Goal: Task Accomplishment & Management: Use online tool/utility

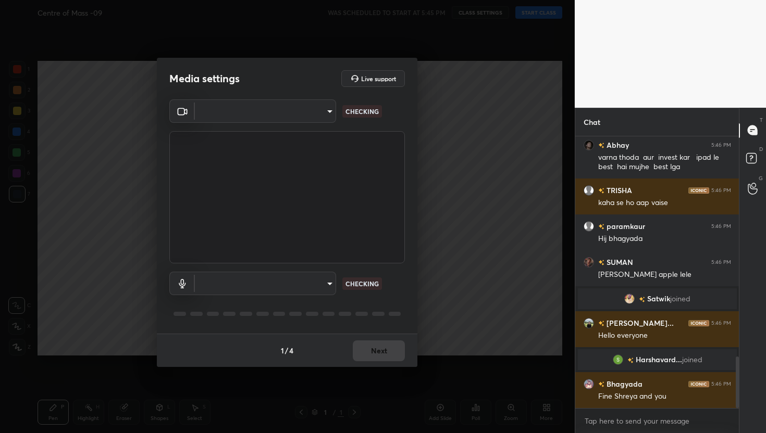
click at [312, 109] on body "1 2 3 4 5 6 7 C X Z C X Z E E Erase all H H Centre of Mass -09 WAS SCHEDULED TO…" at bounding box center [383, 216] width 766 height 433
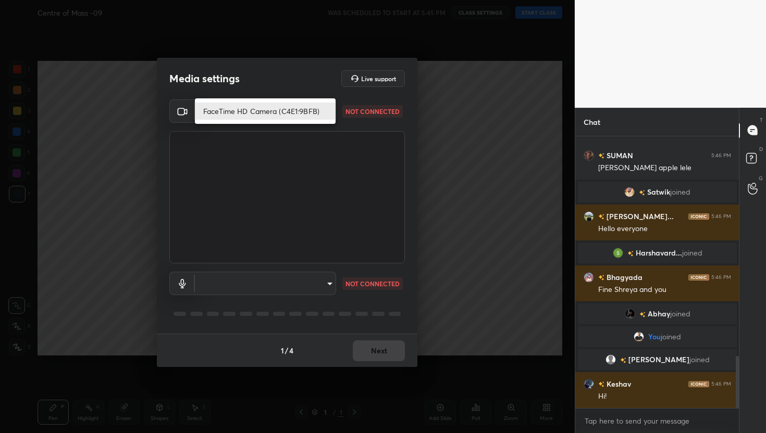
scroll to position [1149, 0]
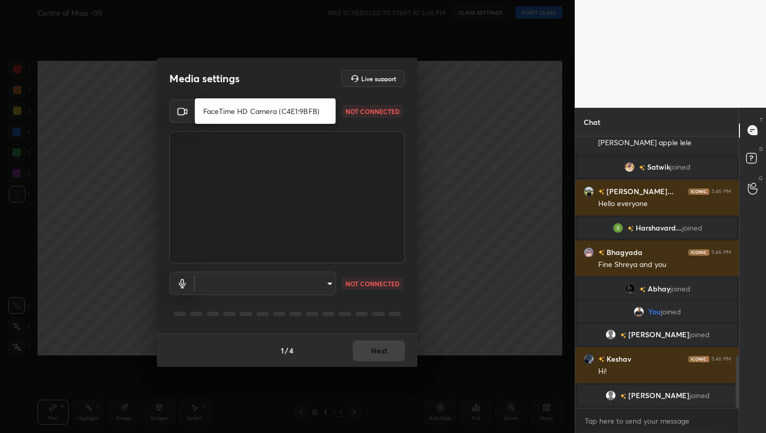
click at [268, 107] on li "FaceTime HD Camera (C4E1:9BFB)" at bounding box center [265, 111] width 141 height 17
type input "884bd4fe05490aa8e859eee77333717f0318db0cdfa886aaa005f3b2aab1e0ed"
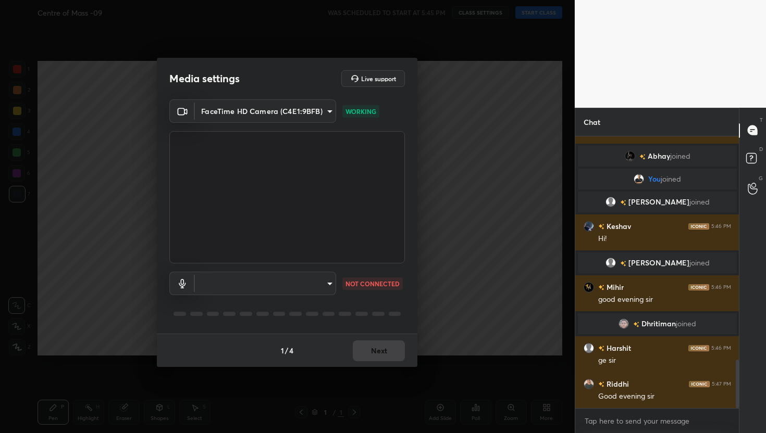
scroll to position [1323, 0]
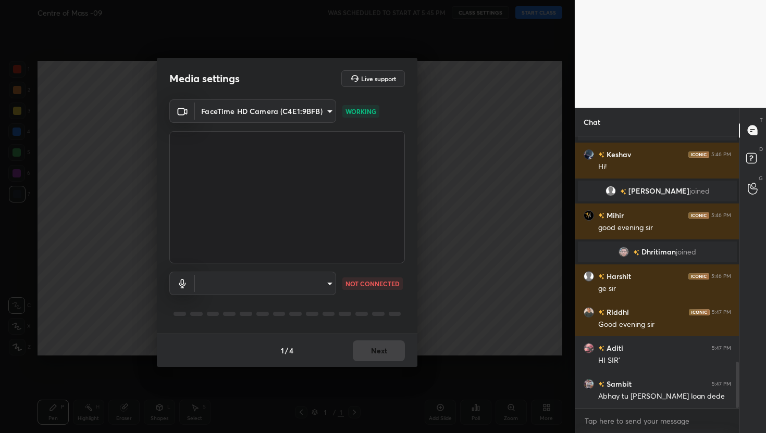
click at [320, 283] on body "1 2 3 4 5 6 7 C X Z C X Z E E Erase all H H Centre of Mass -09 WAS SCHEDULED TO…" at bounding box center [383, 216] width 766 height 433
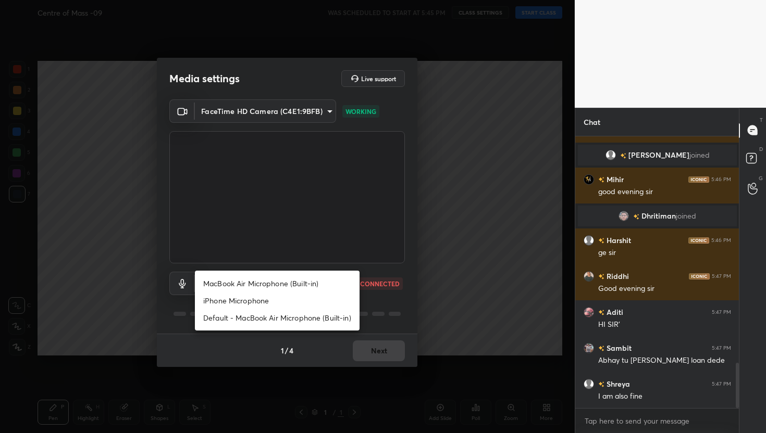
click at [277, 287] on li "MacBook Air Microphone (Built-in)" at bounding box center [277, 283] width 165 height 17
type input "0d85428eadac83fe4613c6d415152abfd5db148332af767170ea48183dd4ecea"
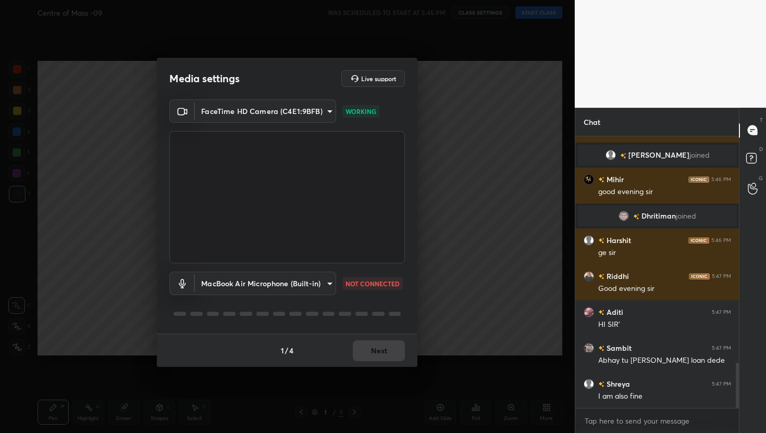
scroll to position [1395, 0]
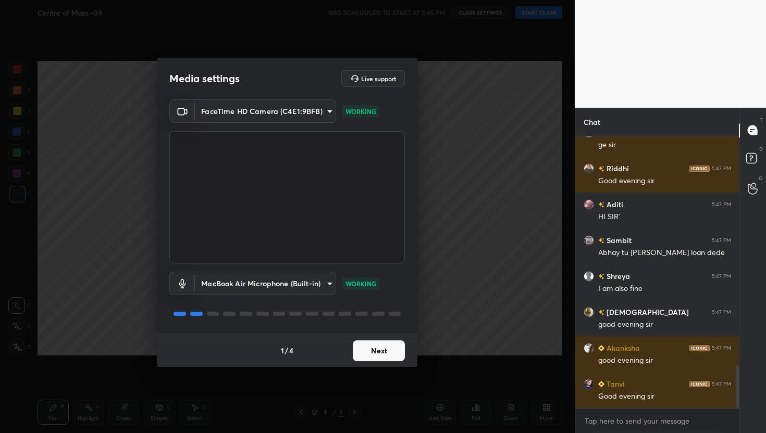
click at [383, 348] on button "Next" at bounding box center [379, 351] width 52 height 21
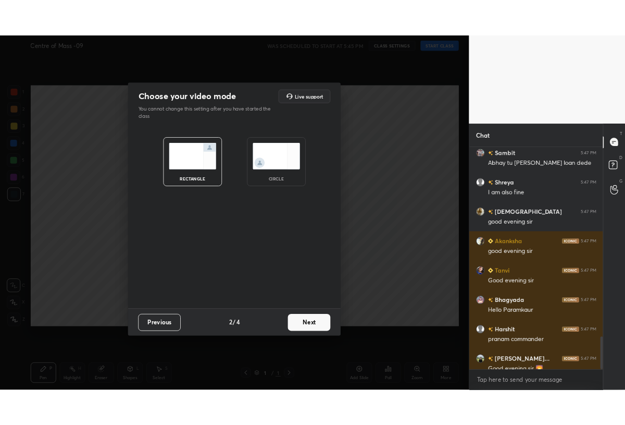
scroll to position [51744, 51675]
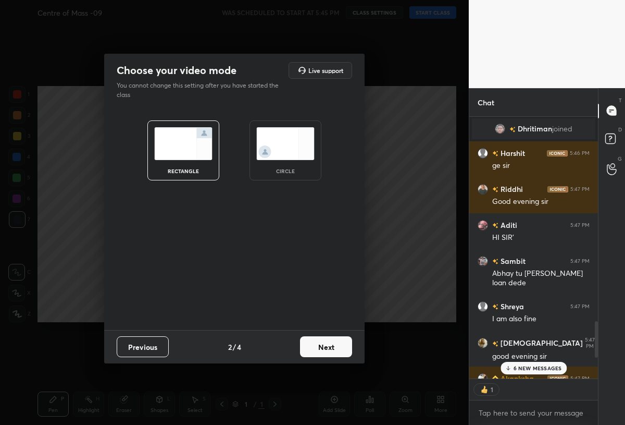
click at [313, 345] on button "Next" at bounding box center [326, 346] width 52 height 21
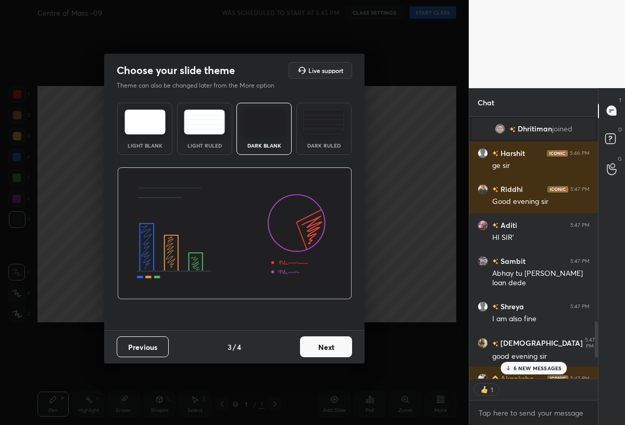
click at [313, 345] on button "Next" at bounding box center [326, 346] width 52 height 21
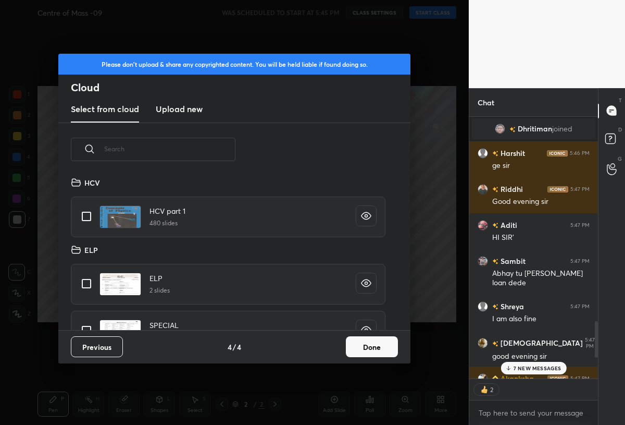
click at [177, 107] on h3 "Upload new" at bounding box center [179, 109] width 47 height 13
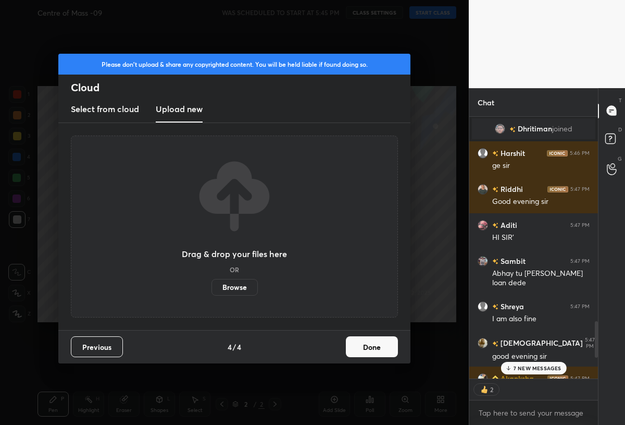
click at [232, 281] on label "Browse" at bounding box center [235, 287] width 46 height 17
click at [212, 281] on input "Browse" at bounding box center [212, 287] width 0 height 17
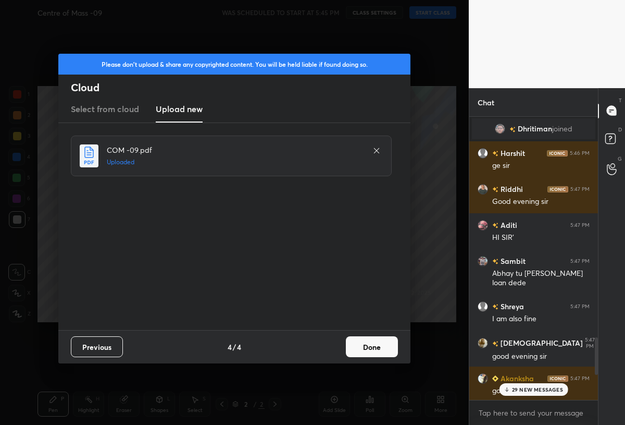
click at [375, 356] on button "Done" at bounding box center [372, 346] width 52 height 21
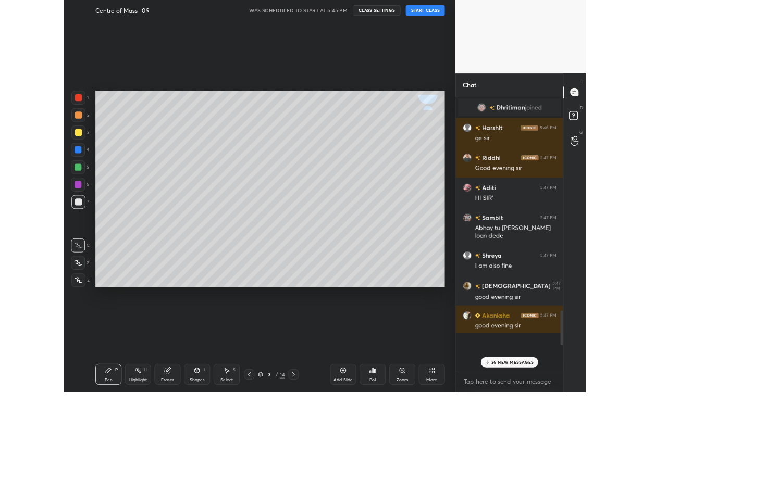
scroll to position [4, 4]
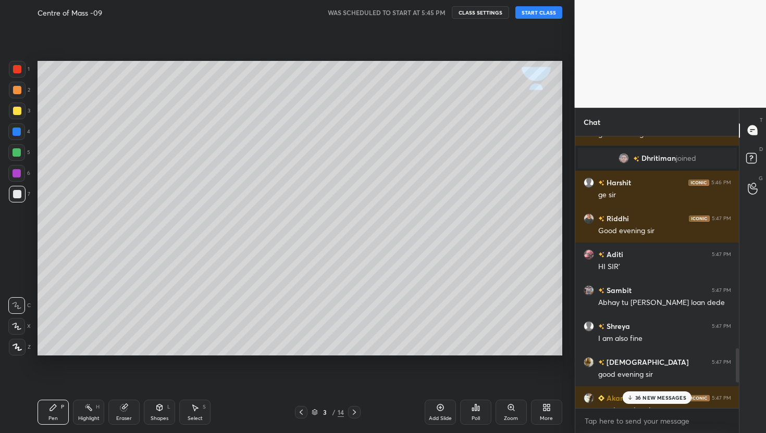
click at [300, 414] on icon at bounding box center [301, 412] width 8 height 8
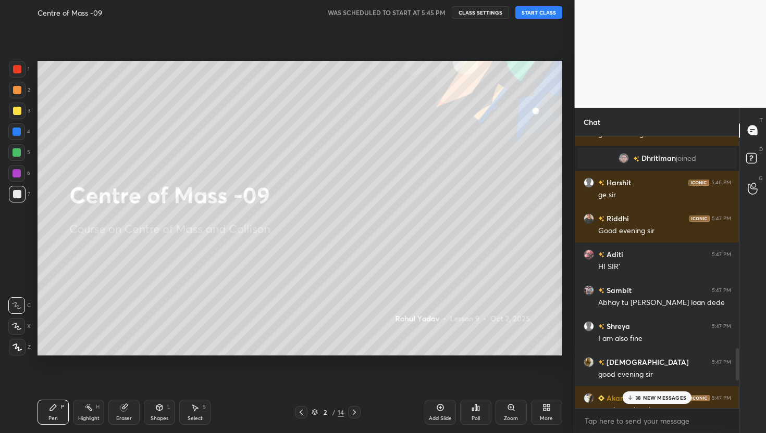
click at [648, 401] on p "38 NEW MESSAGES" at bounding box center [660, 398] width 51 height 6
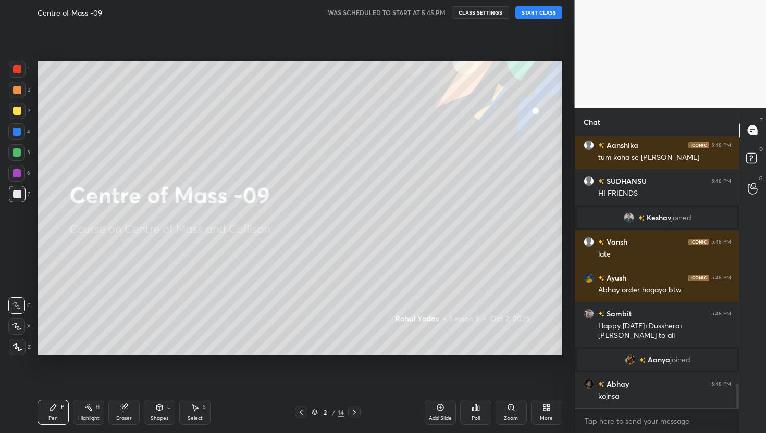
scroll to position [2752, 0]
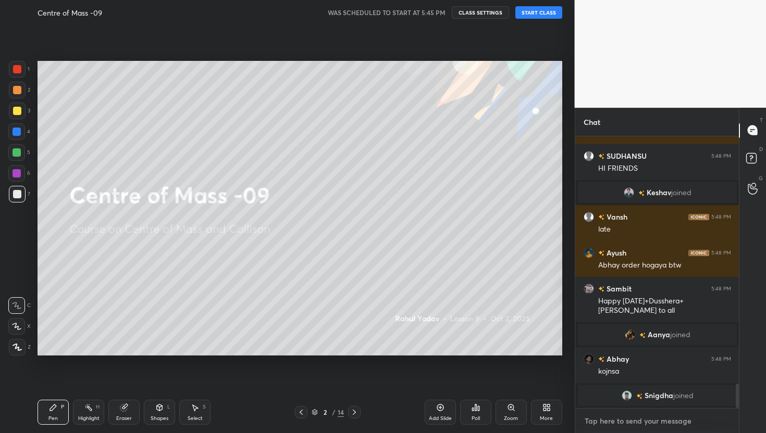
type textarea "x"
click at [626, 422] on textarea at bounding box center [657, 421] width 147 height 17
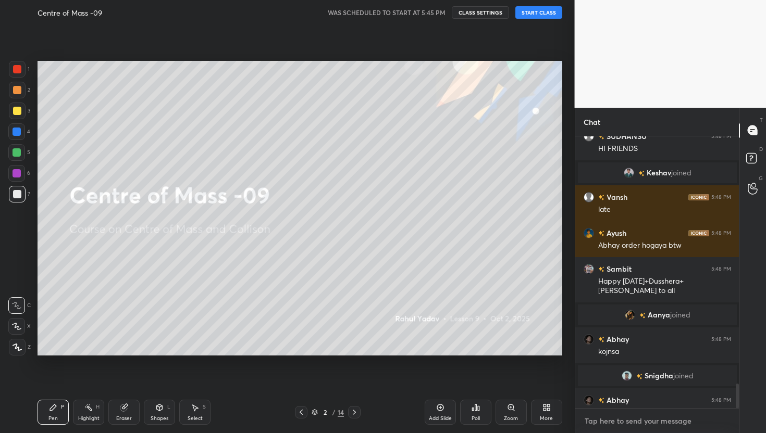
scroll to position [2768, 0]
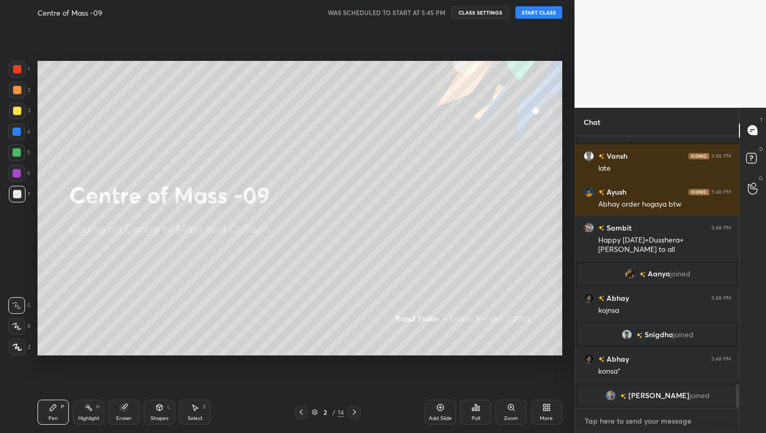
paste textarea "[URL][DOMAIN_NAME]"
type textarea "[URL][DOMAIN_NAME]"
type textarea "x"
type textarea "[URL][DOMAIN_NAME]"
type textarea "x"
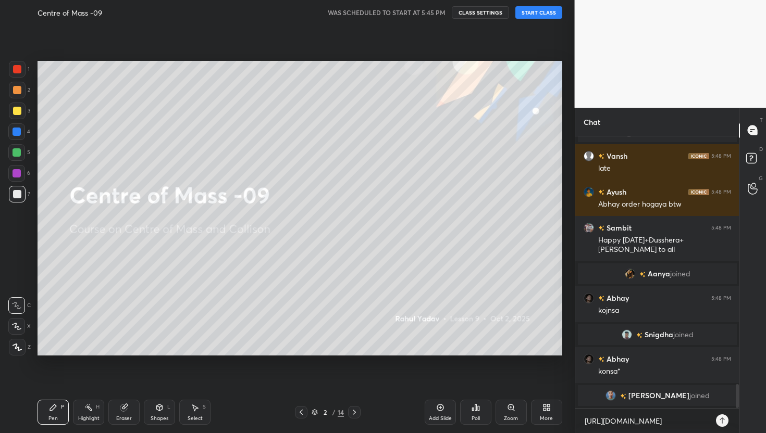
click at [722, 422] on icon at bounding box center [722, 421] width 5 height 6
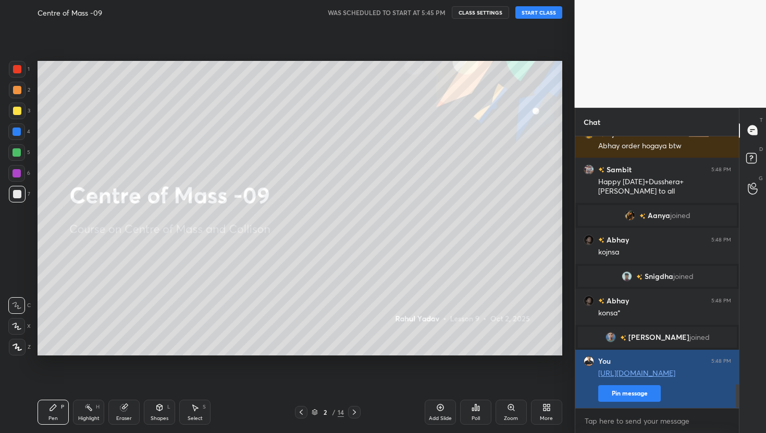
click at [631, 394] on button "Pin message" at bounding box center [629, 394] width 63 height 17
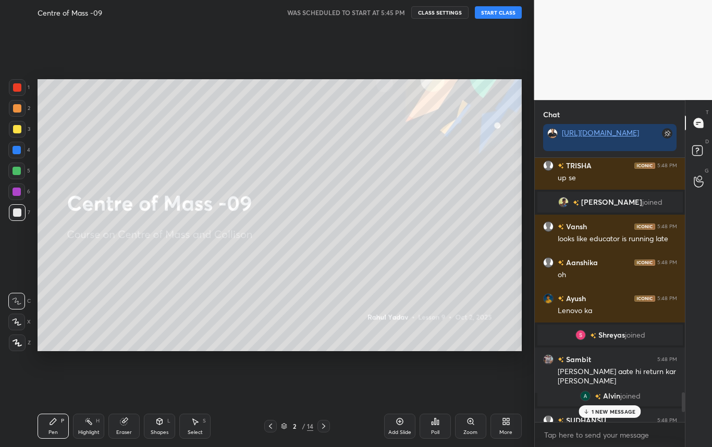
click at [511, 426] on div "More" at bounding box center [505, 426] width 31 height 25
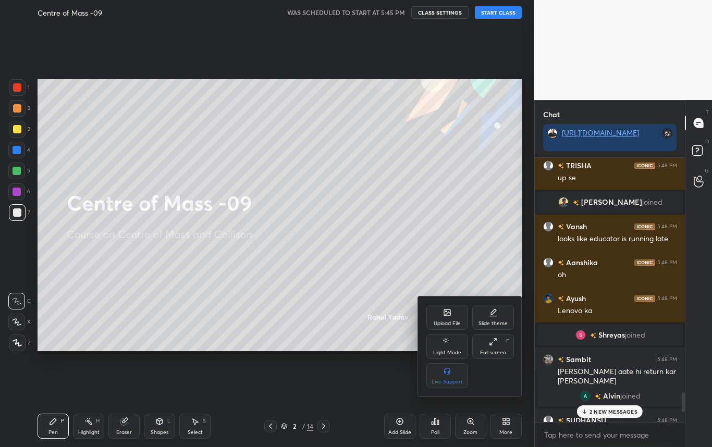
click at [493, 344] on icon at bounding box center [493, 342] width 8 height 8
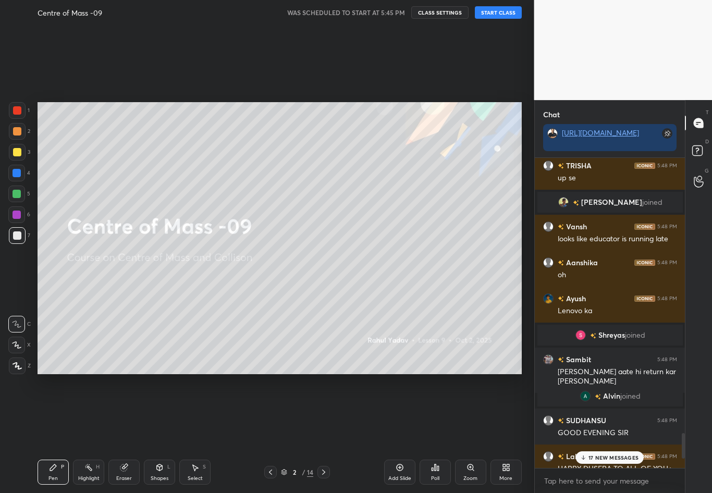
click at [596, 433] on div "17 NEW MESSAGES" at bounding box center [610, 457] width 68 height 13
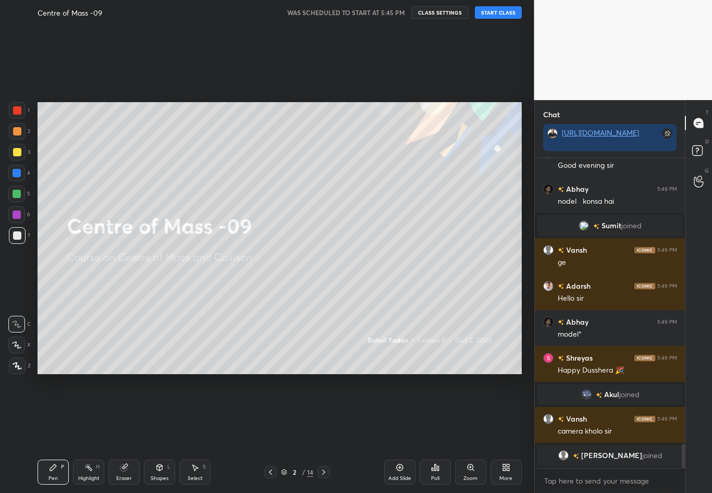
click at [492, 15] on button "START CLASS" at bounding box center [498, 12] width 47 height 13
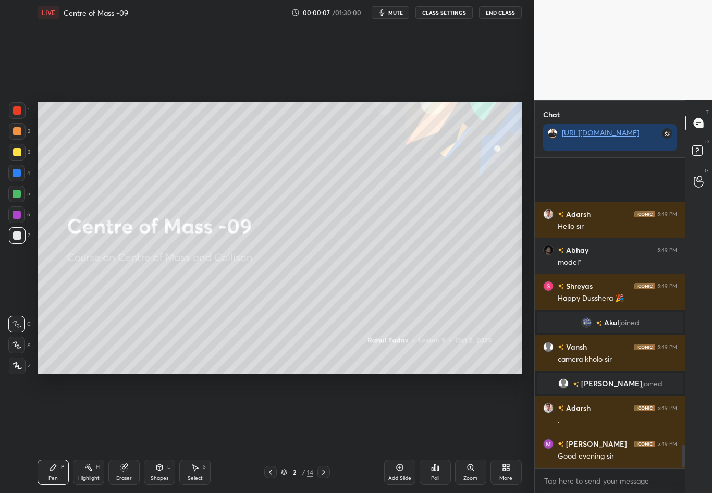
scroll to position [3857, 0]
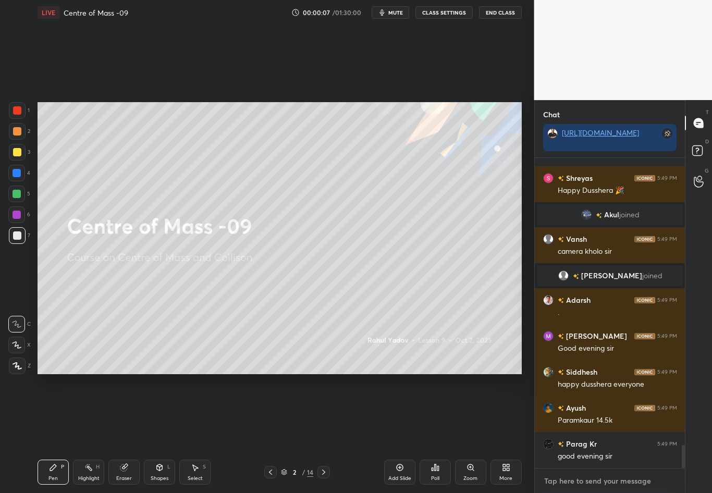
click at [609, 433] on textarea at bounding box center [610, 481] width 134 height 17
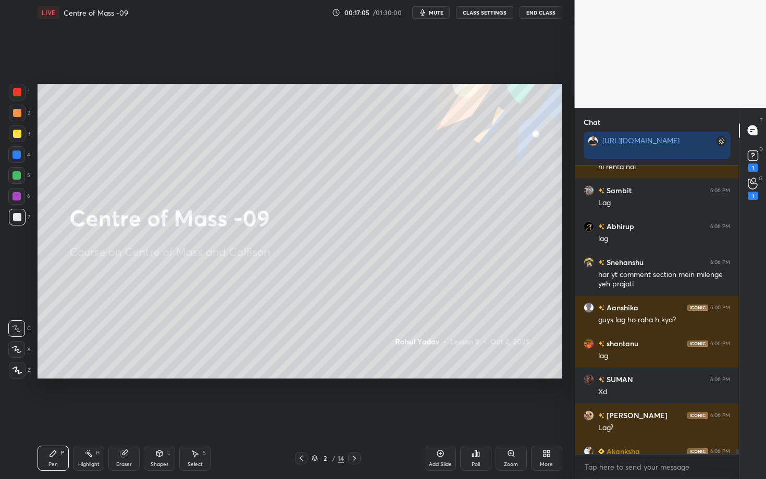
scroll to position [413, 532]
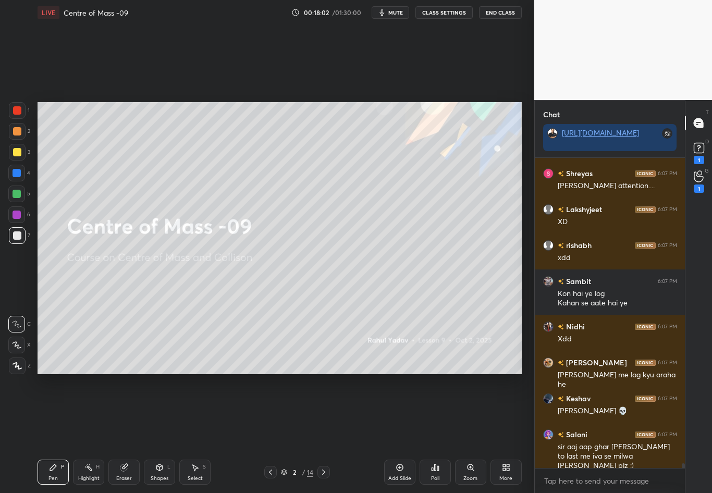
click at [504, 433] on div "More" at bounding box center [505, 472] width 31 height 25
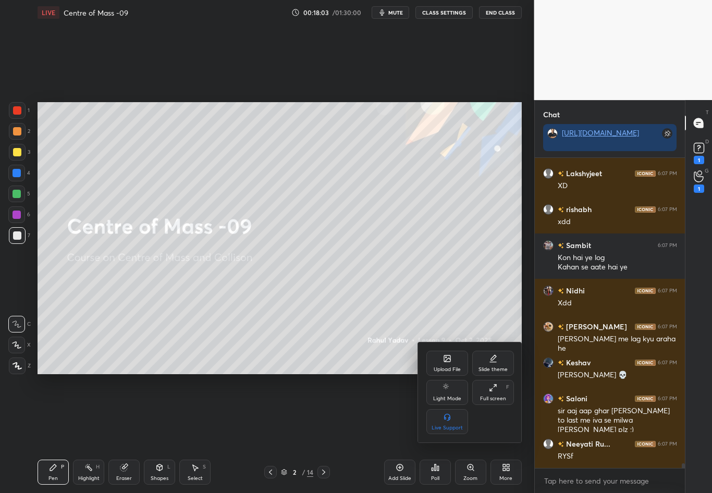
click at [498, 390] on div "Full screen F" at bounding box center [493, 392] width 42 height 25
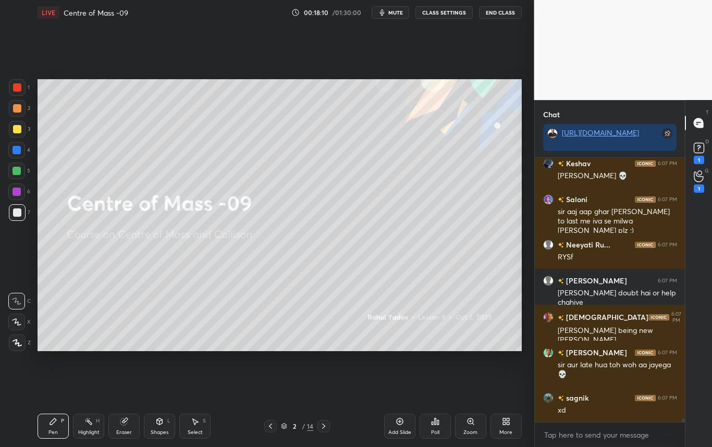
click at [510, 426] on div "More" at bounding box center [505, 426] width 31 height 25
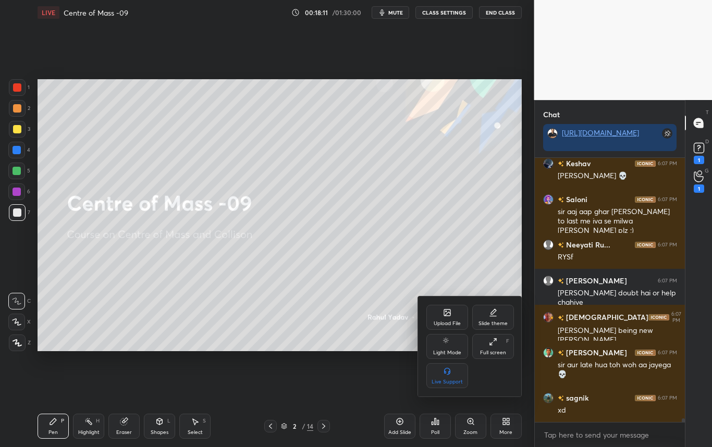
click at [494, 343] on icon at bounding box center [493, 342] width 8 height 8
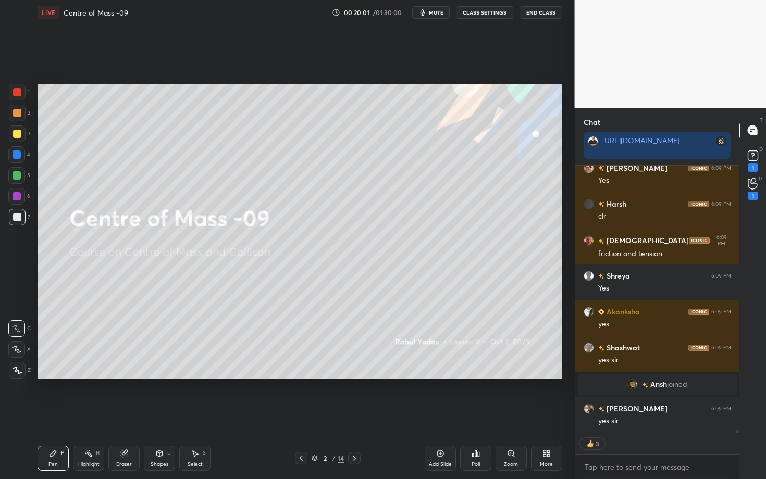
scroll to position [22323, 0]
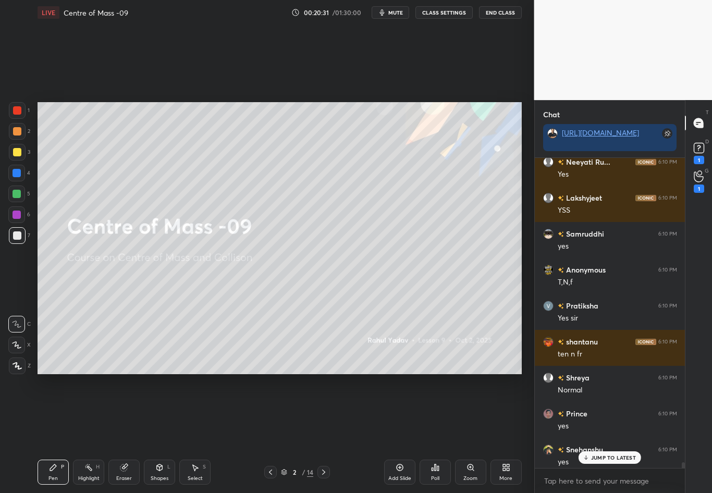
click at [513, 433] on div "More" at bounding box center [505, 472] width 31 height 25
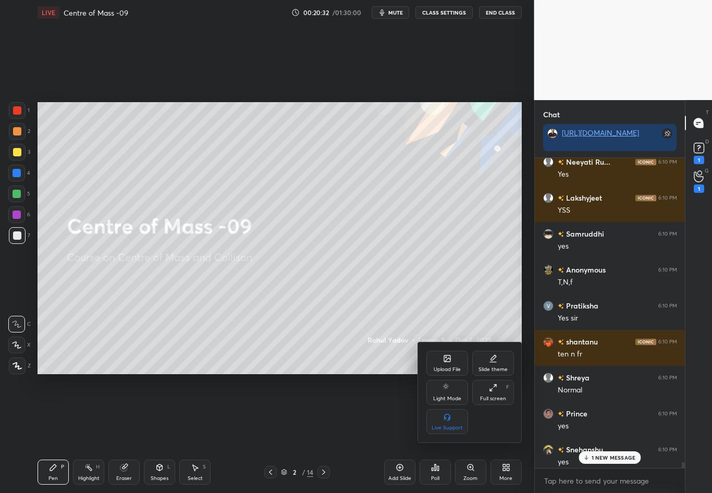
click at [495, 387] on icon at bounding box center [493, 387] width 8 height 8
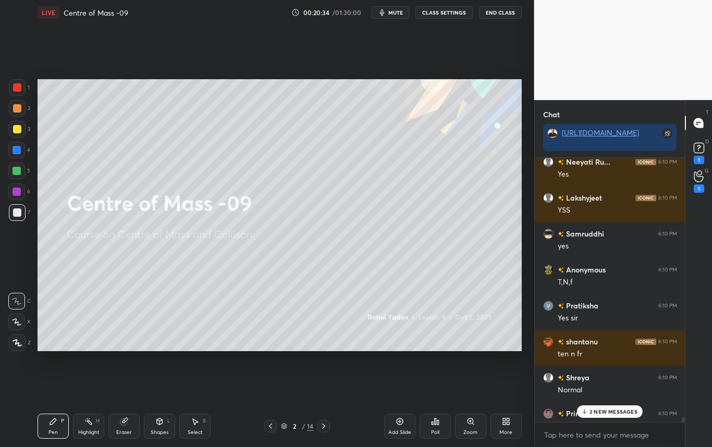
click at [602, 413] on p "2 NEW MESSAGES" at bounding box center [613, 411] width 48 height 6
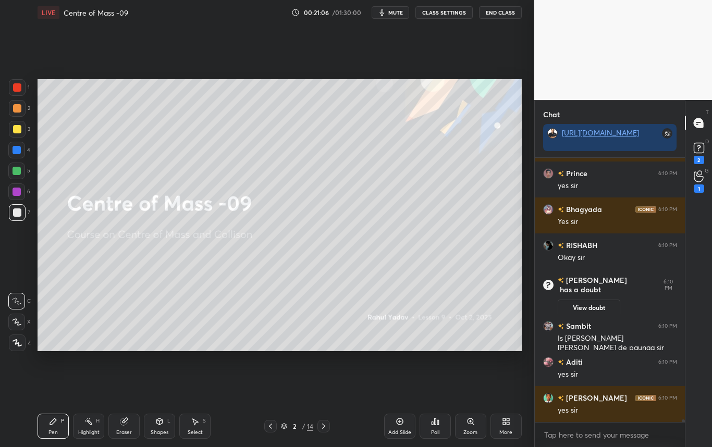
click at [18, 343] on icon at bounding box center [17, 342] width 9 height 7
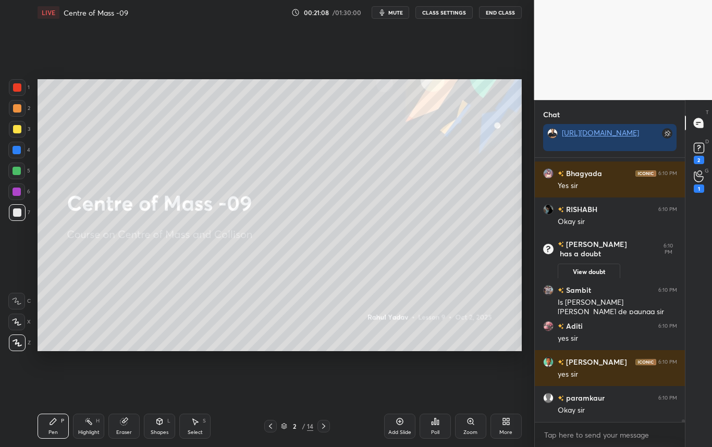
click at [325, 429] on icon at bounding box center [323, 426] width 8 height 8
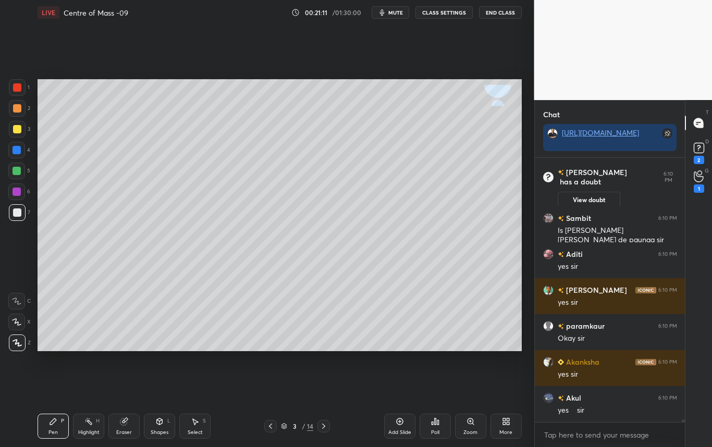
click at [17, 130] on div at bounding box center [17, 129] width 8 height 8
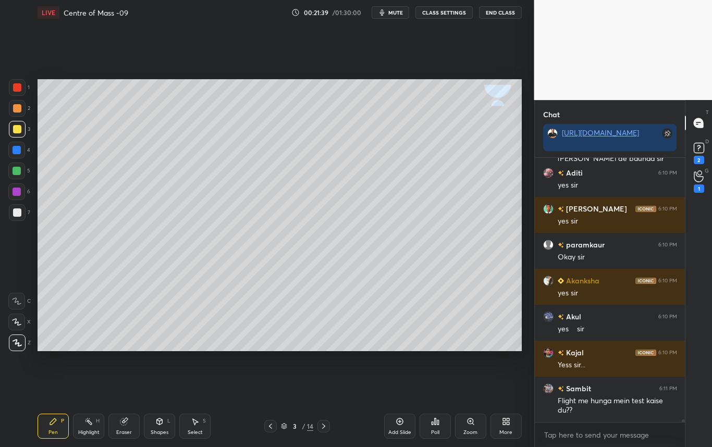
click at [17, 216] on div at bounding box center [17, 212] width 17 height 17
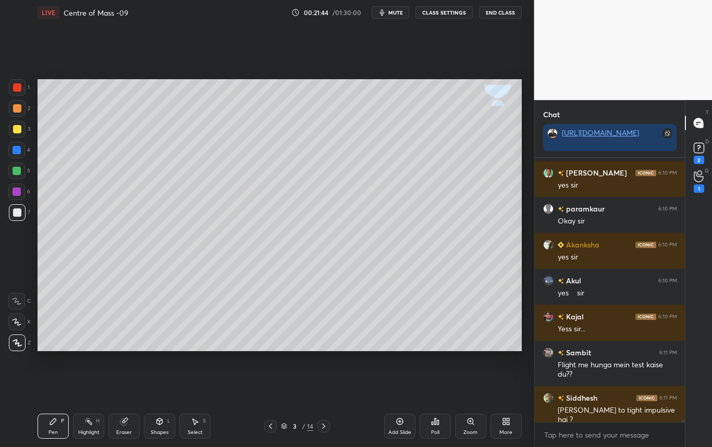
click at [194, 425] on icon at bounding box center [195, 421] width 8 height 8
click at [165, 427] on div "Shapes L" at bounding box center [159, 426] width 31 height 25
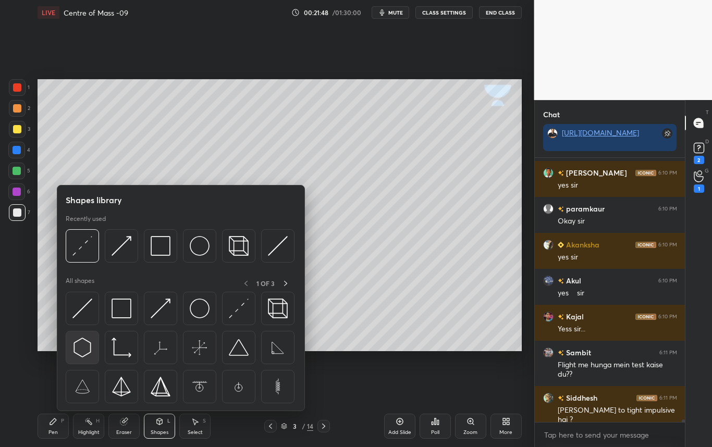
click at [81, 350] on img at bounding box center [82, 348] width 20 height 20
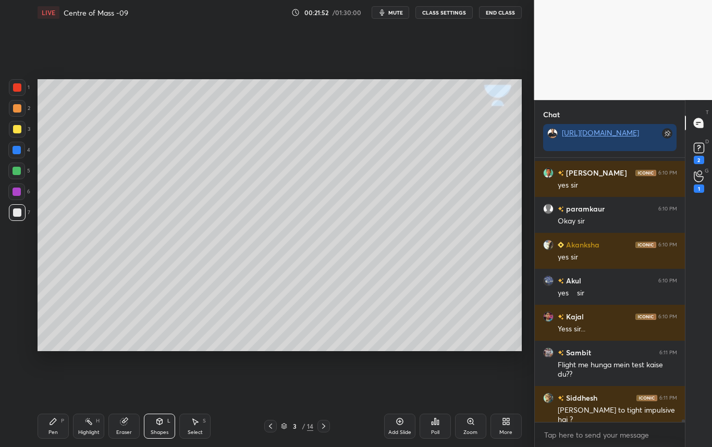
scroll to position [25207, 0]
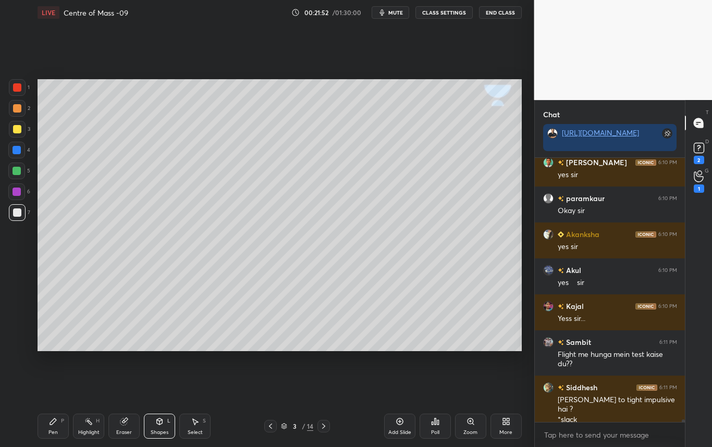
click at [197, 433] on div "Select" at bounding box center [195, 432] width 15 height 5
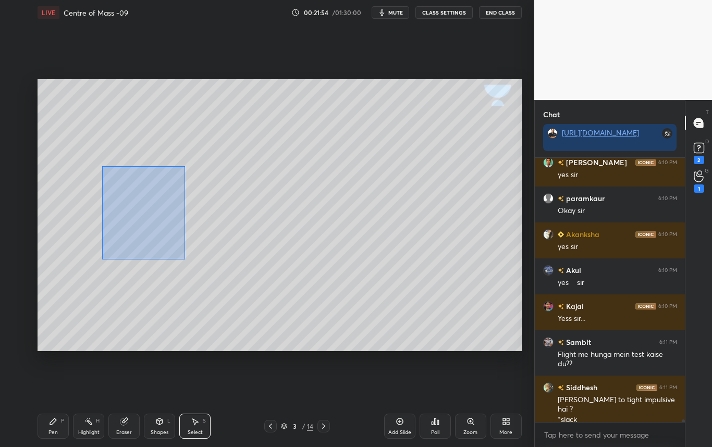
drag, startPoint x: 104, startPoint y: 188, endPoint x: 182, endPoint y: 257, distance: 104.8
click at [182, 257] on div "0 ° Undo Copy Duplicate Duplicate to new slide Delete" at bounding box center [280, 215] width 484 height 272
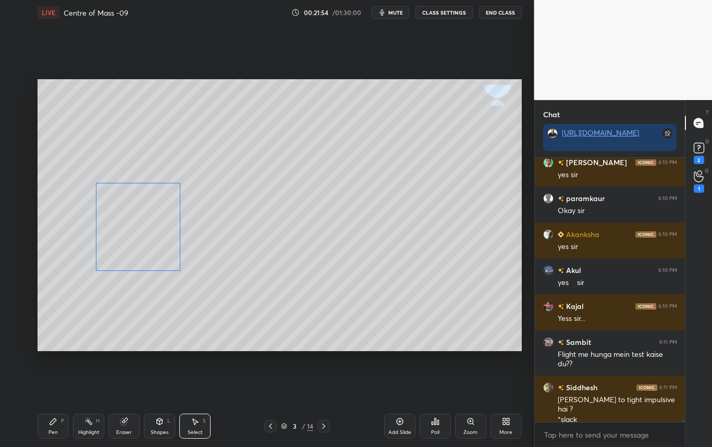
drag, startPoint x: 134, startPoint y: 200, endPoint x: 135, endPoint y: 222, distance: 22.4
click at [135, 222] on div "0 ° Undo Copy Duplicate Duplicate to new slide Delete" at bounding box center [280, 215] width 484 height 272
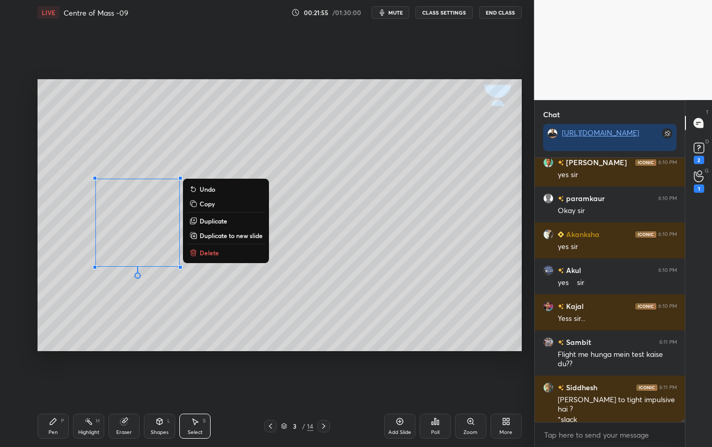
scroll to position [25243, 0]
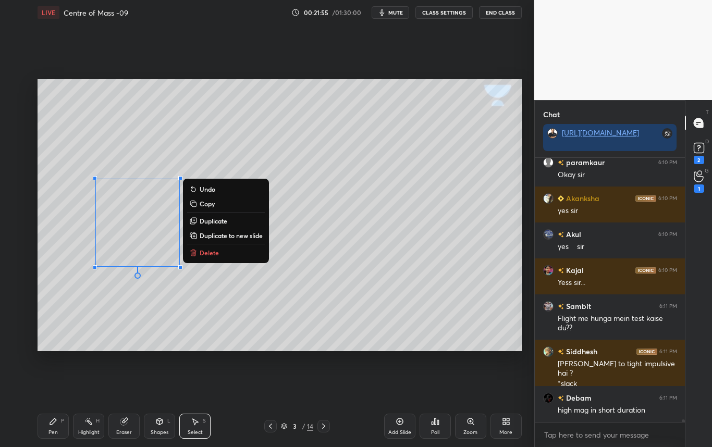
click at [254, 299] on div "0 ° Undo Copy Duplicate Duplicate to new slide Delete" at bounding box center [280, 215] width 484 height 272
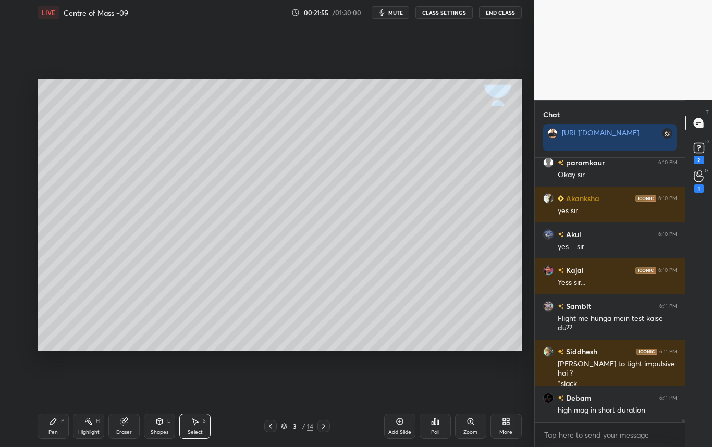
click at [56, 428] on div "Pen P" at bounding box center [53, 426] width 31 height 25
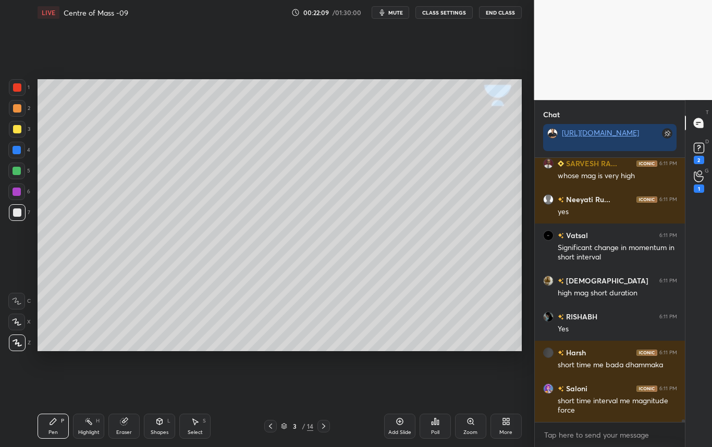
scroll to position [25963, 0]
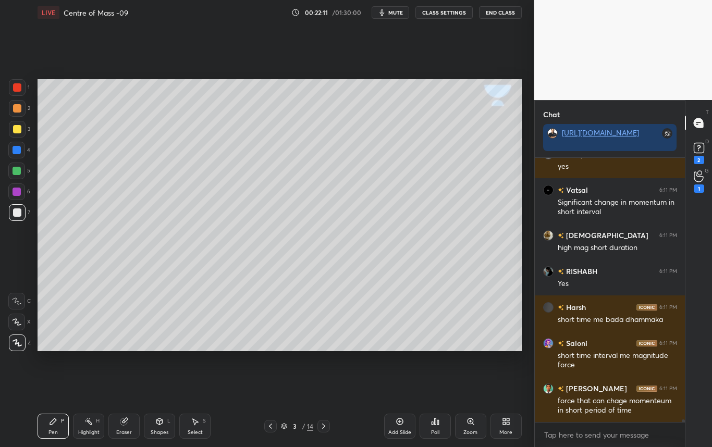
click at [15, 130] on div at bounding box center [17, 129] width 8 height 8
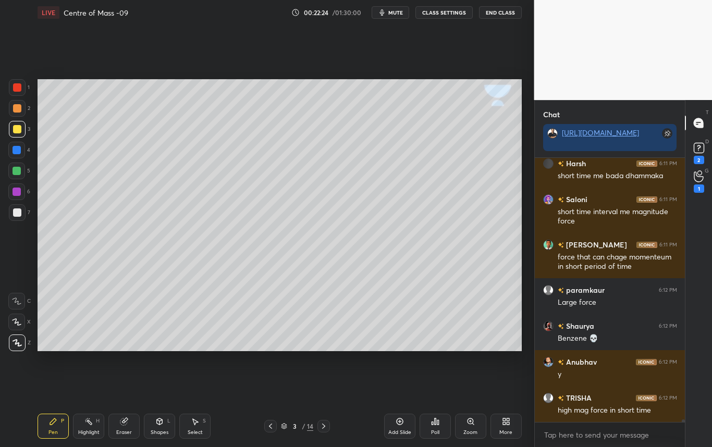
scroll to position [26143, 0]
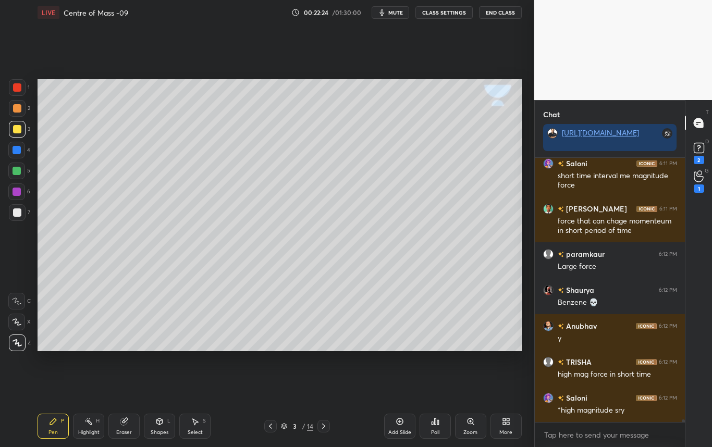
click at [15, 134] on div at bounding box center [17, 129] width 17 height 17
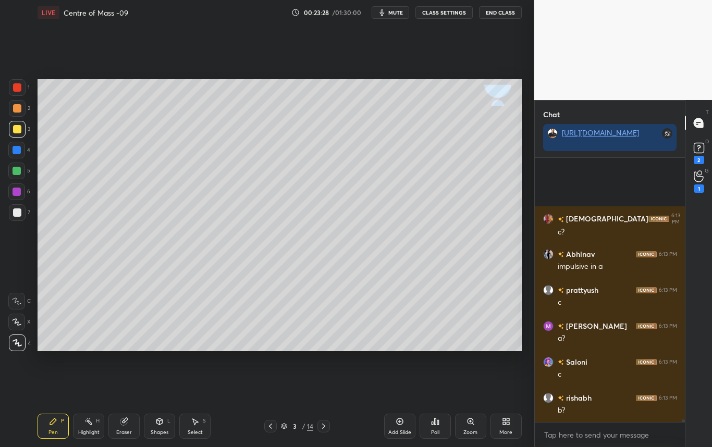
scroll to position [28696, 0]
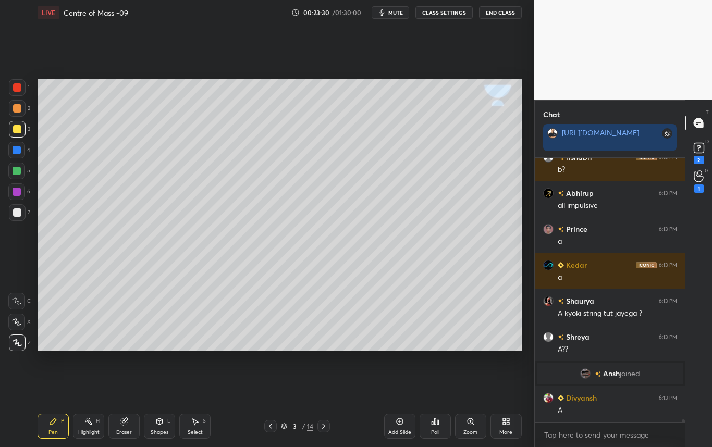
click at [157, 424] on div "Shapes L" at bounding box center [159, 426] width 31 height 25
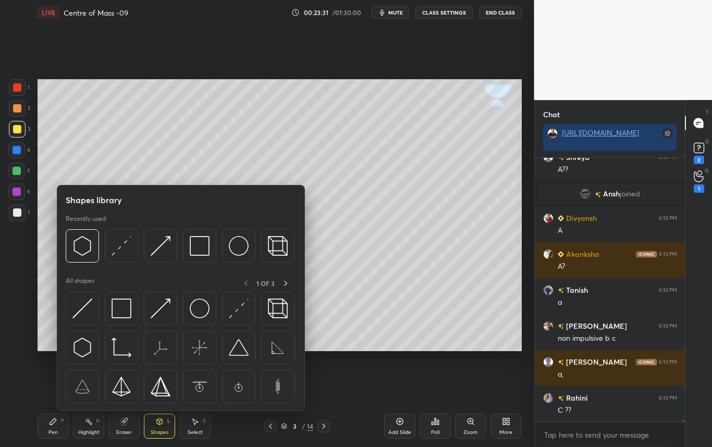
click at [77, 316] on img at bounding box center [82, 309] width 20 height 20
click at [20, 296] on div "1 2 3 4 5 6 7 C X Z C X Z E E Erase all H H" at bounding box center [16, 215] width 33 height 272
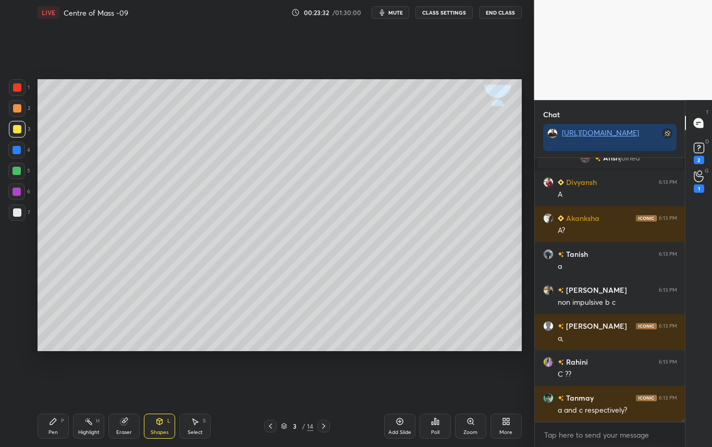
click at [20, 174] on div at bounding box center [16, 171] width 17 height 17
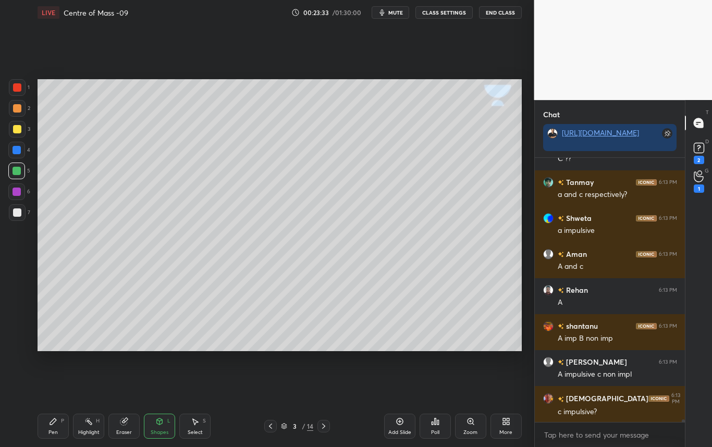
click at [19, 129] on div at bounding box center [17, 129] width 8 height 8
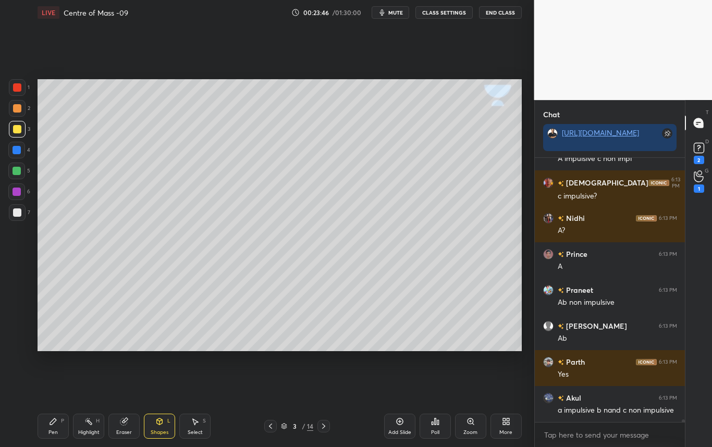
click at [201, 429] on div "Select S" at bounding box center [194, 426] width 31 height 25
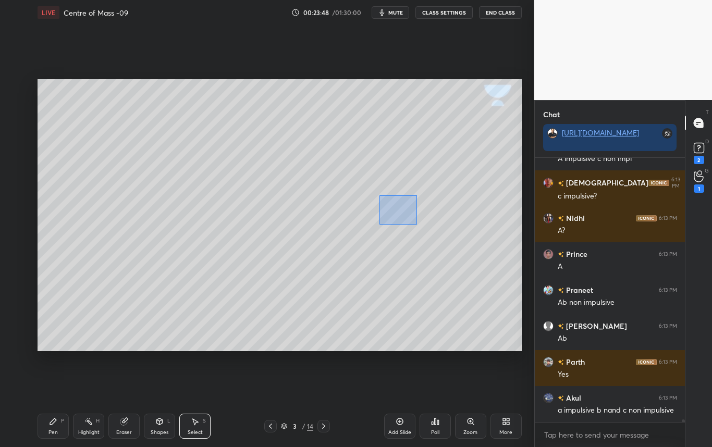
drag, startPoint x: 381, startPoint y: 197, endPoint x: 416, endPoint y: 226, distance: 45.6
click at [416, 226] on div "0 ° Undo Copy Duplicate Duplicate to new slide Delete" at bounding box center [280, 215] width 484 height 272
drag, startPoint x: 388, startPoint y: 169, endPoint x: 382, endPoint y: 170, distance: 6.4
click at [382, 171] on div "0 ° Undo Copy Duplicate Duplicate to new slide Delete" at bounding box center [280, 215] width 484 height 272
drag, startPoint x: 377, startPoint y: 157, endPoint x: 415, endPoint y: 189, distance: 49.9
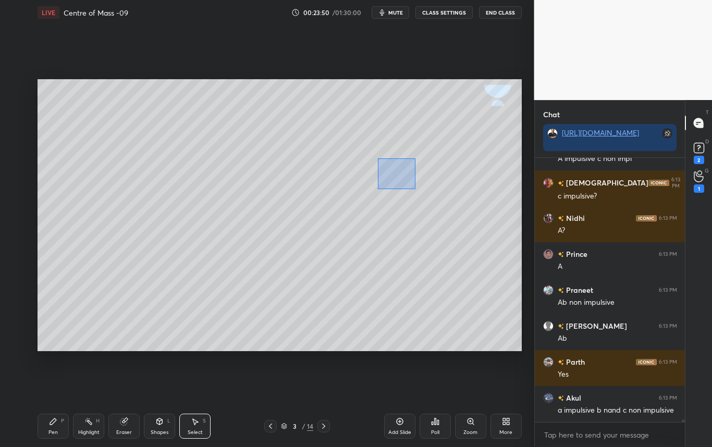
click at [415, 189] on div "0 ° Undo Copy Duplicate Duplicate to new slide Delete" at bounding box center [280, 215] width 484 height 272
drag, startPoint x: 394, startPoint y: 169, endPoint x: 382, endPoint y: 170, distance: 11.5
click at [382, 170] on div "0 ° Undo Copy Duplicate Duplicate to new slide Delete" at bounding box center [280, 215] width 484 height 272
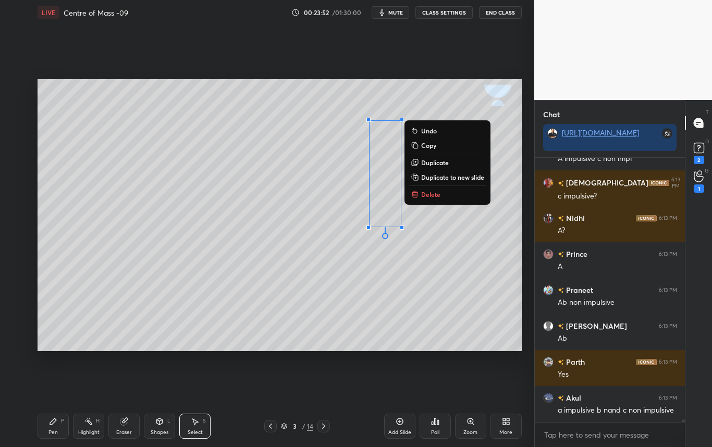
click at [451, 231] on div "0 ° Undo Copy Duplicate Duplicate to new slide Delete" at bounding box center [280, 215] width 484 height 272
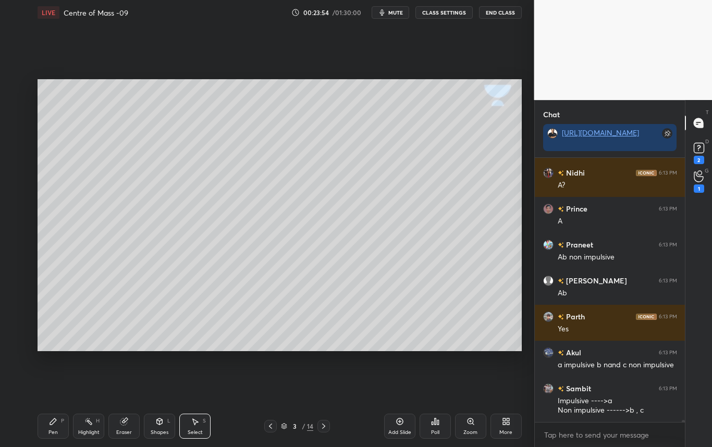
click at [128, 432] on div "Eraser" at bounding box center [124, 432] width 16 height 5
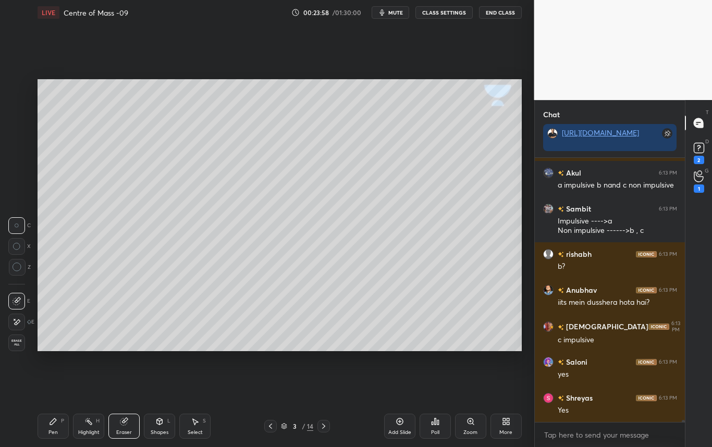
click at [160, 428] on div "Shapes L" at bounding box center [159, 426] width 31 height 25
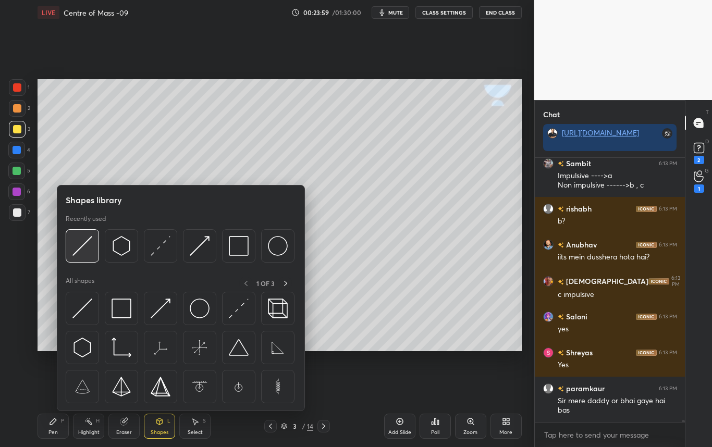
click at [81, 247] on img at bounding box center [82, 246] width 20 height 20
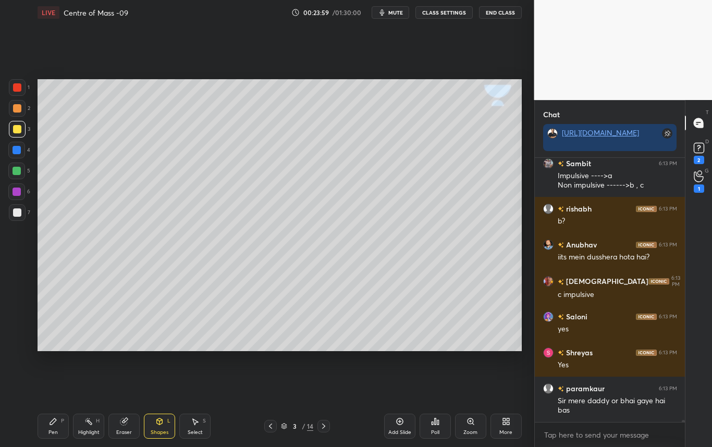
click at [19, 131] on div at bounding box center [17, 129] width 8 height 8
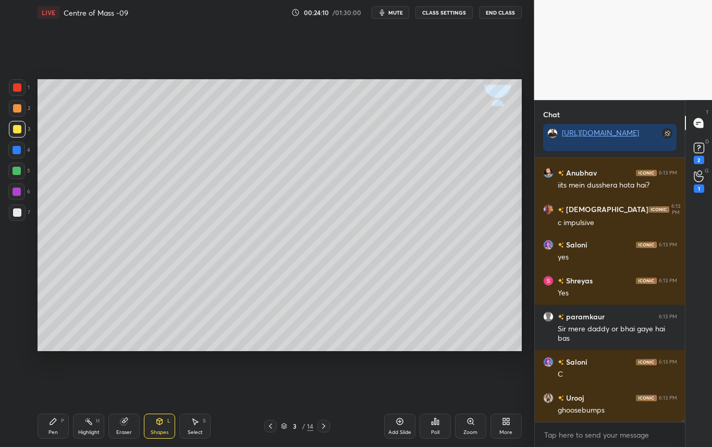
click at [54, 430] on div "Pen" at bounding box center [52, 432] width 9 height 5
click at [16, 207] on div at bounding box center [17, 212] width 17 height 17
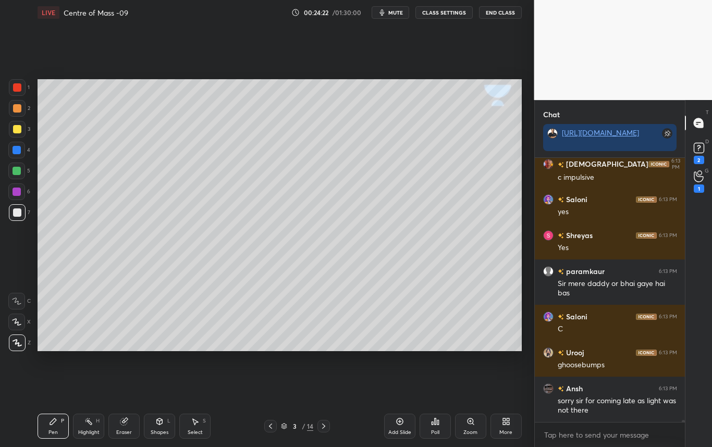
scroll to position [29899, 0]
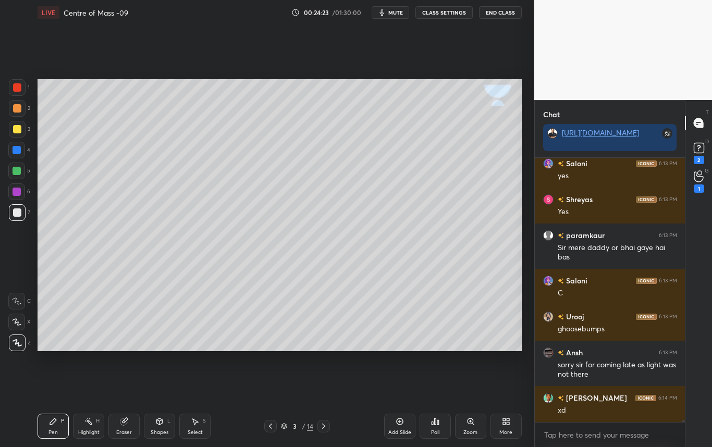
click at [17, 215] on div at bounding box center [17, 212] width 8 height 8
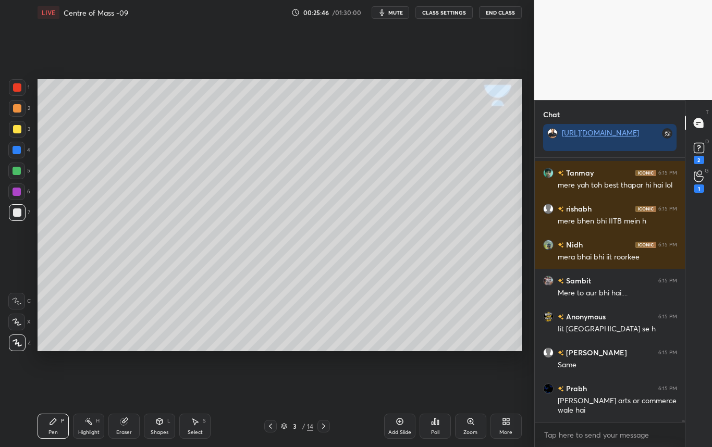
scroll to position [30855, 0]
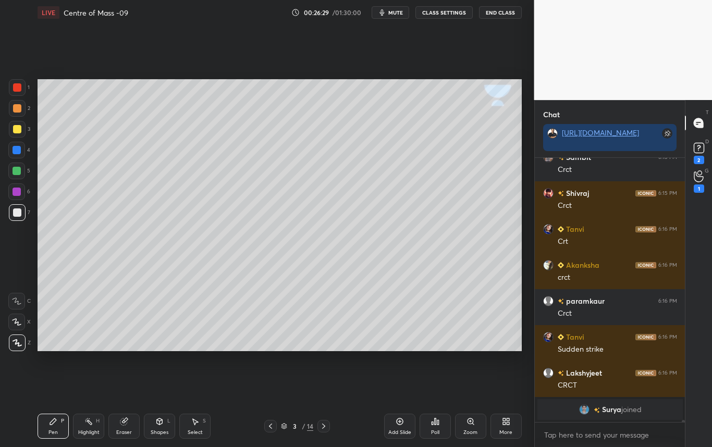
click at [16, 130] on div at bounding box center [17, 129] width 8 height 8
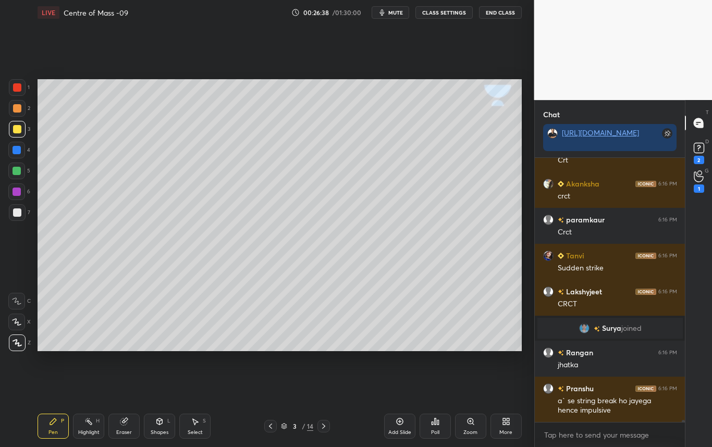
click at [16, 152] on div at bounding box center [17, 150] width 8 height 8
click at [96, 430] on div "Highlight" at bounding box center [88, 432] width 21 height 5
click at [14, 146] on div at bounding box center [16, 150] width 17 height 17
click at [52, 431] on div "Pen" at bounding box center [52, 432] width 9 height 5
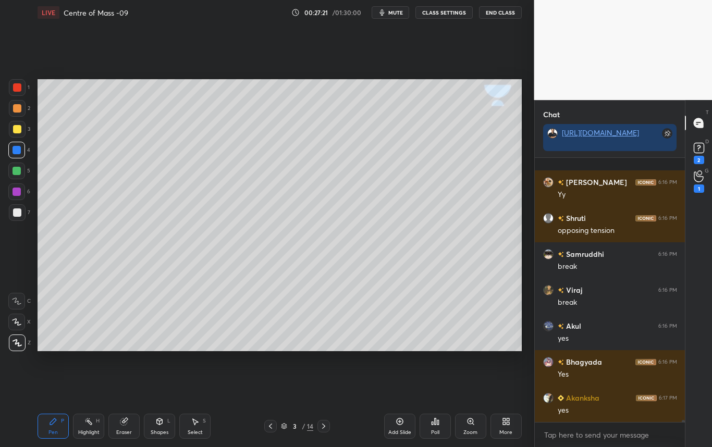
scroll to position [32547, 0]
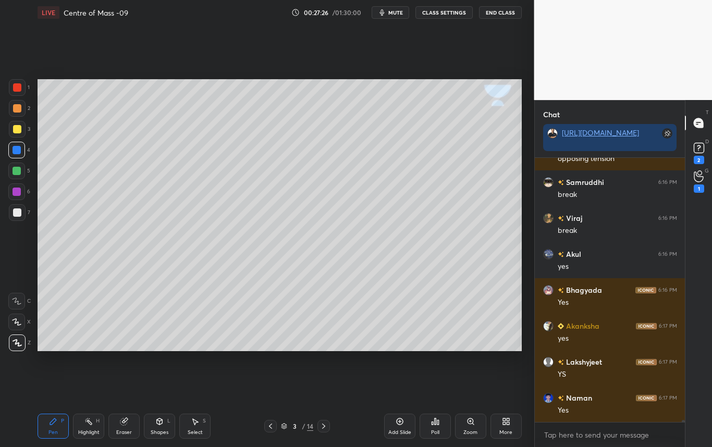
click at [20, 130] on div at bounding box center [17, 129] width 17 height 17
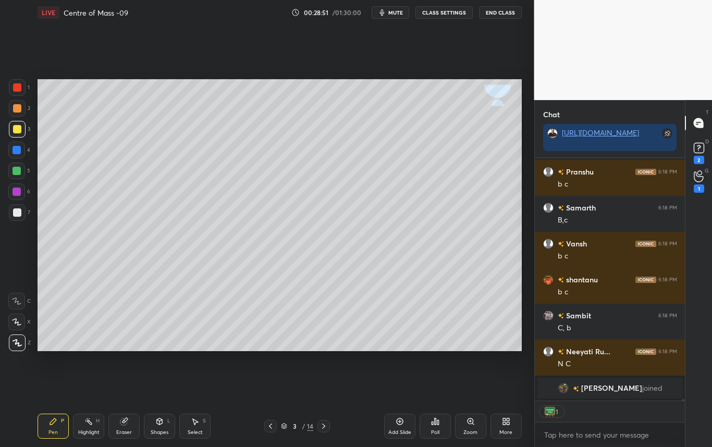
scroll to position [0, 1]
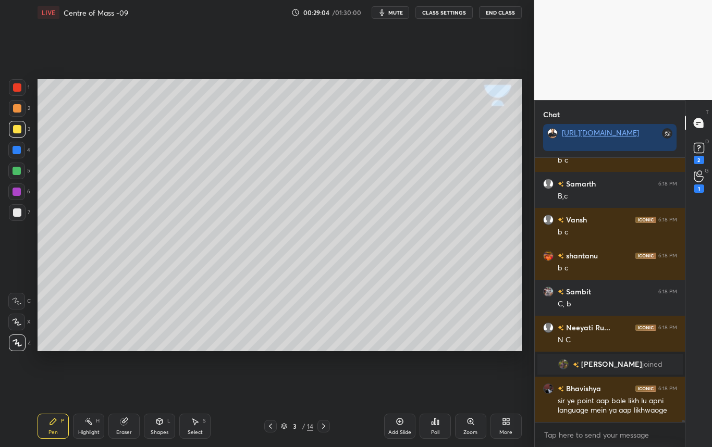
click at [20, 215] on div at bounding box center [17, 212] width 8 height 8
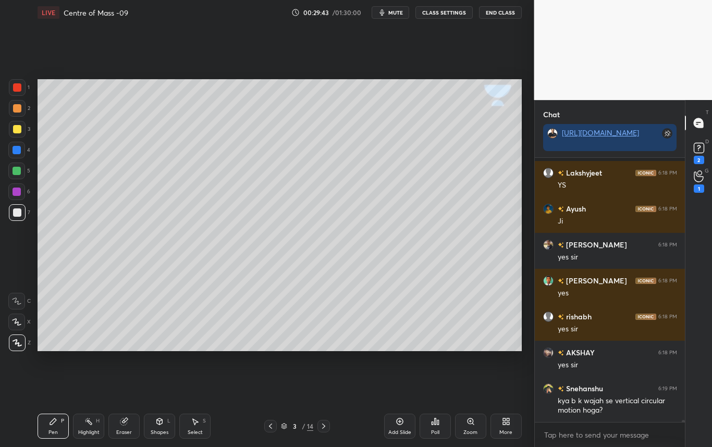
scroll to position [34881, 0]
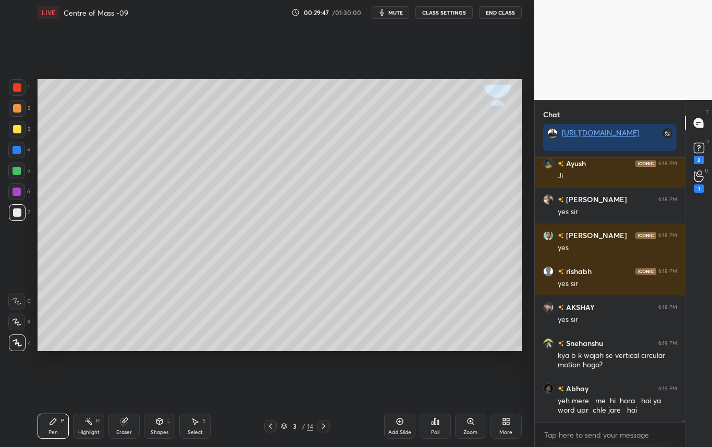
click at [17, 129] on div at bounding box center [17, 129] width 8 height 8
click at [20, 213] on div at bounding box center [17, 212] width 8 height 8
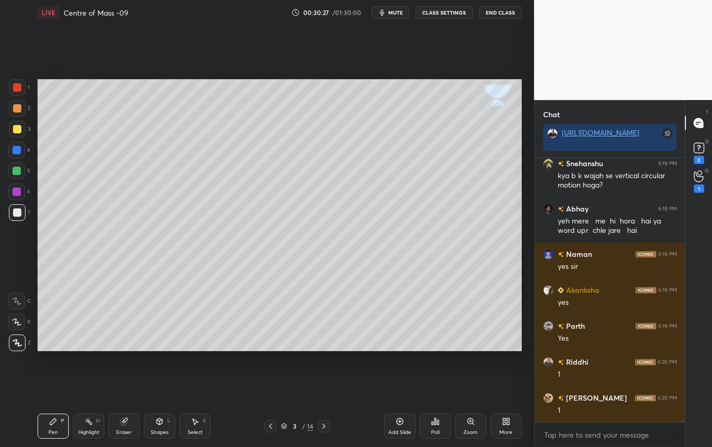
scroll to position [35097, 0]
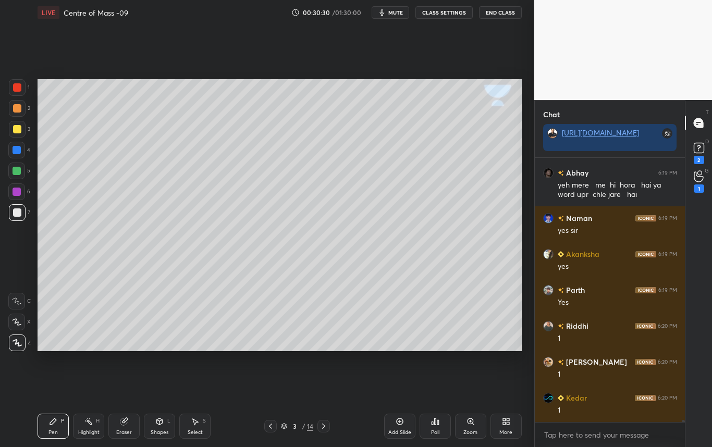
click at [326, 426] on icon at bounding box center [323, 426] width 8 height 8
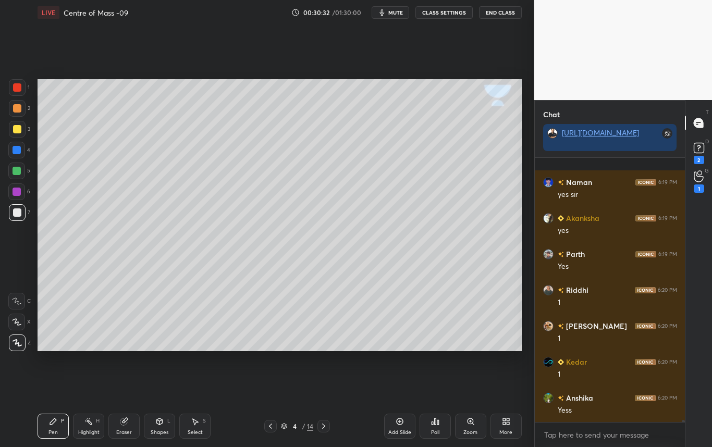
scroll to position [35205, 0]
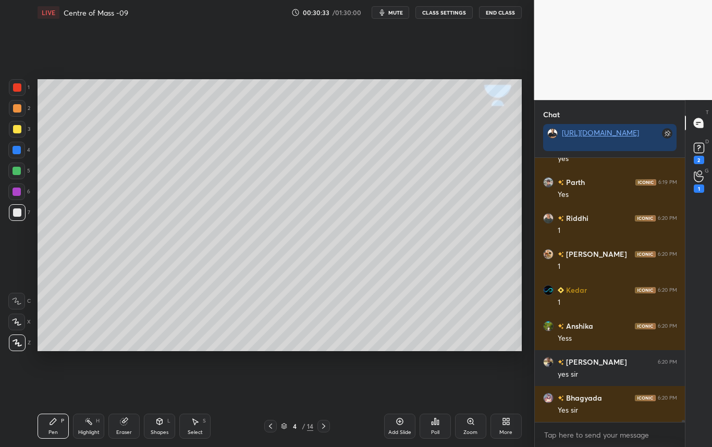
click at [325, 427] on icon at bounding box center [323, 426] width 8 height 8
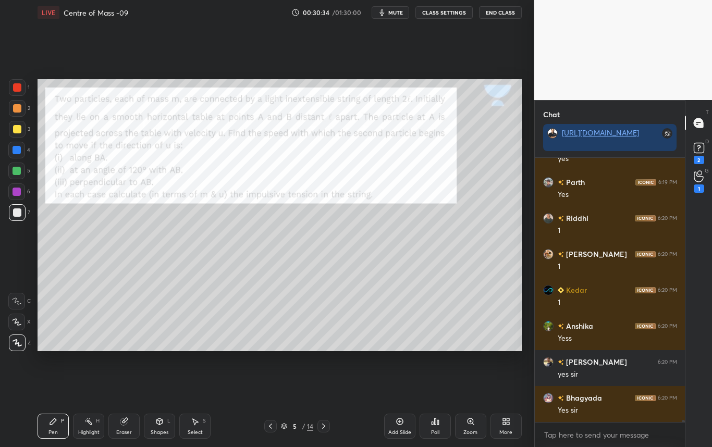
click at [272, 426] on icon at bounding box center [270, 426] width 8 height 8
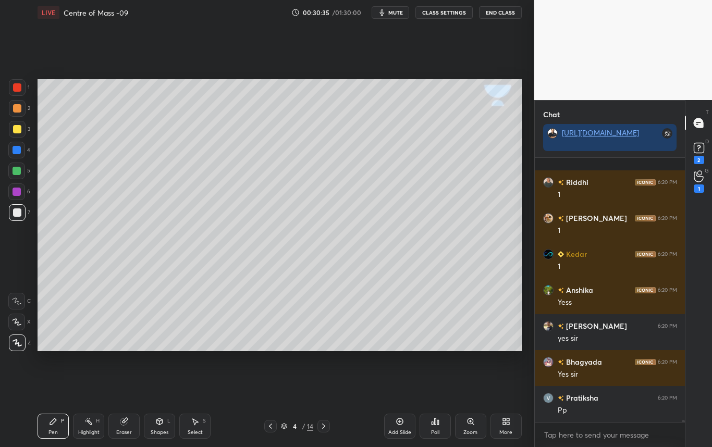
scroll to position [35322, 0]
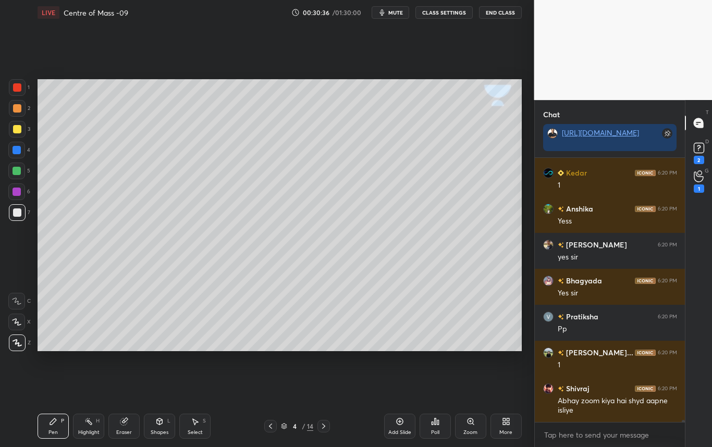
click at [17, 213] on div at bounding box center [17, 212] width 8 height 8
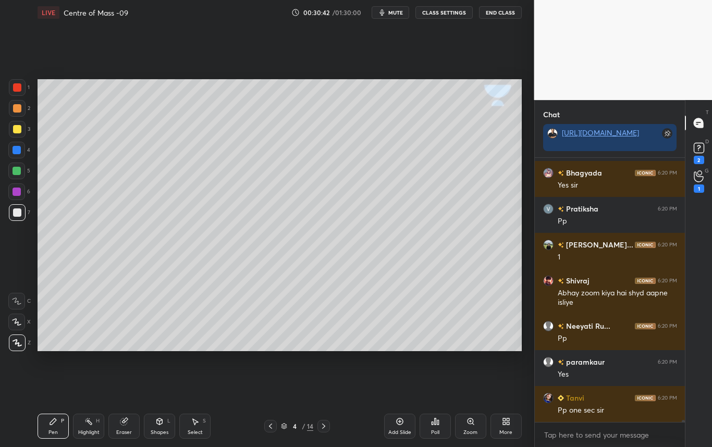
scroll to position [35466, 0]
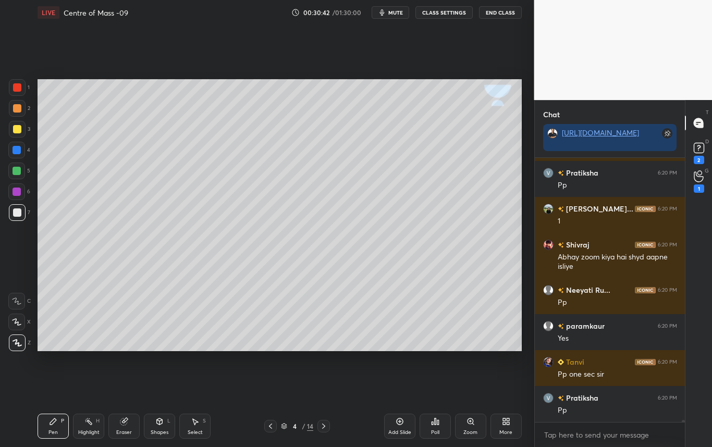
click at [271, 426] on icon at bounding box center [270, 426] width 8 height 8
click at [325, 426] on icon at bounding box center [323, 426] width 8 height 8
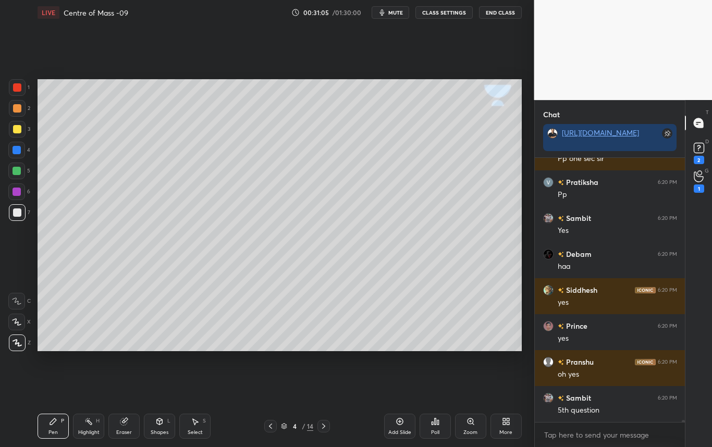
scroll to position [35717, 0]
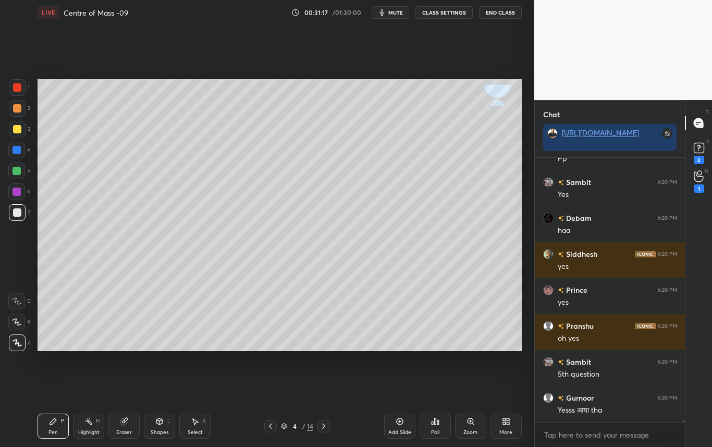
click at [19, 131] on div at bounding box center [17, 129] width 8 height 8
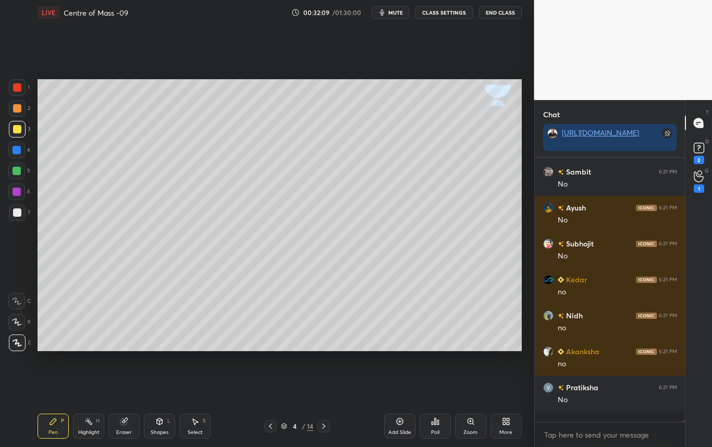
scroll to position [4, 4]
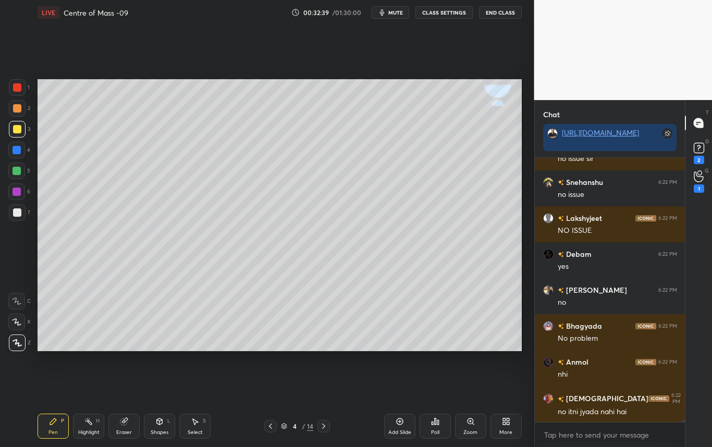
click at [18, 212] on div at bounding box center [17, 212] width 8 height 8
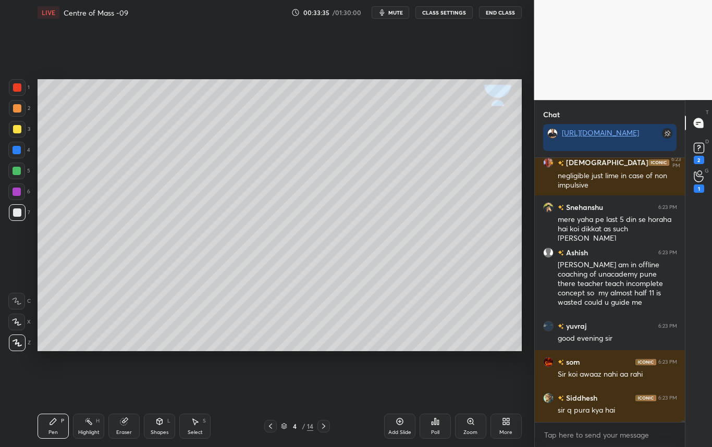
click at [17, 130] on div at bounding box center [17, 129] width 8 height 8
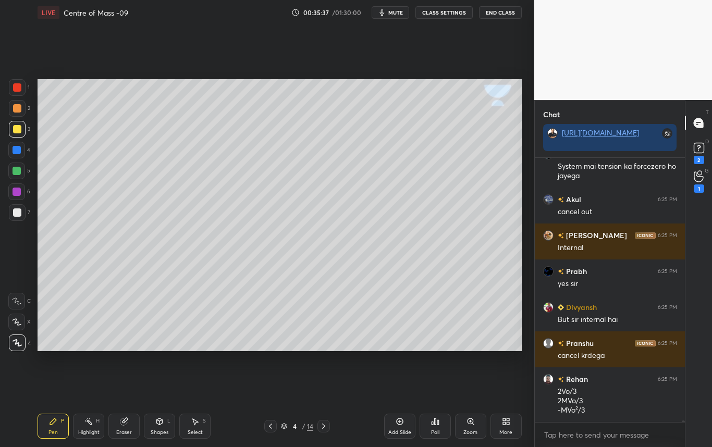
scroll to position [42065, 0]
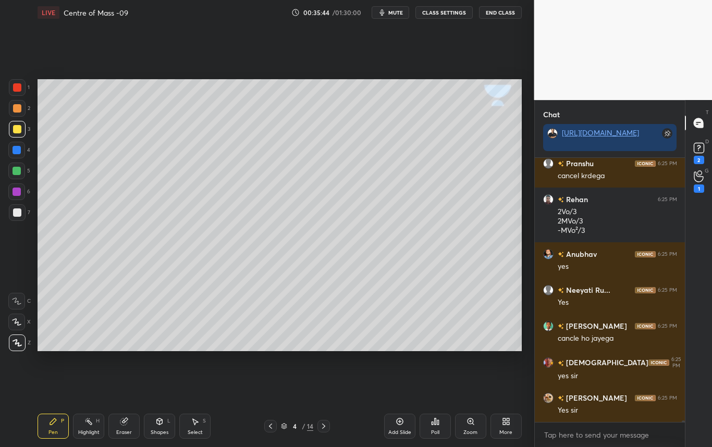
click at [20, 215] on div at bounding box center [17, 212] width 8 height 8
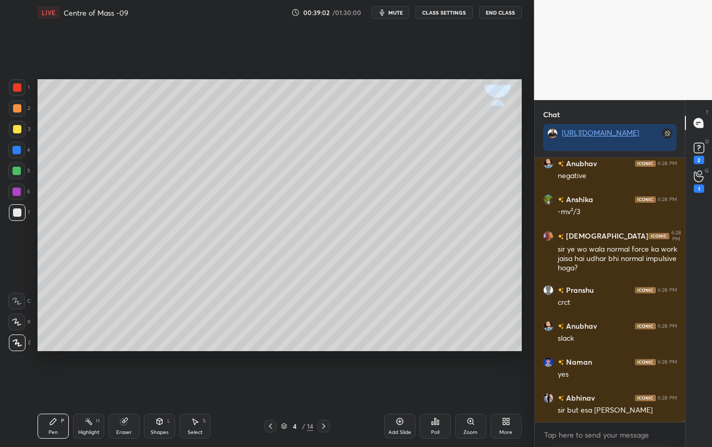
scroll to position [42818, 0]
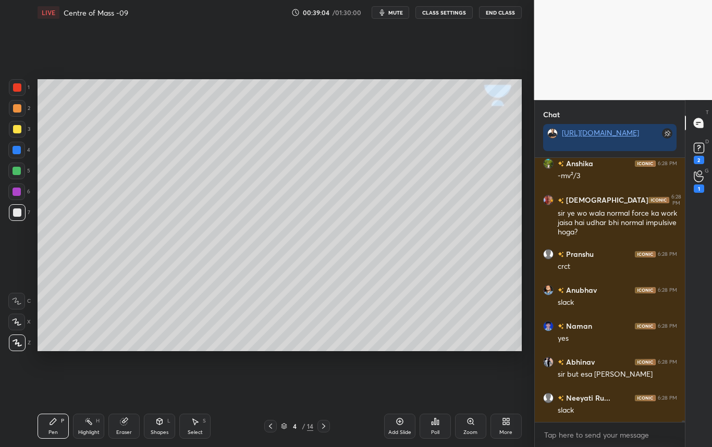
click at [194, 430] on div "Select" at bounding box center [195, 432] width 15 height 5
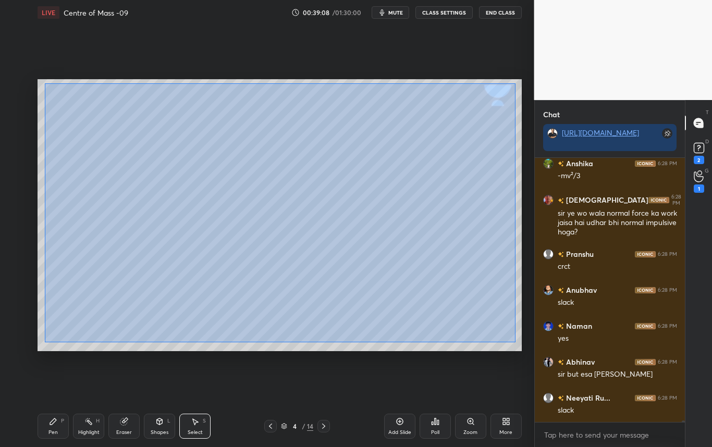
drag, startPoint x: 45, startPoint y: 83, endPoint x: 515, endPoint y: 342, distance: 536.8
click at [515, 342] on div "0 ° Undo Copy Duplicate Duplicate to new slide Delete" at bounding box center [280, 215] width 484 height 272
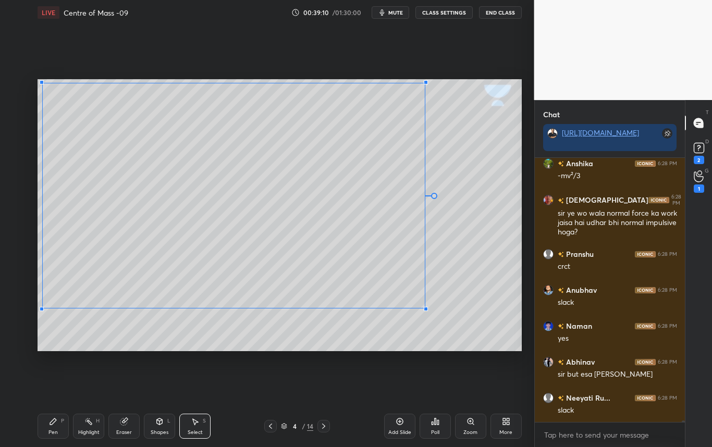
drag, startPoint x: 441, startPoint y: 314, endPoint x: 428, endPoint y: 309, distance: 13.2
click at [428, 309] on div at bounding box center [426, 309] width 4 height 4
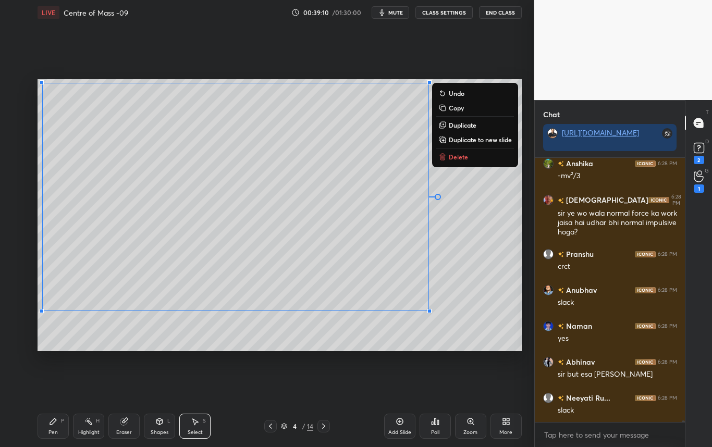
click at [465, 331] on div "0 ° Undo Copy Duplicate Duplicate to new slide Delete" at bounding box center [280, 215] width 484 height 272
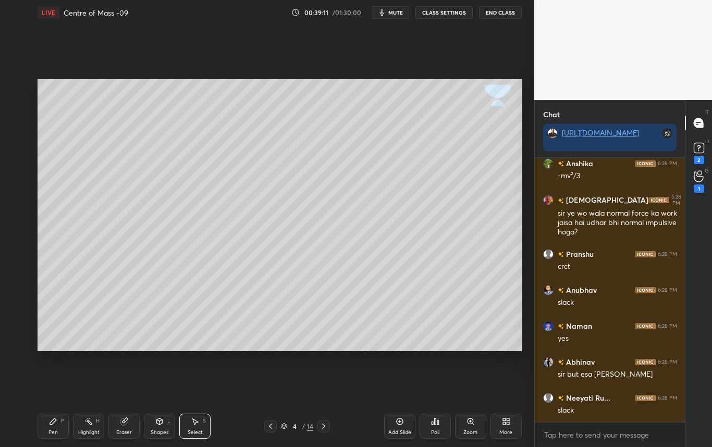
click at [54, 425] on icon at bounding box center [53, 421] width 8 height 8
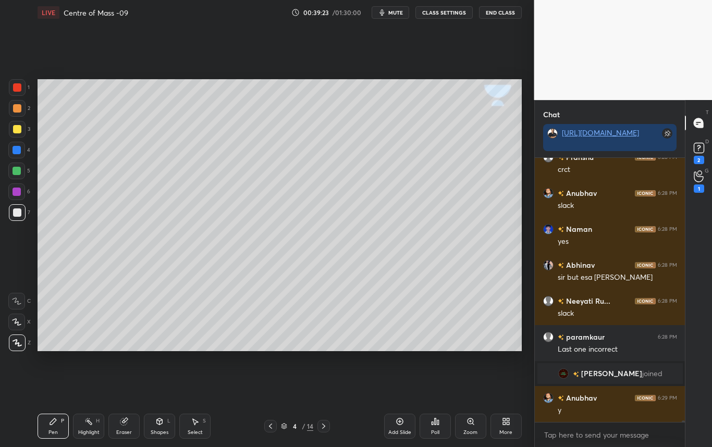
scroll to position [42794, 0]
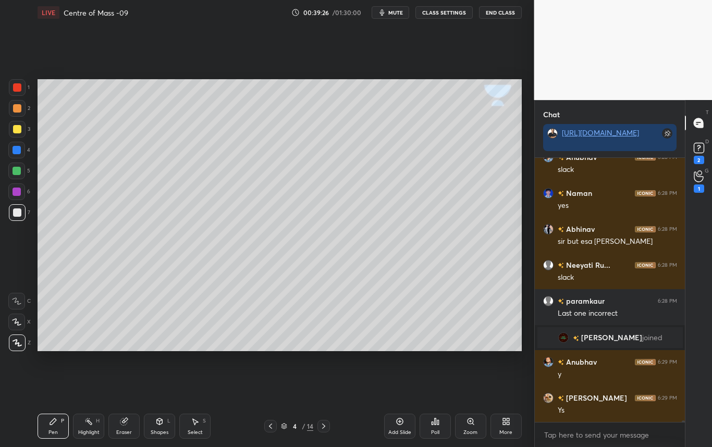
click at [15, 130] on div at bounding box center [17, 129] width 8 height 8
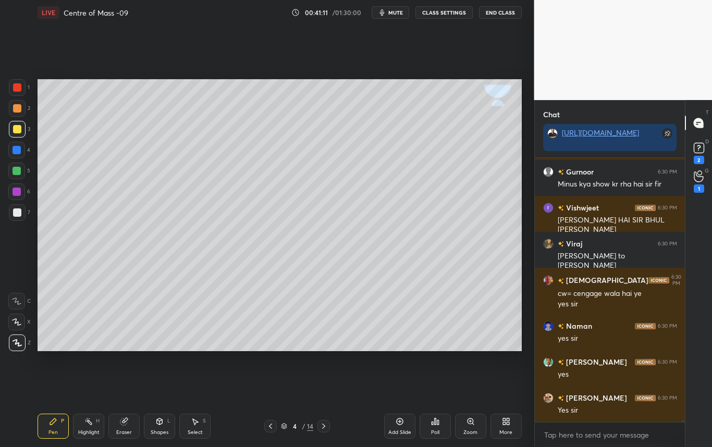
scroll to position [43713, 0]
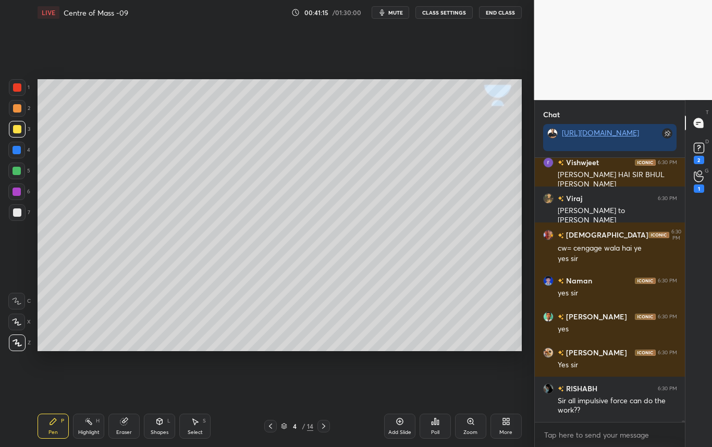
click at [83, 430] on div "Highlight" at bounding box center [88, 432] width 21 height 5
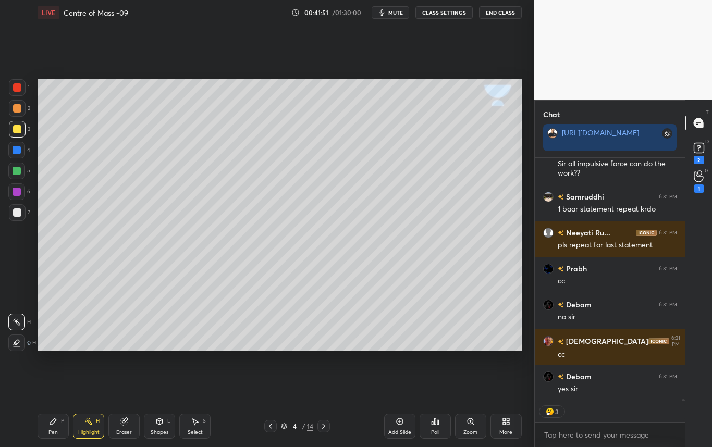
scroll to position [43986, 0]
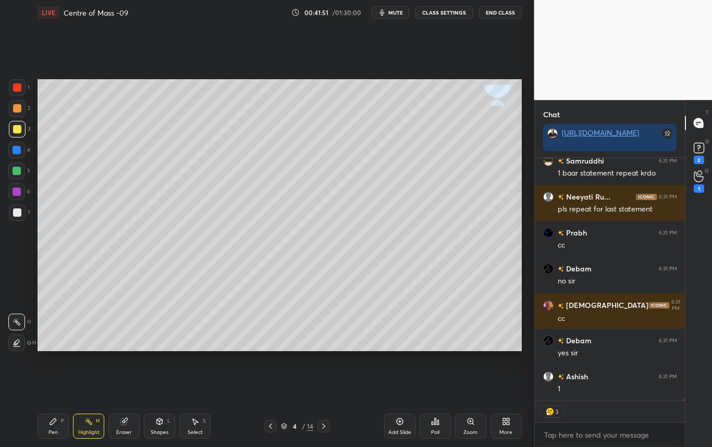
click at [325, 430] on icon at bounding box center [323, 426] width 8 height 8
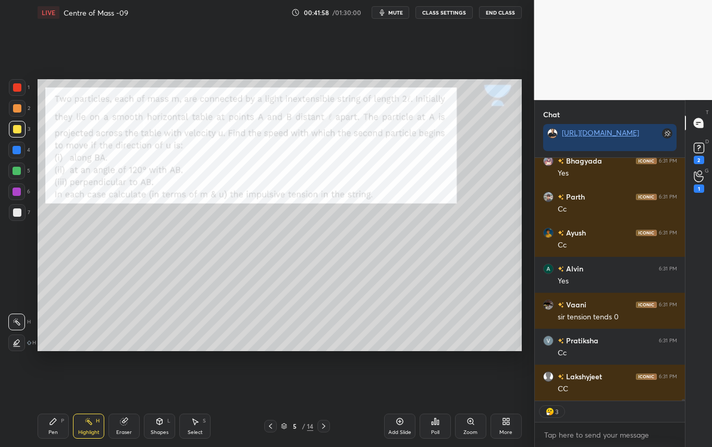
scroll to position [44324, 0]
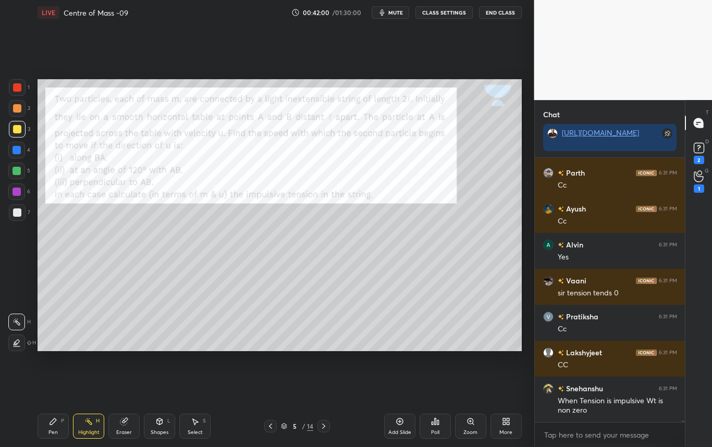
click at [21, 89] on div at bounding box center [17, 87] width 8 height 8
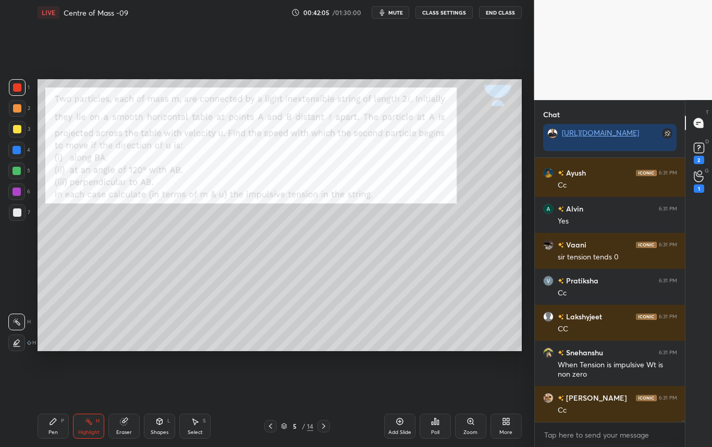
click at [271, 426] on icon at bounding box center [270, 426] width 8 height 8
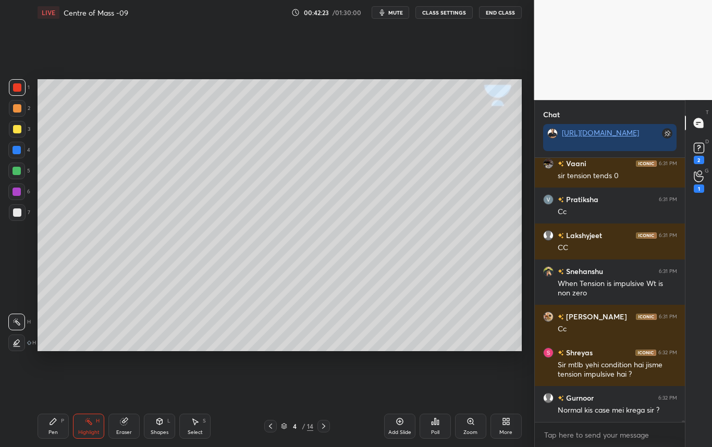
scroll to position [44087, 0]
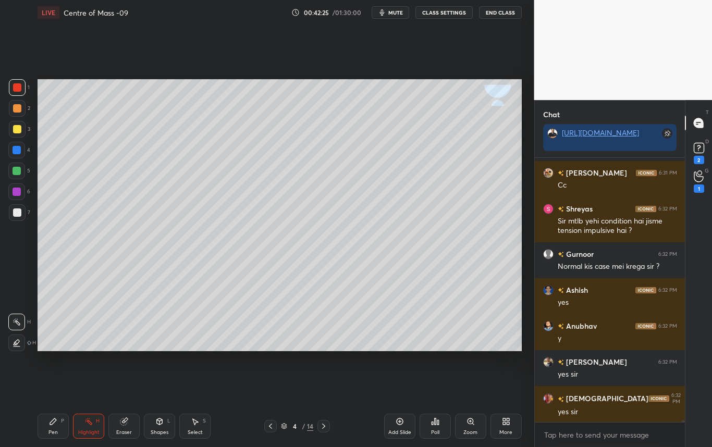
click at [323, 430] on div at bounding box center [323, 426] width 13 height 13
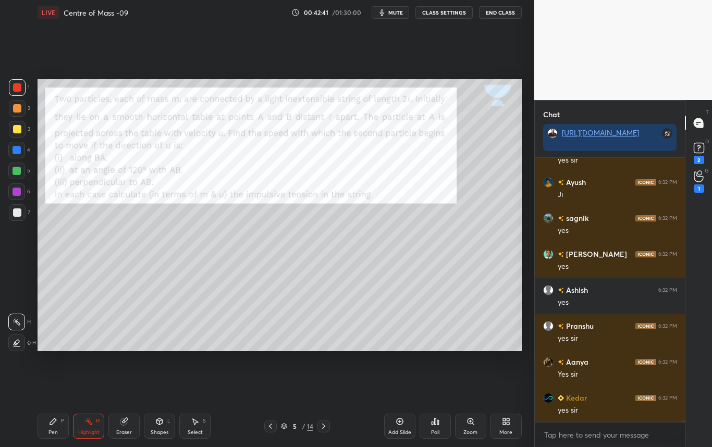
scroll to position [44446, 0]
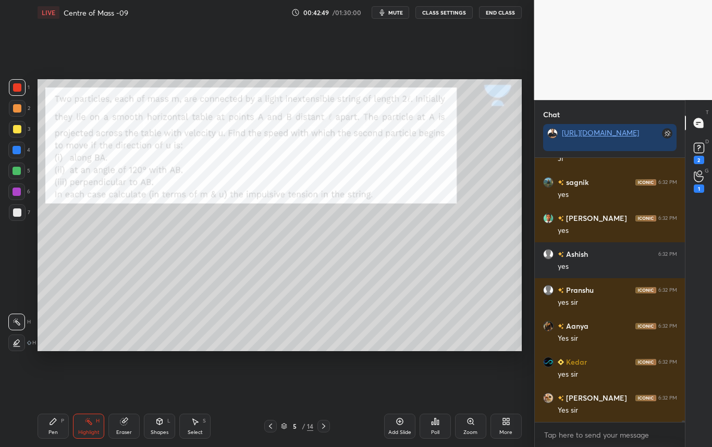
click at [16, 216] on div at bounding box center [17, 212] width 17 height 17
click at [53, 426] on div "Pen P" at bounding box center [53, 426] width 31 height 25
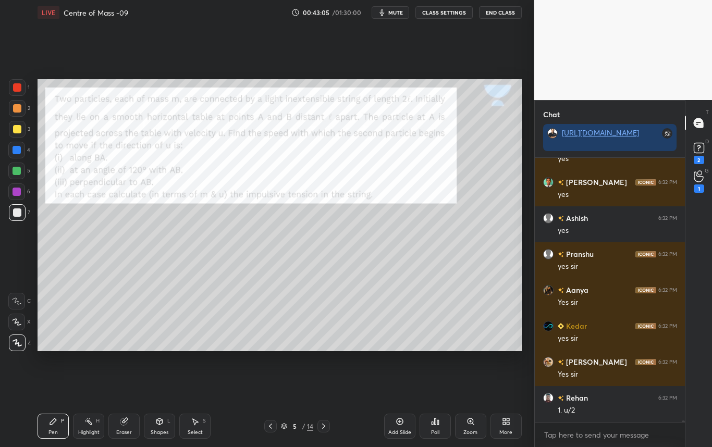
click at [18, 130] on div at bounding box center [17, 129] width 8 height 8
click at [21, 88] on div at bounding box center [17, 87] width 17 height 17
click at [17, 213] on div at bounding box center [17, 212] width 8 height 8
click at [19, 212] on div at bounding box center [17, 212] width 8 height 8
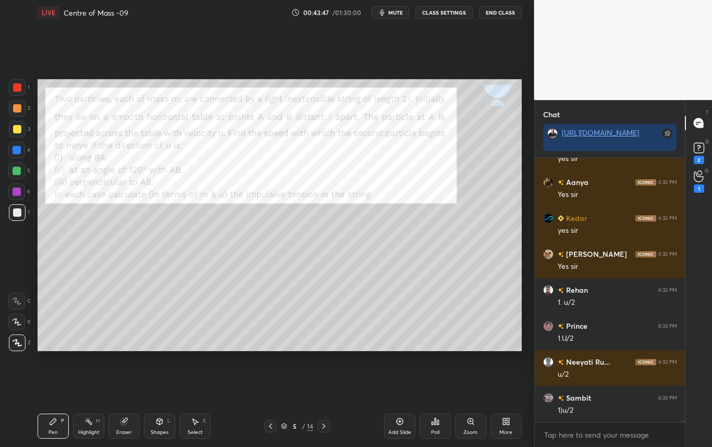
scroll to position [44626, 0]
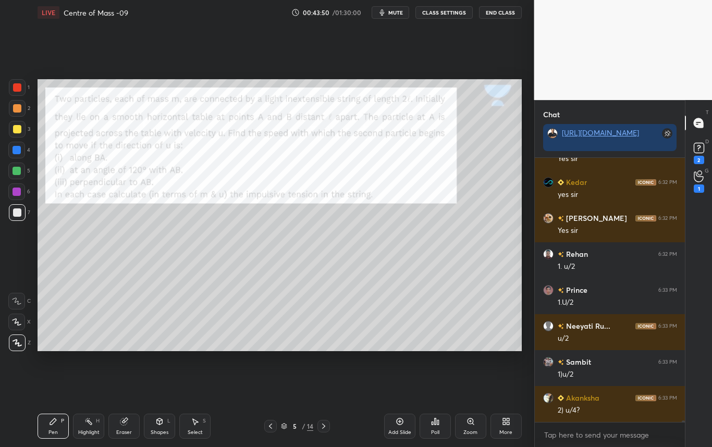
click at [19, 130] on div at bounding box center [17, 129] width 8 height 8
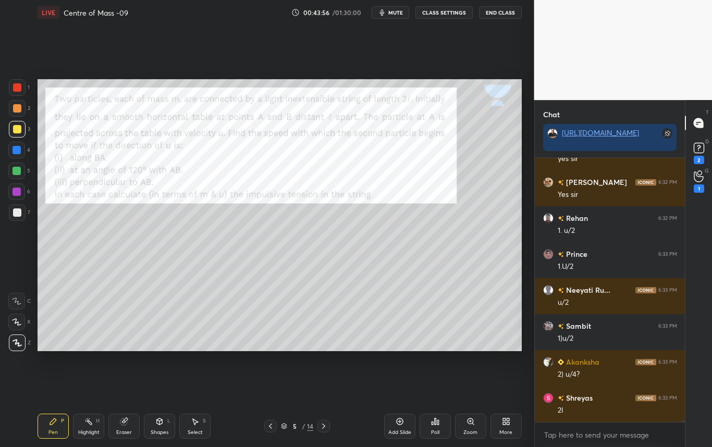
scroll to position [44698, 0]
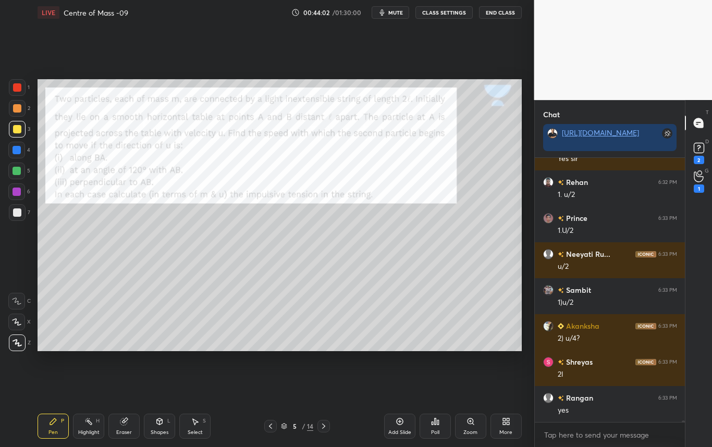
click at [18, 213] on div at bounding box center [17, 212] width 8 height 8
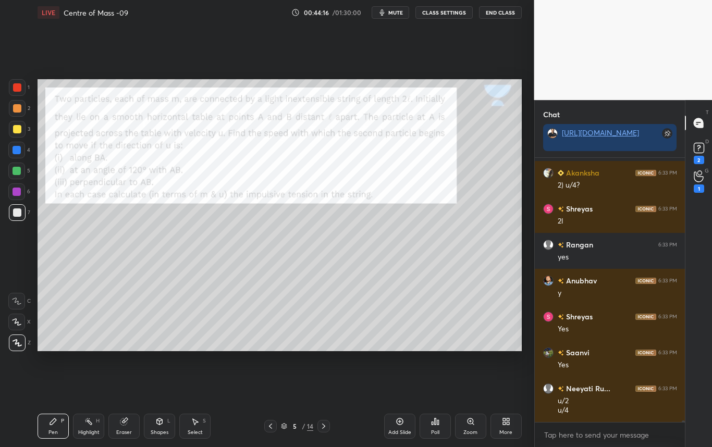
scroll to position [44887, 0]
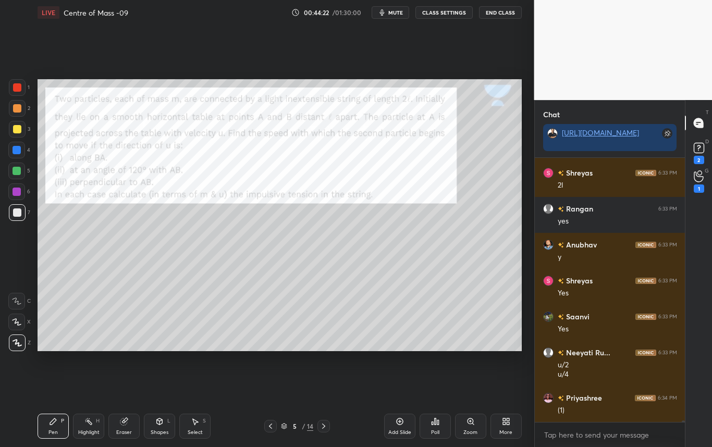
click at [18, 88] on div at bounding box center [17, 87] width 8 height 8
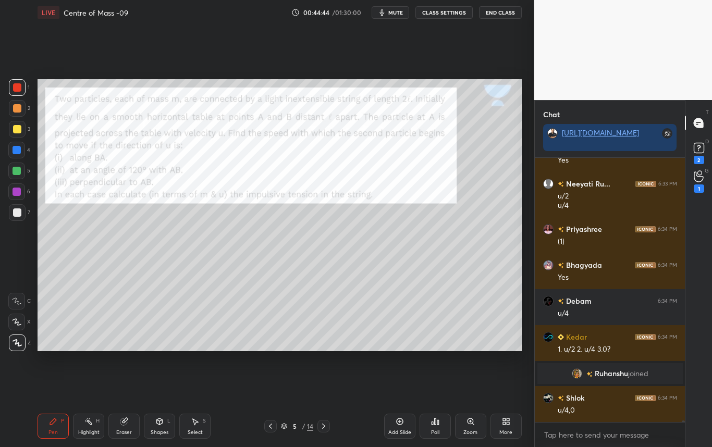
scroll to position [44776, 0]
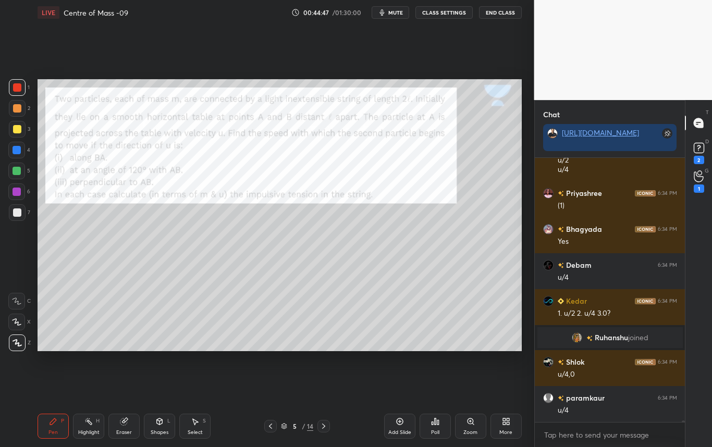
click at [323, 427] on icon at bounding box center [323, 426] width 8 height 8
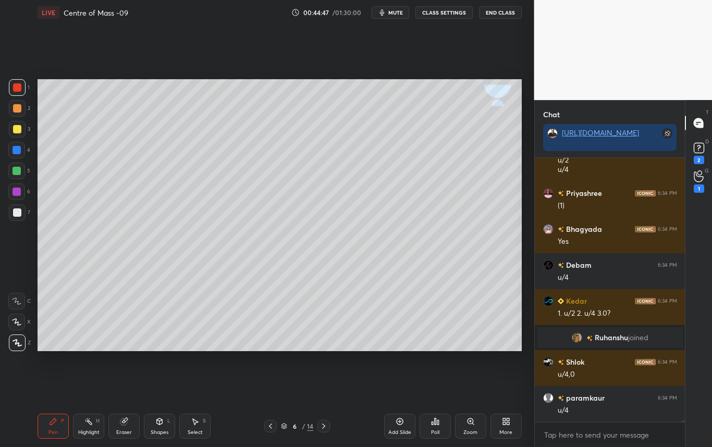
scroll to position [44812, 0]
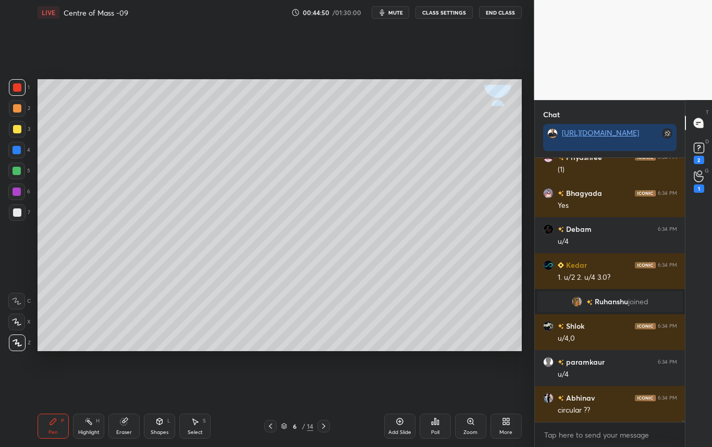
click at [13, 210] on div at bounding box center [17, 212] width 17 height 17
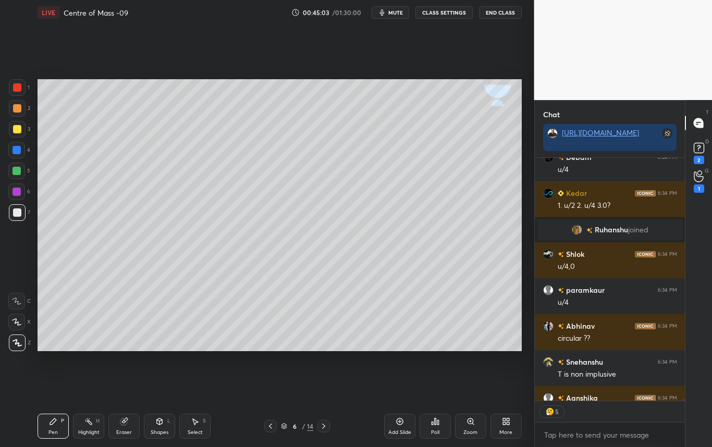
scroll to position [44941, 0]
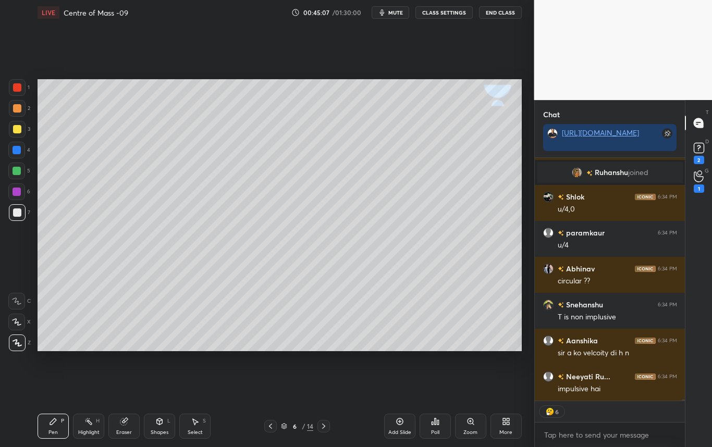
click at [270, 424] on icon at bounding box center [270, 426] width 8 height 8
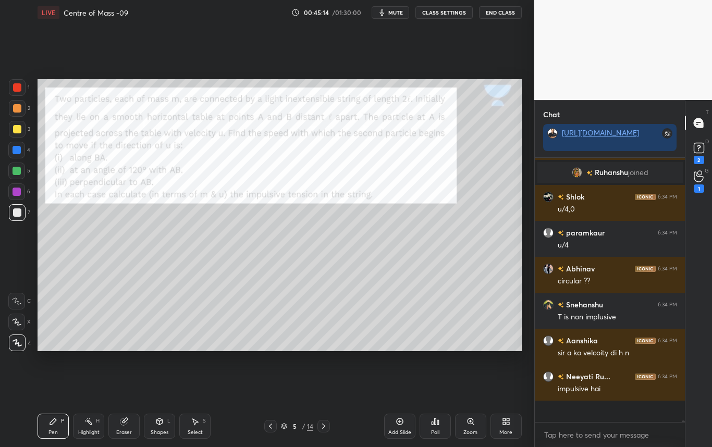
scroll to position [44920, 0]
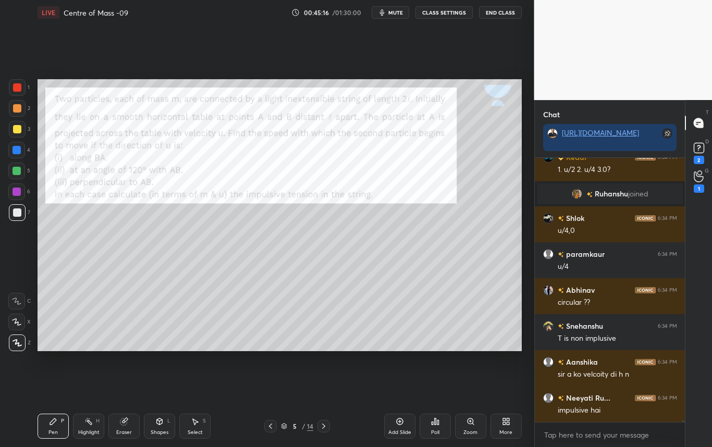
click at [93, 427] on div "Highlight H" at bounding box center [88, 426] width 31 height 25
click at [125, 427] on div "Eraser" at bounding box center [123, 426] width 31 height 25
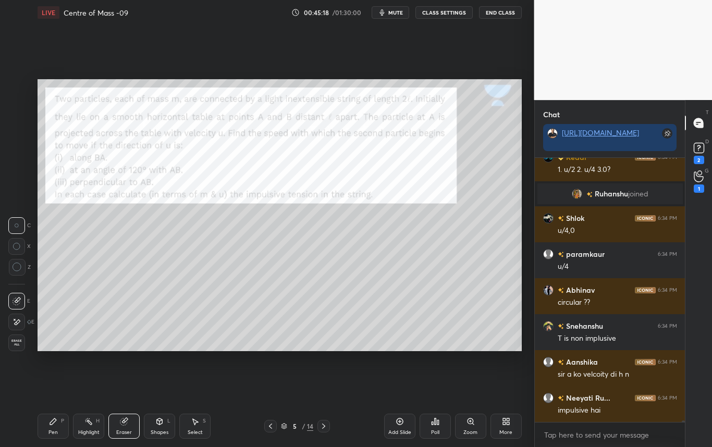
scroll to position [44956, 0]
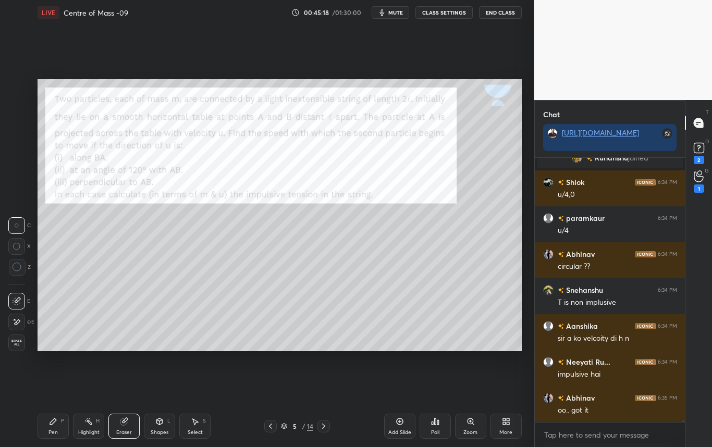
click at [56, 422] on icon at bounding box center [53, 421] width 8 height 8
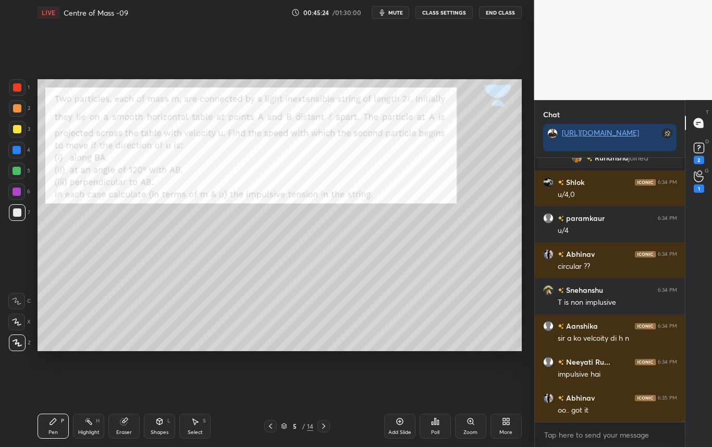
click at [323, 427] on icon at bounding box center [323, 426] width 8 height 8
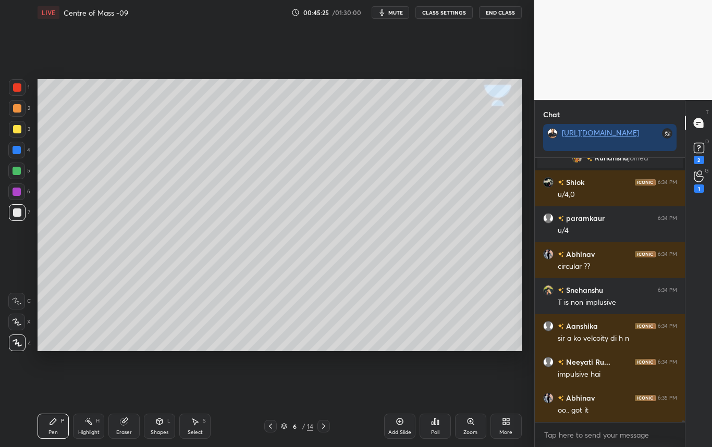
click at [193, 427] on div "Select S" at bounding box center [194, 426] width 31 height 25
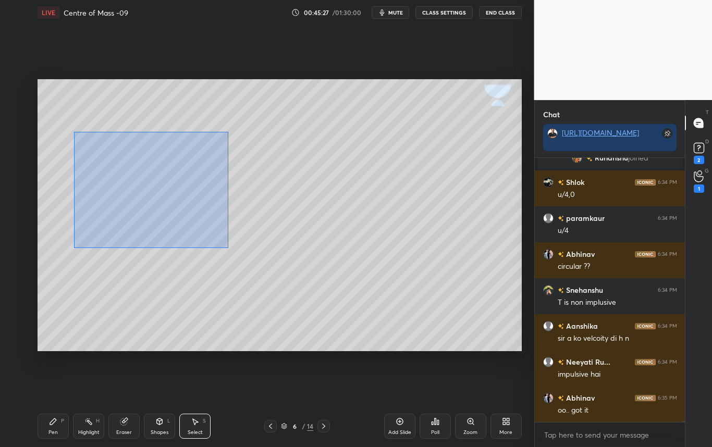
drag, startPoint x: 71, startPoint y: 193, endPoint x: 270, endPoint y: 256, distance: 208.4
click at [269, 256] on div "0 ° Undo Copy Duplicate Duplicate to new slide Delete" at bounding box center [280, 215] width 484 height 272
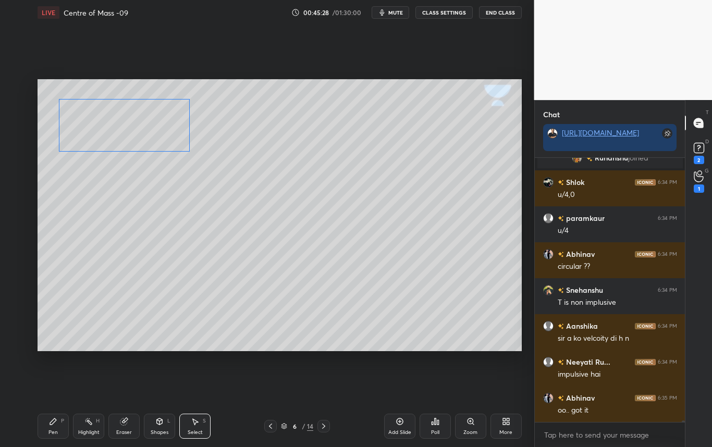
drag, startPoint x: 151, startPoint y: 162, endPoint x: 134, endPoint y: 119, distance: 46.3
click at [135, 119] on div "0 ° Undo Copy Duplicate Duplicate to new slide Delete" at bounding box center [280, 215] width 484 height 272
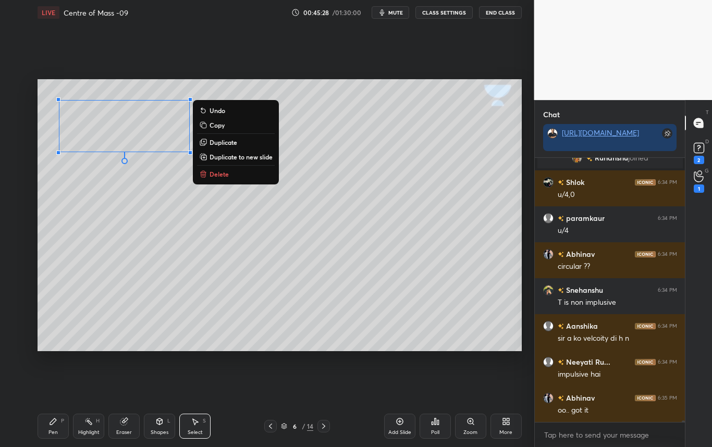
click at [172, 230] on div "0 ° Undo Copy Duplicate Duplicate to new slide Delete" at bounding box center [280, 215] width 484 height 272
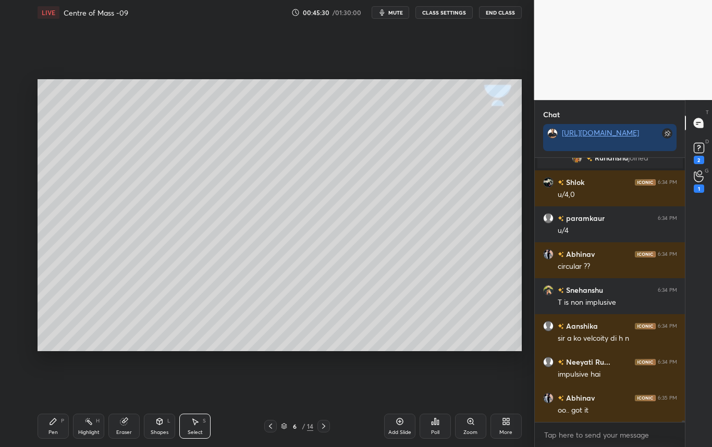
scroll to position [45001, 0]
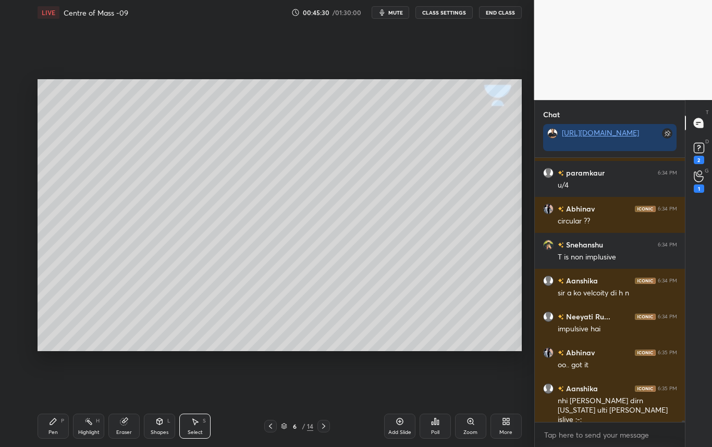
click at [54, 427] on div "Pen P" at bounding box center [53, 426] width 31 height 25
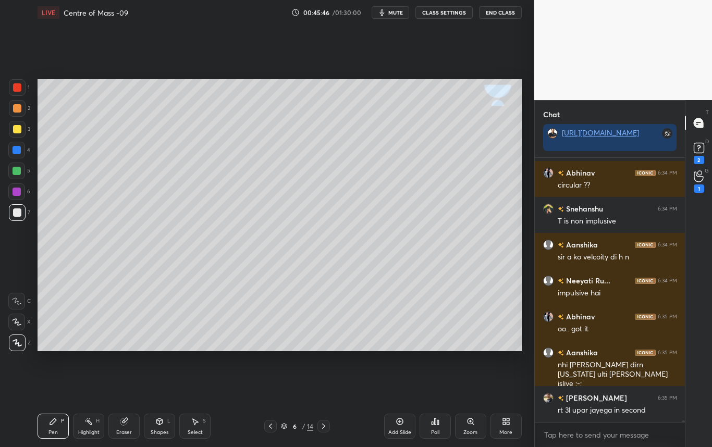
click at [273, 426] on icon at bounding box center [270, 426] width 8 height 8
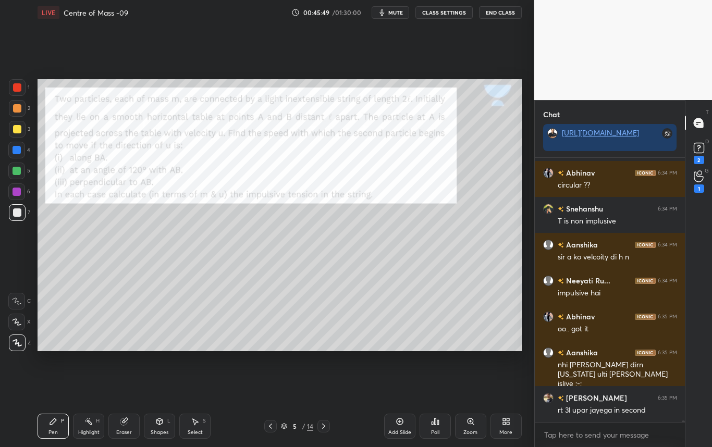
click at [26, 88] on div "1" at bounding box center [19, 87] width 21 height 17
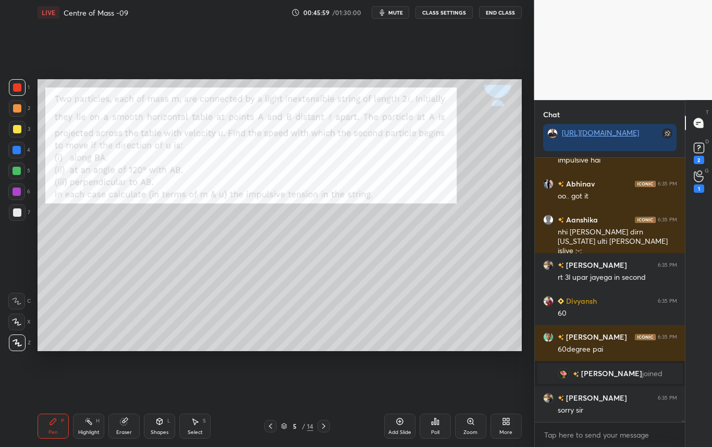
scroll to position [45087, 0]
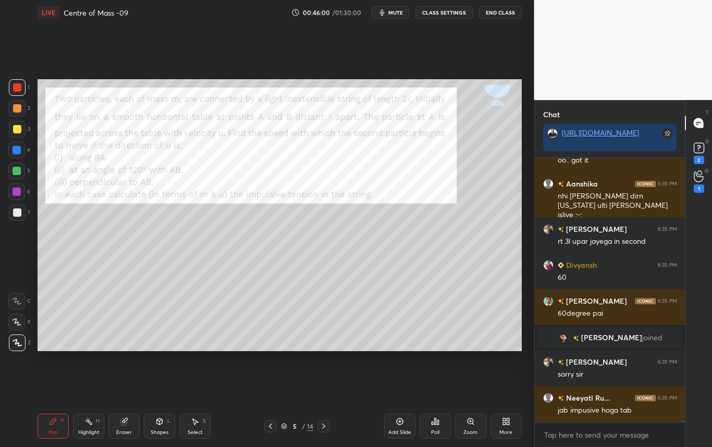
click at [323, 425] on icon at bounding box center [323, 426] width 3 height 5
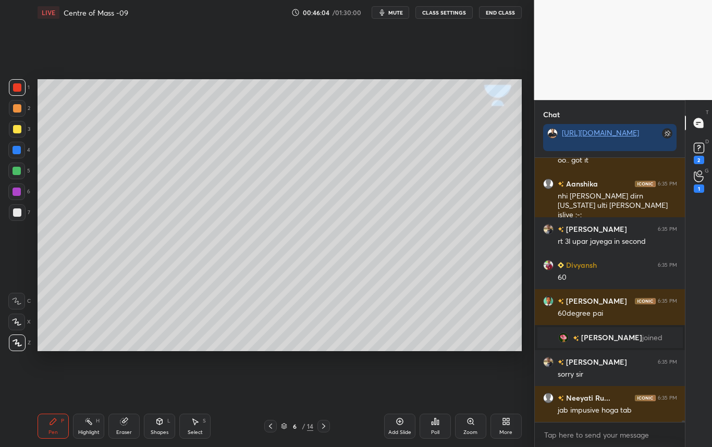
click at [19, 213] on div at bounding box center [17, 212] width 8 height 8
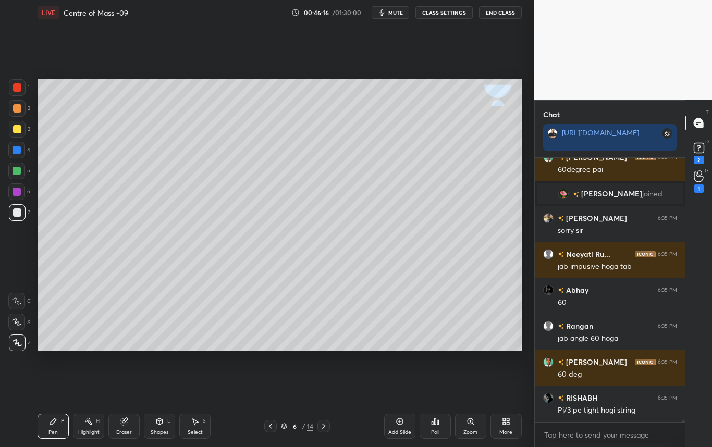
scroll to position [45267, 0]
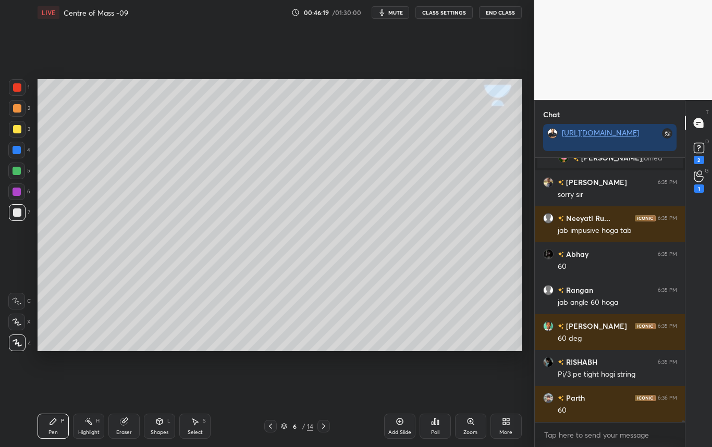
click at [197, 428] on div "Select S" at bounding box center [194, 426] width 31 height 25
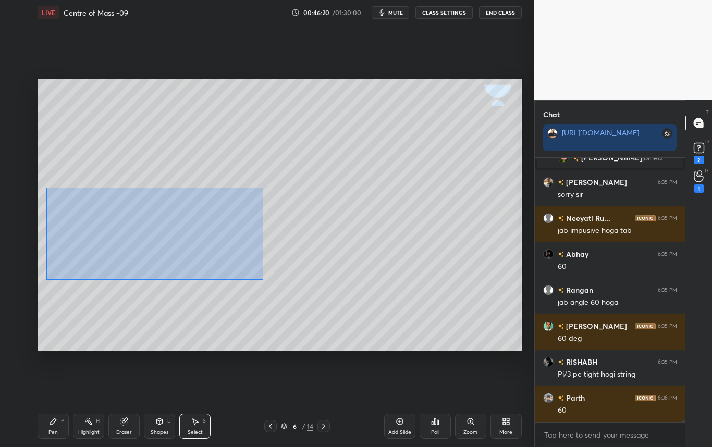
drag, startPoint x: 46, startPoint y: 193, endPoint x: 263, endPoint y: 280, distance: 233.4
click at [263, 280] on div "0 ° Undo Copy Duplicate Duplicate to new slide Delete" at bounding box center [280, 215] width 484 height 272
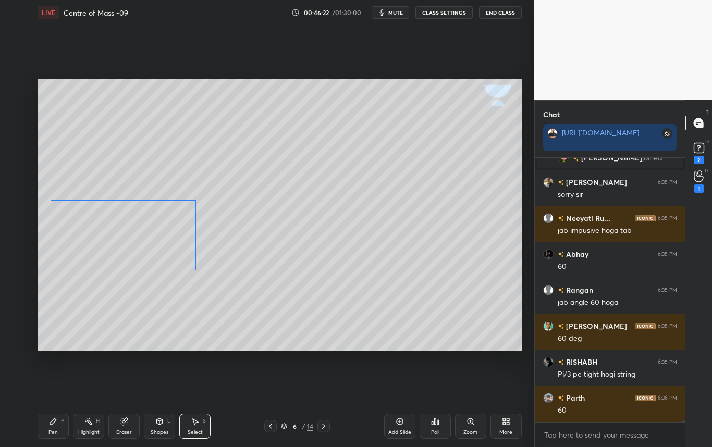
drag, startPoint x: 158, startPoint y: 240, endPoint x: 154, endPoint y: 248, distance: 8.6
click at [154, 248] on div "0 ° Undo Copy Duplicate Duplicate to new slide Delete" at bounding box center [280, 215] width 484 height 272
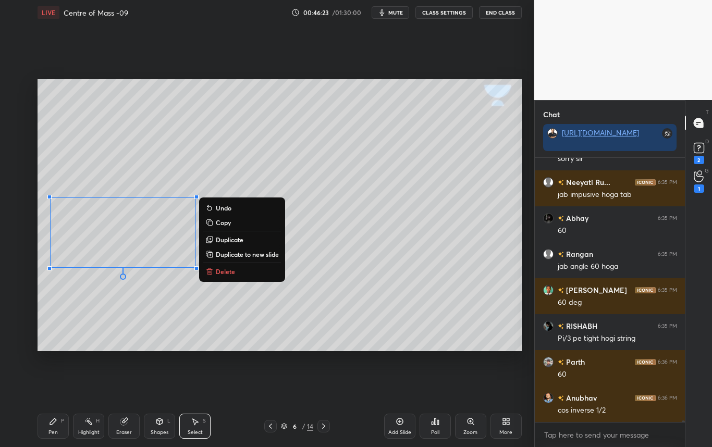
click at [197, 315] on div "0 ° Undo Copy Duplicate Duplicate to new slide Delete" at bounding box center [280, 215] width 484 height 272
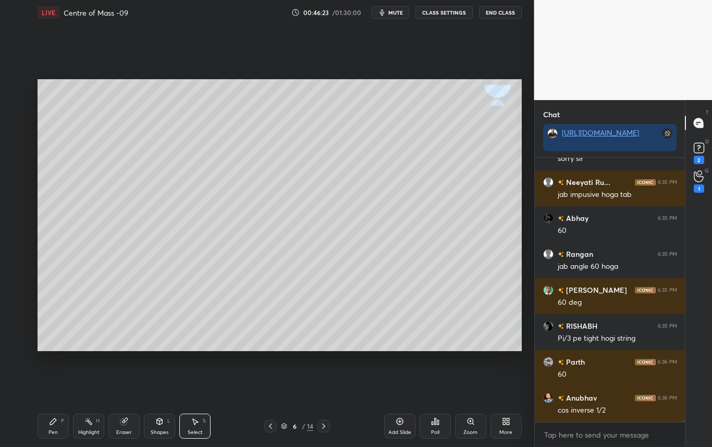
click at [55, 433] on div "Pen" at bounding box center [52, 432] width 9 height 5
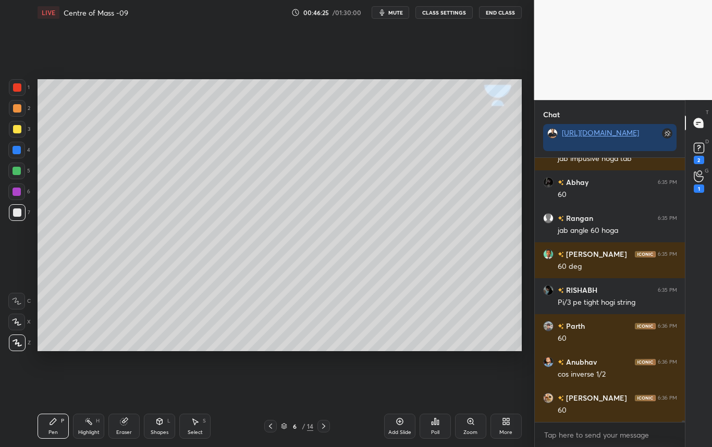
click at [129, 424] on div "Eraser" at bounding box center [123, 426] width 31 height 25
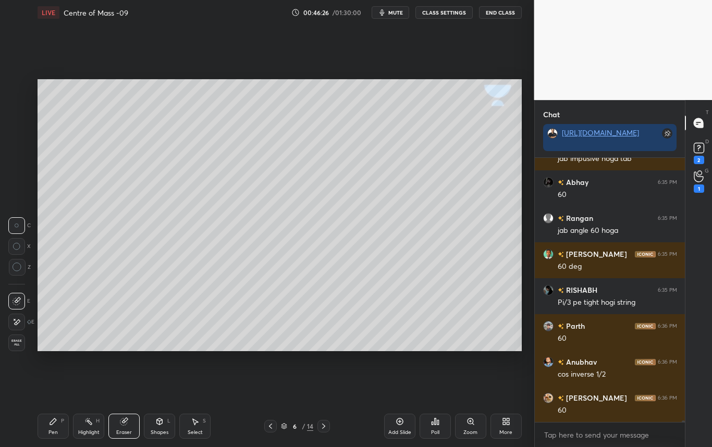
scroll to position [45375, 0]
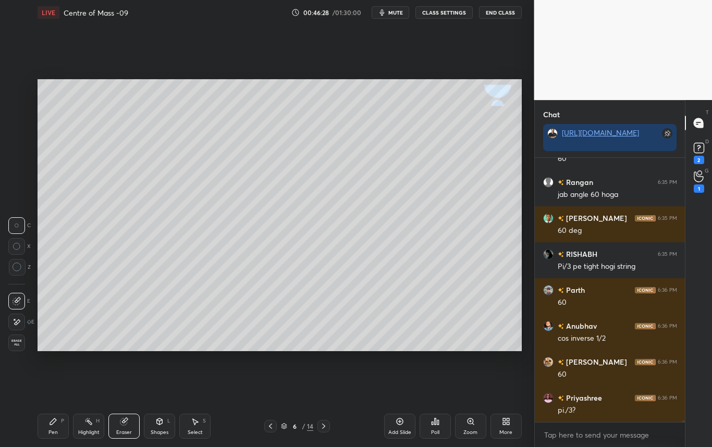
click at [54, 432] on div "Pen P" at bounding box center [53, 426] width 31 height 25
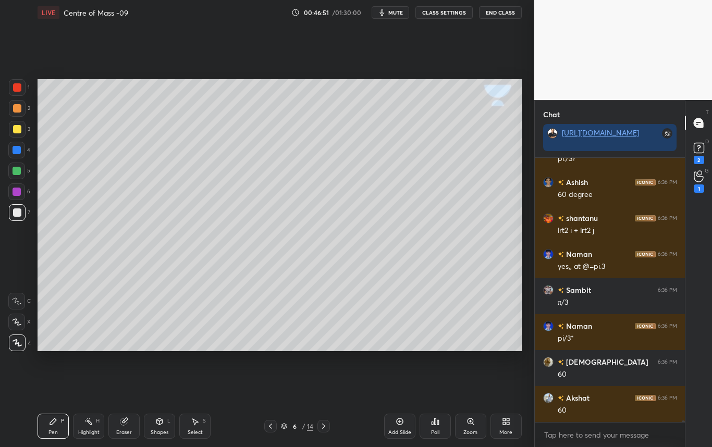
scroll to position [45662, 0]
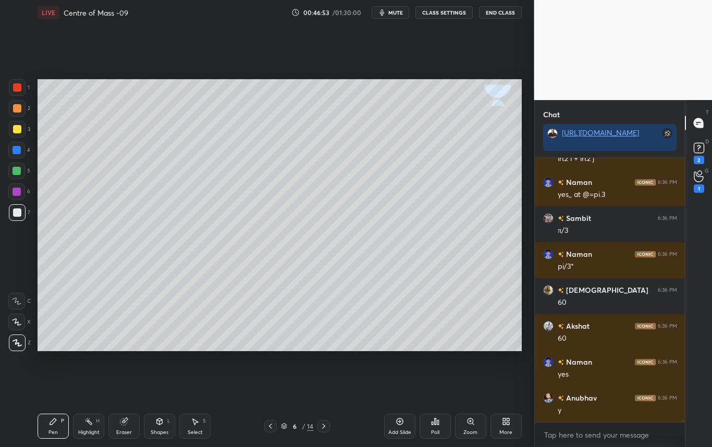
click at [17, 131] on div at bounding box center [17, 129] width 8 height 8
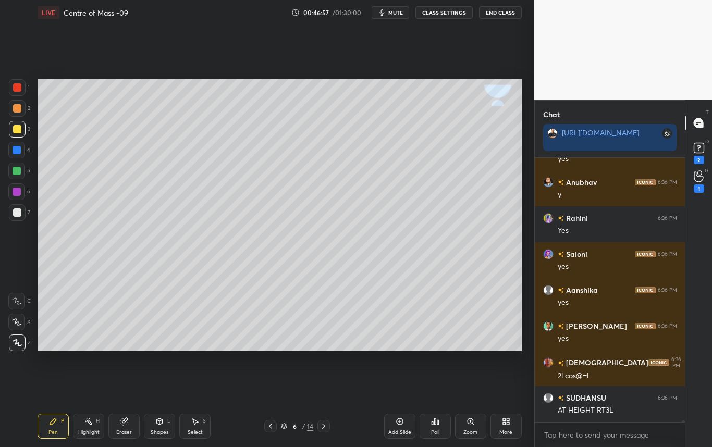
scroll to position [45939, 0]
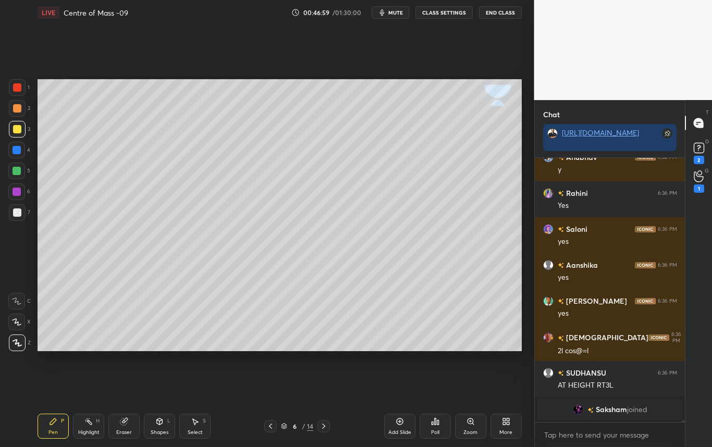
click at [122, 430] on div "Eraser" at bounding box center [124, 432] width 16 height 5
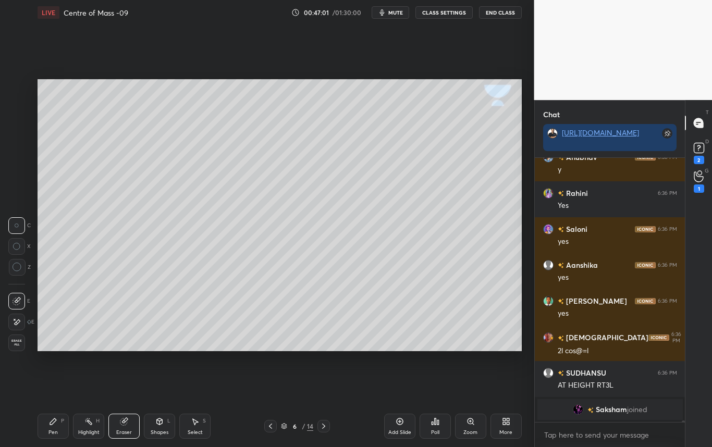
click at [52, 431] on div "Pen" at bounding box center [52, 432] width 9 height 5
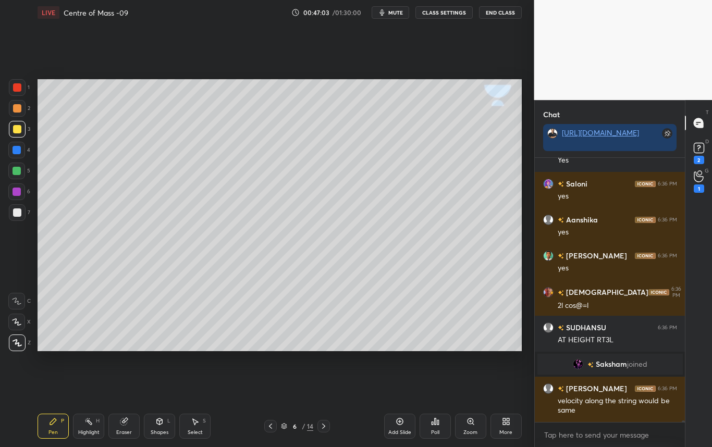
scroll to position [45755, 0]
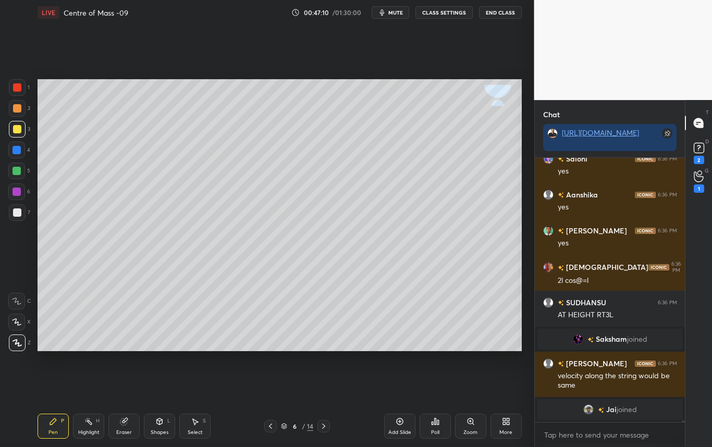
click at [20, 212] on div at bounding box center [17, 212] width 8 height 8
click at [17, 129] on div at bounding box center [17, 129] width 8 height 8
click at [18, 151] on div at bounding box center [17, 150] width 8 height 8
click at [95, 428] on div "Highlight H" at bounding box center [88, 426] width 31 height 25
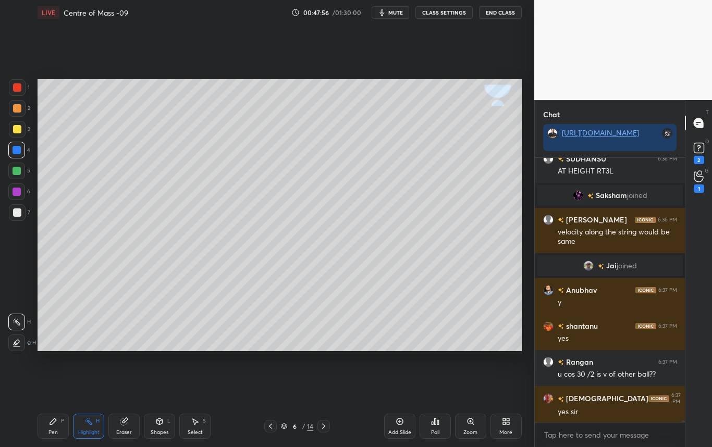
scroll to position [45925, 0]
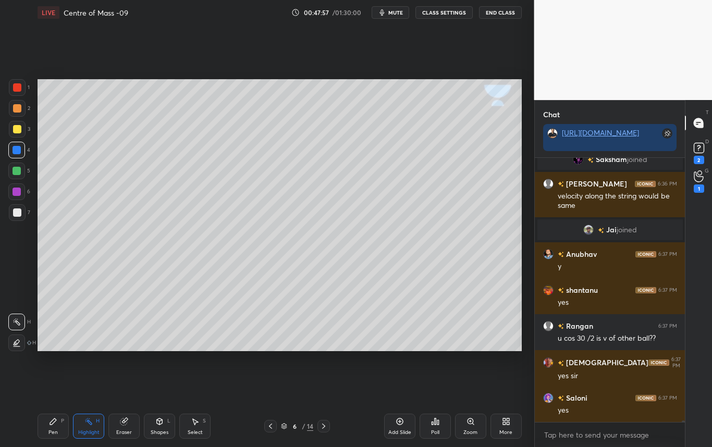
click at [52, 427] on div "Pen P" at bounding box center [53, 426] width 31 height 25
click at [20, 212] on div at bounding box center [17, 212] width 8 height 8
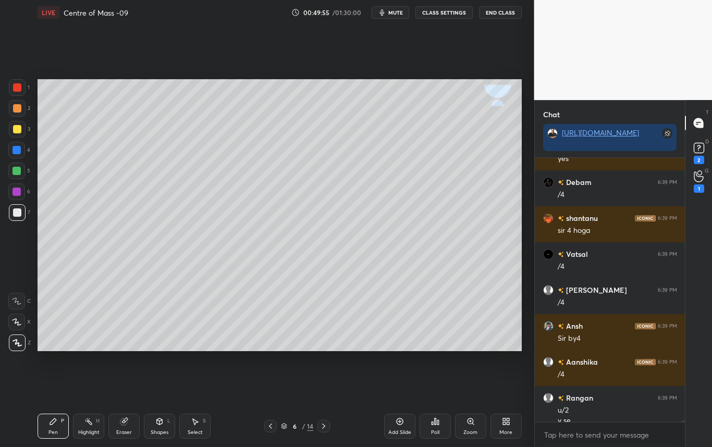
scroll to position [47024, 0]
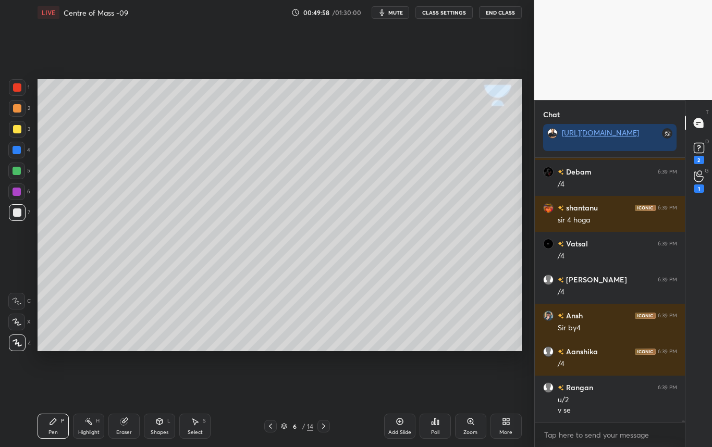
click at [86, 430] on div "Highlight" at bounding box center [88, 432] width 21 height 5
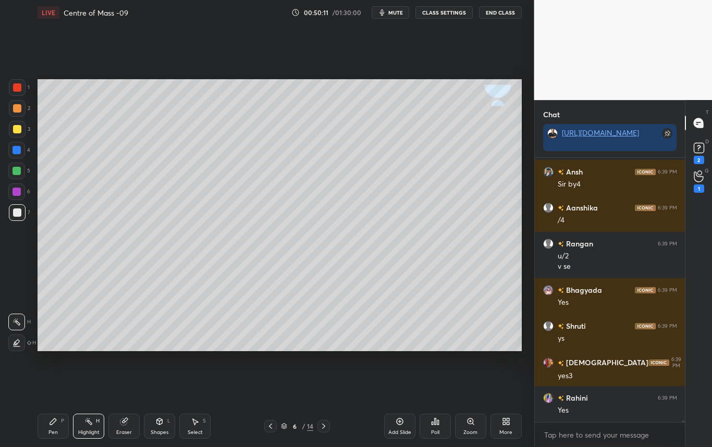
scroll to position [47240, 0]
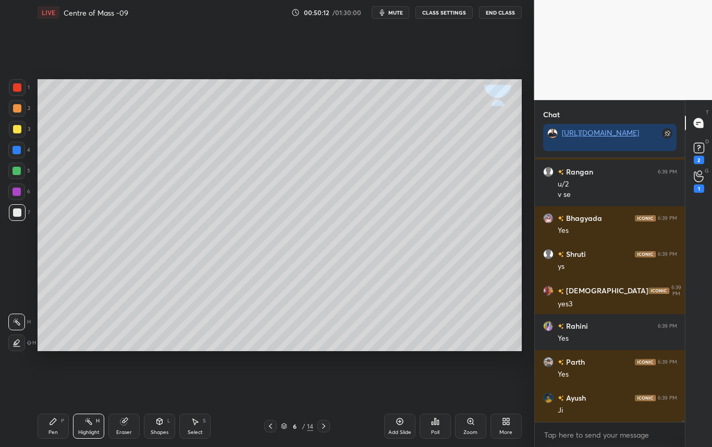
click at [18, 213] on div at bounding box center [17, 212] width 8 height 8
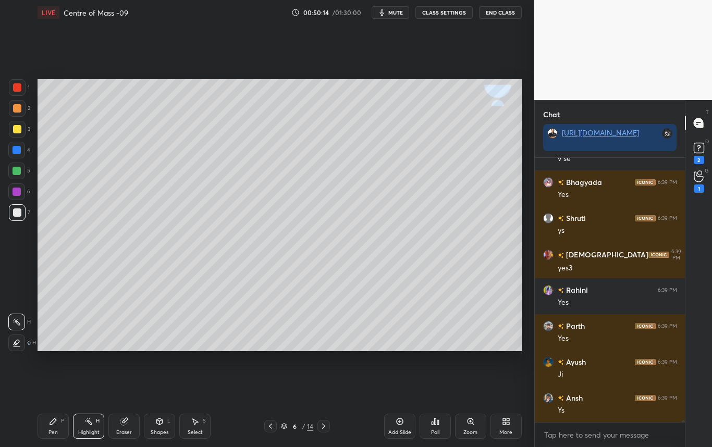
scroll to position [47312, 0]
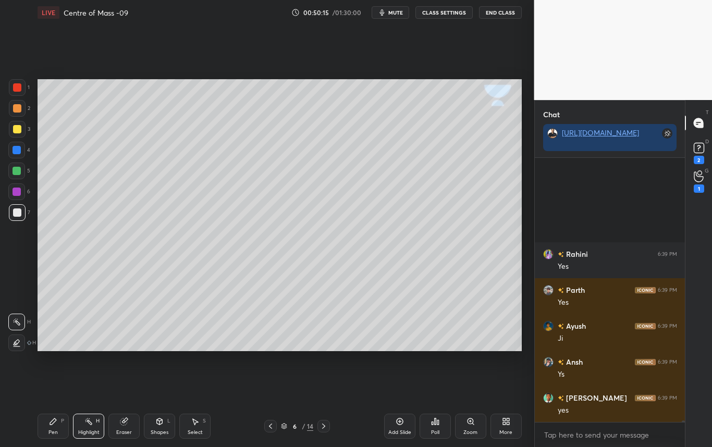
click at [58, 433] on div "Pen P" at bounding box center [53, 426] width 31 height 25
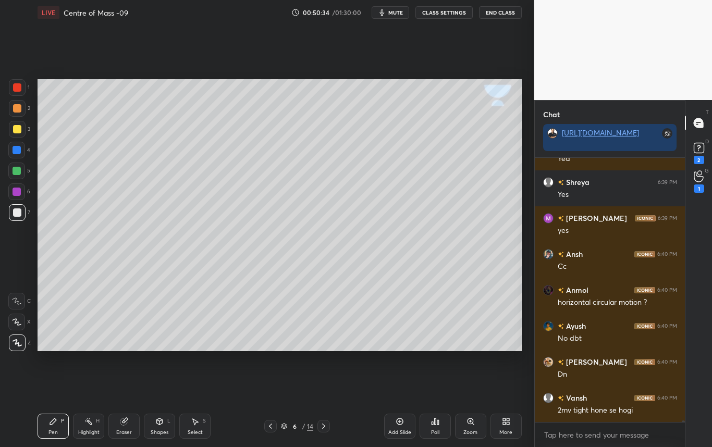
scroll to position [47635, 0]
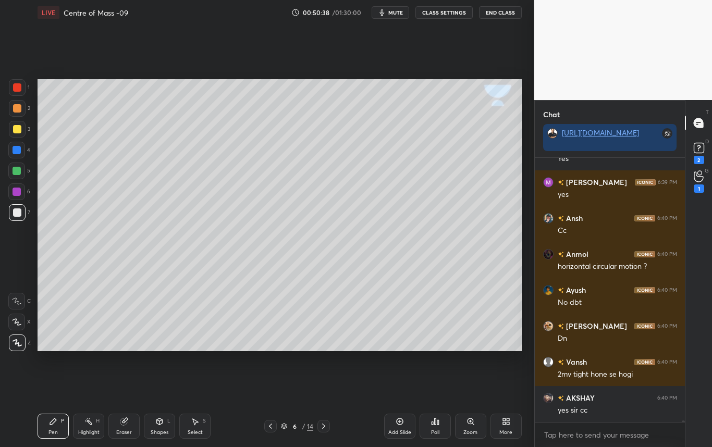
click at [271, 426] on icon at bounding box center [270, 426] width 8 height 8
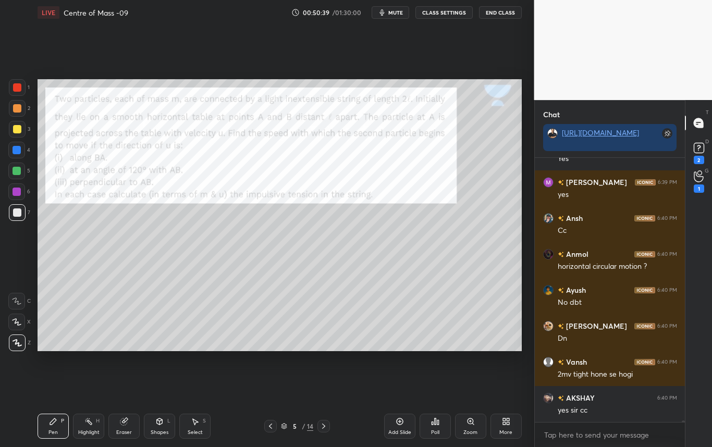
scroll to position [47671, 0]
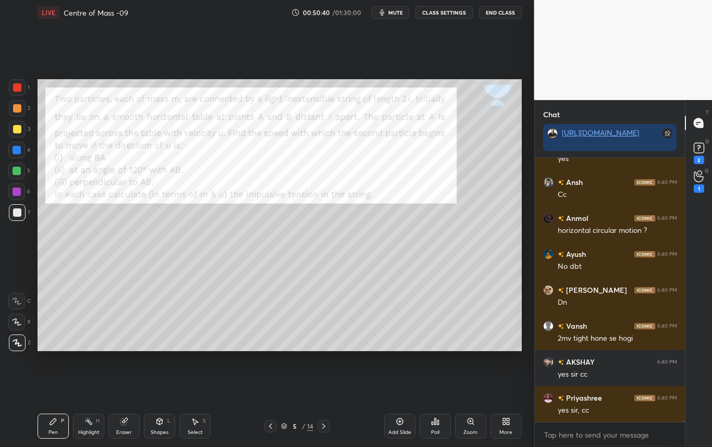
click at [18, 148] on div at bounding box center [17, 150] width 8 height 8
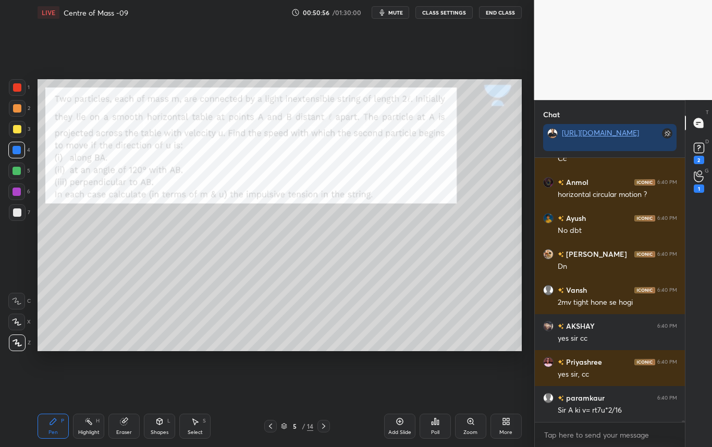
click at [327, 426] on icon at bounding box center [323, 426] width 8 height 8
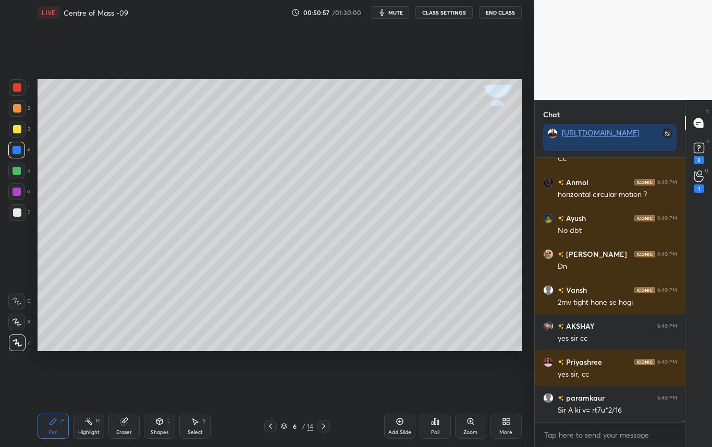
click at [324, 426] on icon at bounding box center [323, 426] width 8 height 8
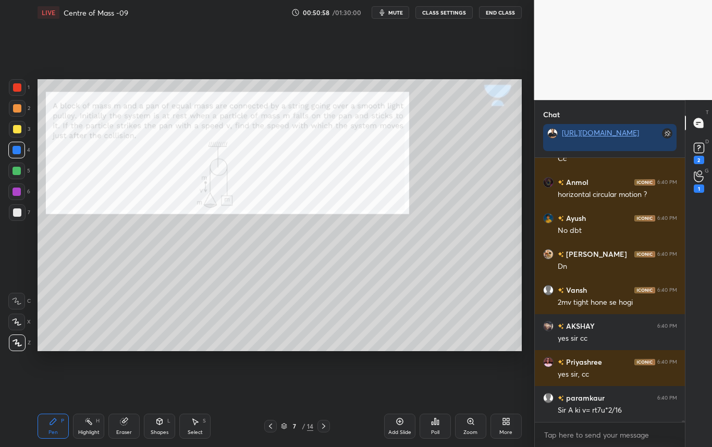
click at [274, 425] on icon at bounding box center [270, 426] width 8 height 8
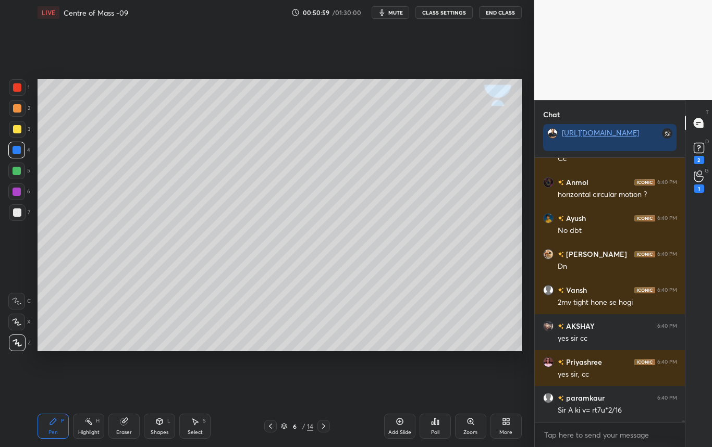
click at [391, 423] on div "Add Slide" at bounding box center [399, 426] width 31 height 25
click at [16, 216] on div at bounding box center [17, 212] width 8 height 8
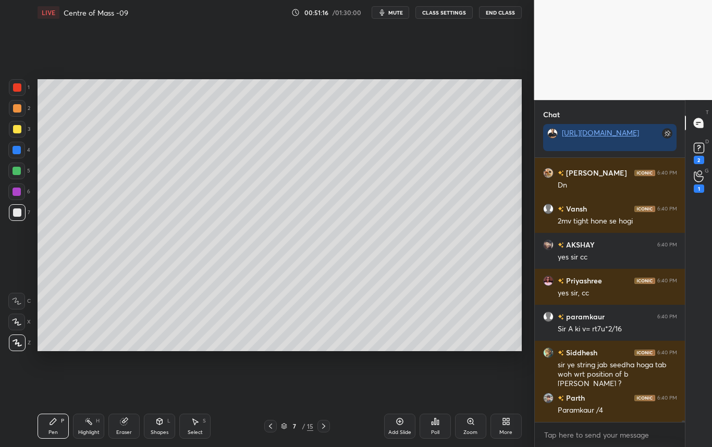
scroll to position [47824, 0]
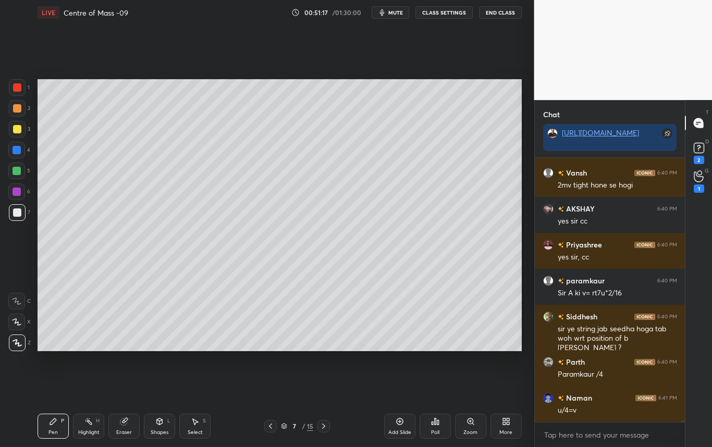
click at [19, 132] on div at bounding box center [17, 129] width 8 height 8
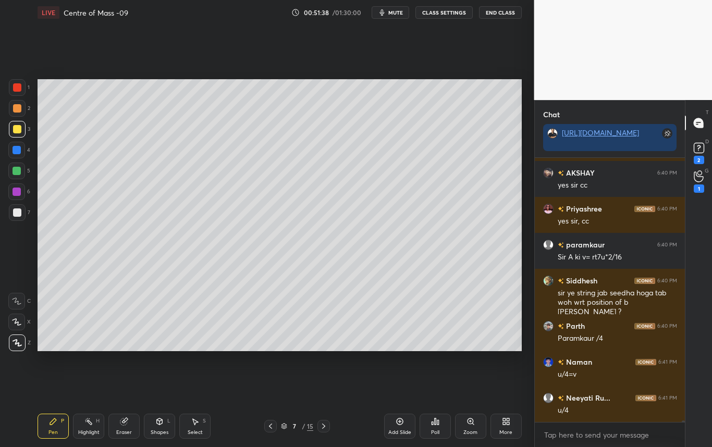
click at [158, 426] on div "Shapes L" at bounding box center [159, 426] width 31 height 25
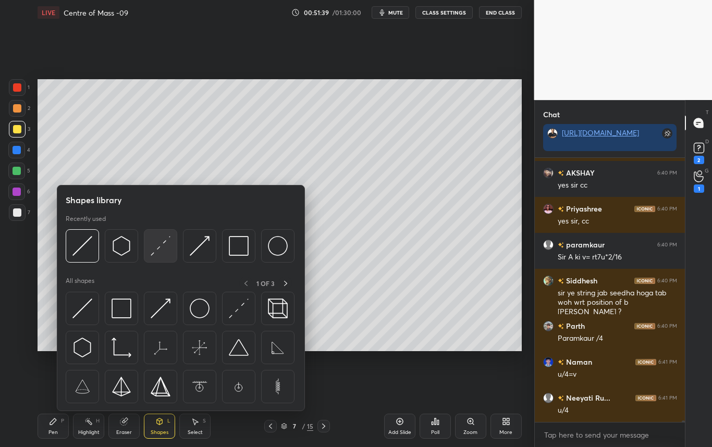
click at [159, 250] on img at bounding box center [161, 246] width 20 height 20
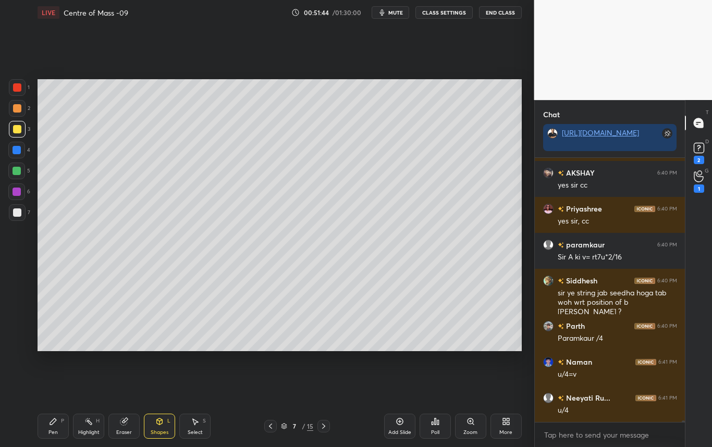
click at [48, 424] on div "Pen P" at bounding box center [53, 426] width 31 height 25
click at [17, 216] on div at bounding box center [17, 212] width 17 height 17
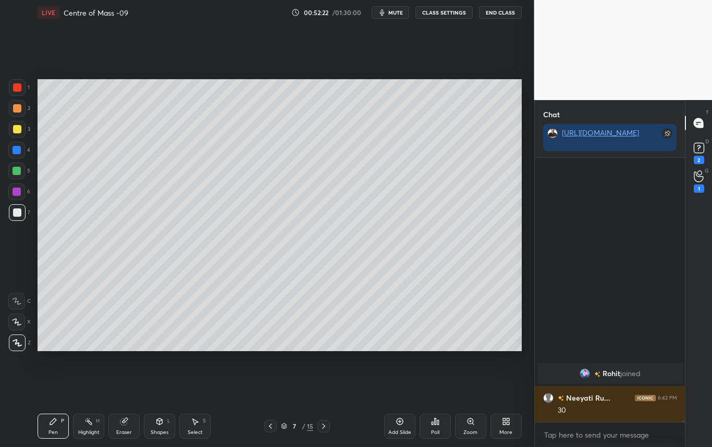
scroll to position [47371, 0]
click at [599, 414] on div "Rohit joined Neeyati Ru... 6:42 PM 30" at bounding box center [610, 290] width 151 height 264
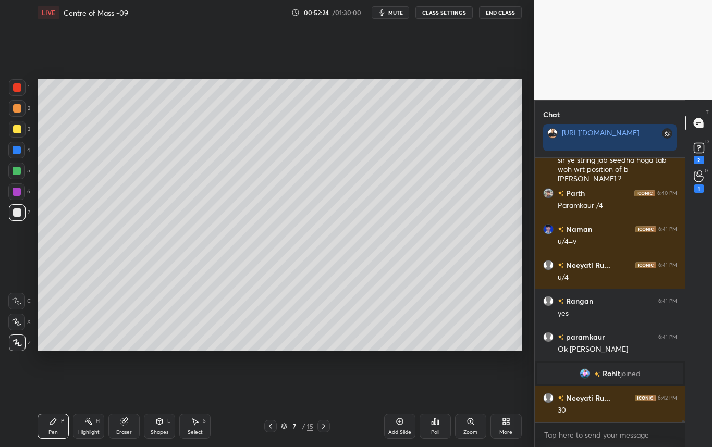
click at [604, 374] on span "Rohit" at bounding box center [611, 373] width 18 height 8
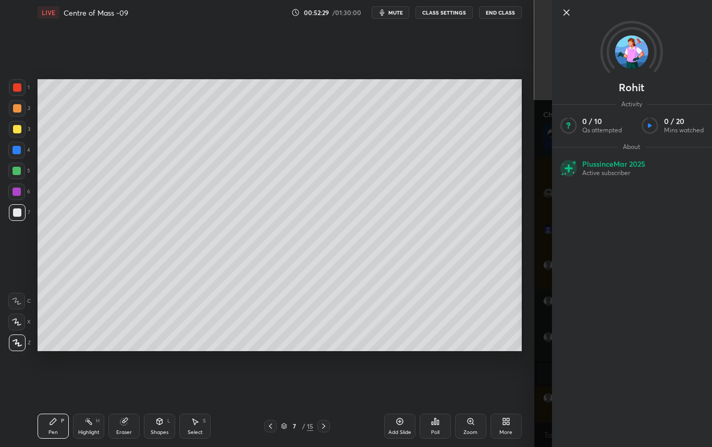
click at [567, 13] on icon at bounding box center [565, 12] width 5 height 5
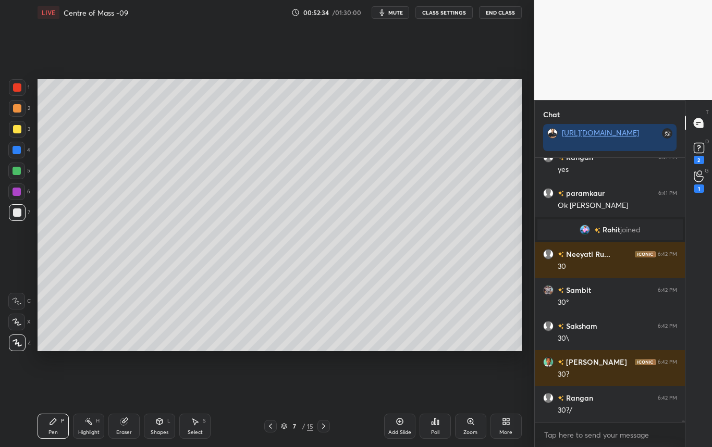
scroll to position [47587, 0]
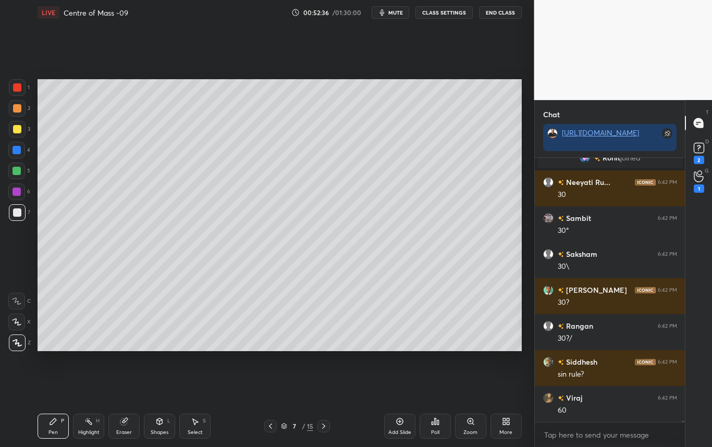
click at [92, 432] on div "Highlight" at bounding box center [88, 432] width 21 height 5
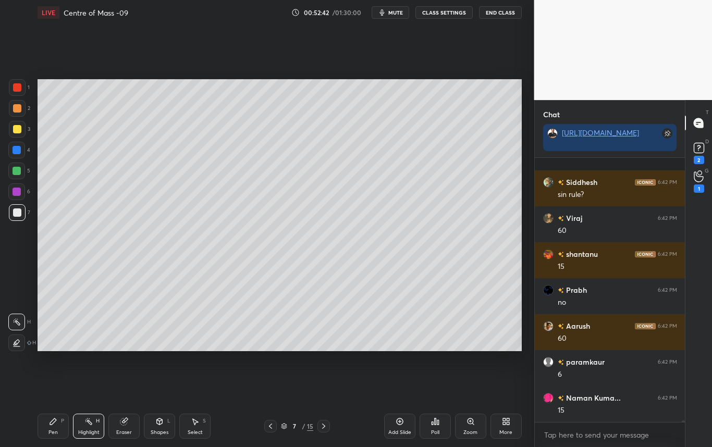
scroll to position [47838, 0]
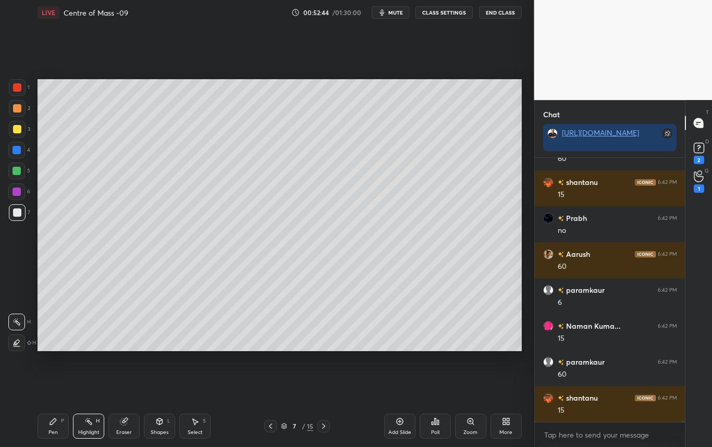
click at [52, 430] on div "Pen" at bounding box center [52, 432] width 9 height 5
click at [18, 217] on div at bounding box center [17, 212] width 17 height 17
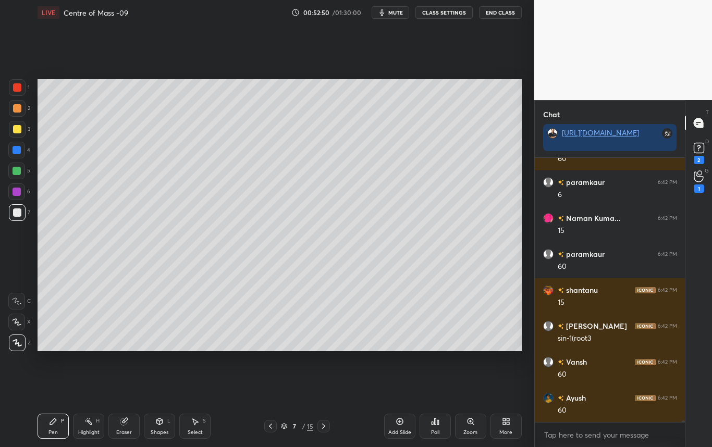
scroll to position [47982, 0]
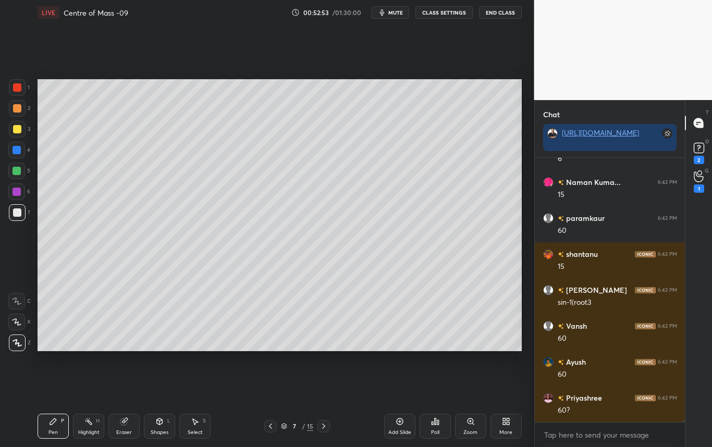
click at [88, 430] on div "Highlight" at bounding box center [88, 432] width 21 height 5
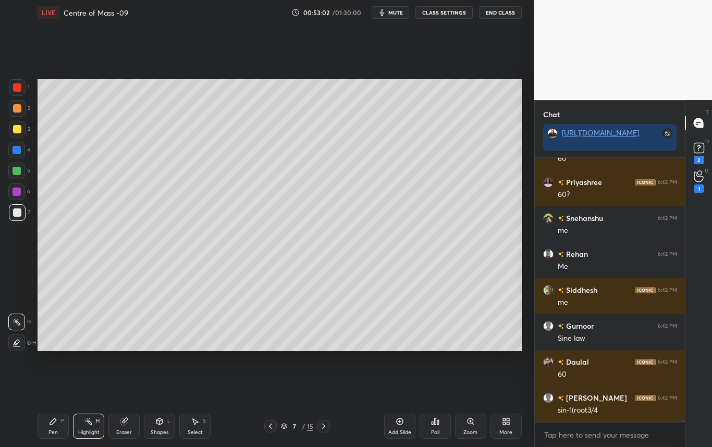
scroll to position [48234, 0]
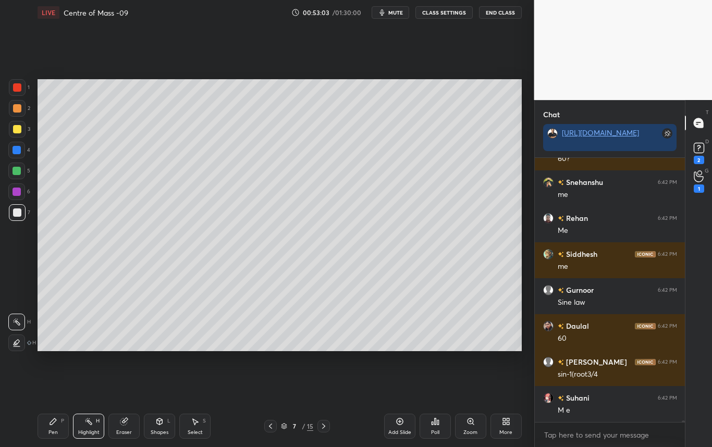
click at [24, 212] on div at bounding box center [17, 212] width 17 height 17
click at [51, 425] on div "Pen P" at bounding box center [53, 426] width 31 height 25
click at [89, 427] on div "Highlight H" at bounding box center [88, 426] width 31 height 25
click at [67, 413] on div "Pen P Highlight H Eraser Shapes L Select S 7 / 15 Add Slide Poll Zoom More" at bounding box center [280, 426] width 484 height 42
click at [53, 424] on div "Pen P" at bounding box center [53, 426] width 31 height 25
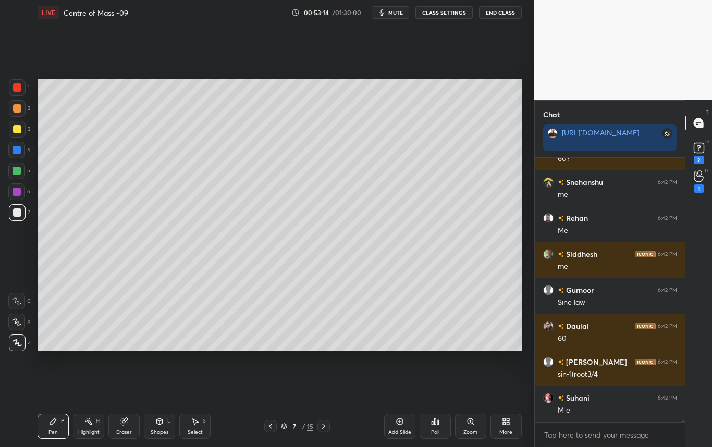
click at [21, 216] on div at bounding box center [17, 212] width 17 height 17
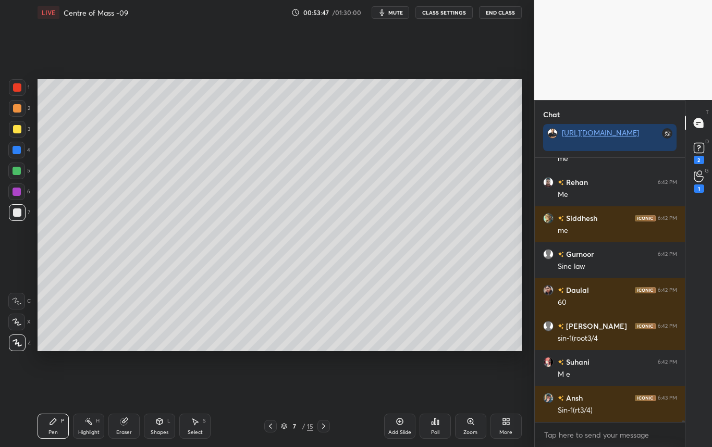
click at [20, 130] on div at bounding box center [17, 129] width 17 height 17
click at [18, 213] on div at bounding box center [17, 212] width 8 height 8
click at [12, 129] on div at bounding box center [17, 129] width 17 height 17
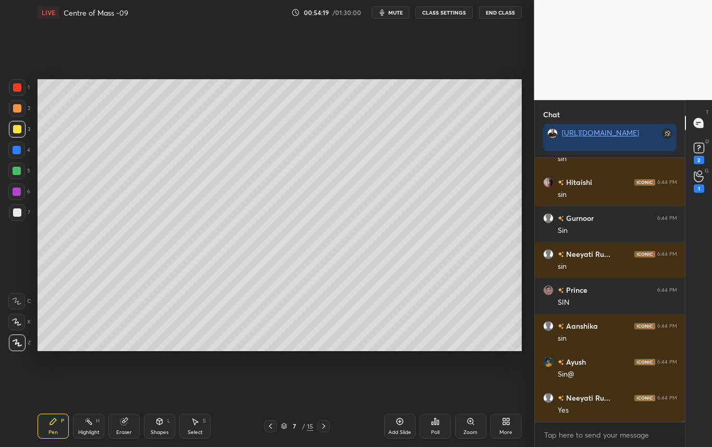
scroll to position [48881, 0]
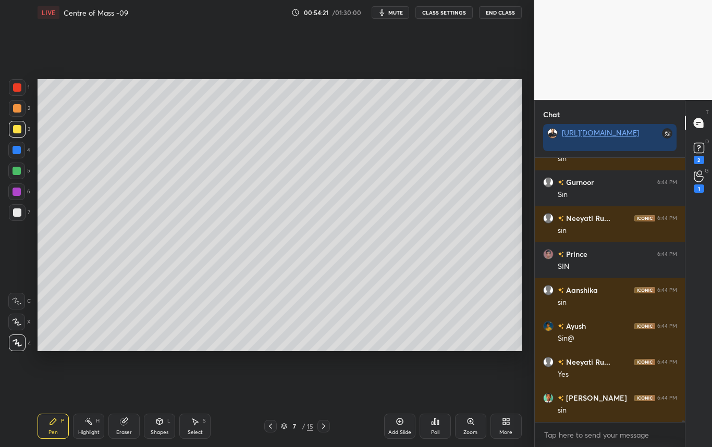
click at [83, 425] on div "Highlight H" at bounding box center [88, 426] width 31 height 25
click at [52, 426] on div "Pen P" at bounding box center [53, 426] width 31 height 25
click at [14, 216] on div at bounding box center [17, 212] width 17 height 17
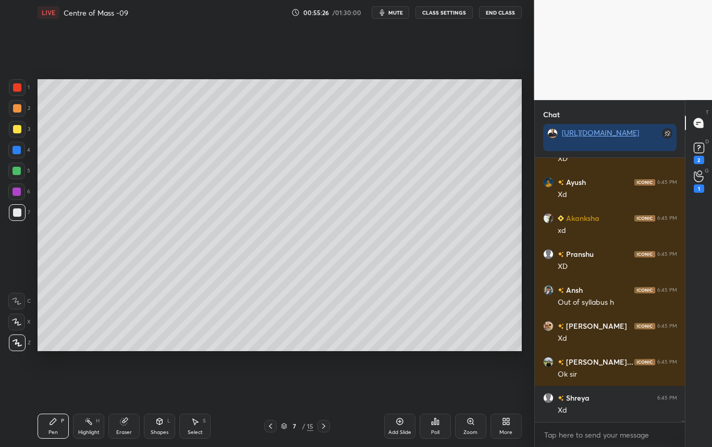
scroll to position [49625, 0]
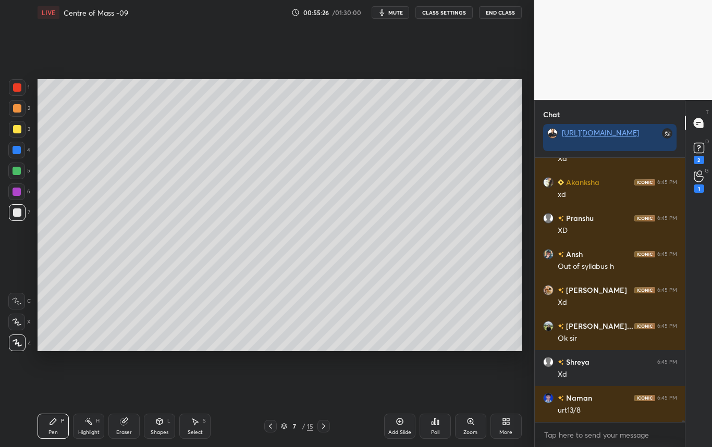
click at [195, 430] on div "Select" at bounding box center [195, 432] width 15 height 5
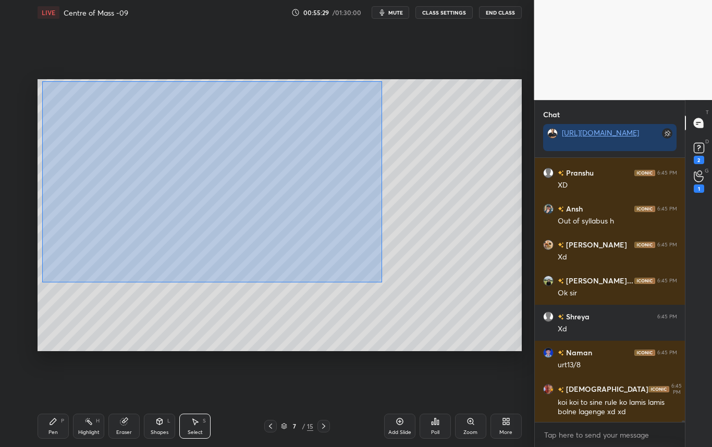
scroll to position [49695, 0]
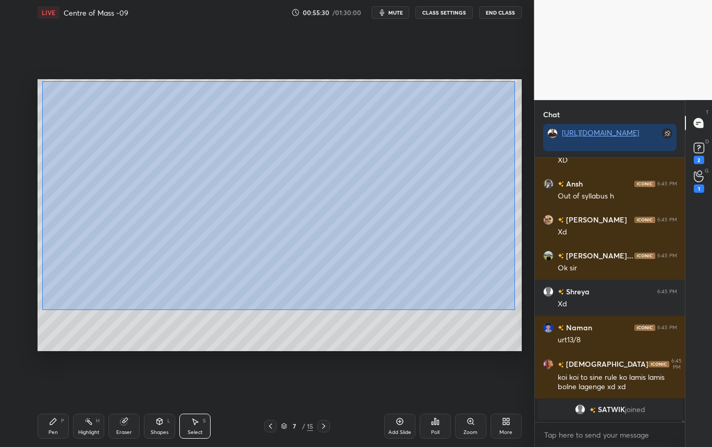
drag, startPoint x: 46, startPoint y: 91, endPoint x: 514, endPoint y: 310, distance: 516.7
click at [514, 310] on div "0 ° Undo Copy Duplicate Duplicate to new slide Delete" at bounding box center [280, 215] width 484 height 272
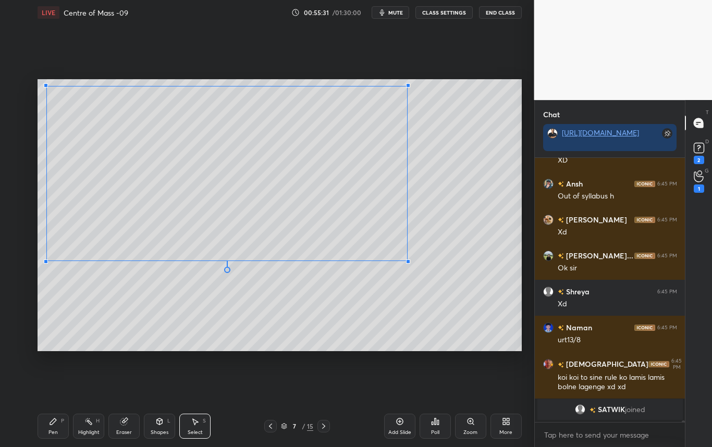
drag, startPoint x: 497, startPoint y: 301, endPoint x: 406, endPoint y: 261, distance: 99.3
click at [406, 261] on div at bounding box center [408, 261] width 4 height 4
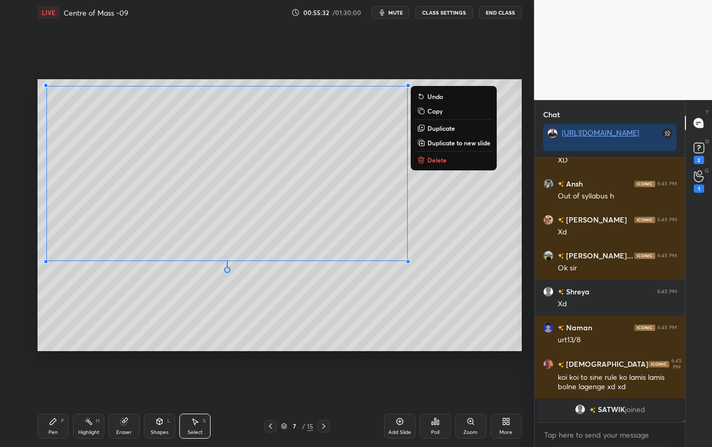
click at [464, 256] on div "0 ° Undo Copy Duplicate Duplicate to new slide Delete" at bounding box center [280, 215] width 484 height 272
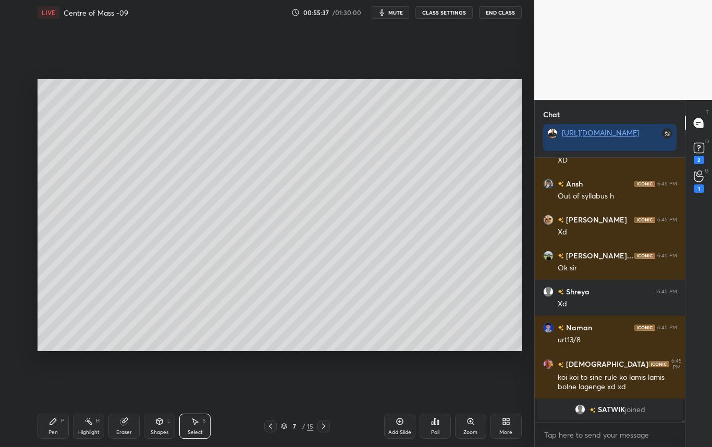
click at [53, 426] on div "Pen P" at bounding box center [53, 426] width 31 height 25
click at [22, 213] on div at bounding box center [17, 212] width 17 height 17
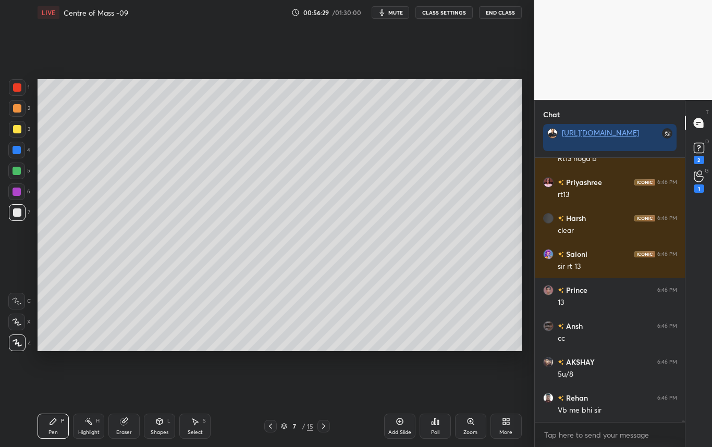
scroll to position [49958, 0]
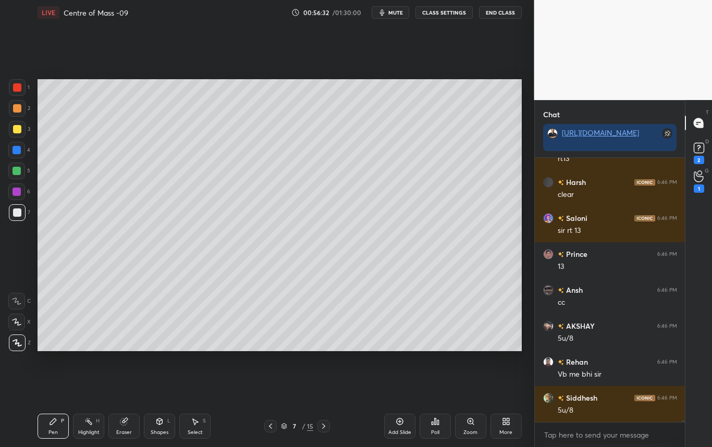
click at [130, 427] on div "Eraser" at bounding box center [123, 426] width 31 height 25
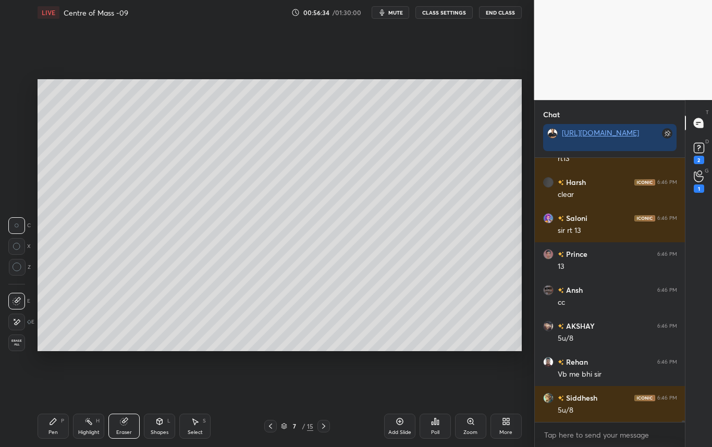
scroll to position [49994, 0]
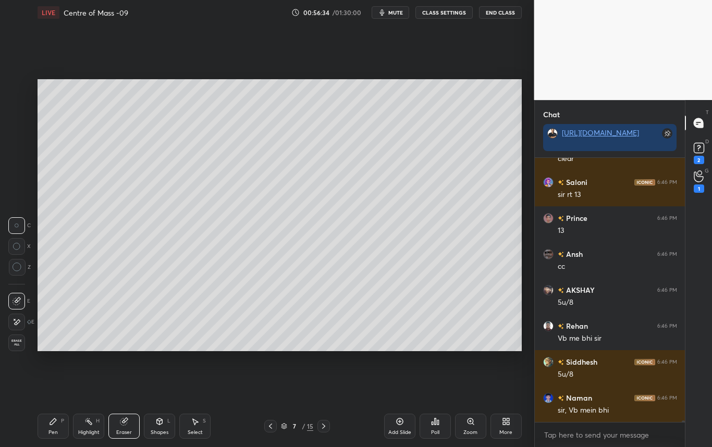
click at [53, 426] on div "Pen P" at bounding box center [53, 426] width 31 height 25
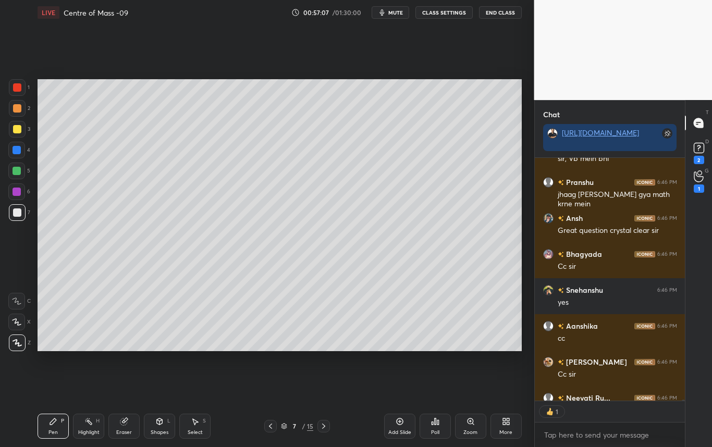
scroll to position [50278, 0]
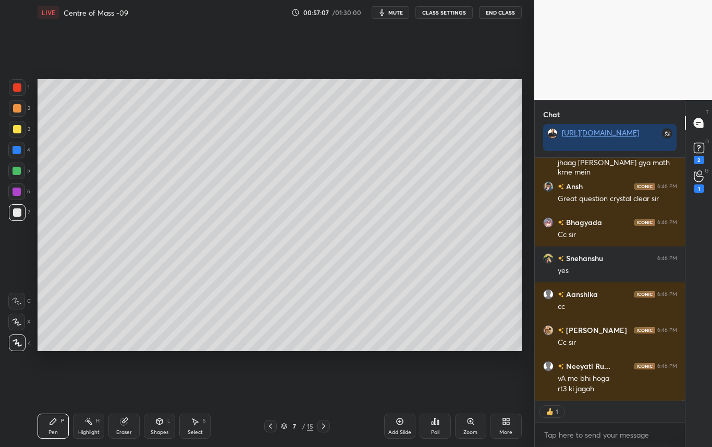
click at [79, 432] on div "Highlight" at bounding box center [88, 432] width 21 height 5
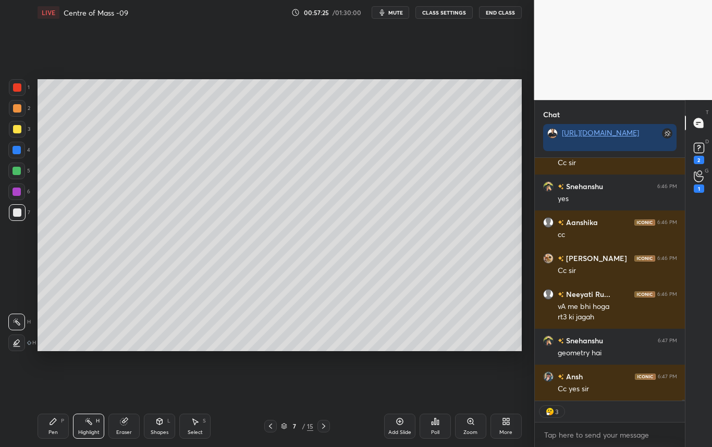
scroll to position [50104, 0]
click at [272, 426] on icon at bounding box center [270, 426] width 8 height 8
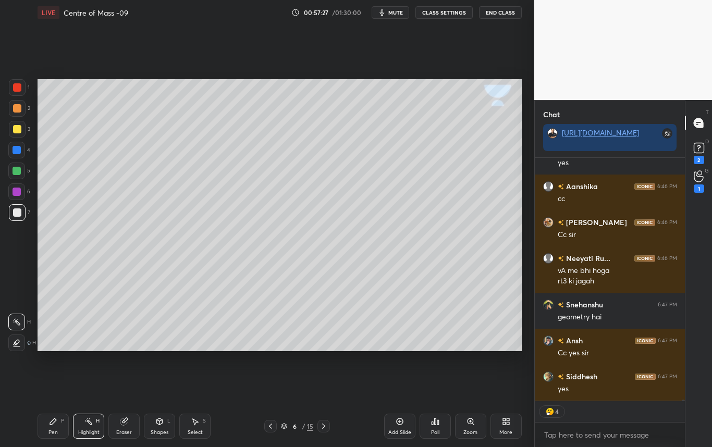
scroll to position [50176, 0]
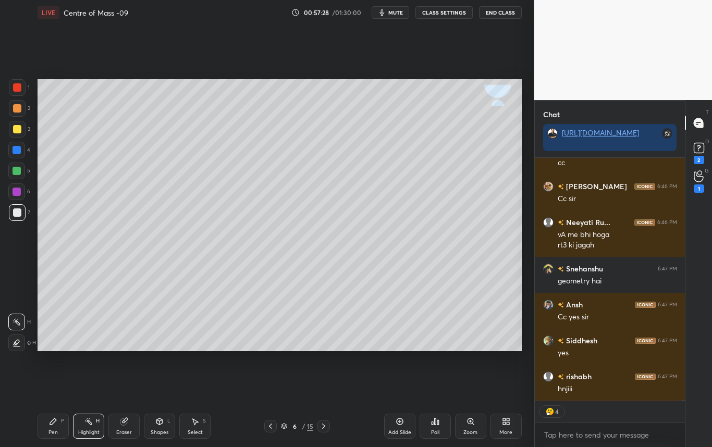
click at [326, 428] on icon at bounding box center [323, 426] width 8 height 8
click at [127, 432] on div "Eraser" at bounding box center [124, 432] width 16 height 5
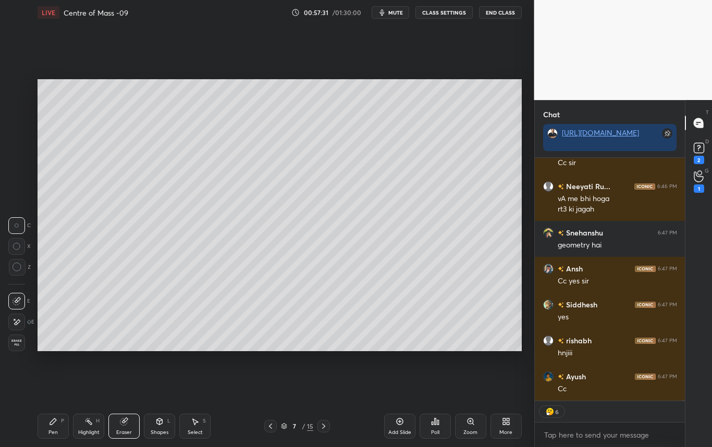
scroll to position [50248, 0]
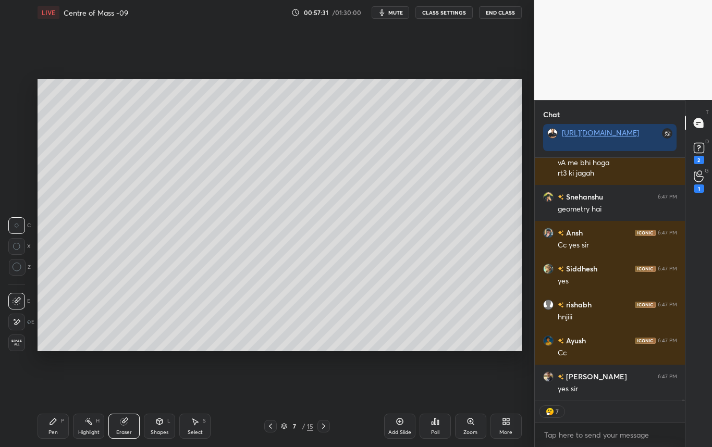
click at [55, 422] on icon at bounding box center [53, 421] width 8 height 8
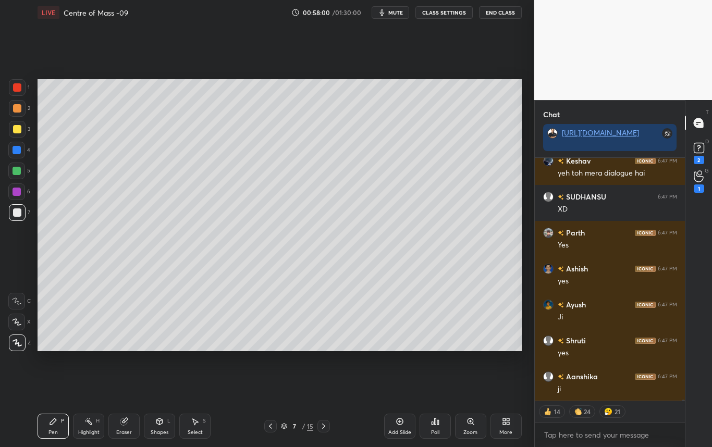
scroll to position [50571, 0]
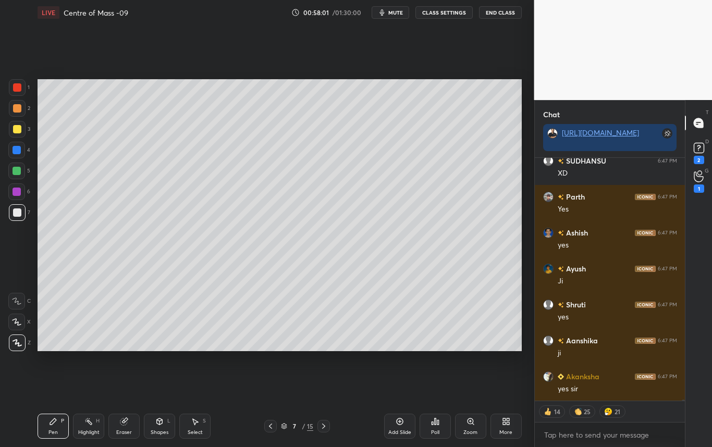
click at [268, 427] on icon at bounding box center [270, 426] width 8 height 8
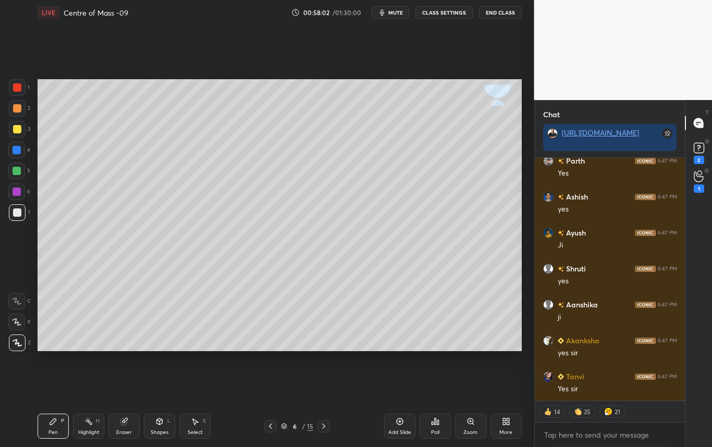
click at [268, 426] on icon at bounding box center [270, 426] width 8 height 8
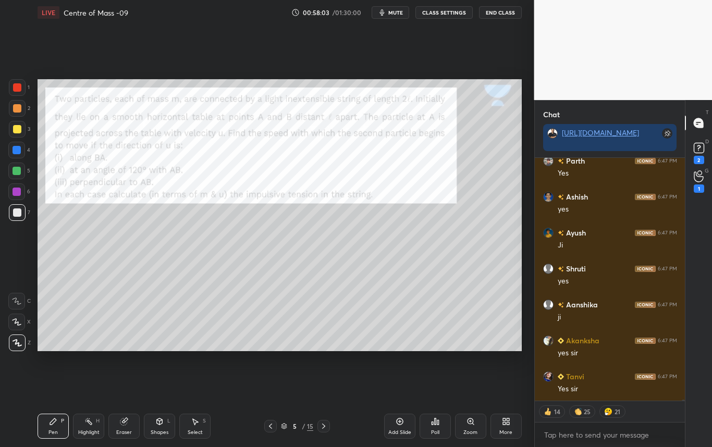
click at [270, 426] on icon at bounding box center [270, 426] width 8 height 8
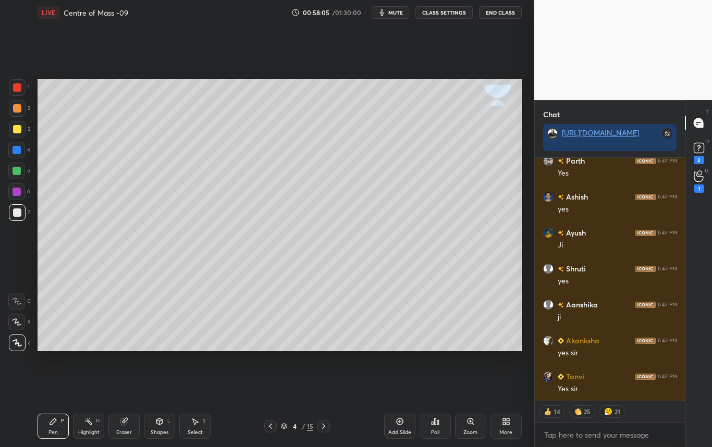
click at [89, 432] on div "Highlight" at bounding box center [88, 432] width 21 height 5
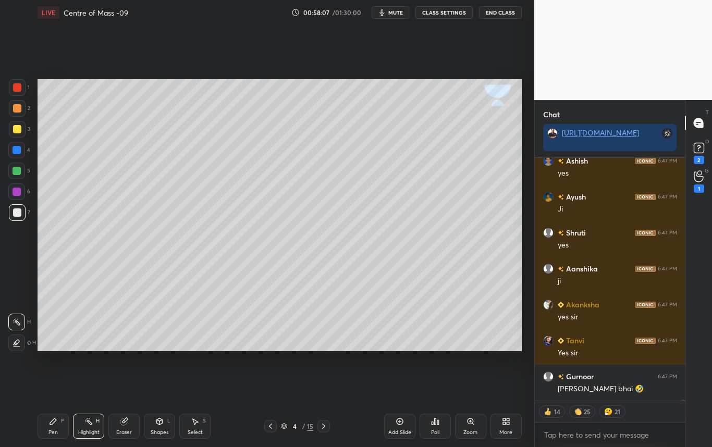
click at [393, 424] on div "Add Slide" at bounding box center [399, 426] width 31 height 25
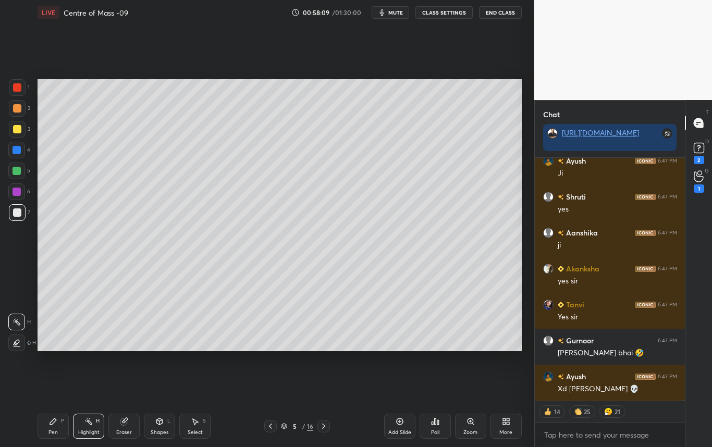
click at [271, 428] on icon at bounding box center [270, 426] width 8 height 8
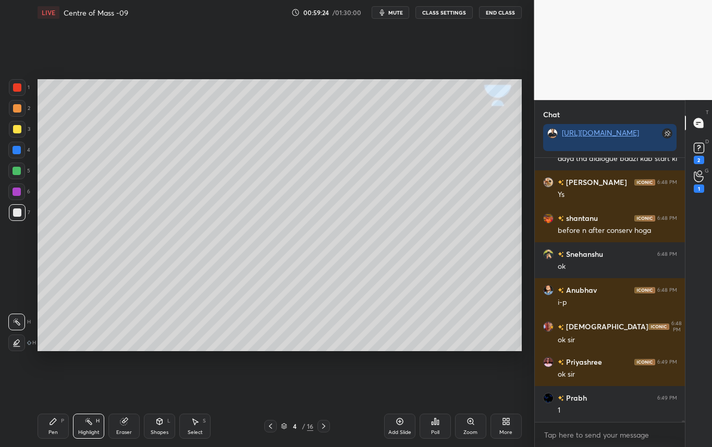
scroll to position [50991, 0]
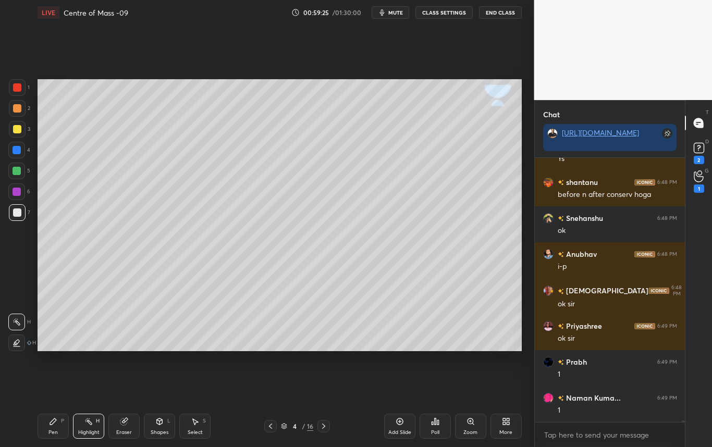
click at [327, 428] on icon at bounding box center [323, 426] width 8 height 8
click at [15, 216] on div at bounding box center [17, 212] width 8 height 8
click at [58, 429] on div "Pen P" at bounding box center [53, 426] width 31 height 25
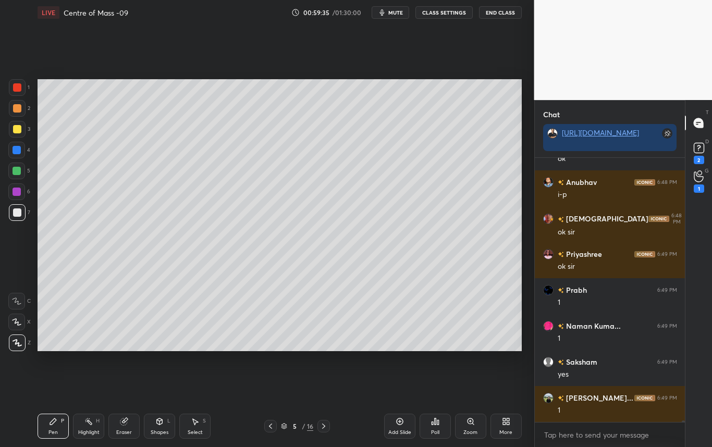
scroll to position [51098, 0]
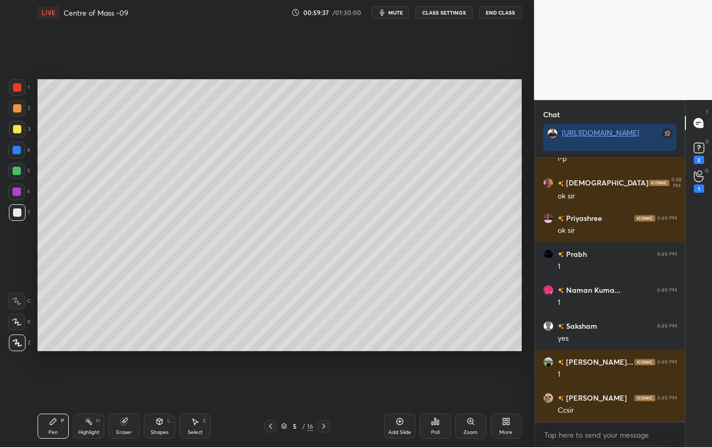
click at [273, 426] on icon at bounding box center [270, 426] width 8 height 8
click at [323, 426] on icon at bounding box center [323, 426] width 8 height 8
click at [120, 430] on div "Eraser" at bounding box center [124, 432] width 16 height 5
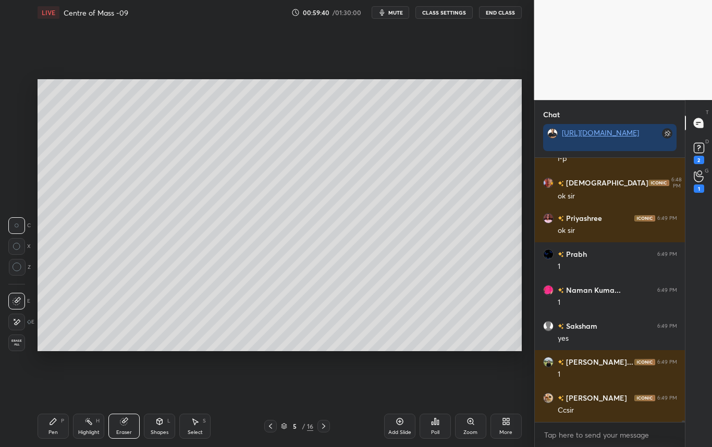
click at [58, 424] on div "Pen P" at bounding box center [53, 426] width 31 height 25
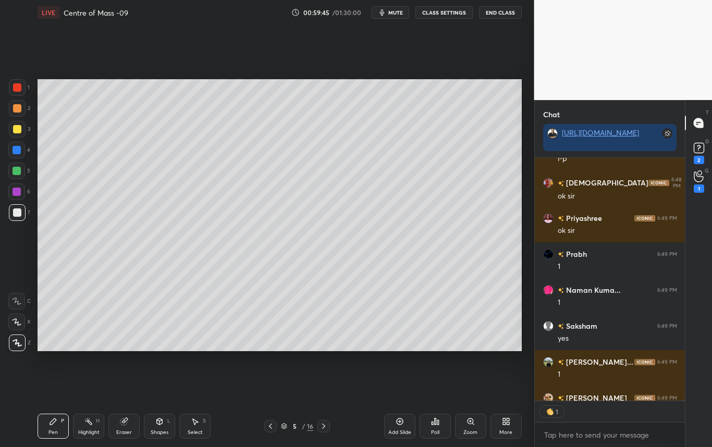
scroll to position [240, 147]
click at [268, 427] on icon at bounding box center [270, 426] width 8 height 8
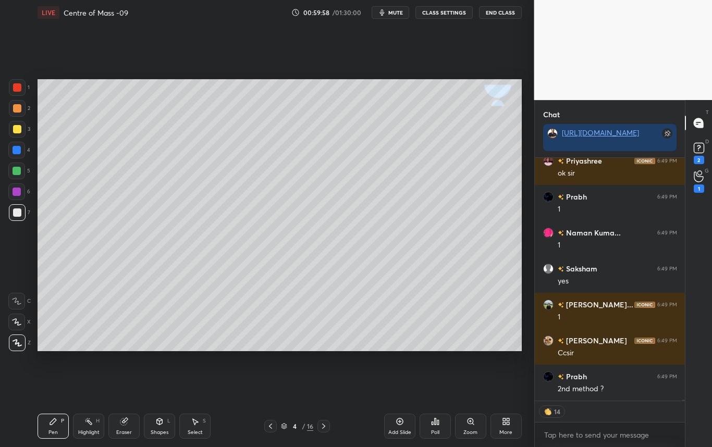
click at [327, 426] on div at bounding box center [323, 426] width 13 height 13
click at [16, 130] on div at bounding box center [17, 129] width 8 height 8
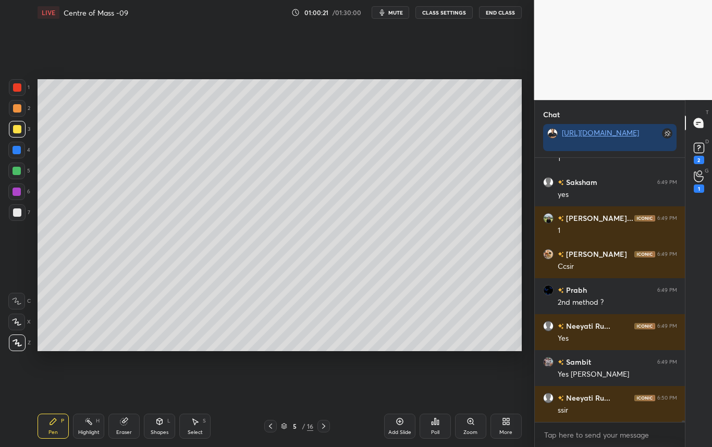
scroll to position [51278, 0]
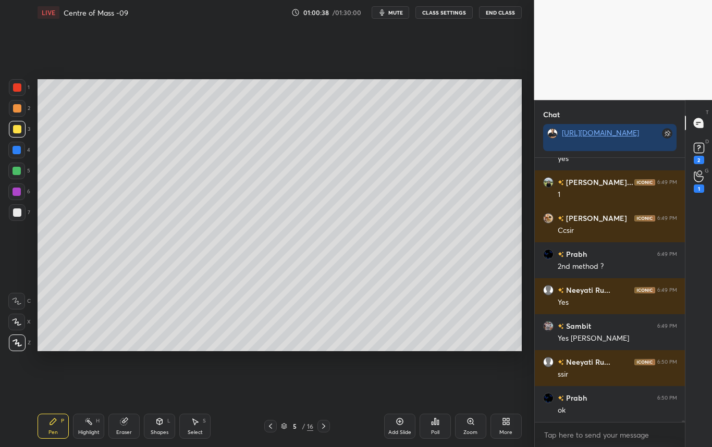
click at [122, 433] on div "Eraser" at bounding box center [124, 432] width 16 height 5
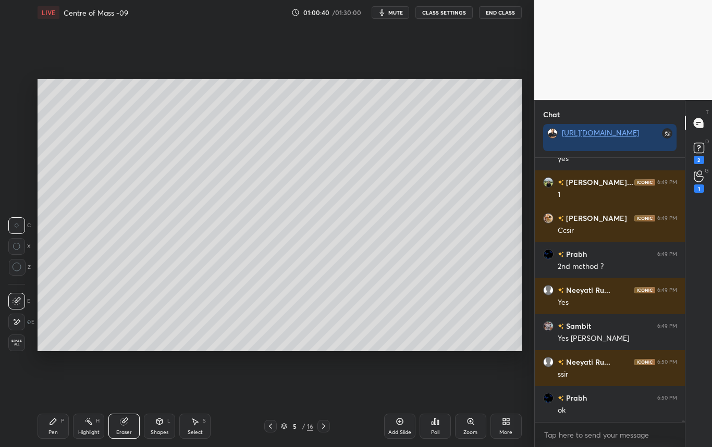
click at [54, 423] on icon at bounding box center [53, 421] width 8 height 8
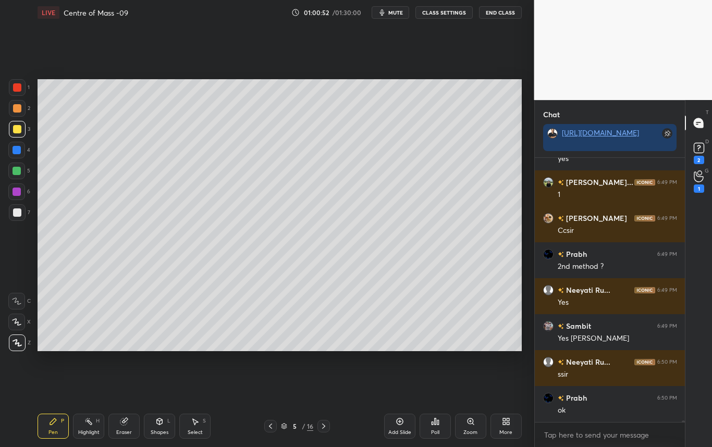
scroll to position [51303, 0]
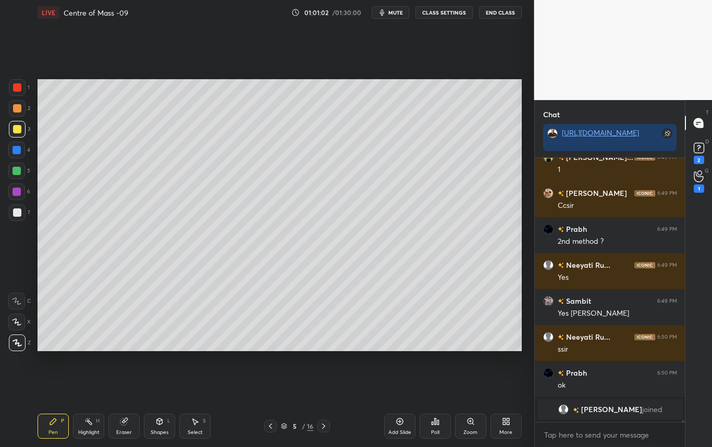
click at [17, 148] on div at bounding box center [17, 150] width 8 height 8
click at [15, 128] on div at bounding box center [17, 129] width 8 height 8
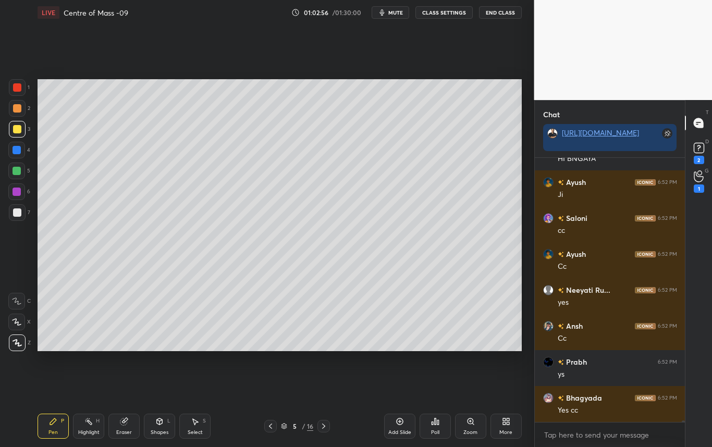
scroll to position [52627, 0]
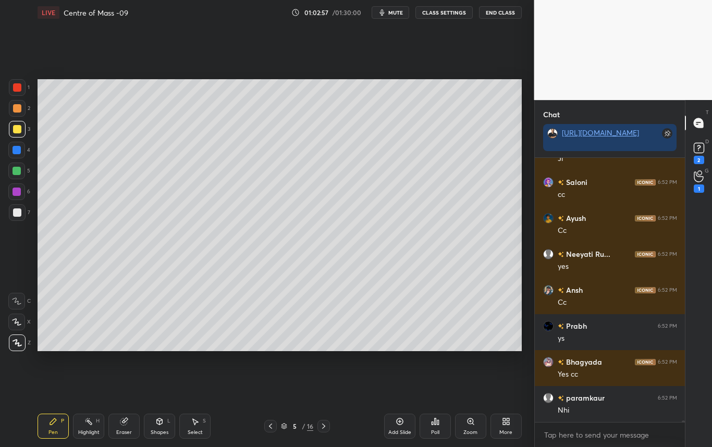
click at [328, 428] on div at bounding box center [323, 426] width 13 height 13
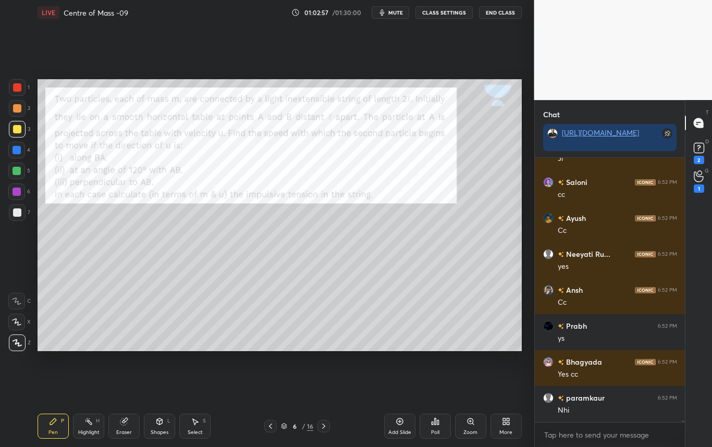
click at [326, 426] on icon at bounding box center [323, 426] width 8 height 8
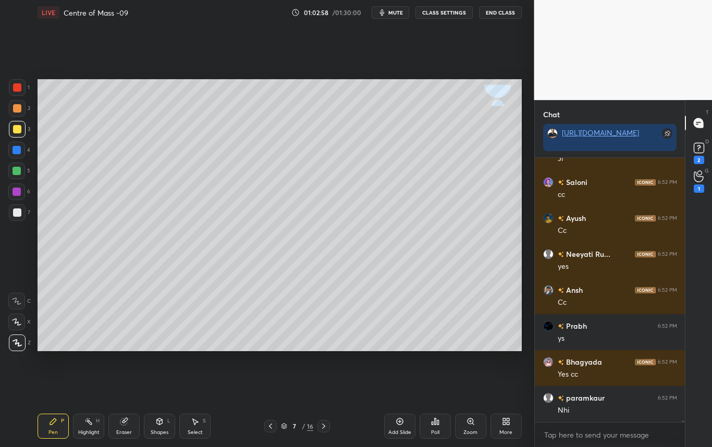
scroll to position [52663, 0]
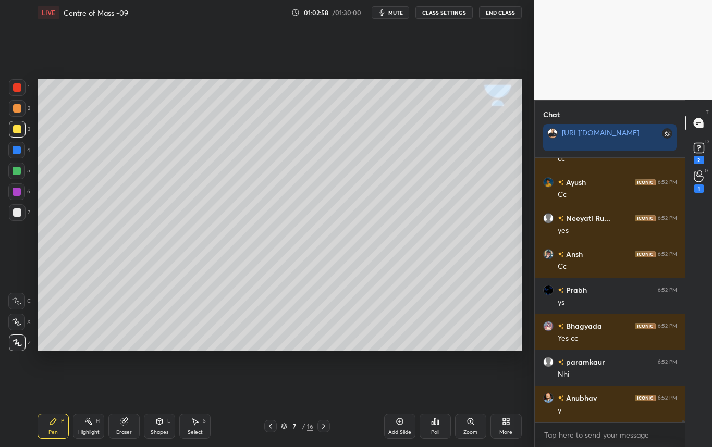
click at [321, 426] on icon at bounding box center [323, 426] width 8 height 8
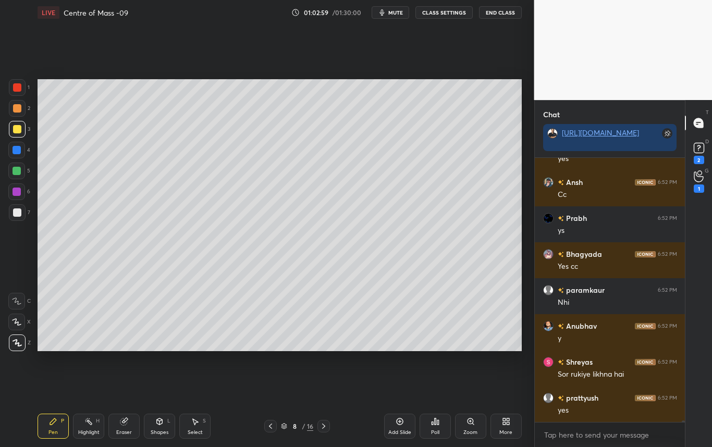
click at [322, 427] on icon at bounding box center [323, 426] width 8 height 8
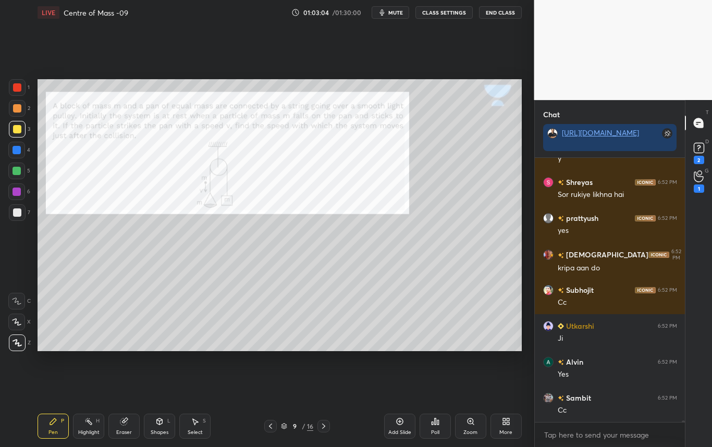
scroll to position [52950, 0]
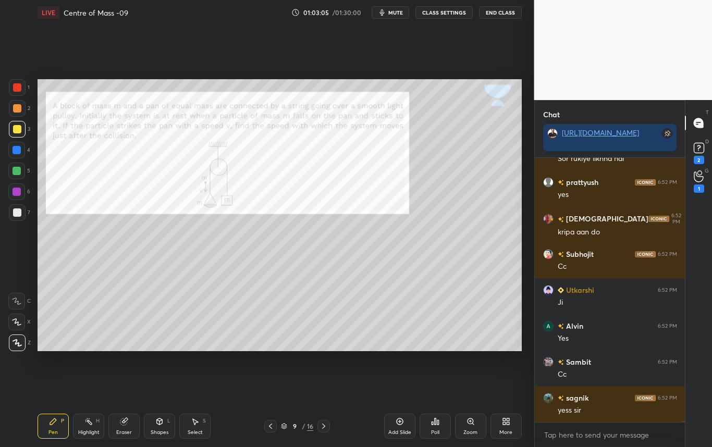
click at [20, 86] on div at bounding box center [17, 87] width 8 height 8
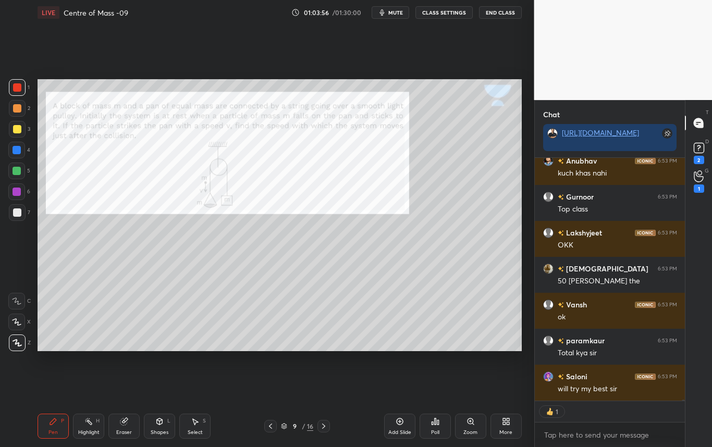
scroll to position [53494, 0]
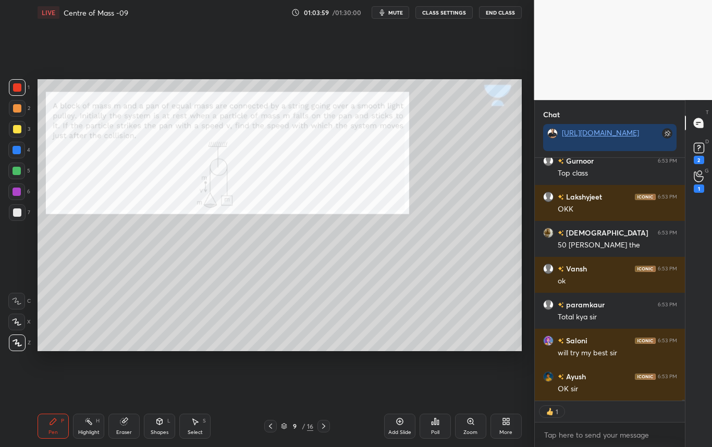
type textarea "x"
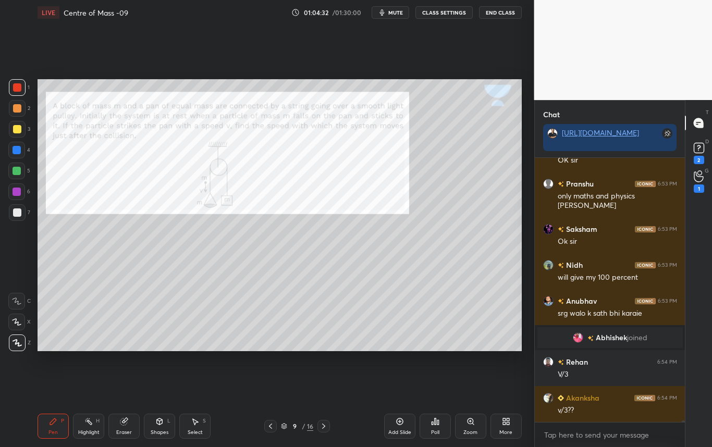
scroll to position [53255, 0]
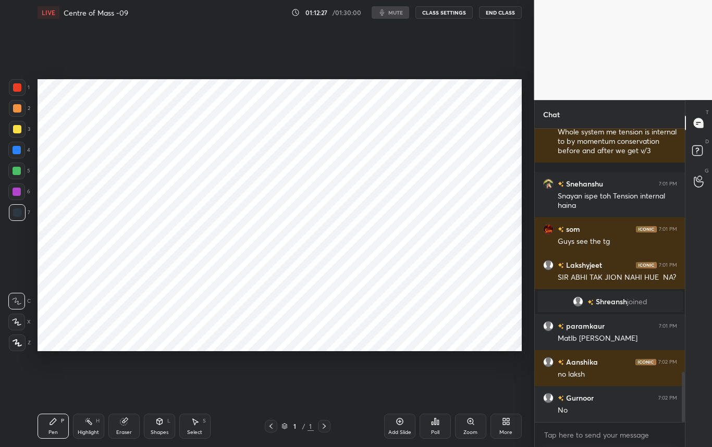
scroll to position [1425, 0]
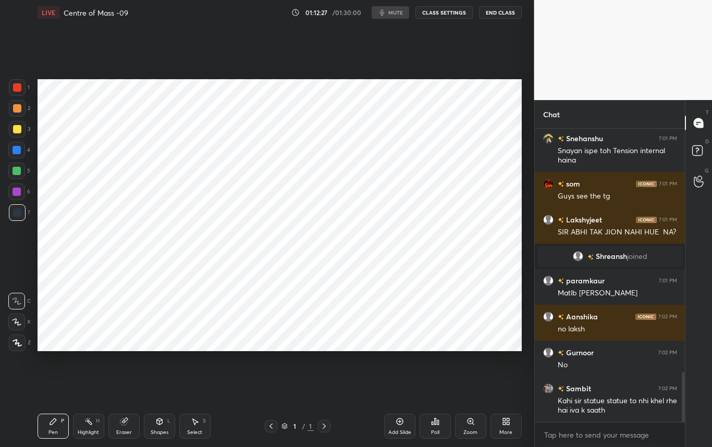
click at [432, 9] on button "CLASS SETTINGS" at bounding box center [443, 12] width 57 height 13
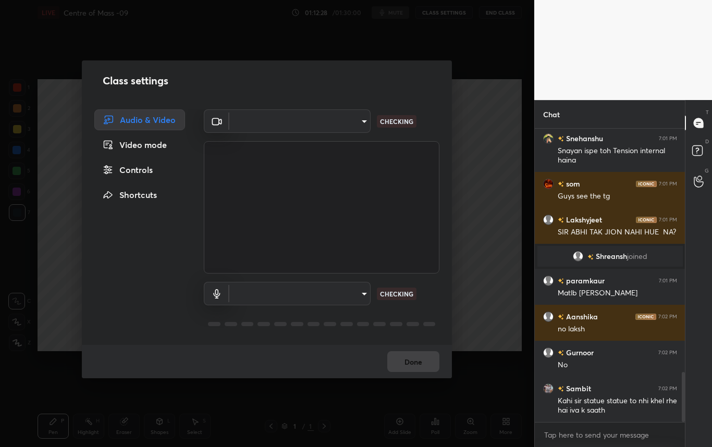
click at [313, 121] on body "1 2 3 4 5 6 7 C X Z C X Z E E Erase all H H LIVE Centre of Mass -09 01:12:28 / …" at bounding box center [356, 223] width 712 height 447
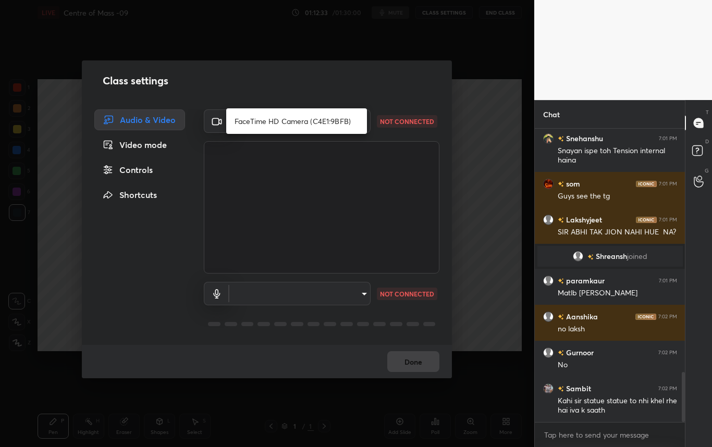
click at [342, 300] on div at bounding box center [356, 223] width 712 height 447
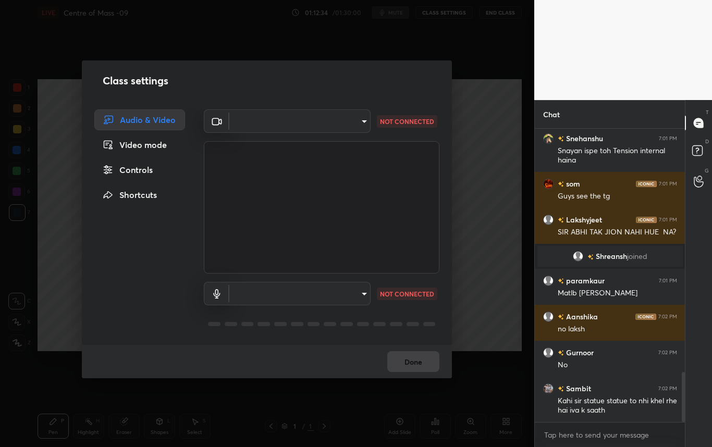
click at [342, 300] on body "1 2 3 4 5 6 7 C X Z C X Z E E Erase all H H LIVE Centre of Mass -09 01:12:34 / …" at bounding box center [356, 223] width 712 height 447
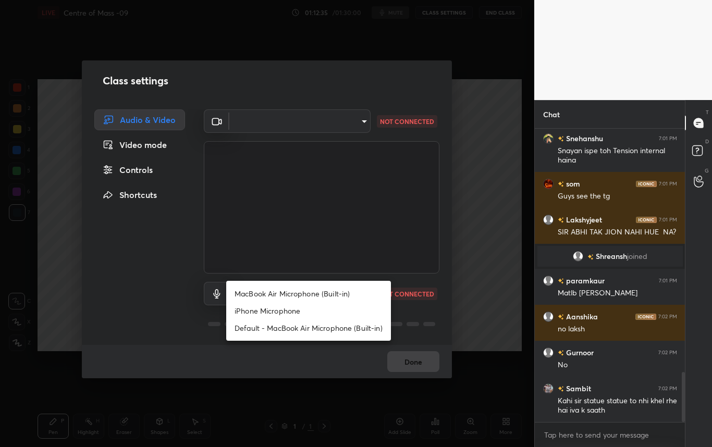
click at [292, 293] on li "MacBook Air Microphone (Built-in)" at bounding box center [308, 293] width 165 height 17
type input "0d85428eadac83fe4613c6d415152abfd5db148332af767170ea48183dd4ecea"
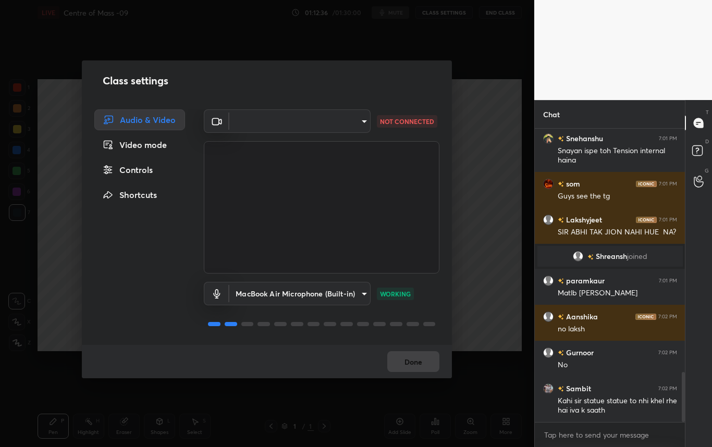
click at [324, 114] on body "1 2 3 4 5 6 7 C X Z C X Z E E Erase all H H LIVE Centre of Mass -09 01:12:36 / …" at bounding box center [356, 223] width 712 height 447
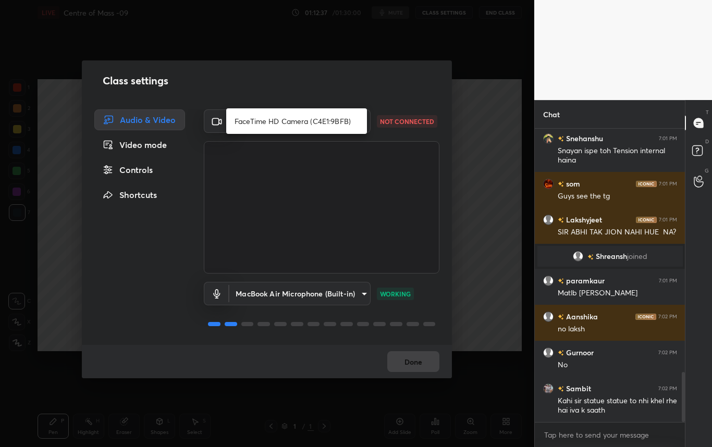
click at [283, 114] on li "FaceTime HD Camera (C4E1:9BFB)" at bounding box center [296, 121] width 141 height 17
type input "884bd4fe05490aa8e859eee77333717f0318db0cdfa886aaa005f3b2aab1e0ed"
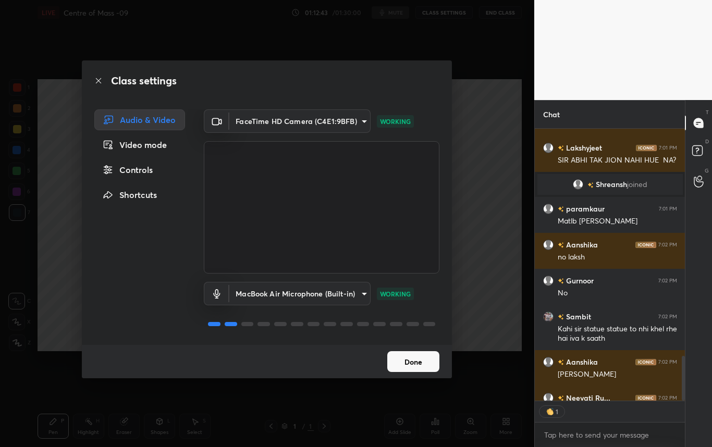
scroll to position [4, 4]
click at [413, 365] on button "Done" at bounding box center [413, 361] width 52 height 21
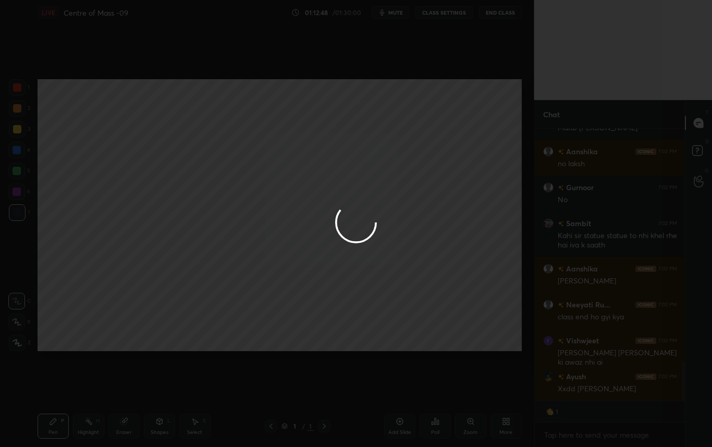
scroll to position [174, 147]
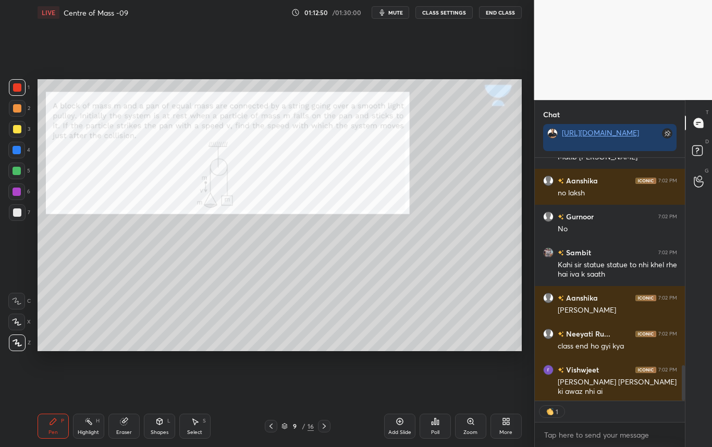
click at [268, 430] on icon at bounding box center [271, 426] width 8 height 8
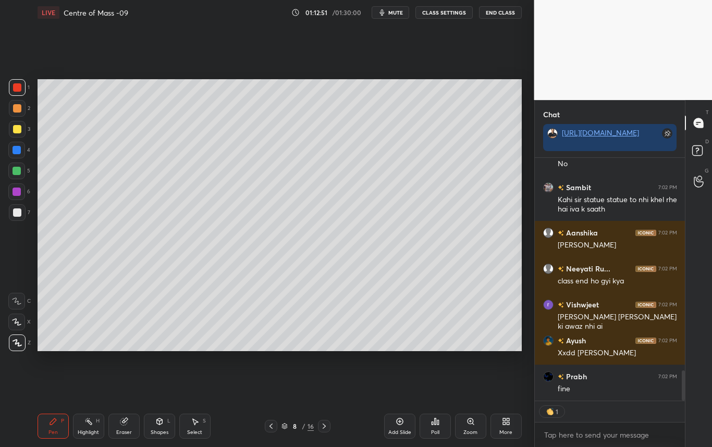
scroll to position [0, 0]
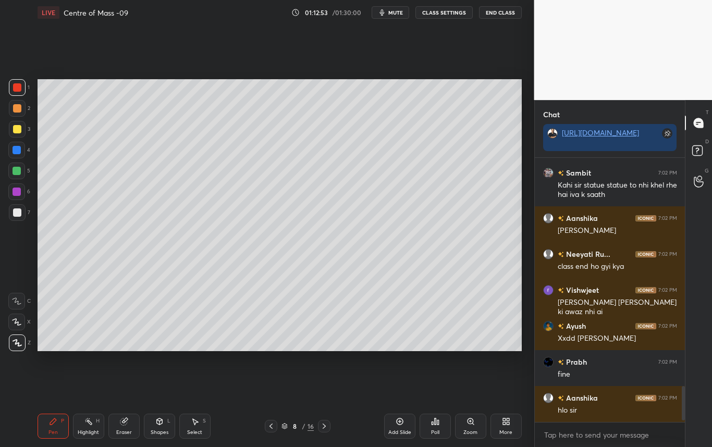
click at [320, 426] on icon at bounding box center [324, 426] width 8 height 8
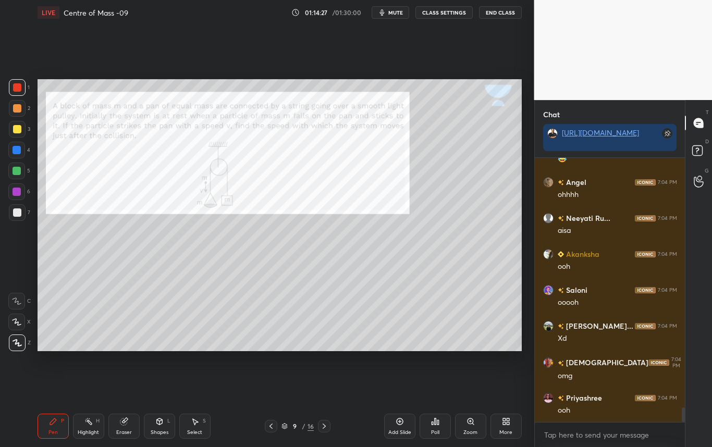
click at [19, 217] on div at bounding box center [17, 212] width 17 height 17
click at [14, 209] on div at bounding box center [17, 212] width 8 height 8
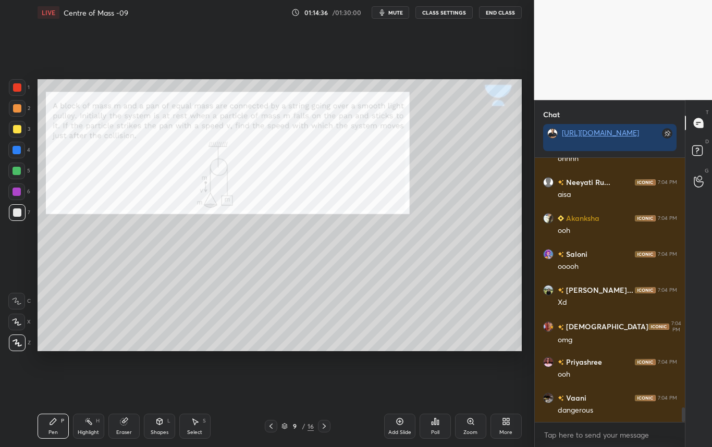
click at [17, 90] on div at bounding box center [17, 87] width 8 height 8
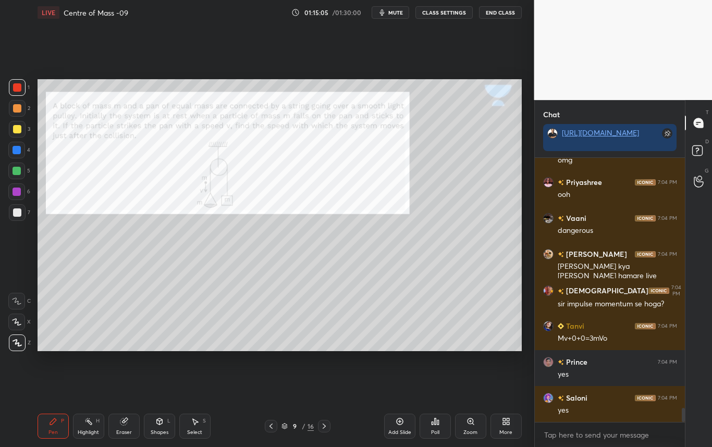
scroll to position [4794, 0]
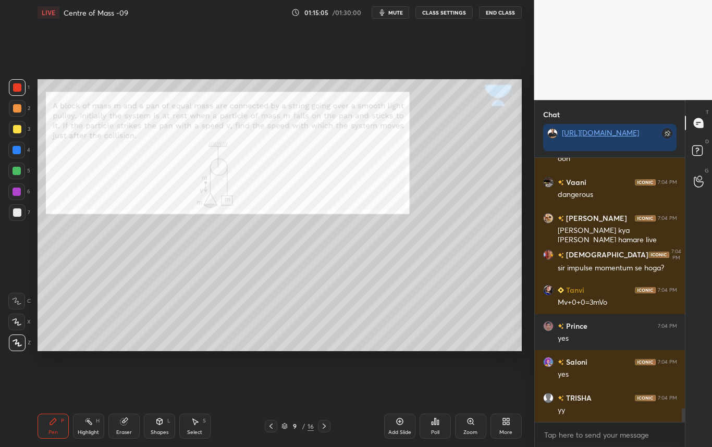
click at [19, 153] on div at bounding box center [17, 150] width 8 height 8
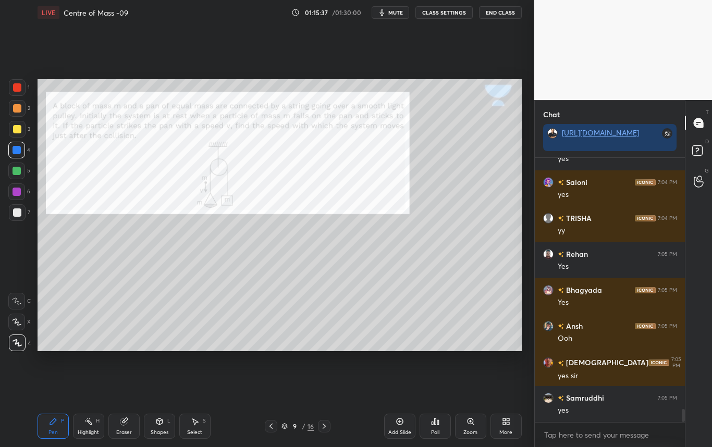
scroll to position [5010, 0]
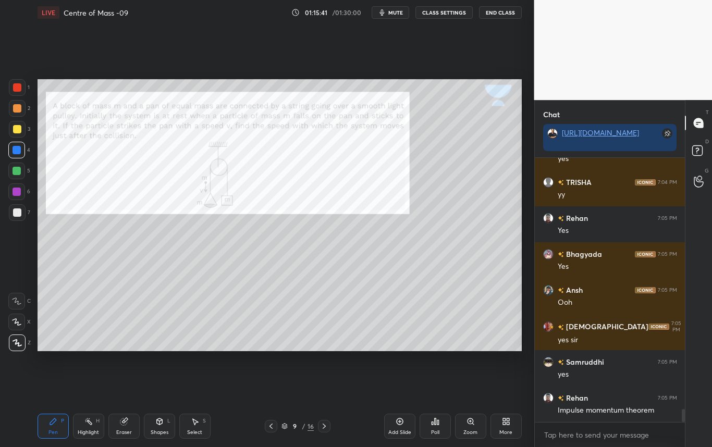
click at [18, 215] on div at bounding box center [17, 212] width 8 height 8
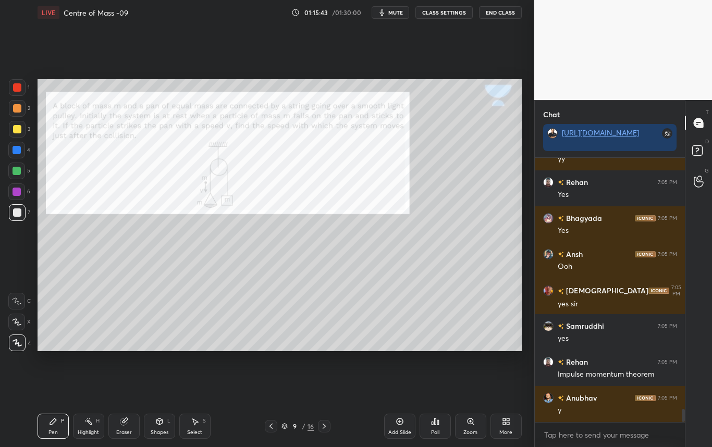
scroll to position [5082, 0]
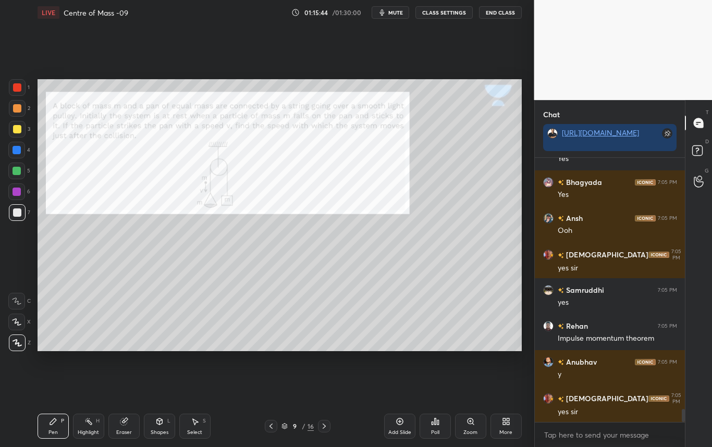
click at [17, 150] on div at bounding box center [17, 150] width 8 height 8
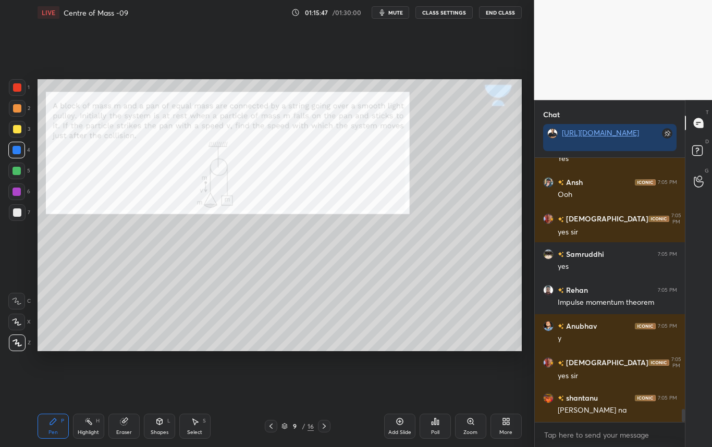
scroll to position [5153, 0]
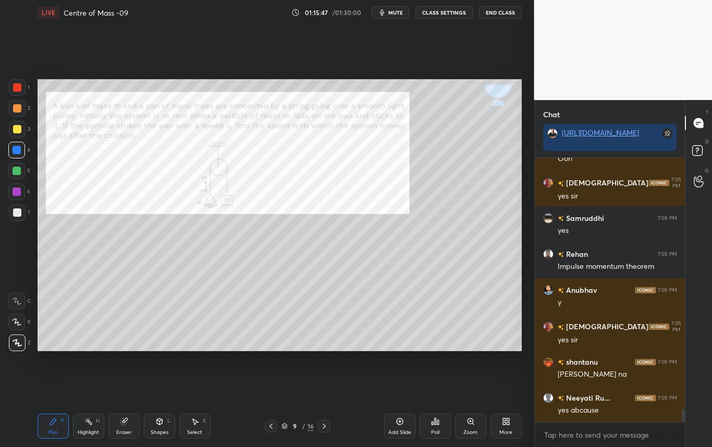
click at [20, 215] on div at bounding box center [17, 212] width 8 height 8
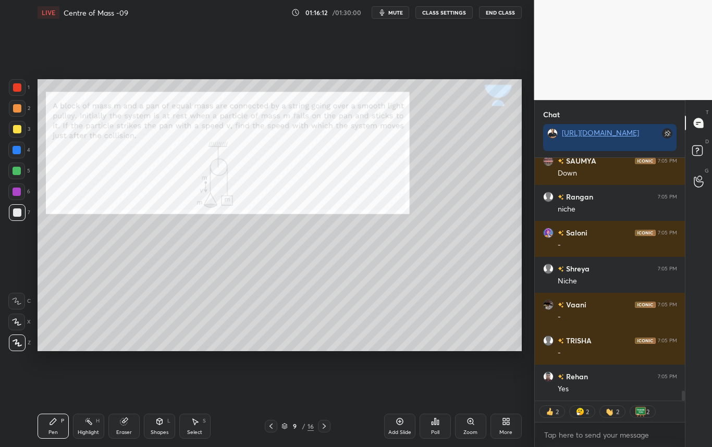
scroll to position [5678, 0]
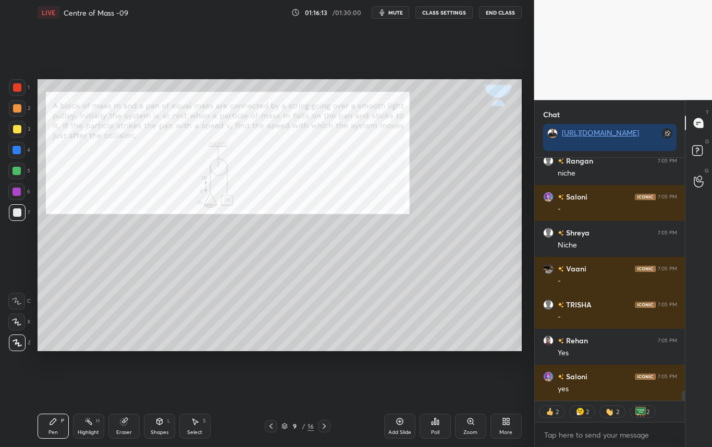
click at [18, 149] on div at bounding box center [17, 150] width 8 height 8
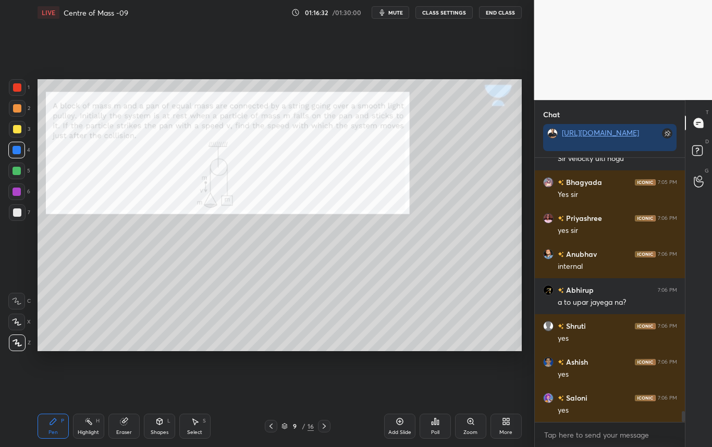
scroll to position [6052, 0]
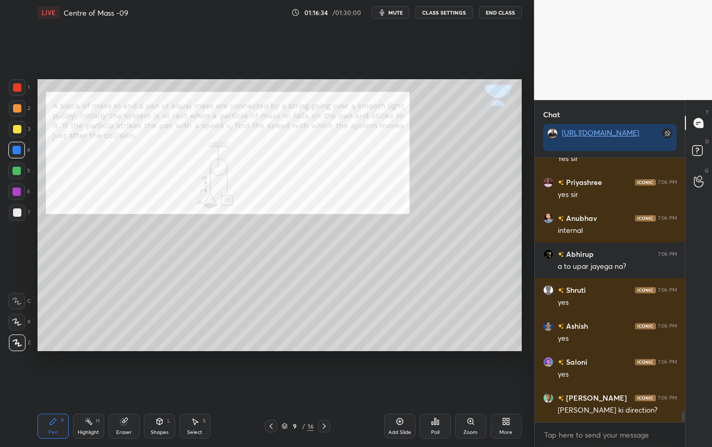
click at [90, 431] on div "Highlight" at bounding box center [88, 432] width 21 height 5
click at [55, 426] on div "Pen P" at bounding box center [53, 426] width 31 height 25
click at [14, 214] on div at bounding box center [17, 212] width 8 height 8
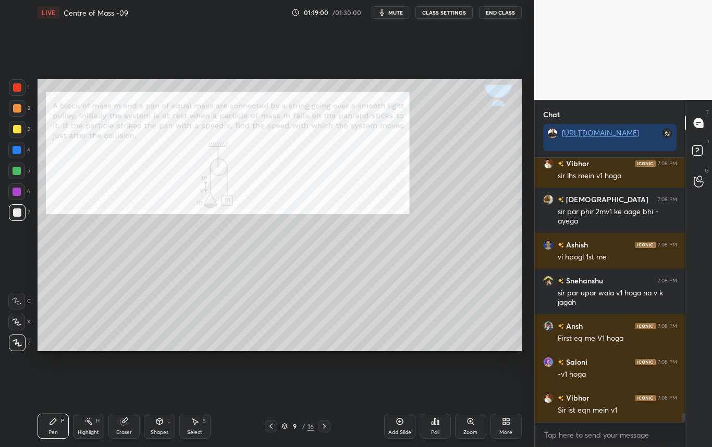
scroll to position [7547, 0]
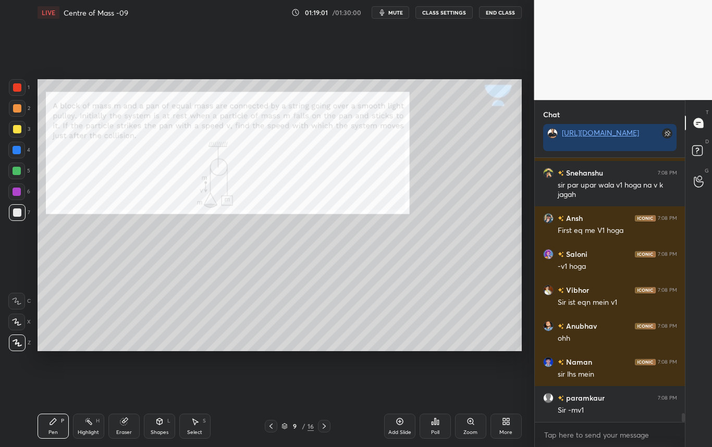
click at [89, 428] on div "Highlight H" at bounding box center [88, 426] width 31 height 25
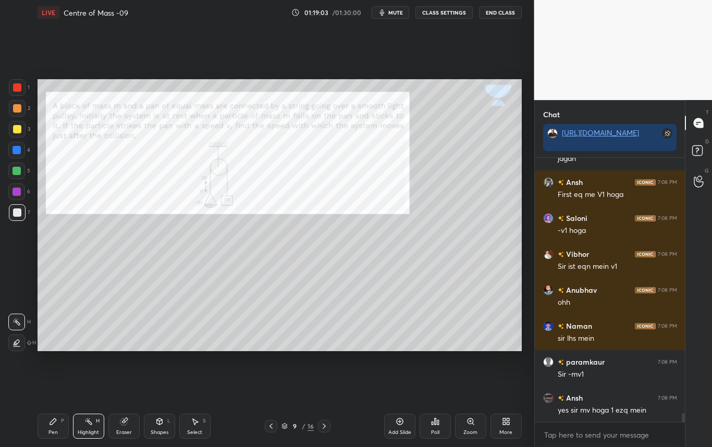
click at [131, 424] on div "Eraser" at bounding box center [123, 426] width 31 height 25
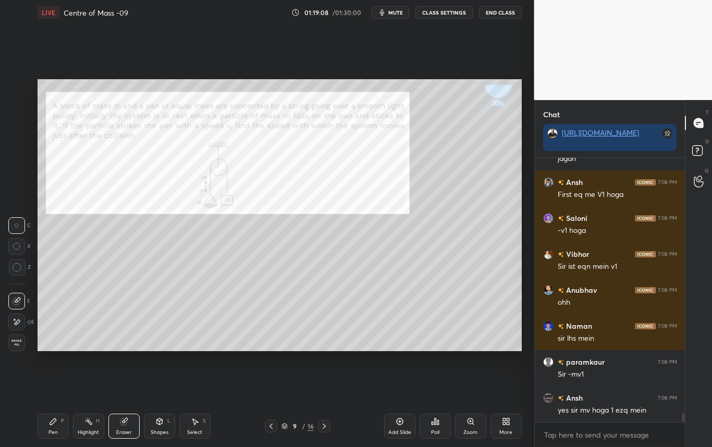
scroll to position [7619, 0]
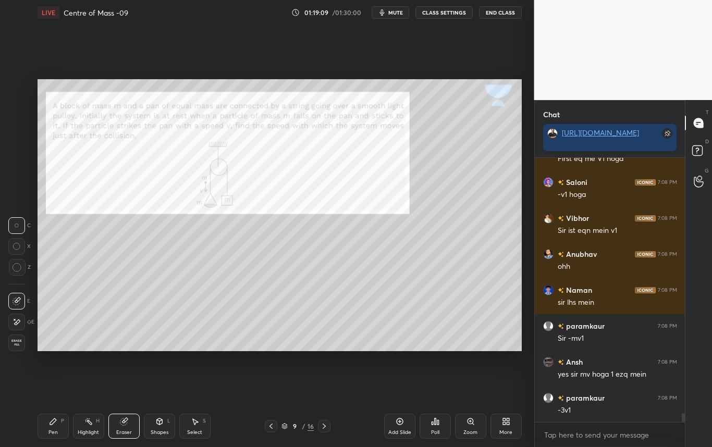
click at [48, 433] on div "Pen P" at bounding box center [53, 426] width 31 height 25
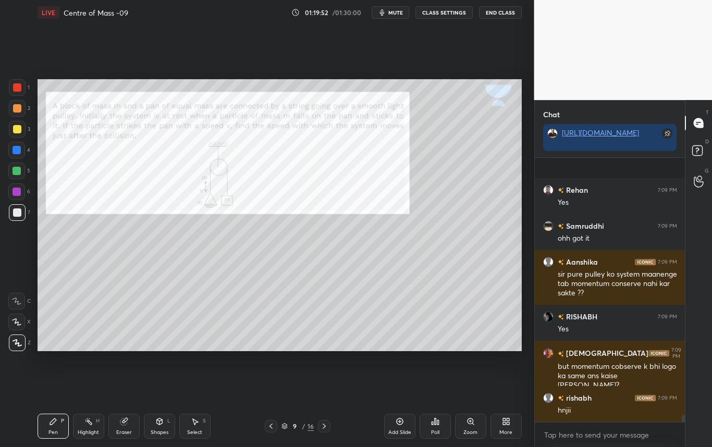
scroll to position [9356, 0]
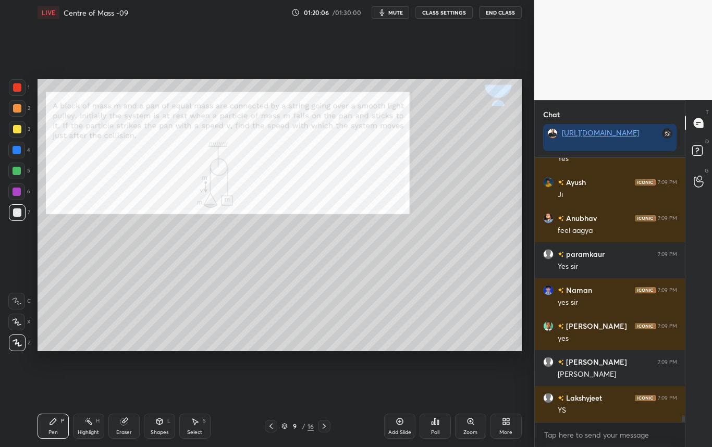
click at [199, 433] on div "Select" at bounding box center [194, 432] width 15 height 5
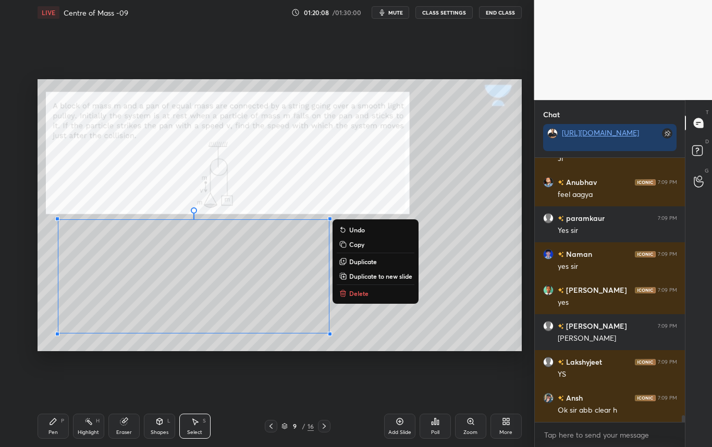
drag, startPoint x: 52, startPoint y: 217, endPoint x: 383, endPoint y: 354, distance: 358.1
click at [382, 354] on div "0 ° Undo Copy Duplicate Duplicate to new slide Delete Setting up your live clas…" at bounding box center [279, 215] width 492 height 380
click at [381, 341] on div "0 ° Undo Copy Duplicate Duplicate to new slide Delete" at bounding box center [280, 215] width 484 height 272
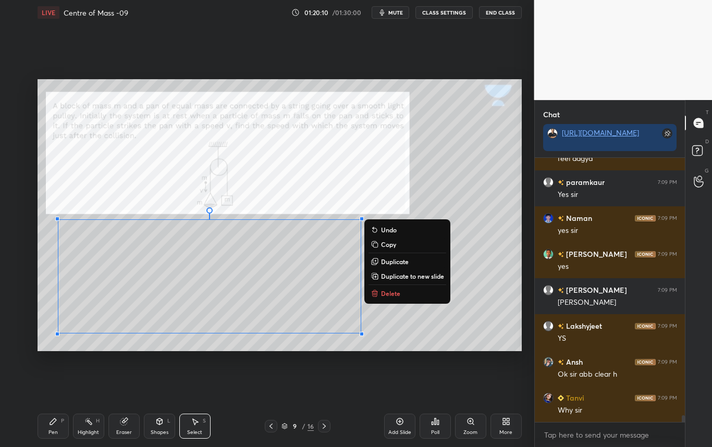
drag, startPoint x: 54, startPoint y: 218, endPoint x: 401, endPoint y: 354, distance: 373.2
click at [401, 354] on div "0 ° Undo Copy Duplicate Duplicate to new slide Delete Setting up your live clas…" at bounding box center [279, 215] width 492 height 380
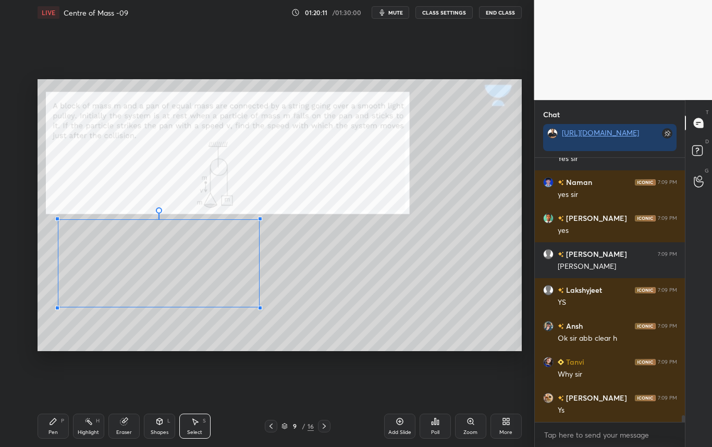
drag, startPoint x: 347, startPoint y: 329, endPoint x: 259, endPoint y: 306, distance: 90.9
click at [259, 306] on div at bounding box center [260, 308] width 4 height 4
click at [224, 278] on div "0 ° Undo Copy Duplicate Duplicate to new slide Delete" at bounding box center [280, 215] width 484 height 272
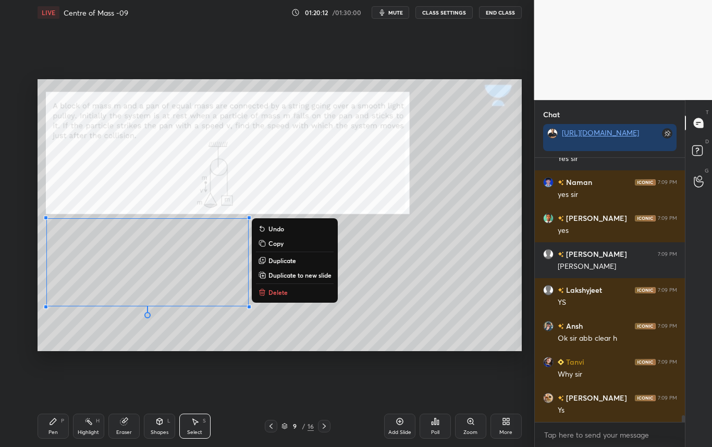
click at [237, 340] on div "0 ° Undo Copy Duplicate Duplicate to new slide Delete" at bounding box center [280, 215] width 484 height 272
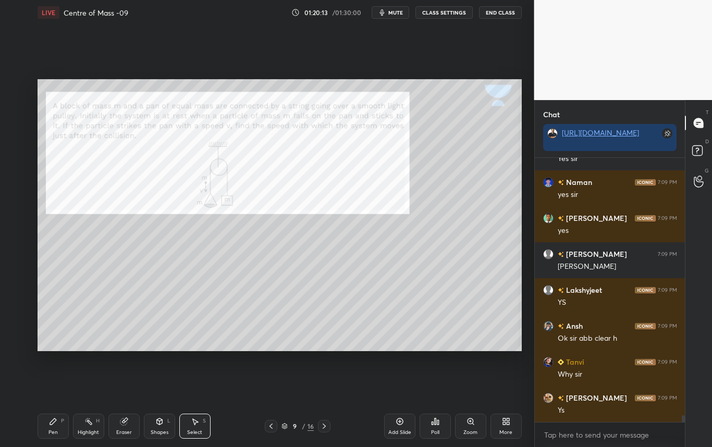
click at [61, 428] on div "Pen P" at bounding box center [53, 426] width 31 height 25
click at [16, 131] on div at bounding box center [17, 129] width 8 height 8
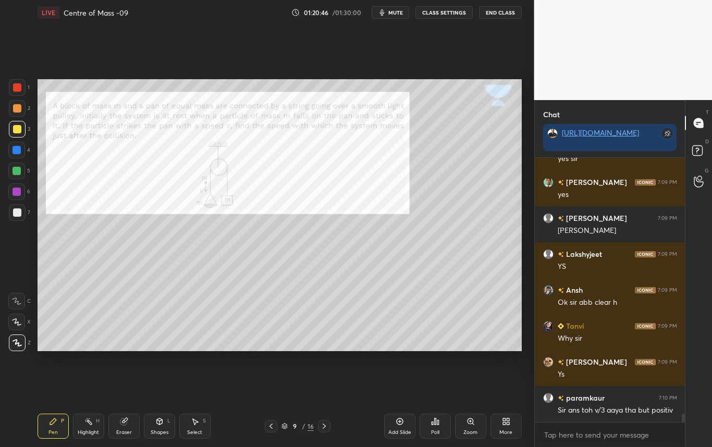
scroll to position [8250, 0]
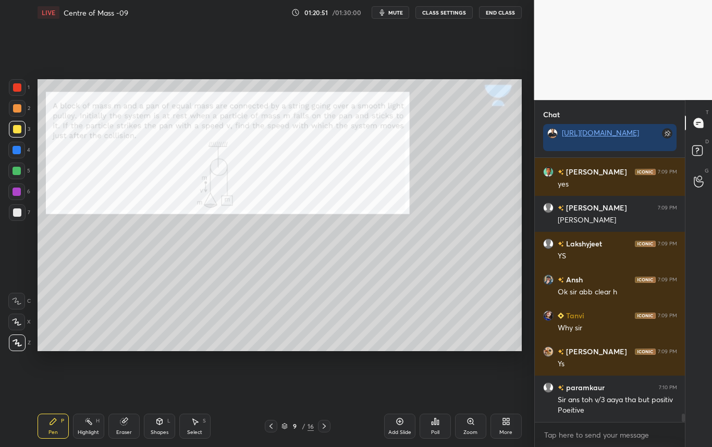
click at [14, 216] on div at bounding box center [17, 212] width 8 height 8
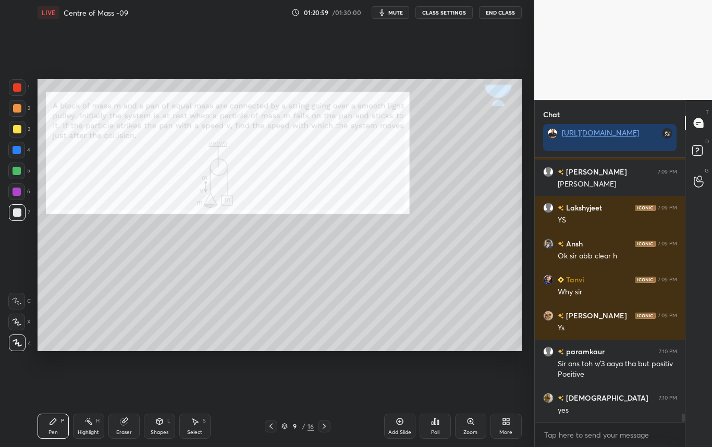
click at [23, 129] on div at bounding box center [17, 129] width 17 height 17
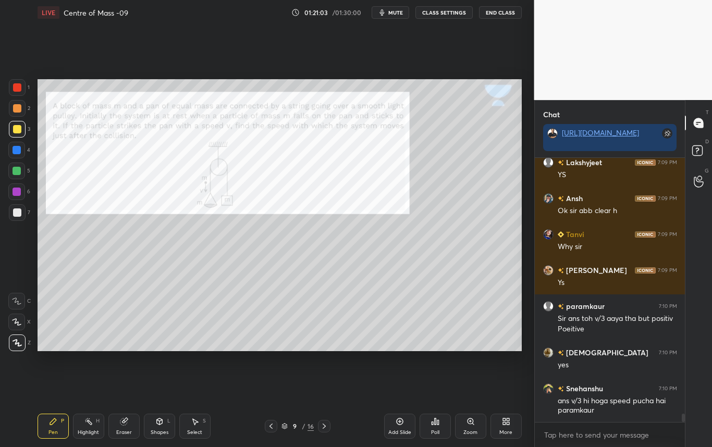
scroll to position [8368, 0]
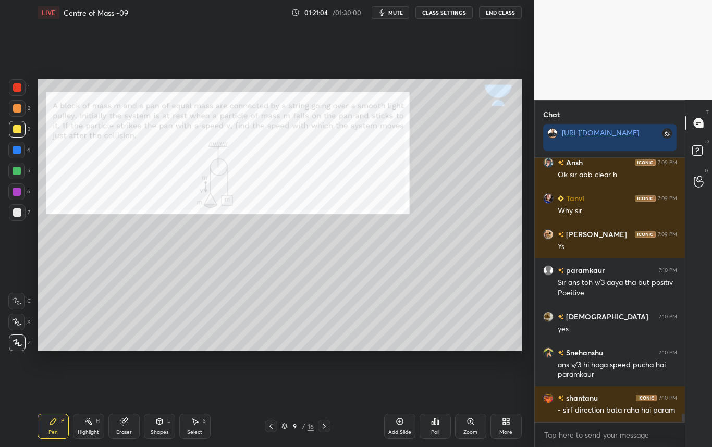
click at [89, 431] on div "Highlight" at bounding box center [88, 432] width 21 height 5
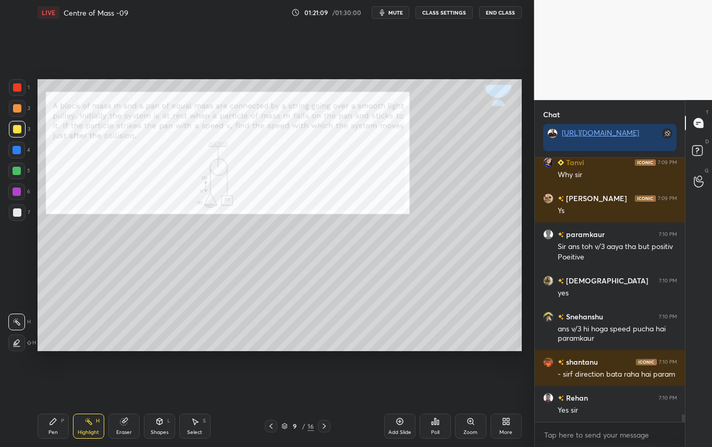
click at [47, 426] on div "Pen P" at bounding box center [53, 426] width 31 height 25
click at [16, 214] on div at bounding box center [17, 212] width 8 height 8
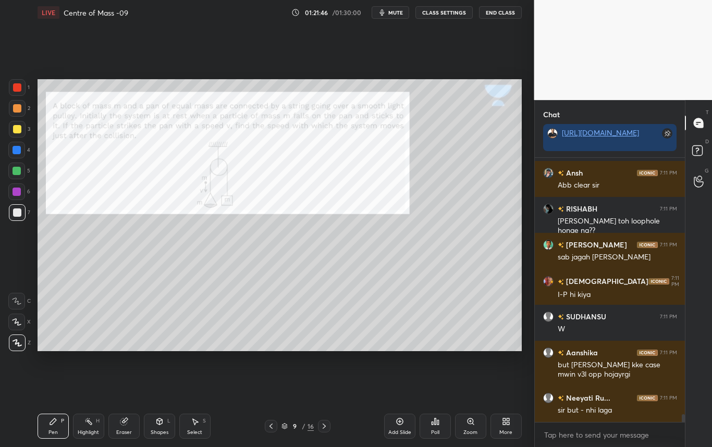
scroll to position [8818, 0]
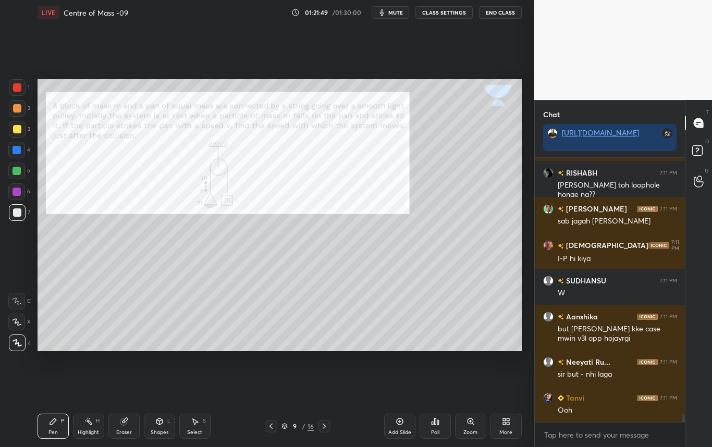
click at [325, 425] on icon at bounding box center [324, 426] width 8 height 8
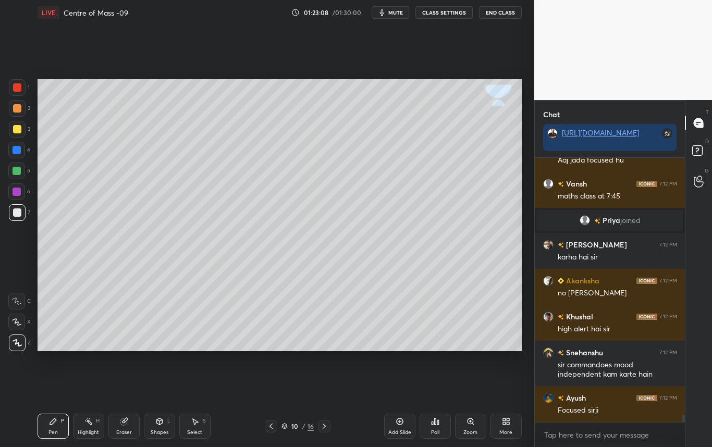
scroll to position [9626, 0]
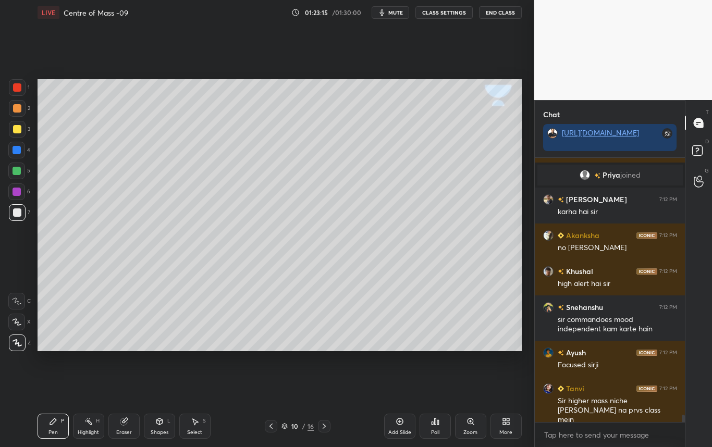
click at [117, 428] on div "Eraser" at bounding box center [123, 426] width 31 height 25
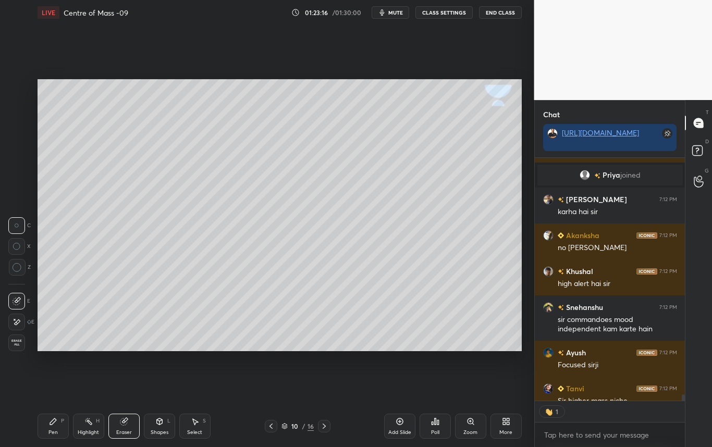
scroll to position [4, 4]
click at [54, 428] on div "Pen P" at bounding box center [53, 426] width 31 height 25
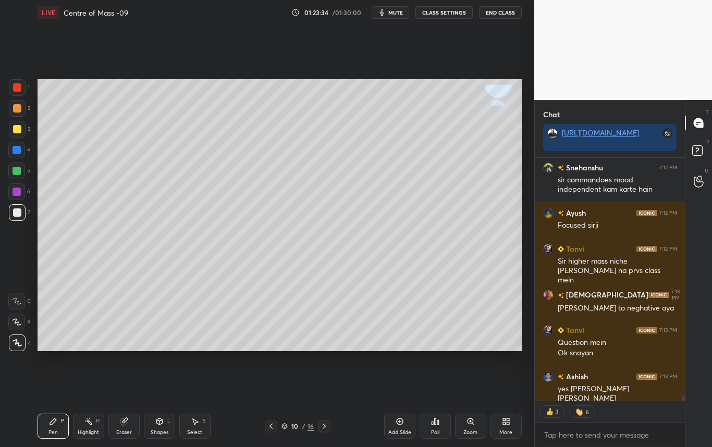
scroll to position [9801, 0]
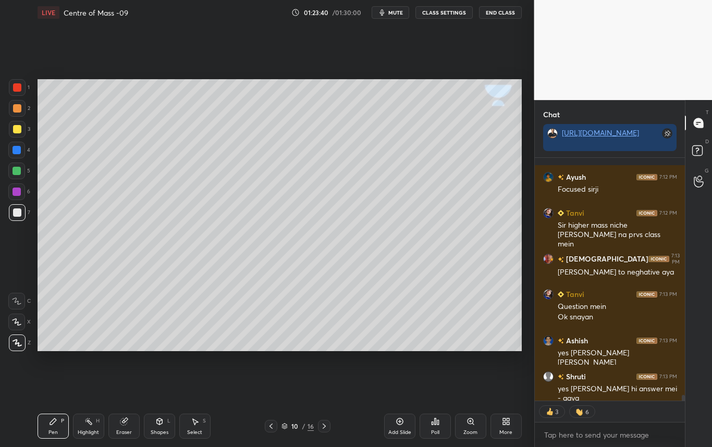
click at [158, 430] on div "Shapes" at bounding box center [160, 432] width 18 height 5
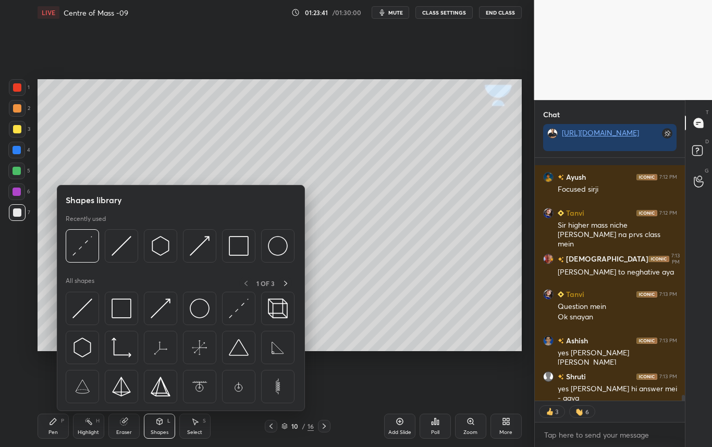
click at [124, 422] on icon at bounding box center [123, 421] width 7 height 7
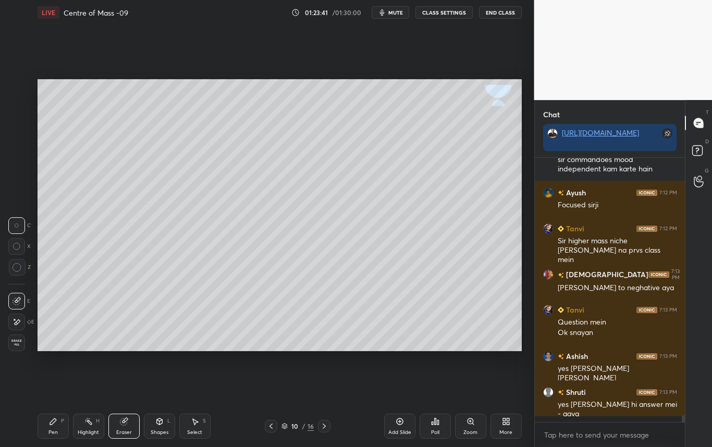
scroll to position [9780, 0]
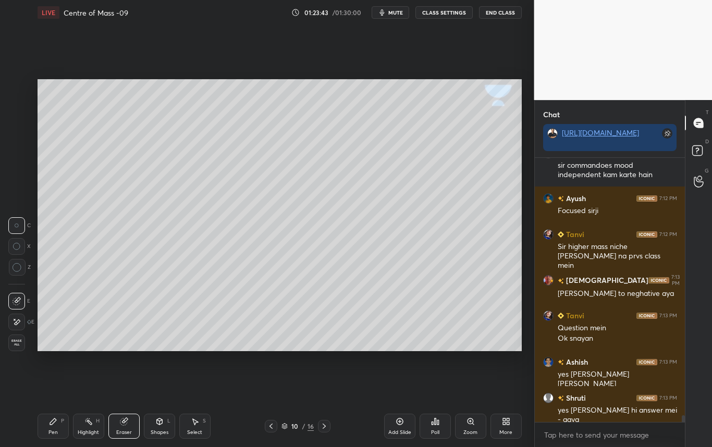
click at [57, 426] on div "Pen P" at bounding box center [53, 426] width 31 height 25
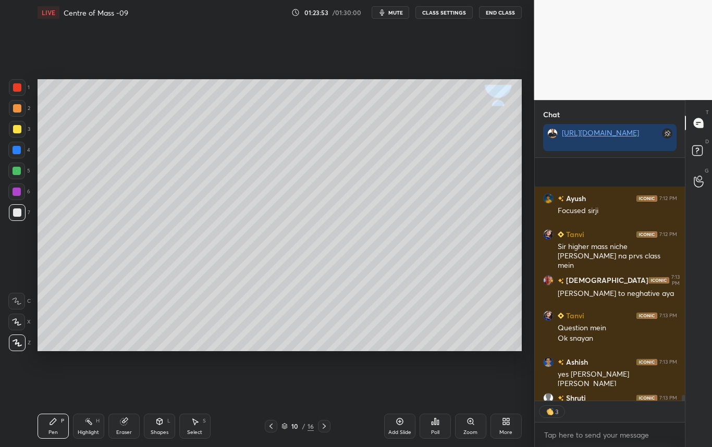
scroll to position [9856, 0]
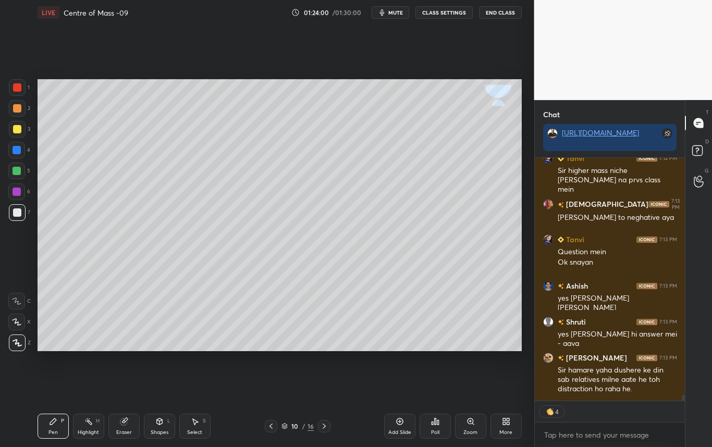
click at [15, 129] on div at bounding box center [17, 129] width 8 height 8
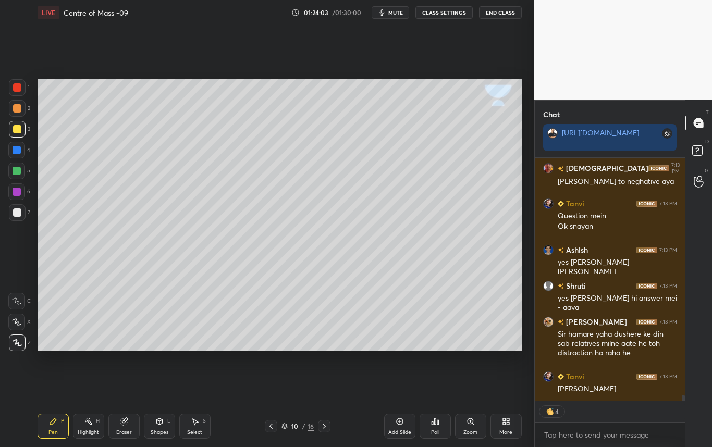
scroll to position [9871, 0]
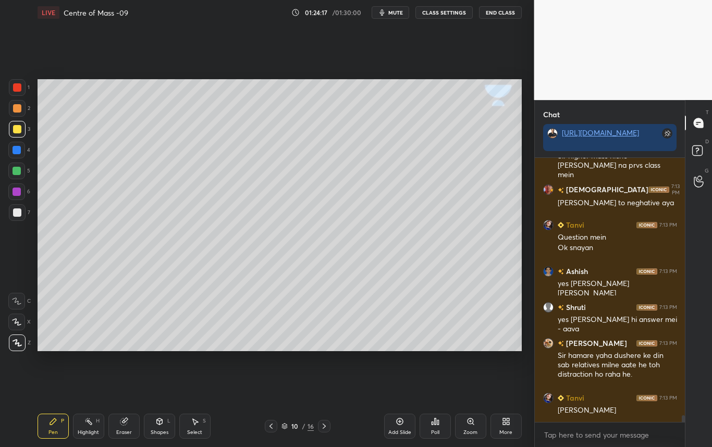
click at [19, 213] on div at bounding box center [17, 212] width 8 height 8
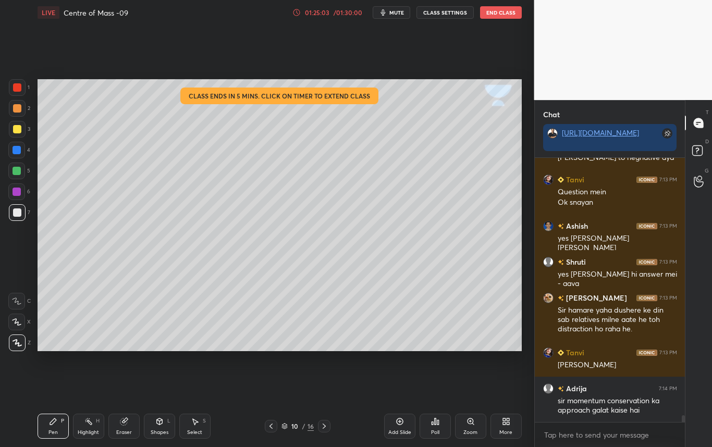
click at [329, 10] on div "01:25:03" at bounding box center [317, 12] width 29 height 6
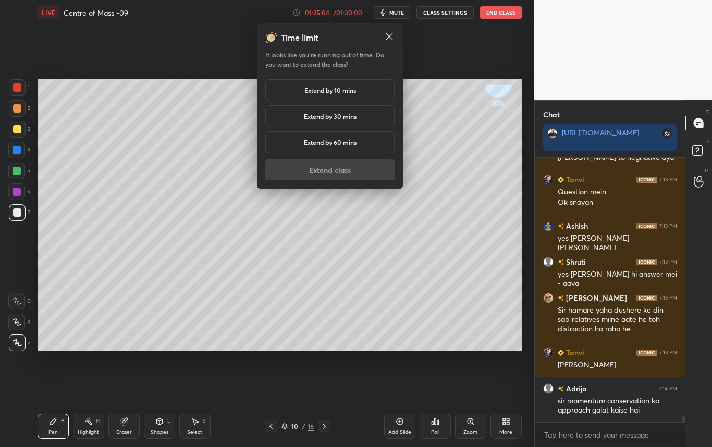
click at [313, 115] on h5 "Extend by 30 mins" at bounding box center [330, 115] width 53 height 9
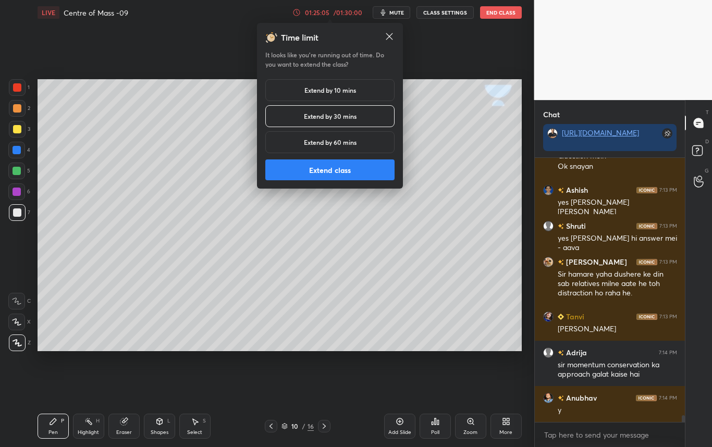
click at [316, 172] on button "Extend class" at bounding box center [329, 169] width 129 height 21
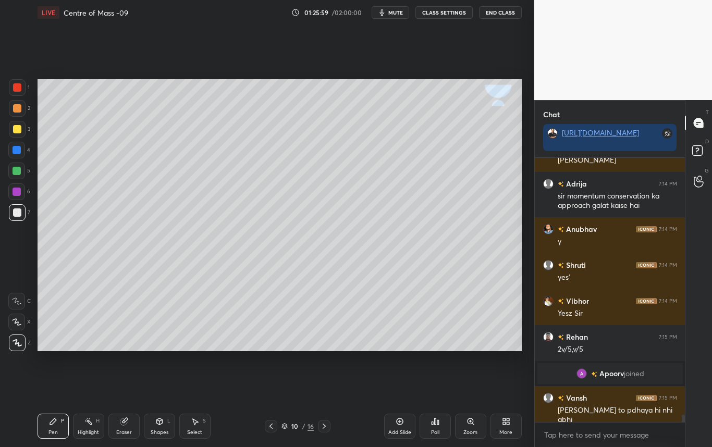
scroll to position [9540, 0]
click at [272, 427] on icon at bounding box center [271, 426] width 8 height 8
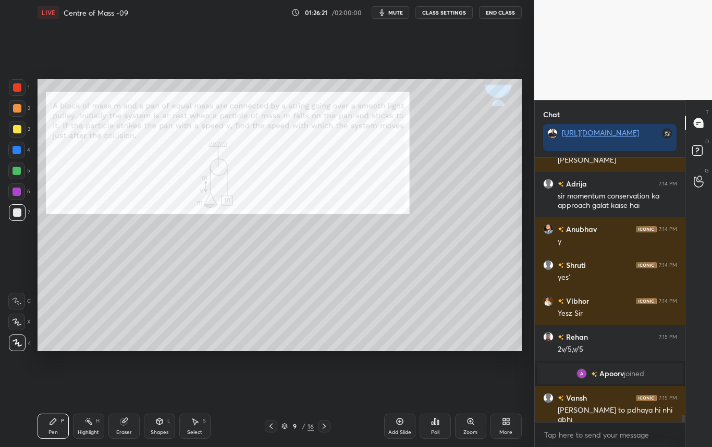
click at [322, 426] on icon at bounding box center [324, 426] width 8 height 8
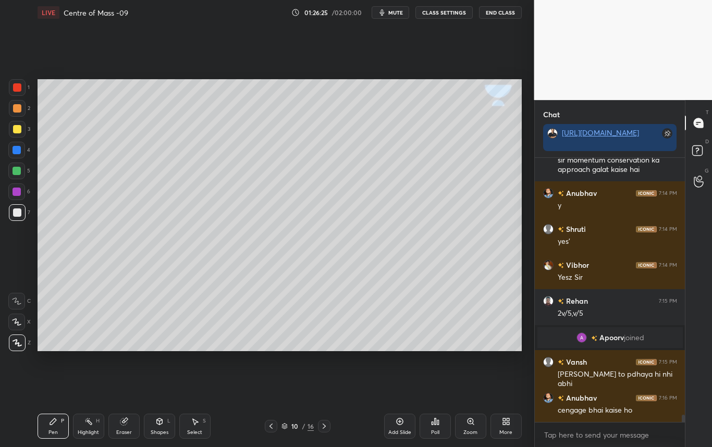
scroll to position [9621, 0]
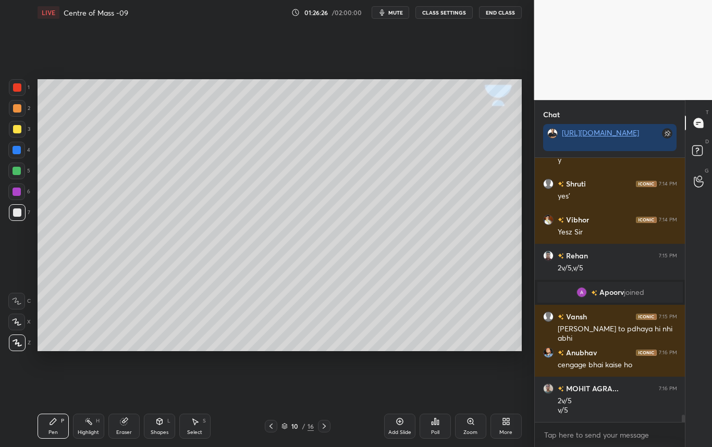
click at [195, 430] on div "Select" at bounding box center [194, 432] width 15 height 5
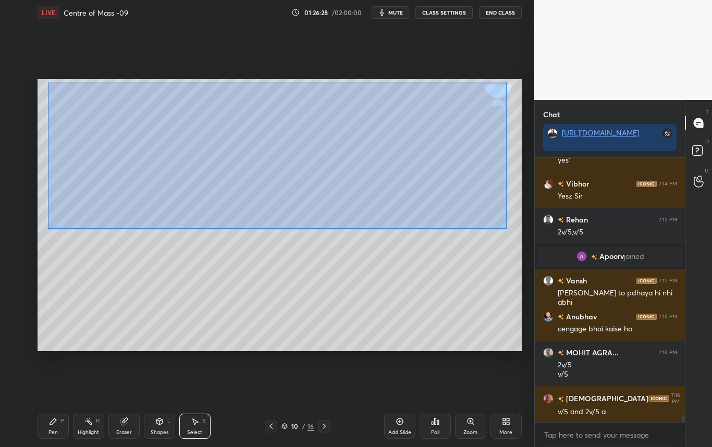
drag, startPoint x: 48, startPoint y: 87, endPoint x: 506, endPoint y: 229, distance: 478.9
click at [506, 229] on div "0 ° Undo Copy Duplicate Duplicate to new slide Delete" at bounding box center [280, 215] width 484 height 272
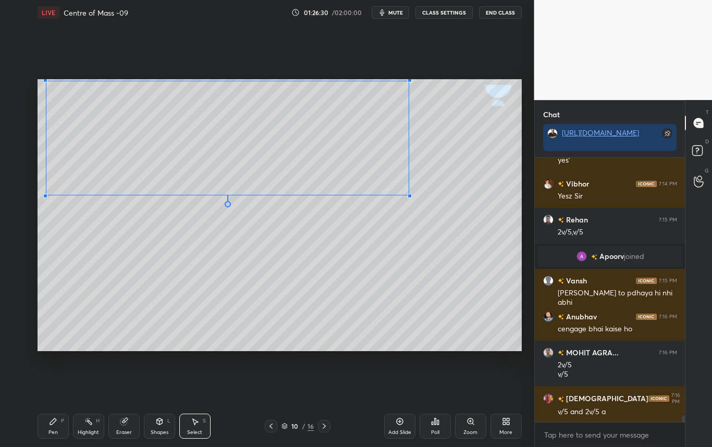
drag, startPoint x: 475, startPoint y: 218, endPoint x: 408, endPoint y: 195, distance: 70.2
click at [408, 195] on div at bounding box center [409, 196] width 4 height 4
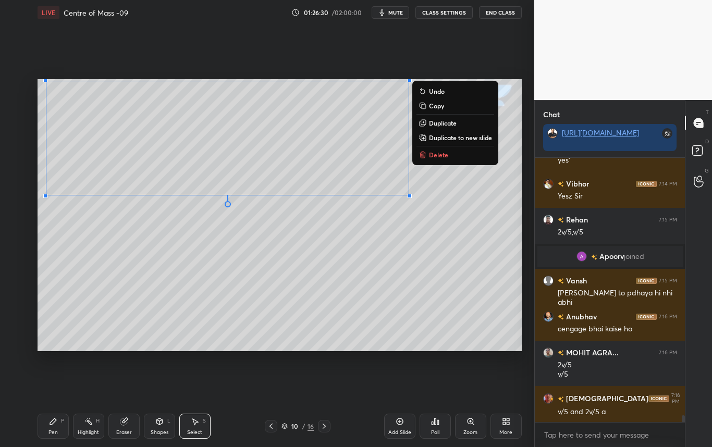
click at [392, 243] on div "0 ° Undo Copy Duplicate Duplicate to new slide Delete" at bounding box center [280, 215] width 484 height 272
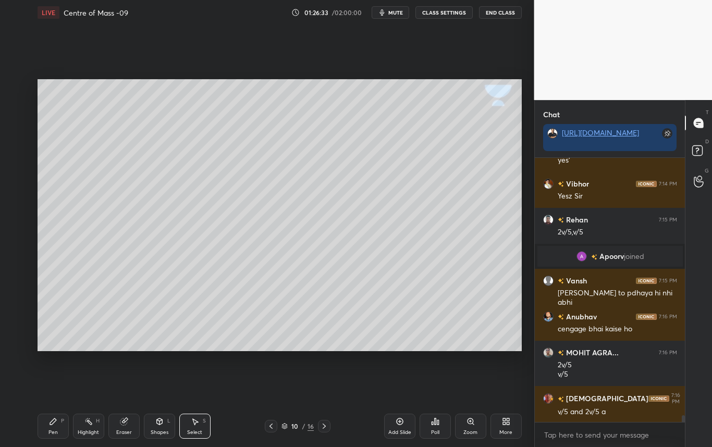
click at [52, 430] on div "Pen" at bounding box center [52, 432] width 9 height 5
click at [20, 212] on div at bounding box center [17, 212] width 8 height 8
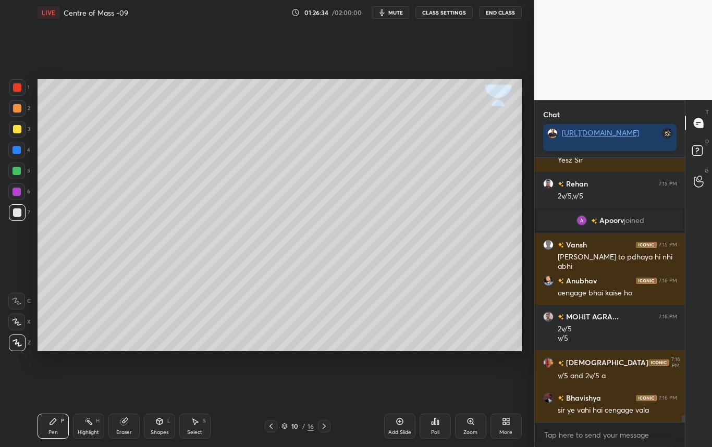
click at [19, 132] on div at bounding box center [17, 129] width 8 height 8
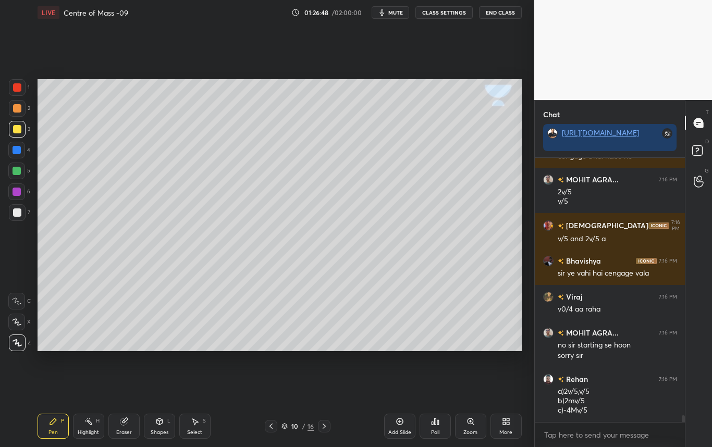
scroll to position [9875, 0]
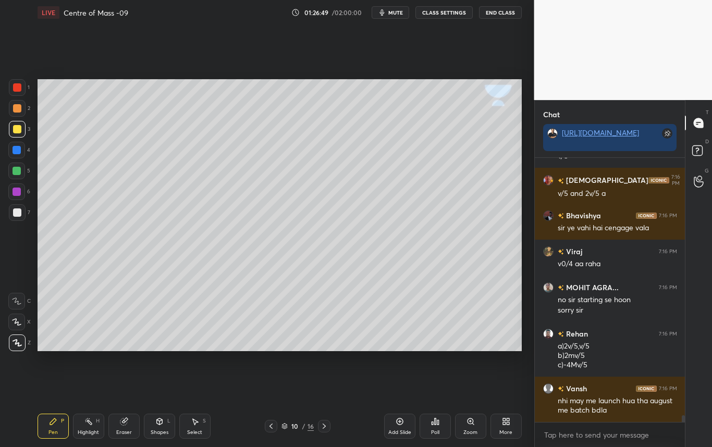
click at [199, 430] on div "Select" at bounding box center [194, 432] width 15 height 5
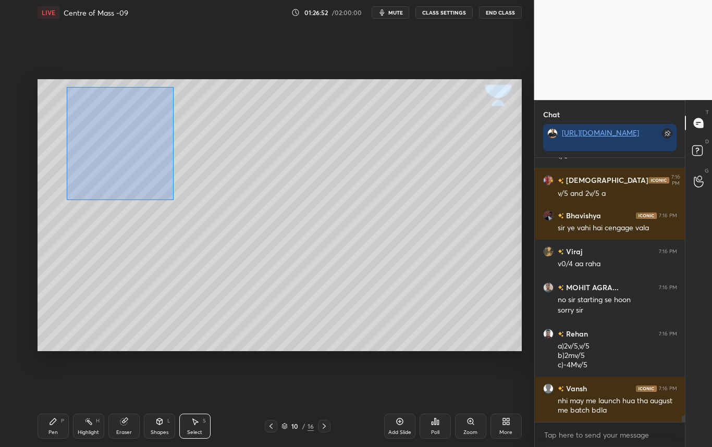
scroll to position [9911, 0]
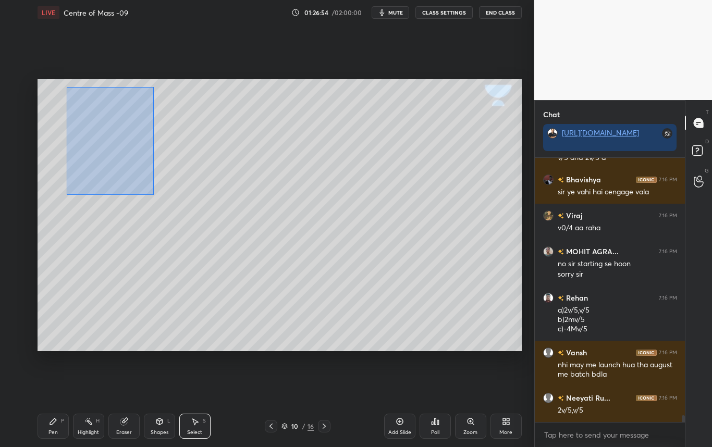
drag, startPoint x: 65, startPoint y: 100, endPoint x: 154, endPoint y: 195, distance: 129.8
click at [154, 195] on div "0 ° Undo Copy Duplicate Duplicate to new slide Delete" at bounding box center [280, 215] width 484 height 272
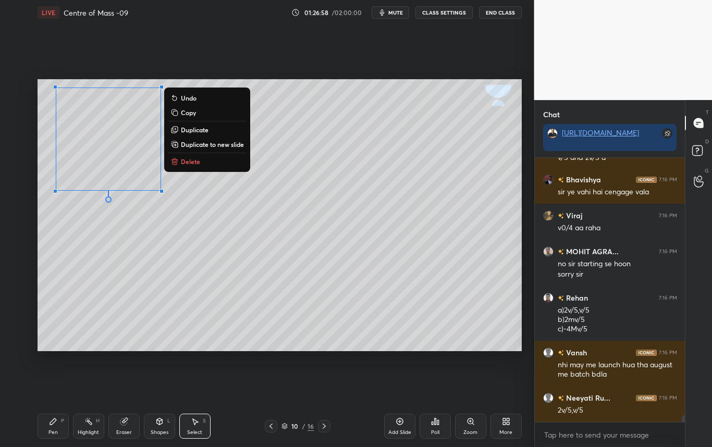
scroll to position [9947, 0]
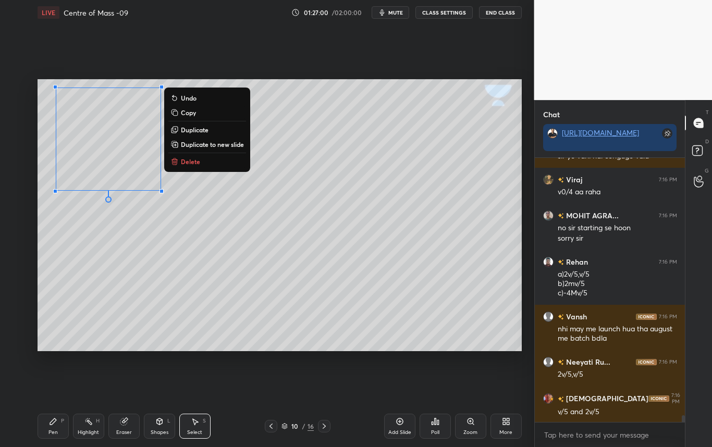
click at [219, 145] on p "Duplicate to new slide" at bounding box center [212, 144] width 63 height 8
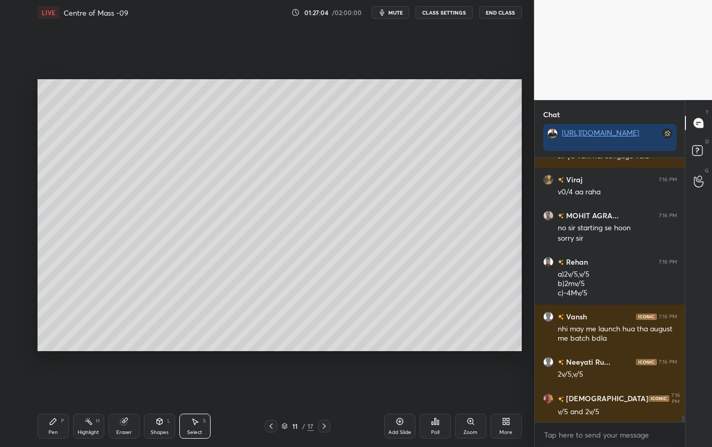
click at [270, 426] on icon at bounding box center [271, 426] width 8 height 8
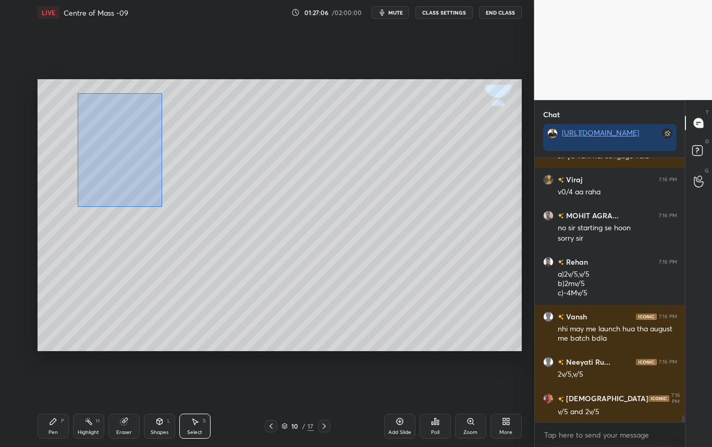
drag, startPoint x: 78, startPoint y: 89, endPoint x: 160, endPoint y: 204, distance: 141.2
click at [160, 204] on div "0 ° Undo Copy Duplicate Duplicate to new slide Delete" at bounding box center [280, 215] width 484 height 272
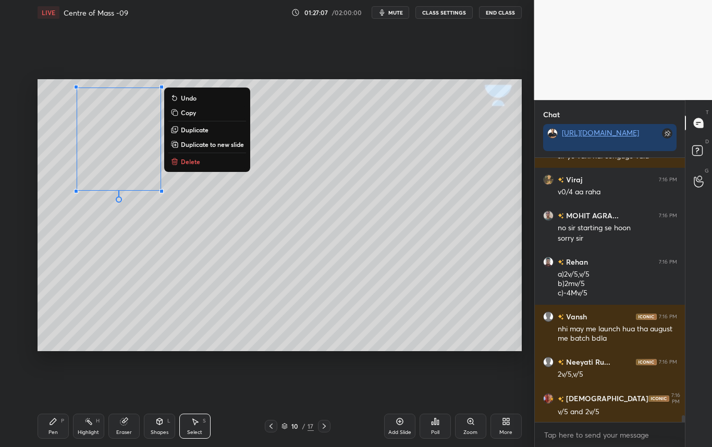
click at [201, 130] on p "Duplicate" at bounding box center [195, 130] width 28 height 8
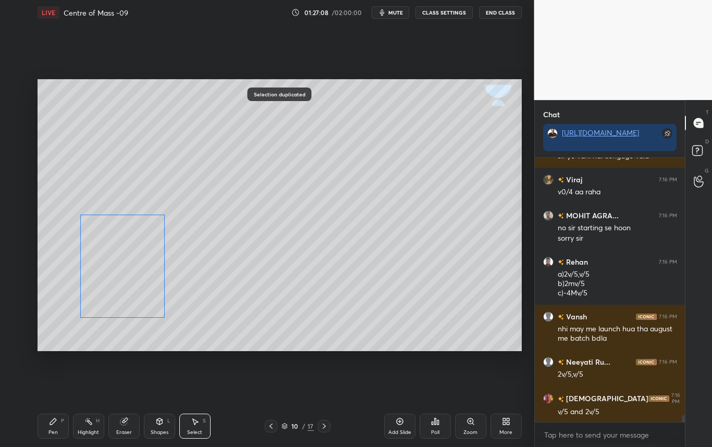
drag, startPoint x: 144, startPoint y: 175, endPoint x: 137, endPoint y: 289, distance: 114.3
click at [137, 290] on div "0 ° Undo Copy Duplicate Duplicate to new slide Delete" at bounding box center [280, 215] width 484 height 272
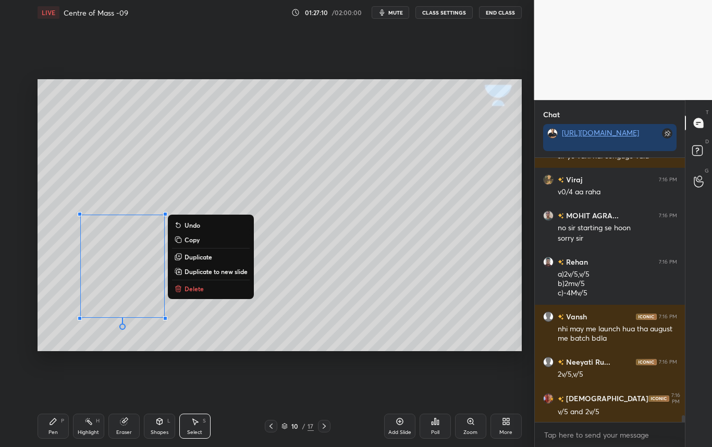
click at [287, 277] on div "0 ° Undo Copy Duplicate Duplicate to new slide Delete" at bounding box center [280, 215] width 484 height 272
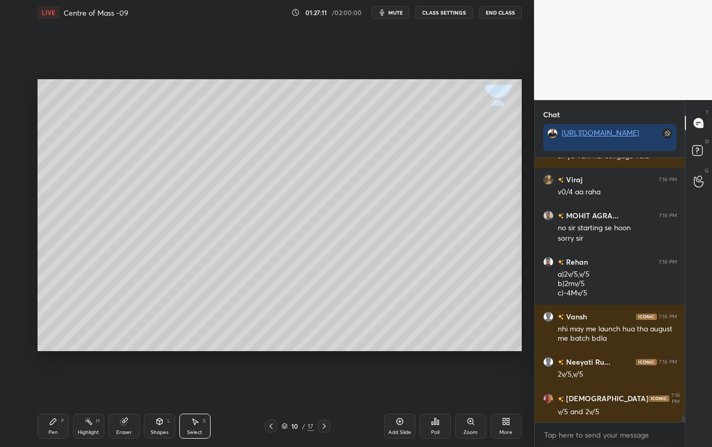
click at [124, 430] on div "Eraser" at bounding box center [124, 432] width 16 height 5
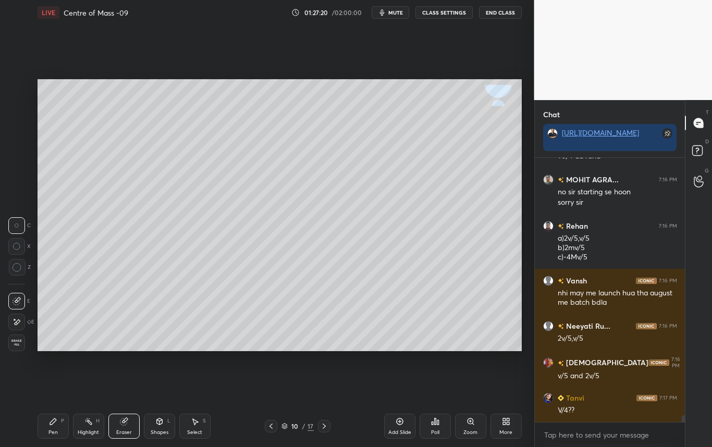
scroll to position [10019, 0]
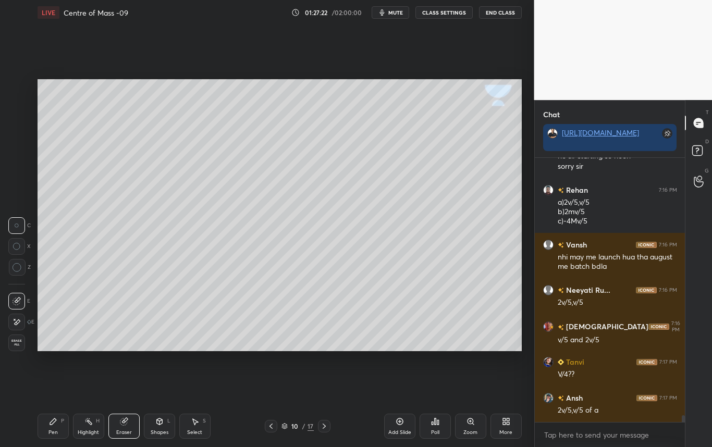
click at [52, 430] on div "Pen" at bounding box center [52, 432] width 9 height 5
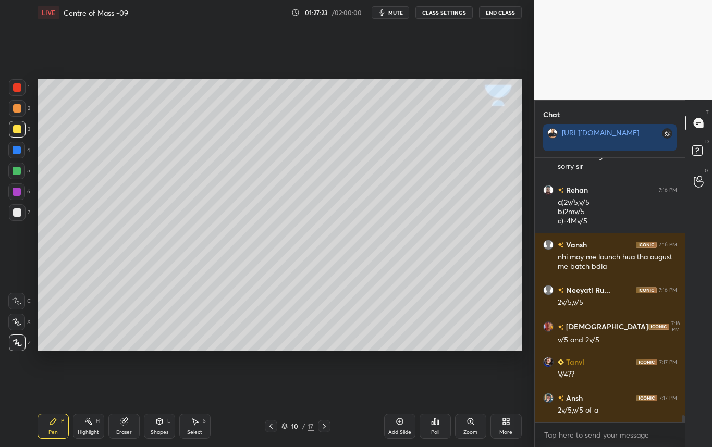
click at [19, 212] on div at bounding box center [17, 212] width 8 height 8
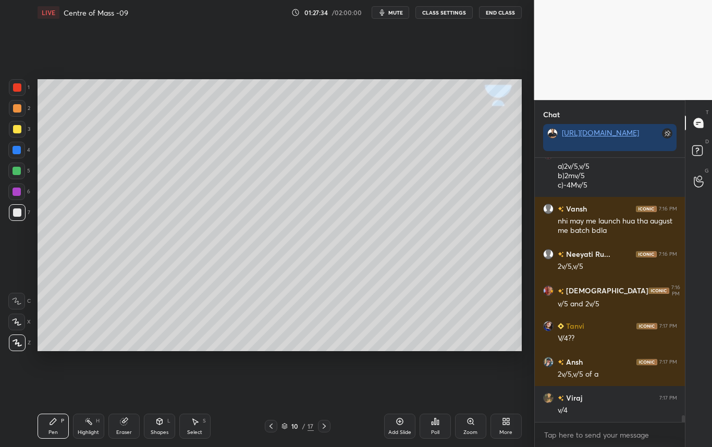
click at [17, 127] on div at bounding box center [17, 129] width 8 height 8
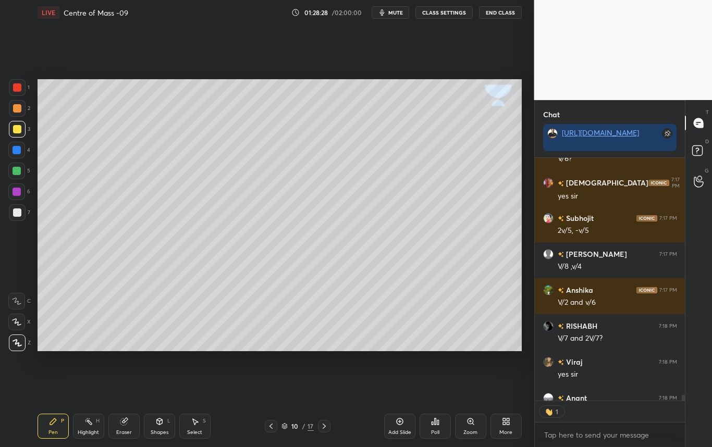
scroll to position [4, 4]
click at [84, 430] on div "Highlight" at bounding box center [88, 432] width 21 height 5
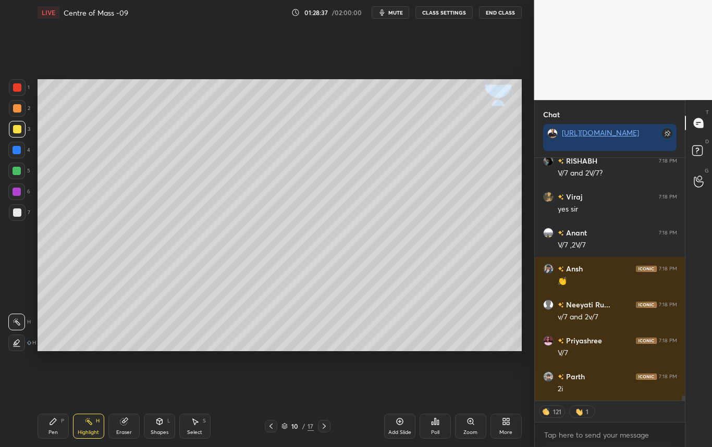
scroll to position [10760, 0]
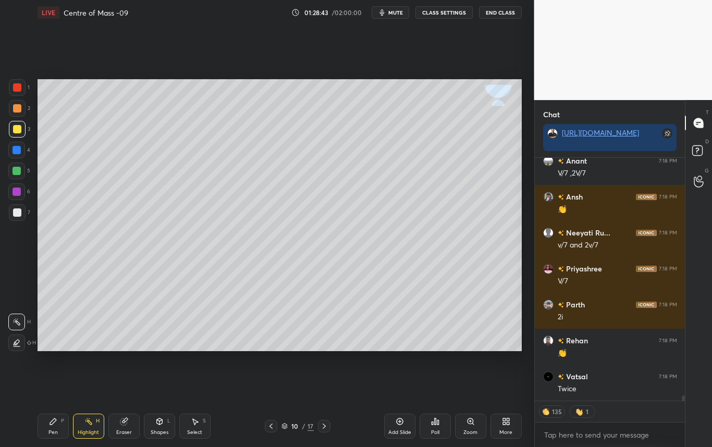
click at [58, 430] on div "Pen P" at bounding box center [53, 426] width 31 height 25
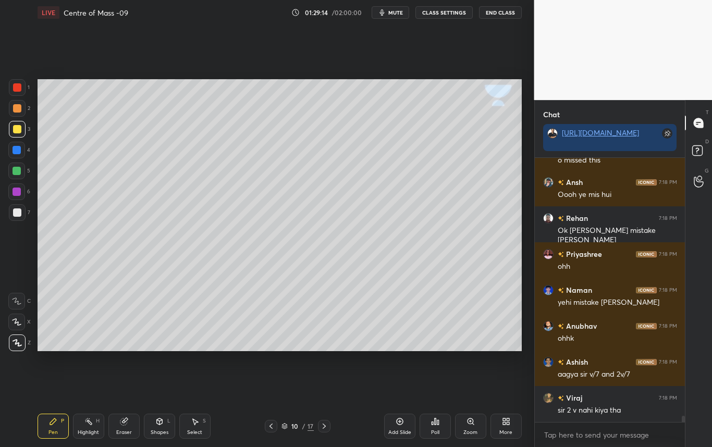
scroll to position [11062, 0]
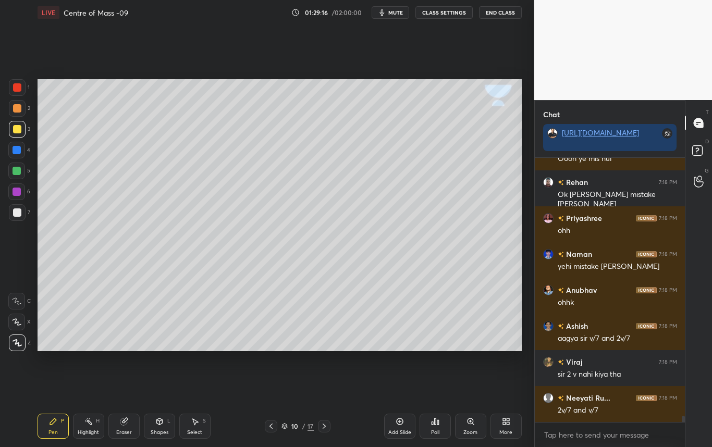
click at [126, 426] on div "Eraser" at bounding box center [123, 426] width 31 height 25
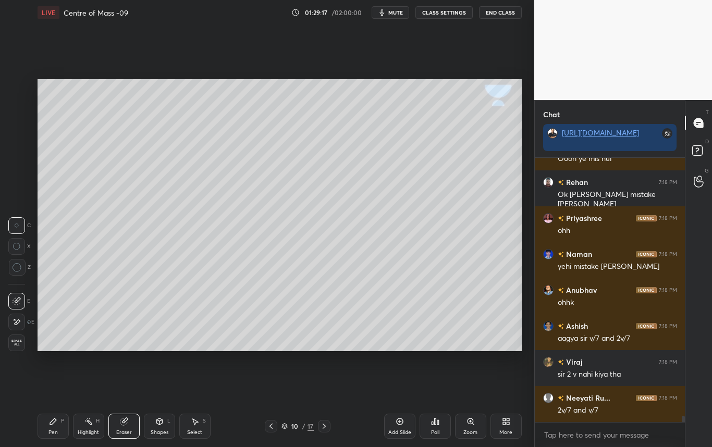
click at [54, 422] on icon at bounding box center [53, 421] width 6 height 6
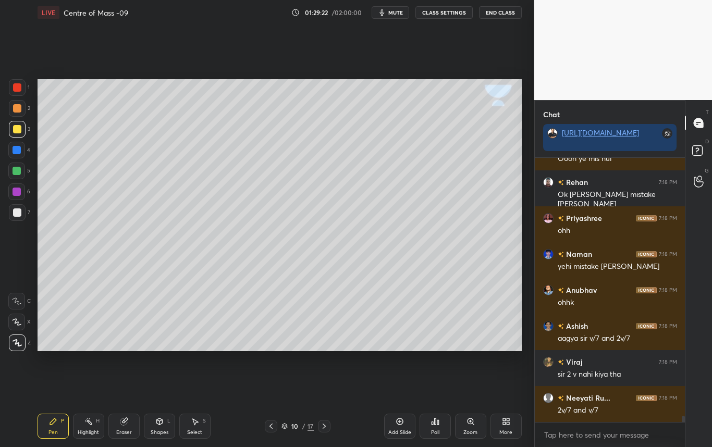
scroll to position [11098, 0]
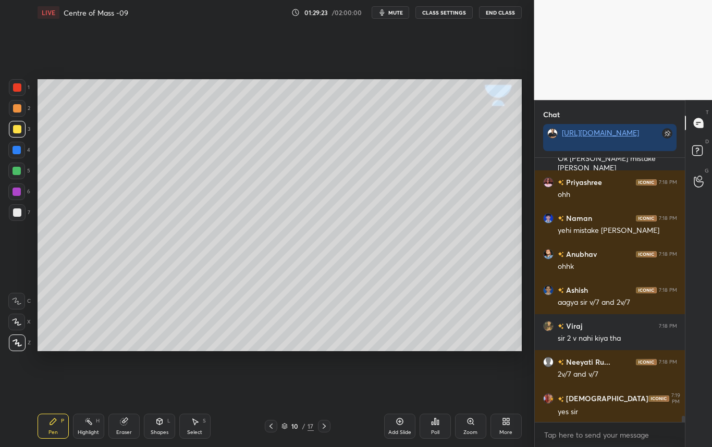
click at [17, 212] on div at bounding box center [17, 212] width 8 height 8
click at [17, 150] on div at bounding box center [17, 150] width 8 height 8
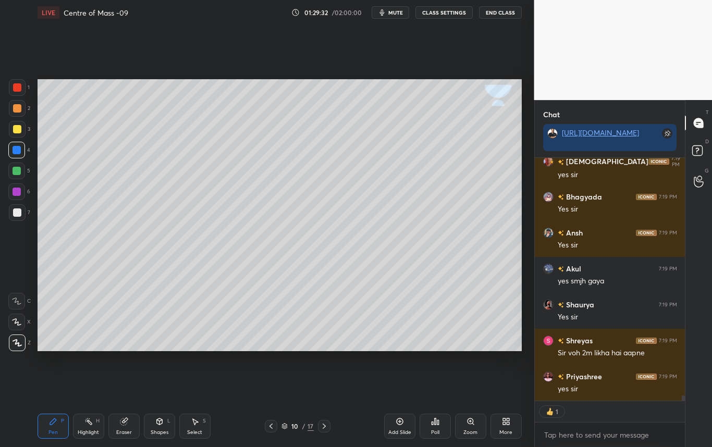
scroll to position [11371, 0]
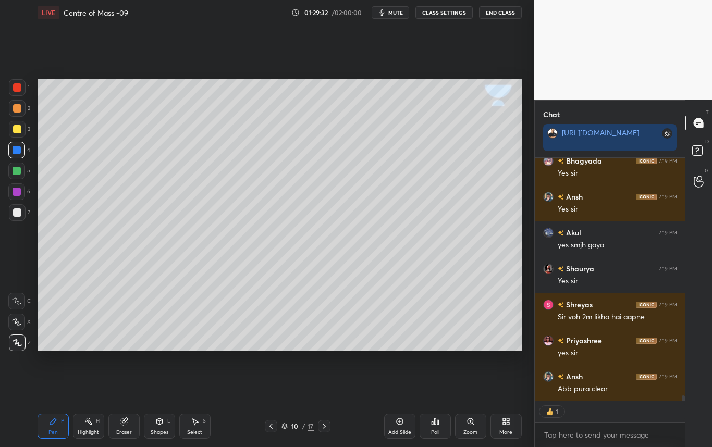
click at [14, 213] on div at bounding box center [17, 212] width 8 height 8
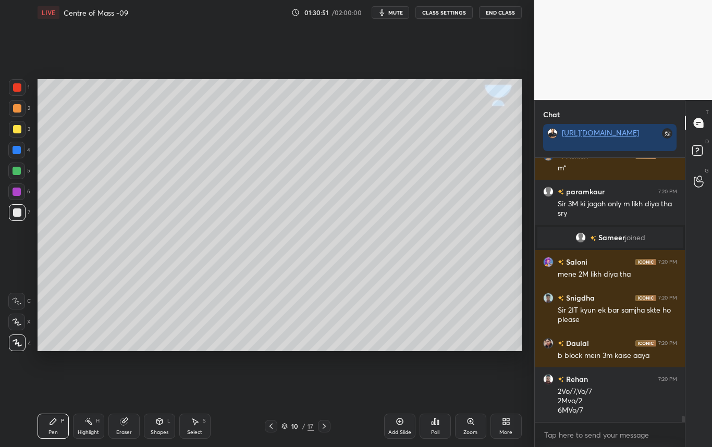
scroll to position [11393, 0]
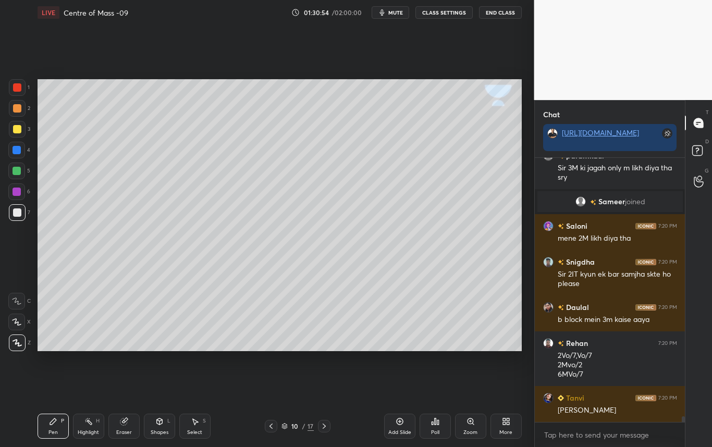
click at [83, 424] on div "Highlight H" at bounding box center [88, 426] width 31 height 25
click at [17, 214] on div at bounding box center [17, 212] width 8 height 8
click at [16, 151] on div at bounding box center [17, 150] width 8 height 8
click at [56, 430] on div "Pen" at bounding box center [52, 432] width 9 height 5
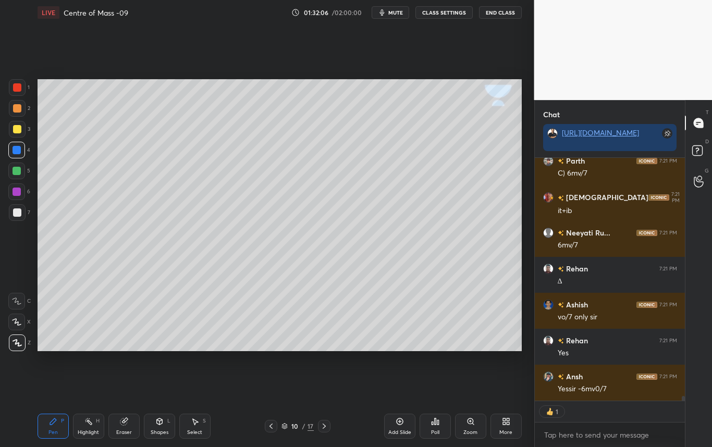
scroll to position [12081, 0]
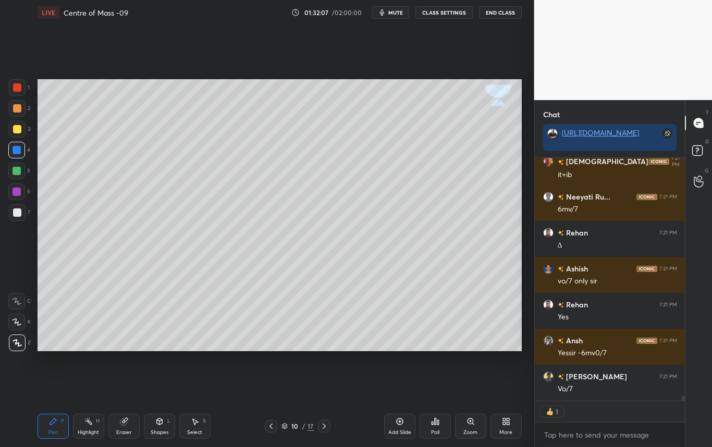
click at [90, 429] on div "Highlight H" at bounding box center [88, 426] width 31 height 25
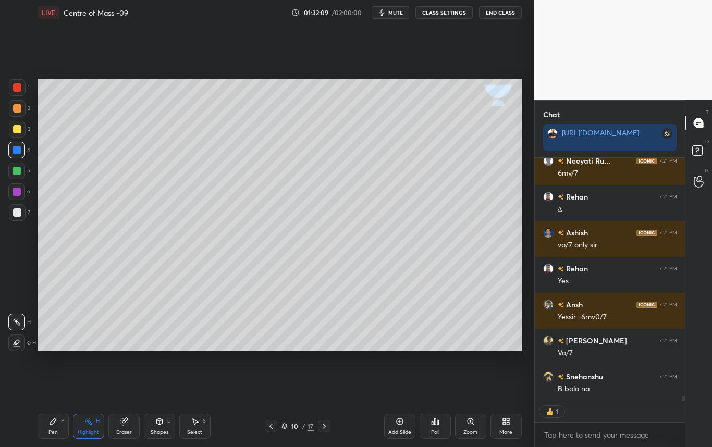
click at [124, 426] on div "Eraser" at bounding box center [123, 426] width 31 height 25
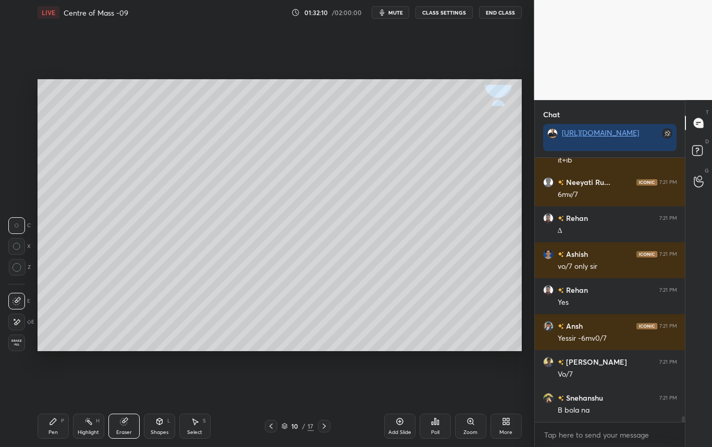
scroll to position [12095, 0]
click at [61, 424] on div "Pen P" at bounding box center [53, 426] width 31 height 25
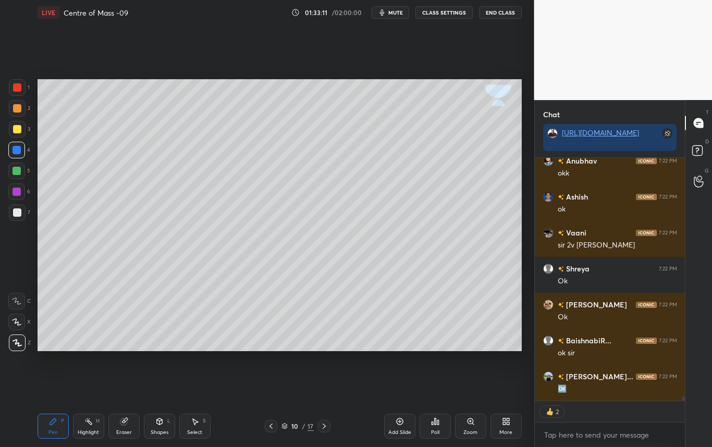
scroll to position [13986, 0]
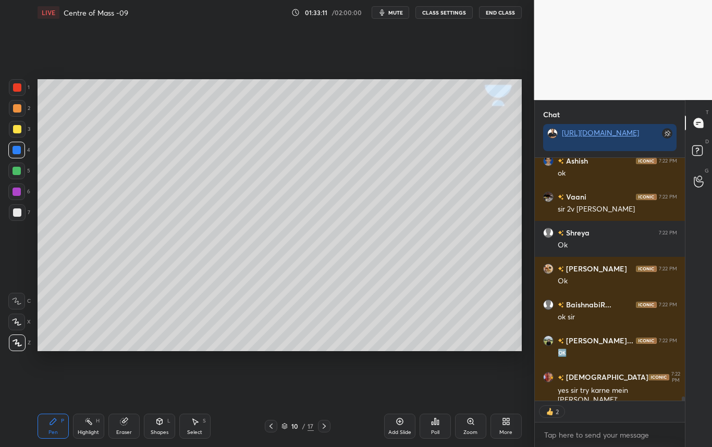
click at [88, 431] on div "Highlight" at bounding box center [88, 432] width 21 height 5
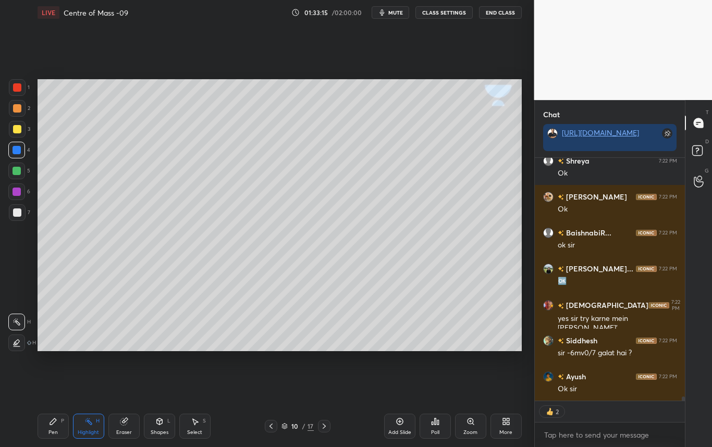
scroll to position [261, 147]
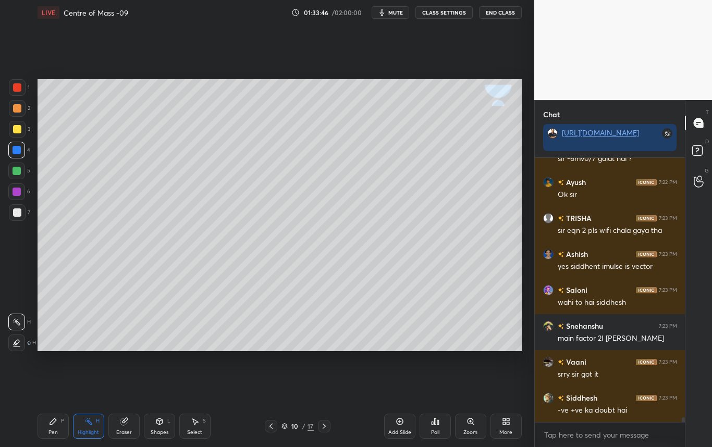
click at [323, 427] on icon at bounding box center [324, 426] width 8 height 8
click at [124, 428] on div "Eraser" at bounding box center [123, 426] width 31 height 25
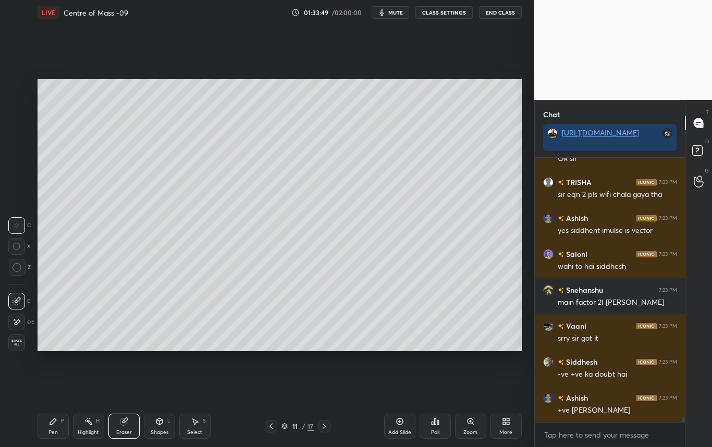
click at [14, 343] on span "Erase all" at bounding box center [17, 342] width 16 height 7
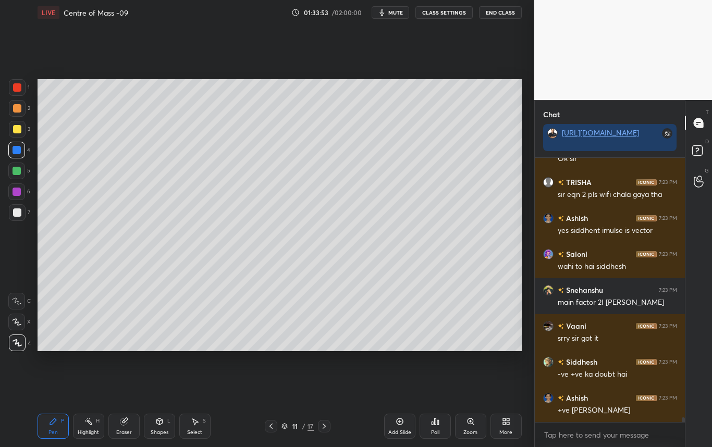
scroll to position [14324, 0]
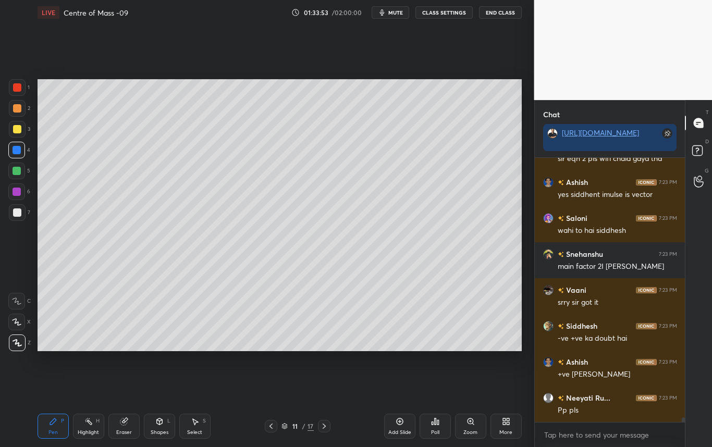
click at [16, 219] on div at bounding box center [17, 212] width 17 height 17
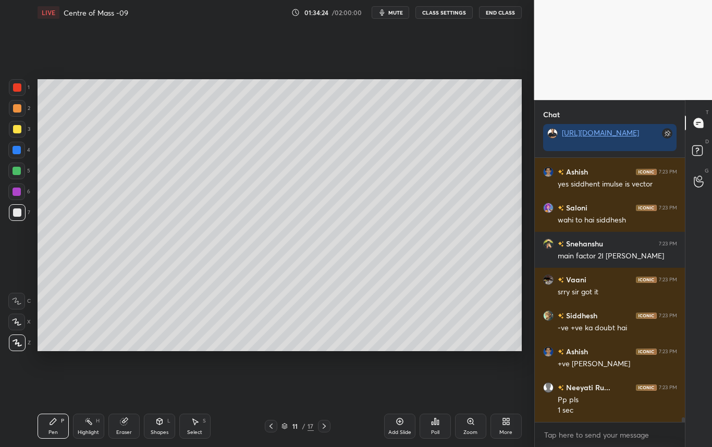
click at [16, 131] on div at bounding box center [17, 129] width 8 height 8
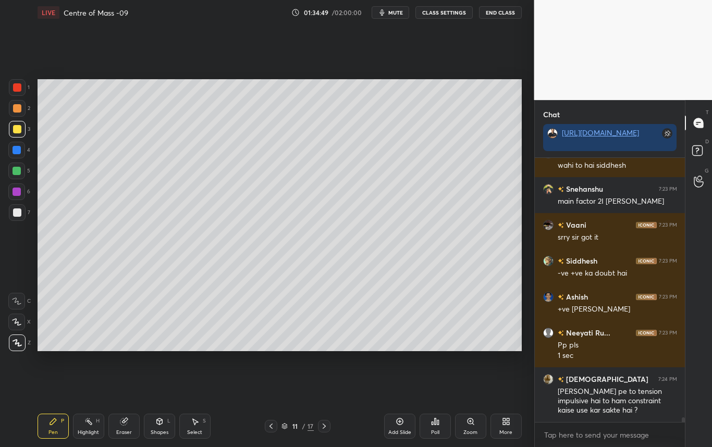
click at [16, 130] on div at bounding box center [17, 129] width 8 height 8
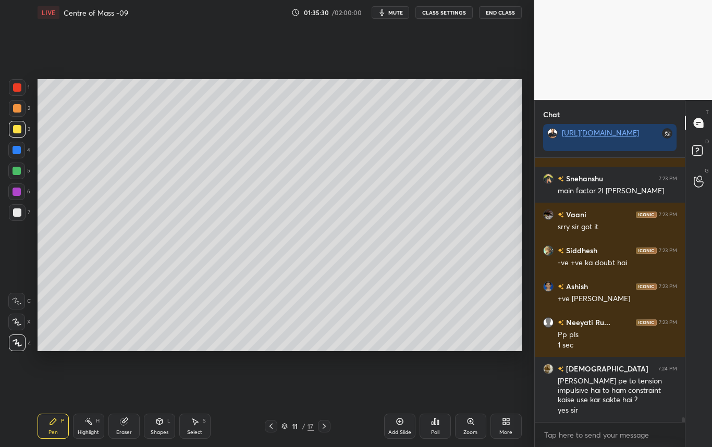
click at [126, 423] on icon at bounding box center [124, 421] width 8 height 8
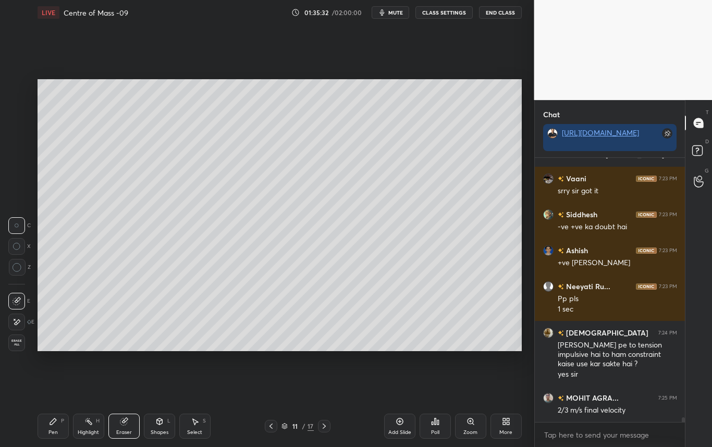
scroll to position [14472, 0]
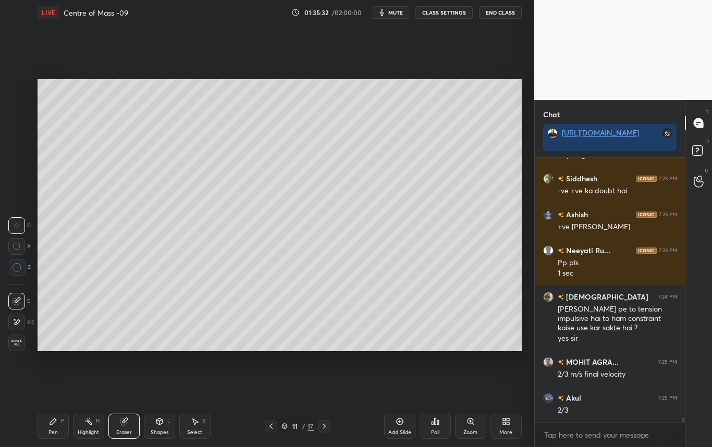
click at [62, 427] on div "Pen P" at bounding box center [53, 426] width 31 height 25
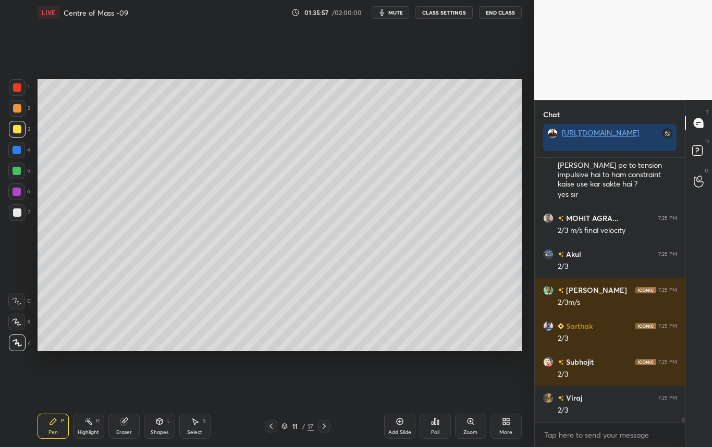
scroll to position [14652, 0]
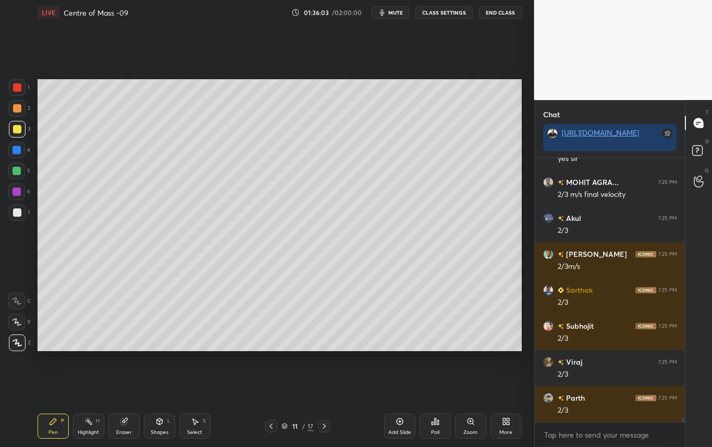
click at [20, 217] on div at bounding box center [17, 212] width 17 height 17
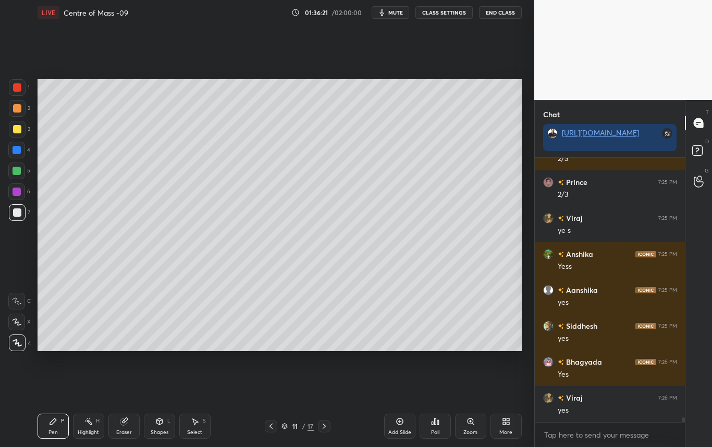
scroll to position [14975, 0]
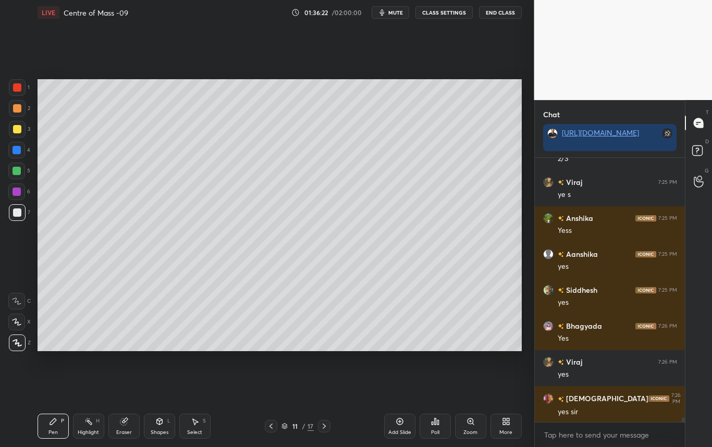
click at [13, 131] on div at bounding box center [17, 129] width 8 height 8
click at [9, 216] on div at bounding box center [17, 212] width 17 height 17
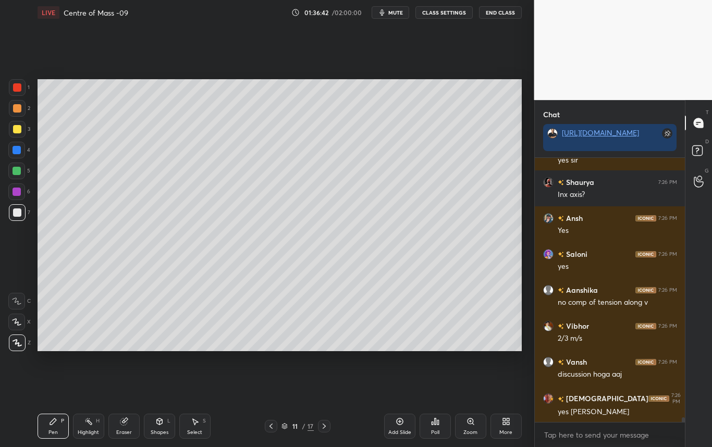
scroll to position [15263, 0]
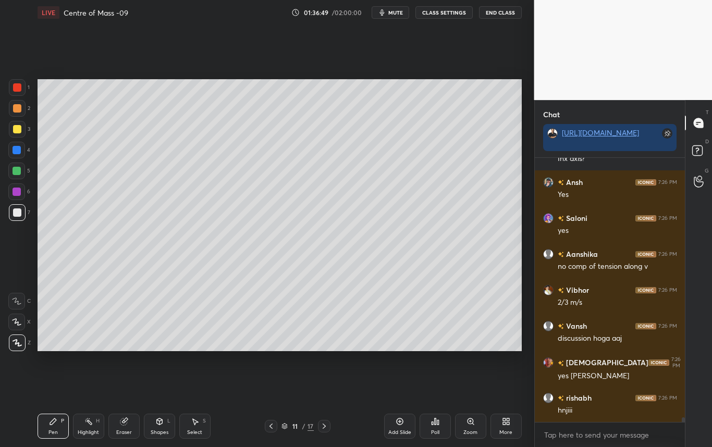
click at [20, 134] on div at bounding box center [17, 129] width 17 height 17
click at [18, 214] on div at bounding box center [17, 212] width 8 height 8
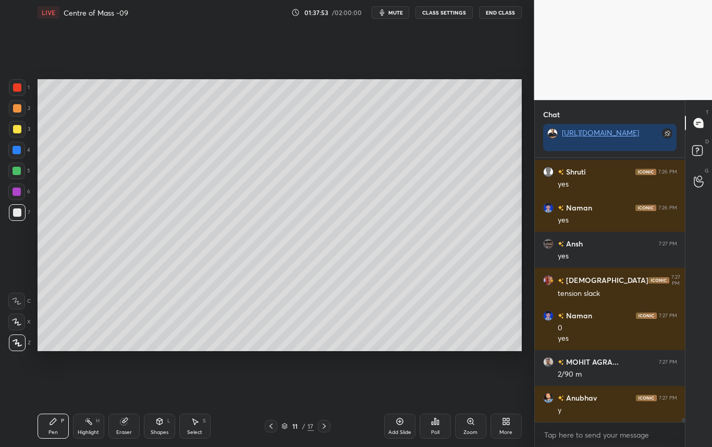
scroll to position [15669, 0]
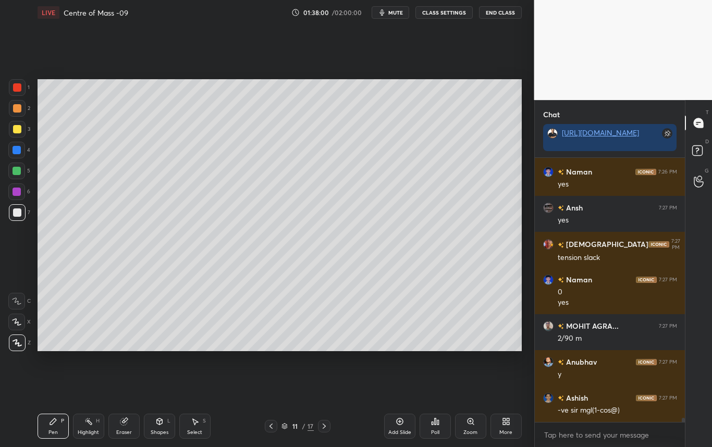
click at [278, 358] on div "Setting up your live class Poll for secs No correct answer Start poll" at bounding box center [279, 215] width 492 height 380
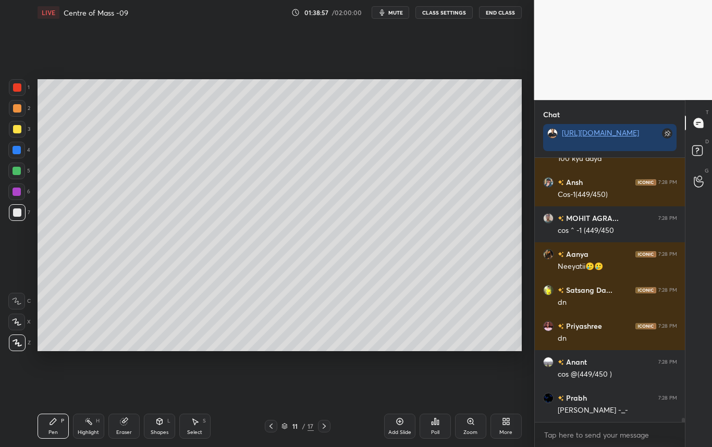
scroll to position [16064, 0]
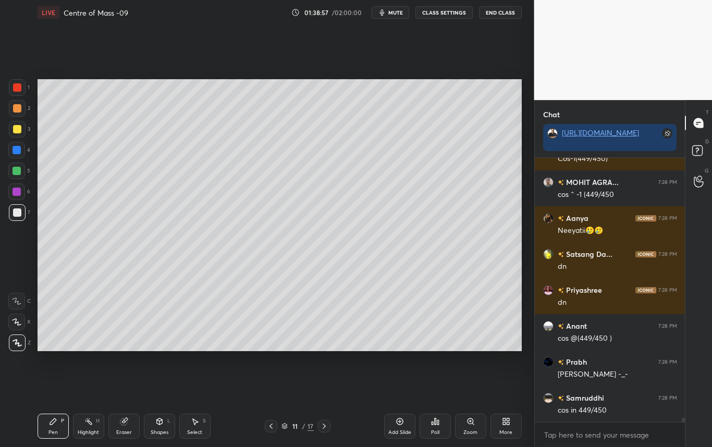
click at [480, 356] on div "Setting up your live class Poll for secs No correct answer Start poll" at bounding box center [279, 215] width 492 height 380
click at [489, 351] on div "Setting up your live class Poll for secs No correct answer Start poll" at bounding box center [279, 215] width 492 height 380
click at [156, 426] on div "Shapes L" at bounding box center [159, 426] width 31 height 25
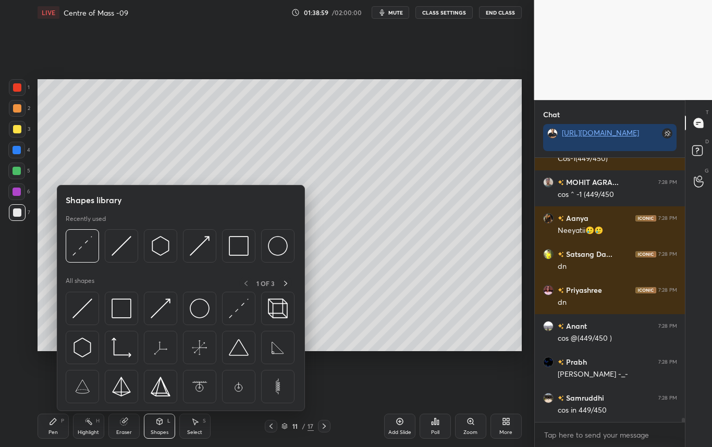
click at [124, 426] on div "Eraser" at bounding box center [123, 426] width 31 height 25
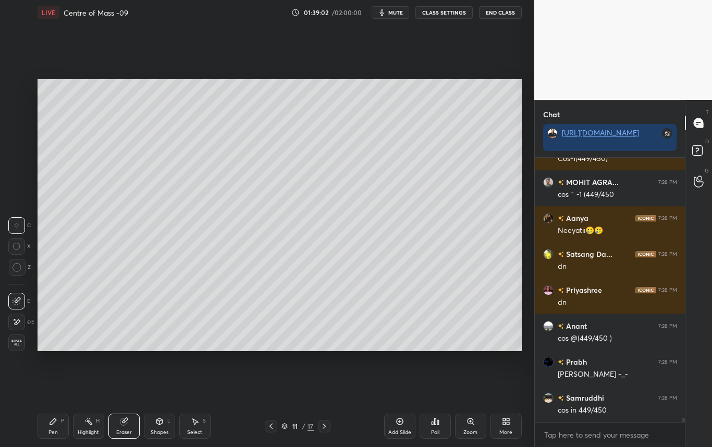
click at [196, 430] on div "Select" at bounding box center [194, 432] width 15 height 5
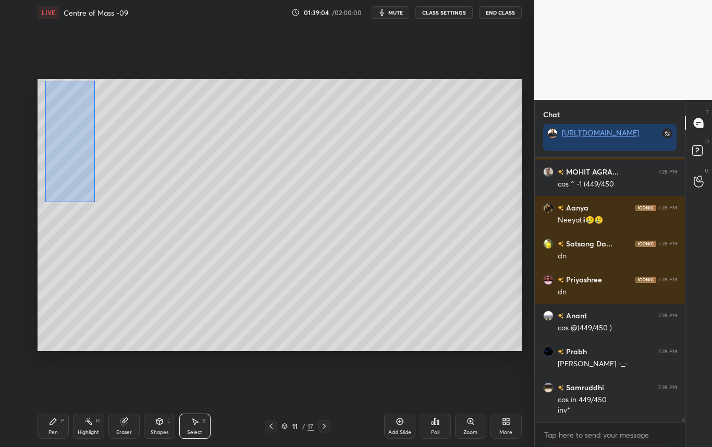
scroll to position [16110, 0]
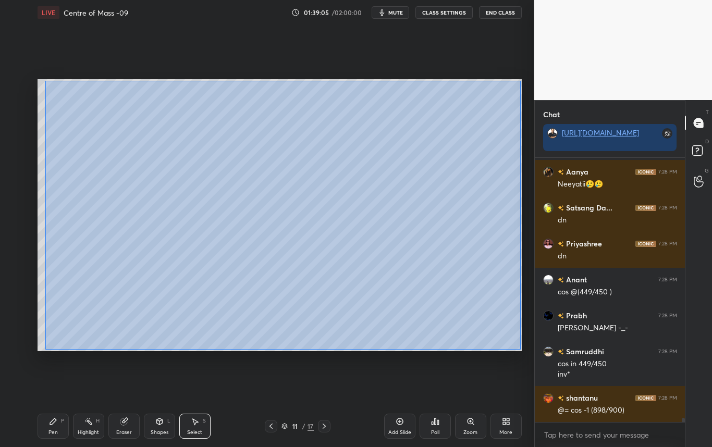
drag, startPoint x: 48, startPoint y: 110, endPoint x: 520, endPoint y: 350, distance: 529.4
click at [520, 350] on div "0 ° Undo Copy Duplicate Duplicate to new slide Delete" at bounding box center [280, 215] width 484 height 272
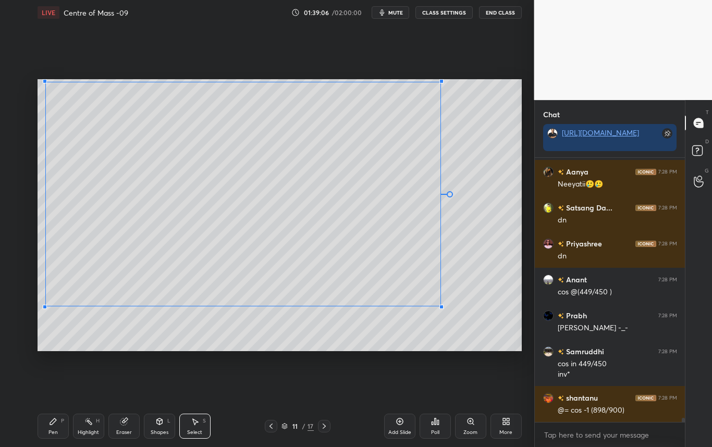
drag, startPoint x: 497, startPoint y: 337, endPoint x: 439, endPoint y: 305, distance: 65.3
click at [439, 305] on div at bounding box center [441, 307] width 4 height 4
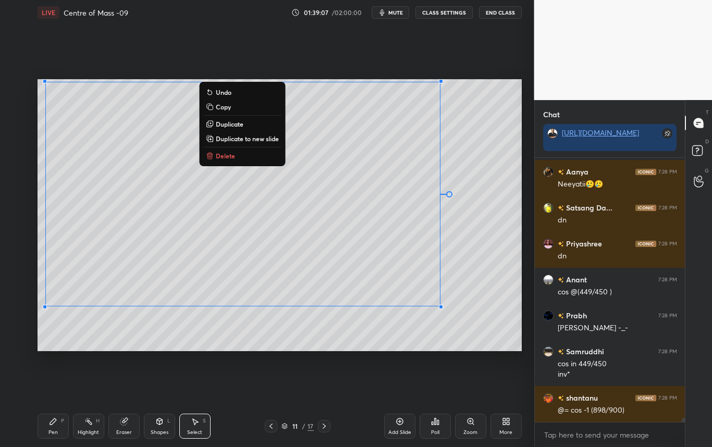
click at [498, 301] on div "0 ° Undo Copy Duplicate Duplicate to new slide Delete" at bounding box center [280, 215] width 484 height 272
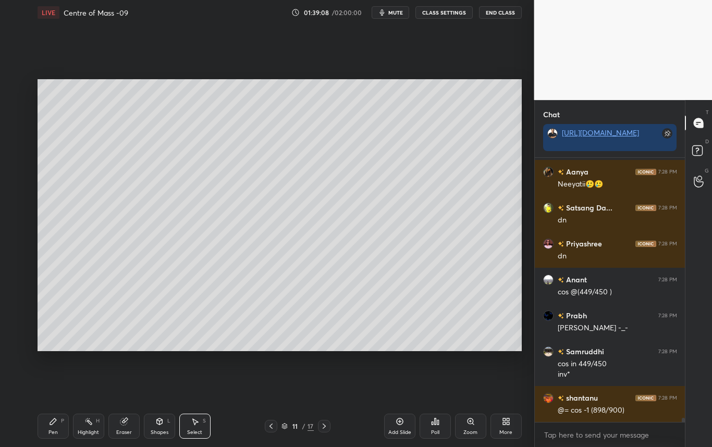
scroll to position [16146, 0]
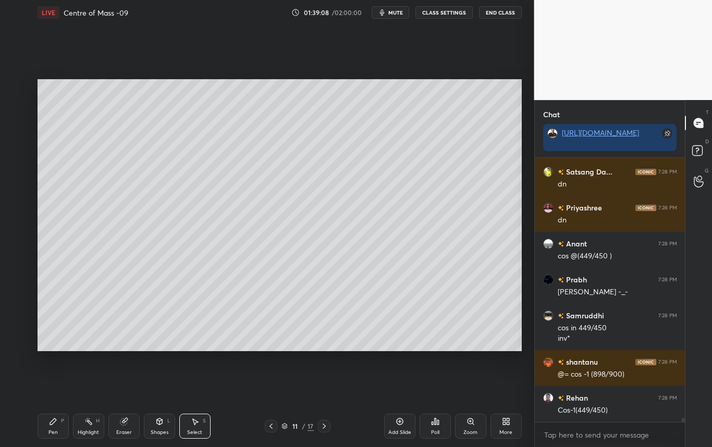
click at [46, 423] on div "Pen P" at bounding box center [53, 426] width 31 height 25
click at [15, 213] on div at bounding box center [17, 212] width 8 height 8
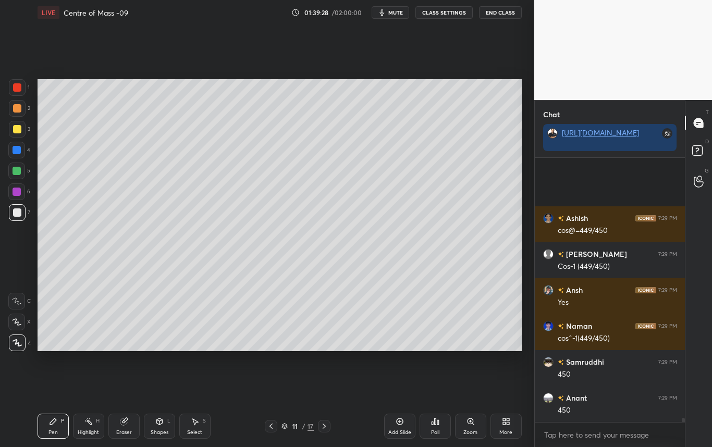
scroll to position [16470, 0]
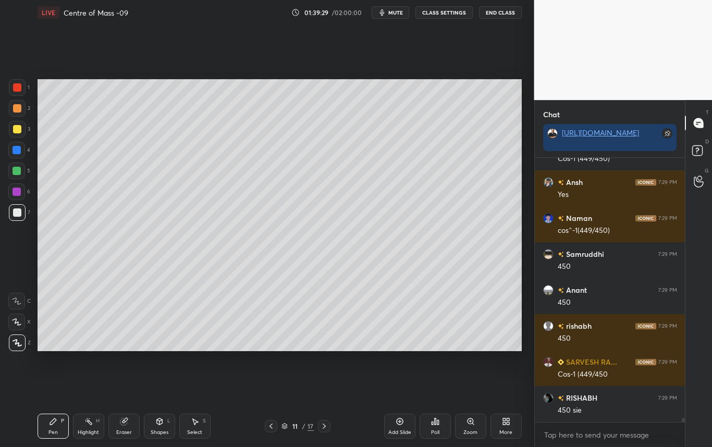
click at [179, 352] on div "Setting up your live class Poll for secs No correct answer Start poll" at bounding box center [279, 215] width 492 height 380
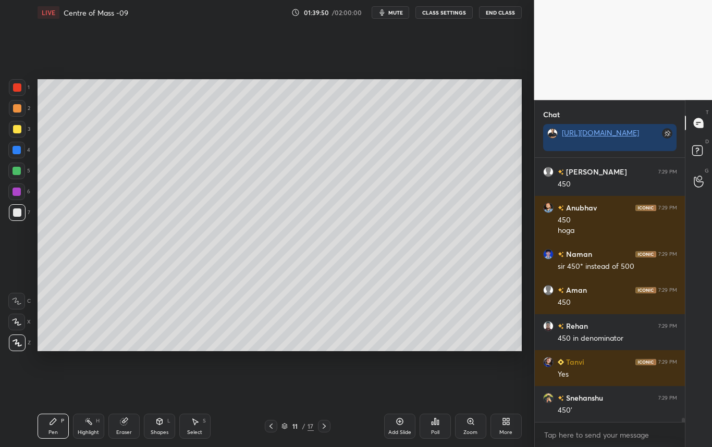
scroll to position [17451, 0]
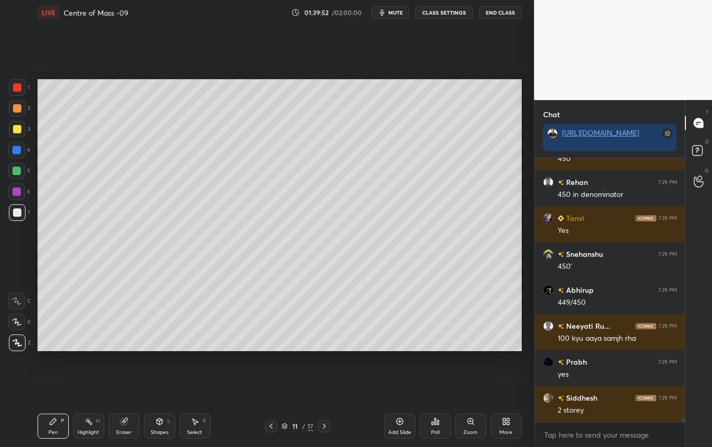
click at [121, 430] on div "Eraser" at bounding box center [124, 432] width 16 height 5
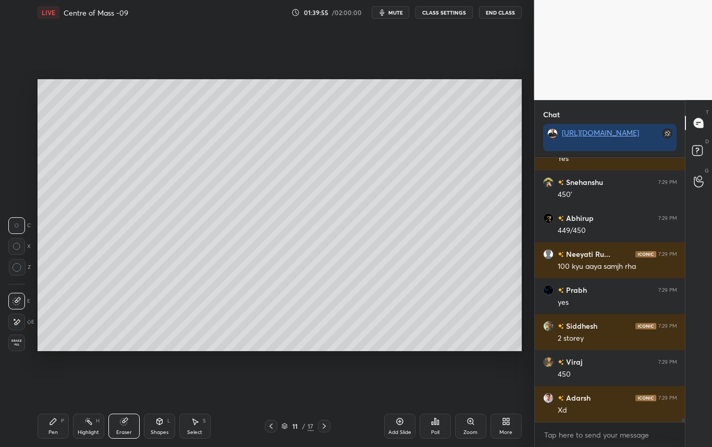
scroll to position [17631, 0]
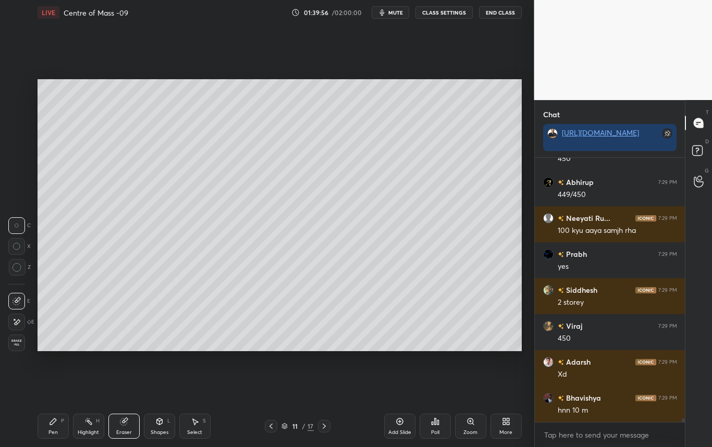
click at [47, 428] on div "Pen P" at bounding box center [53, 426] width 31 height 25
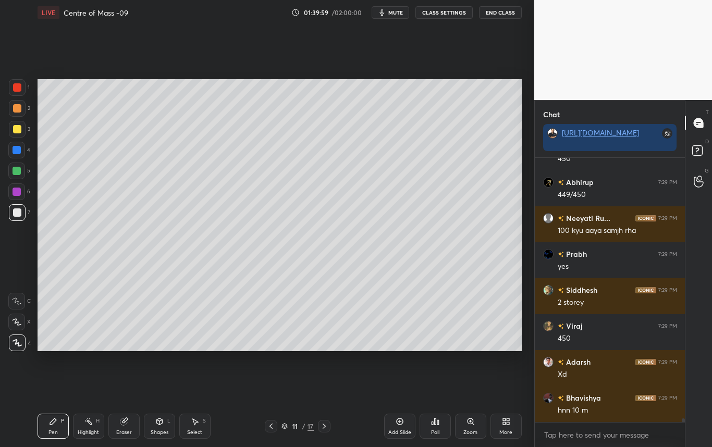
click at [122, 430] on div "Eraser" at bounding box center [124, 432] width 16 height 5
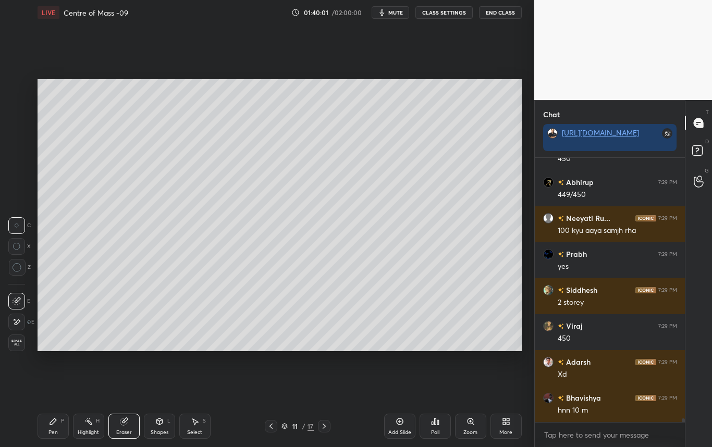
click at [54, 428] on div "Pen P" at bounding box center [53, 426] width 31 height 25
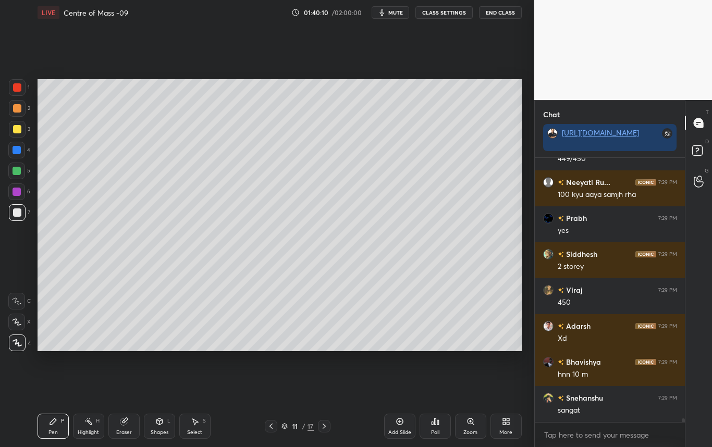
scroll to position [17703, 0]
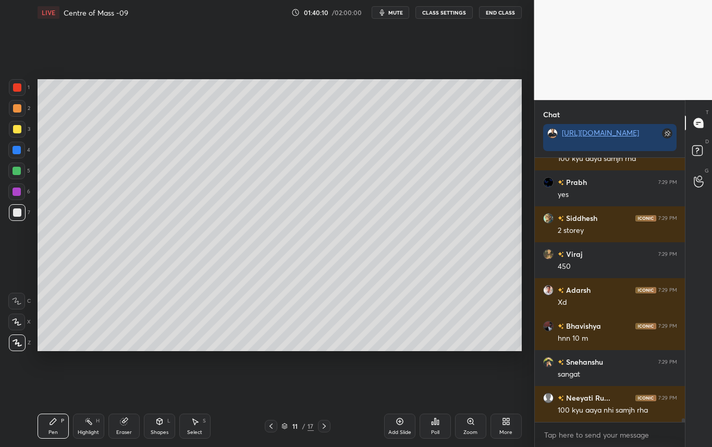
click at [324, 426] on icon at bounding box center [324, 426] width 8 height 8
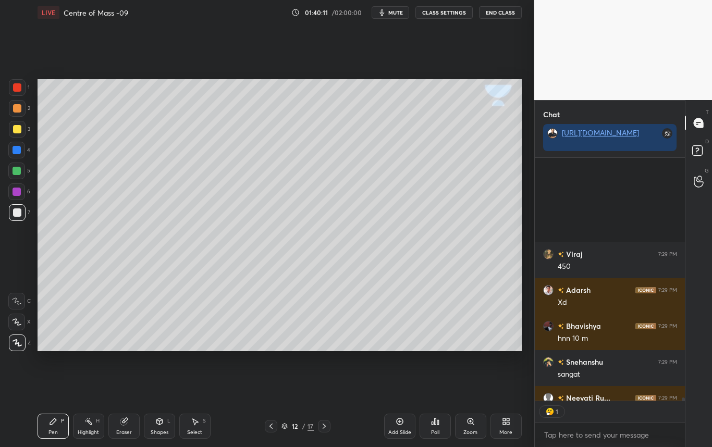
scroll to position [17832, 0]
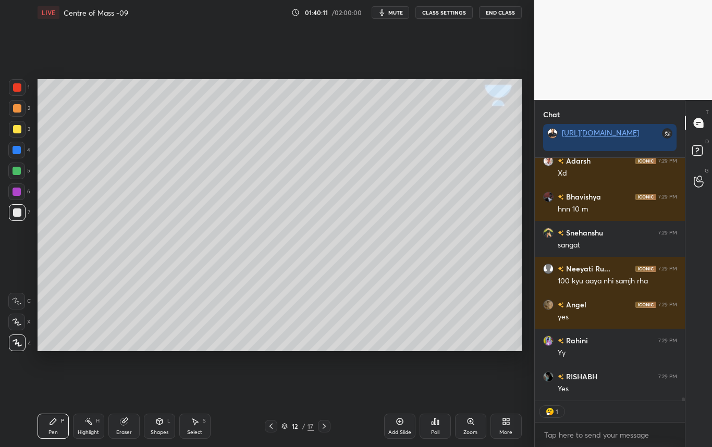
click at [323, 428] on icon at bounding box center [324, 426] width 8 height 8
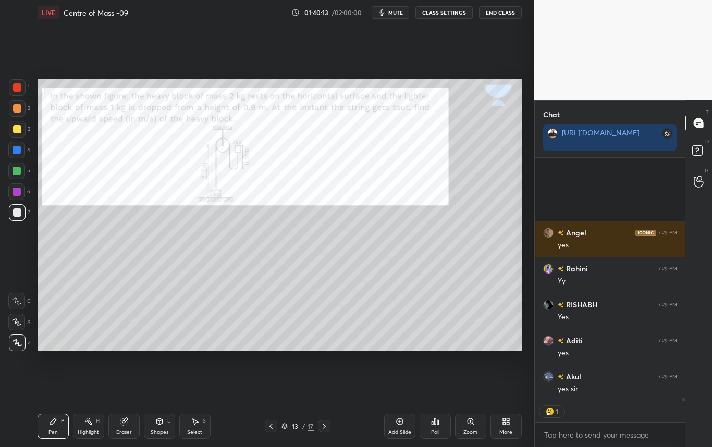
scroll to position [18021, 0]
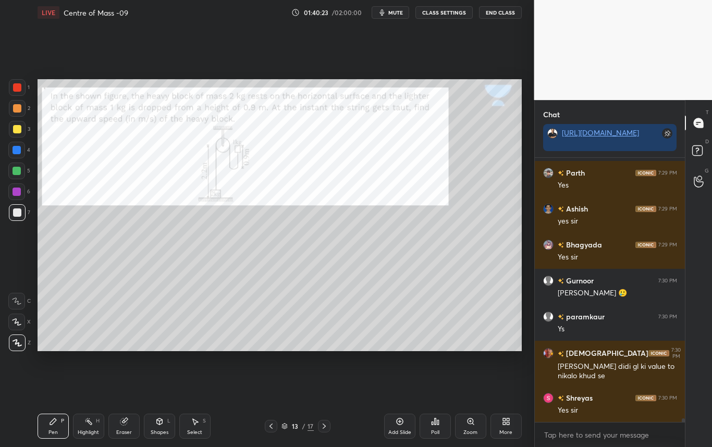
click at [13, 150] on div at bounding box center [16, 150] width 17 height 17
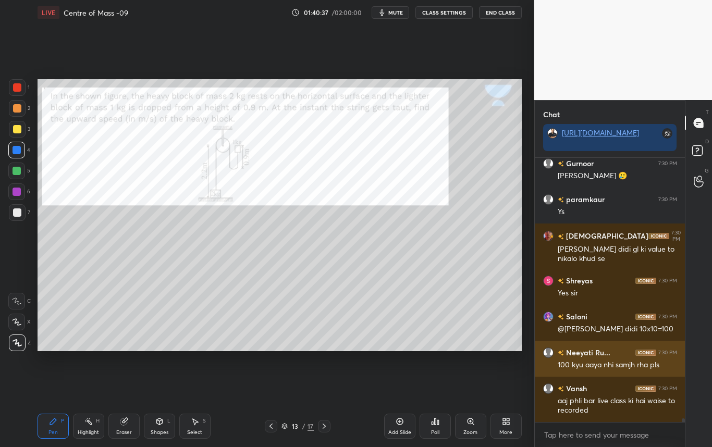
click at [607, 346] on div "[PERSON_NAME] Ru... 7:30 PM 100 kyu aaya nhi samjh rha pls" at bounding box center [610, 359] width 151 height 36
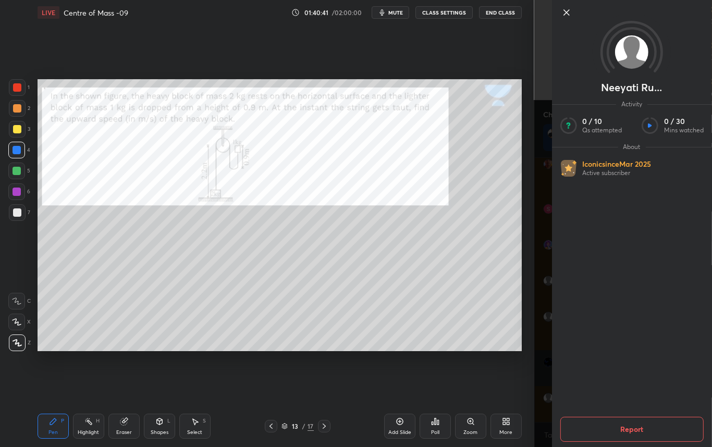
scroll to position [18486, 0]
click at [637, 430] on button "Report" at bounding box center [631, 429] width 143 height 25
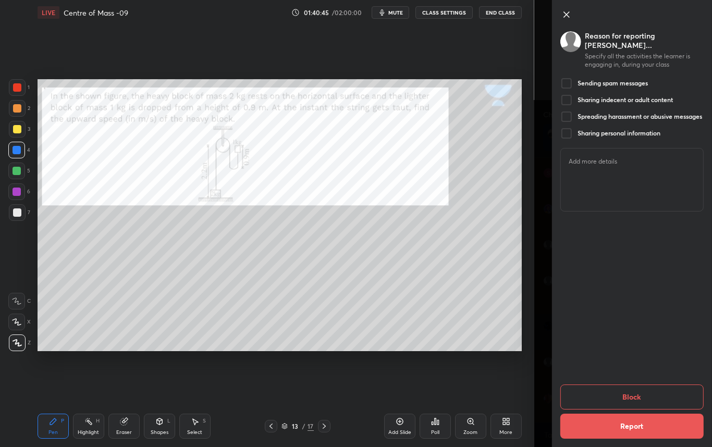
click at [571, 77] on div at bounding box center [566, 83] width 13 height 13
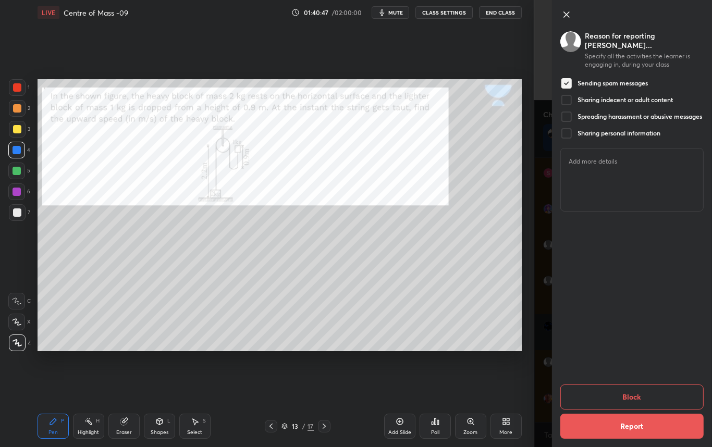
click at [620, 420] on button "Report" at bounding box center [631, 426] width 143 height 25
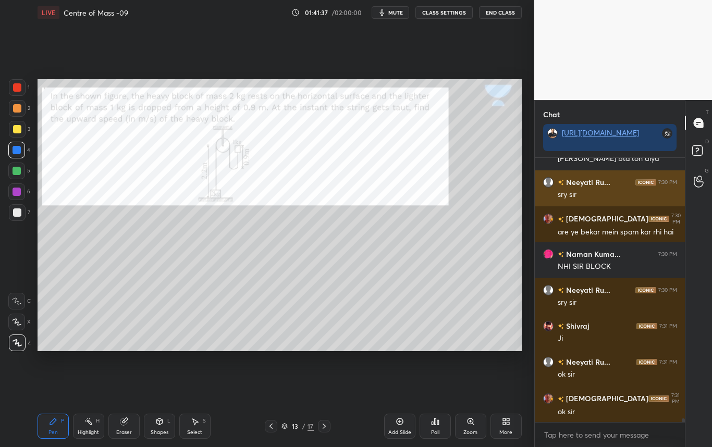
scroll to position [18701, 0]
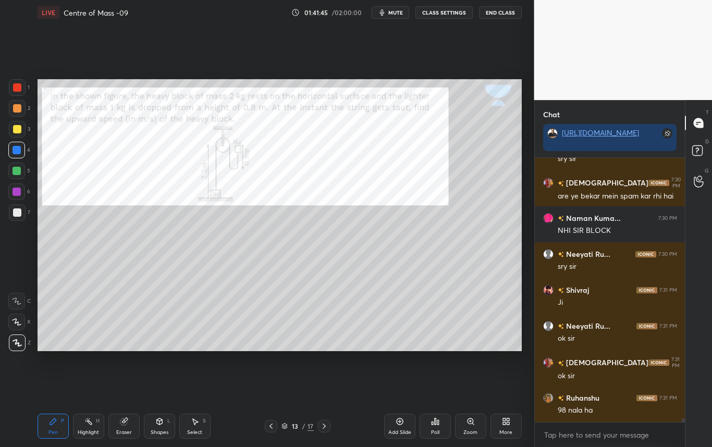
click at [20, 89] on div at bounding box center [17, 87] width 8 height 8
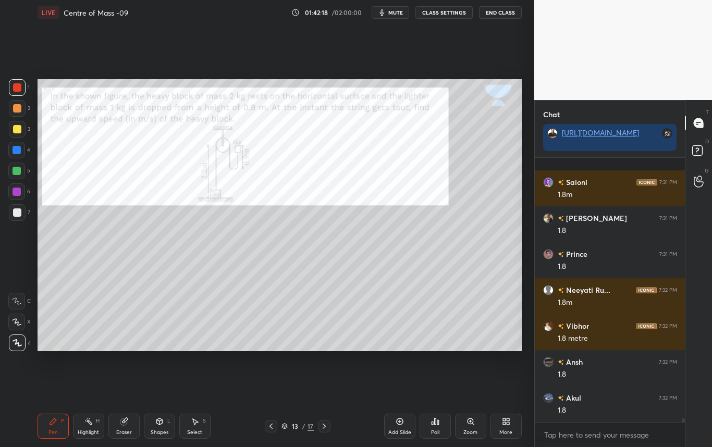
scroll to position [19528, 0]
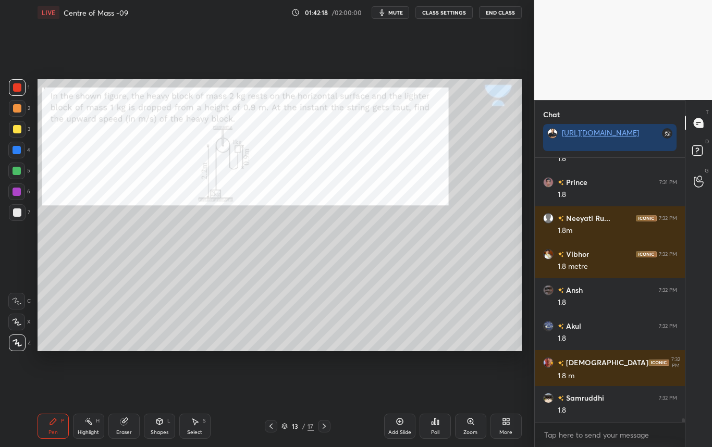
click at [19, 152] on div at bounding box center [17, 150] width 8 height 8
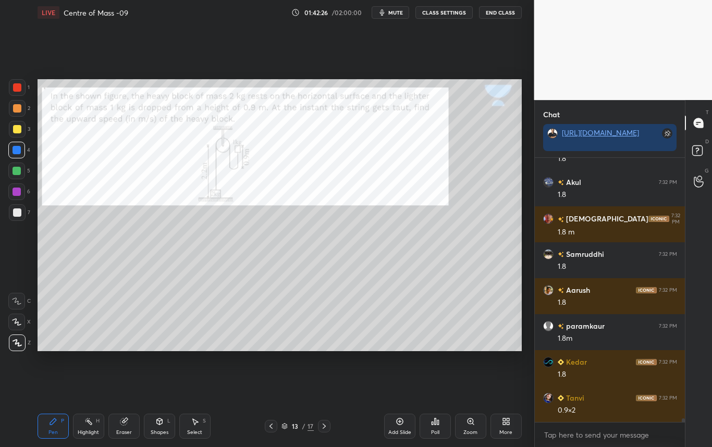
scroll to position [19708, 0]
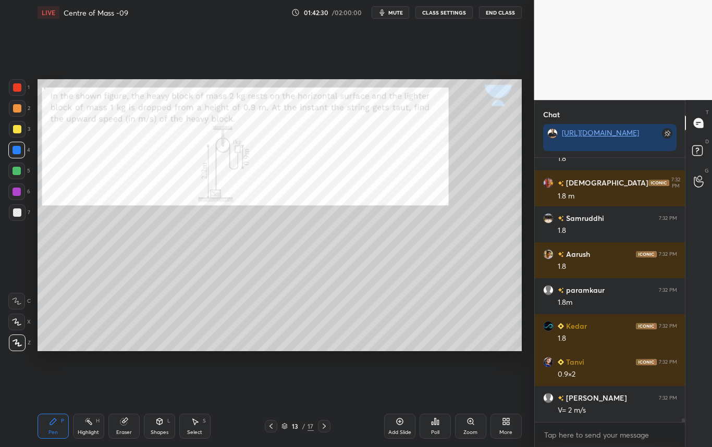
click at [19, 90] on div at bounding box center [17, 87] width 8 height 8
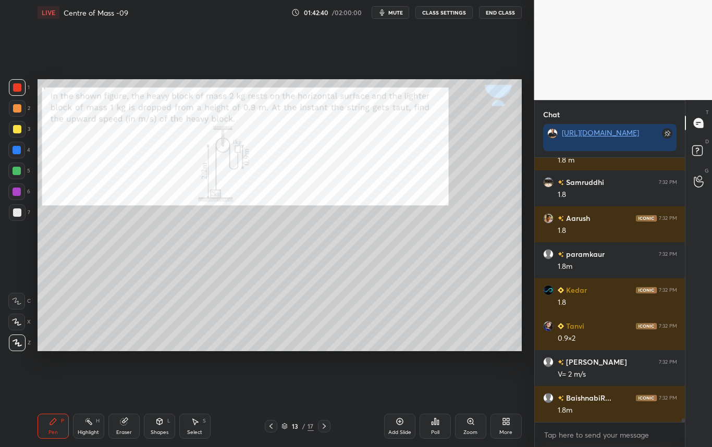
click at [20, 214] on div at bounding box center [17, 212] width 8 height 8
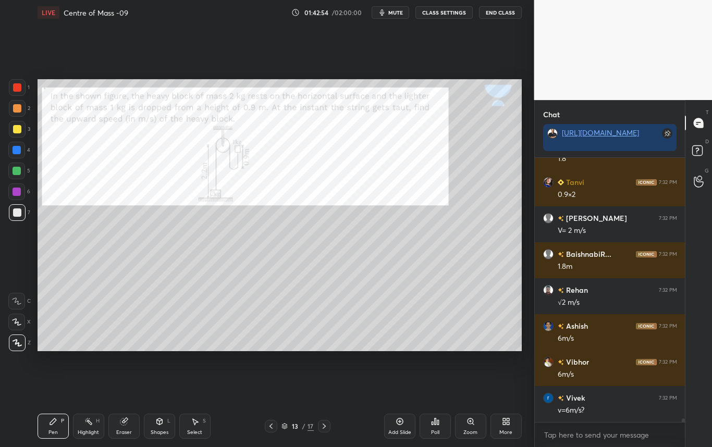
scroll to position [19924, 0]
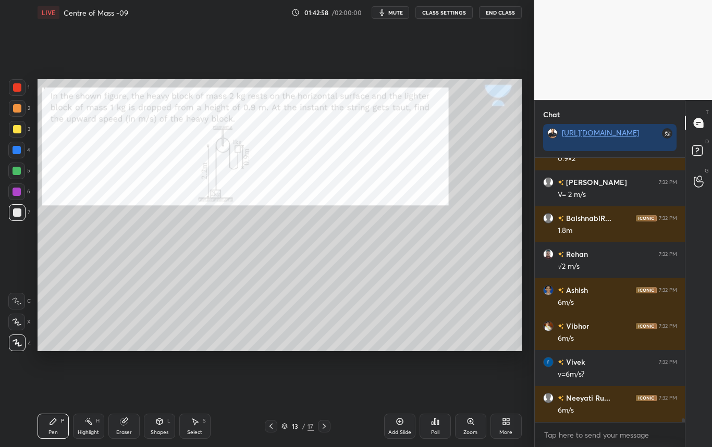
click at [14, 212] on div at bounding box center [17, 212] width 8 height 8
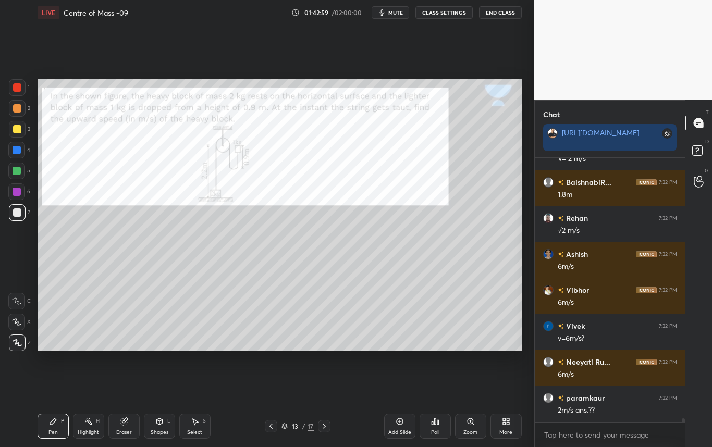
click at [19, 90] on div at bounding box center [17, 87] width 8 height 8
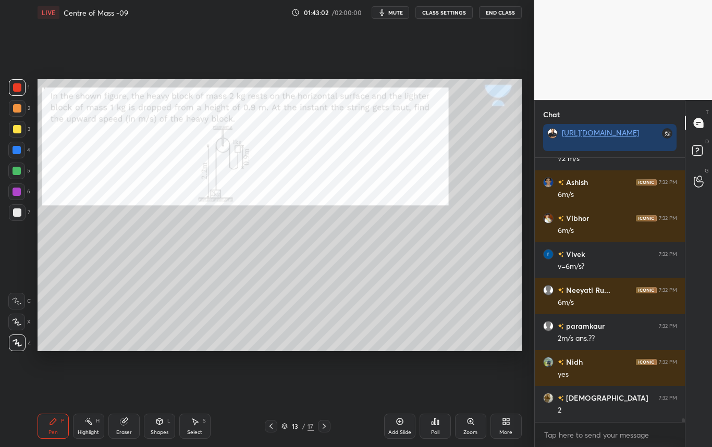
scroll to position [20068, 0]
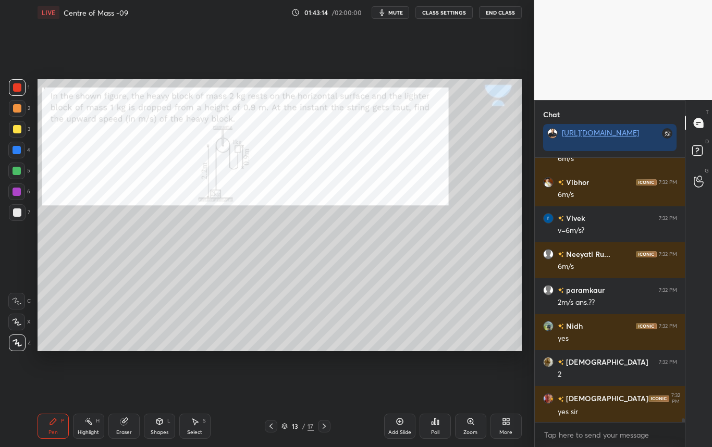
click at [21, 213] on div at bounding box center [17, 212] width 8 height 8
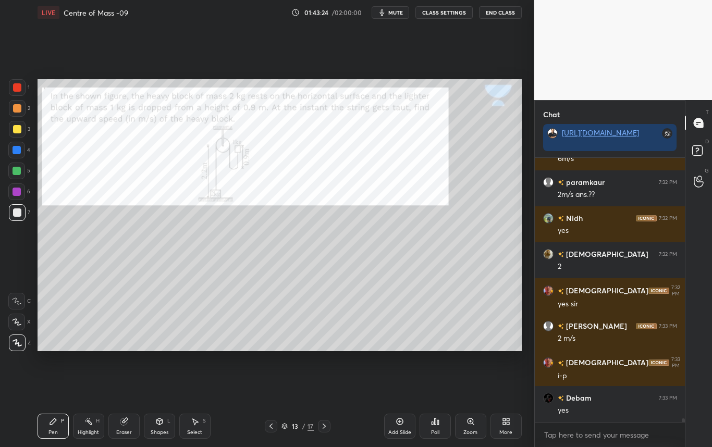
scroll to position [20211, 0]
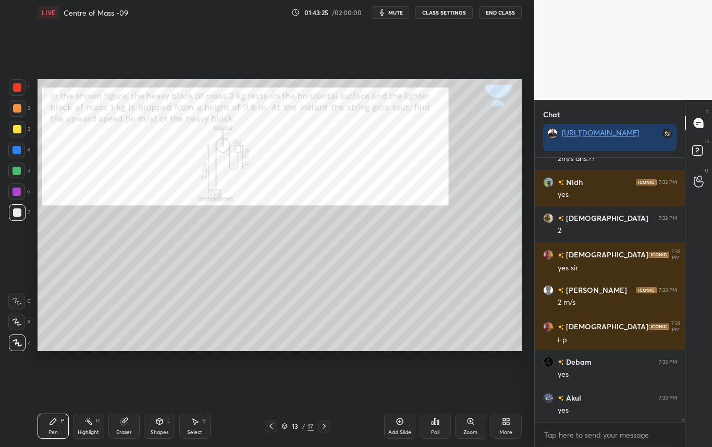
click at [21, 153] on div at bounding box center [16, 150] width 17 height 17
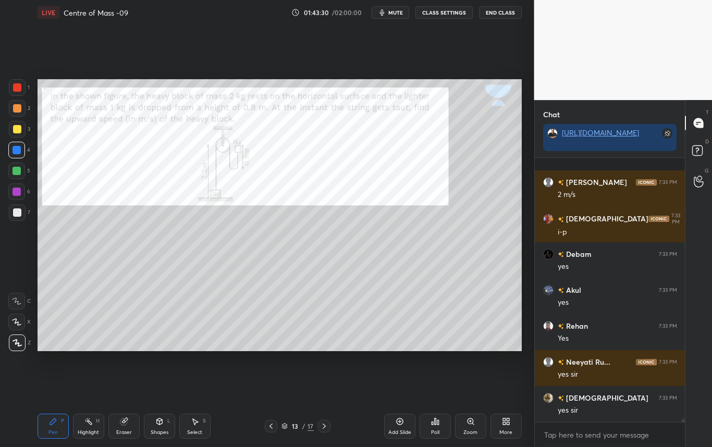
scroll to position [20391, 0]
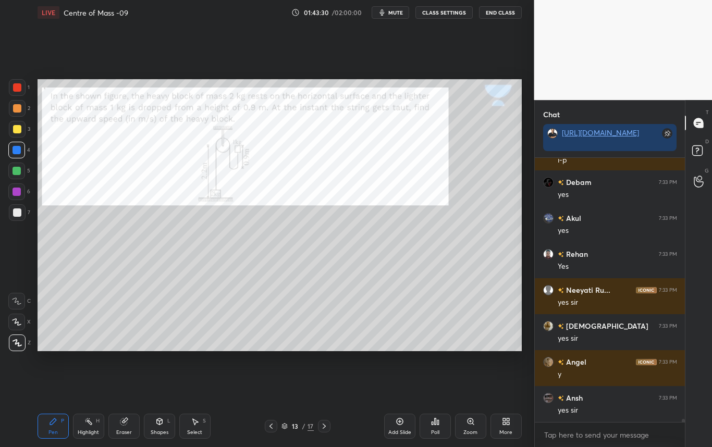
click at [21, 212] on div at bounding box center [17, 212] width 17 height 17
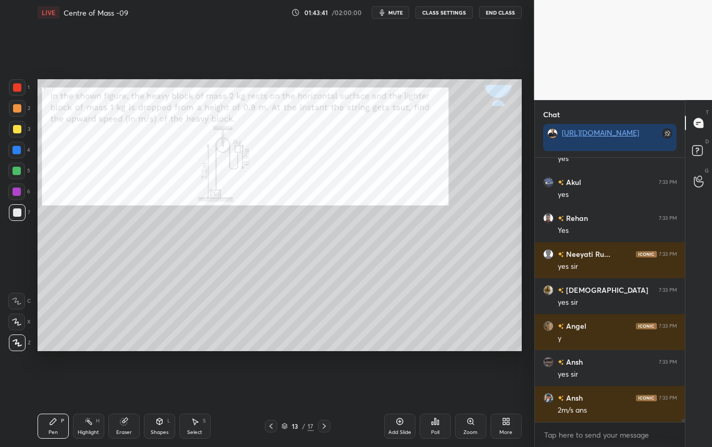
click at [212, 351] on div "Setting up your live class Poll for secs No correct answer Start poll" at bounding box center [279, 215] width 492 height 380
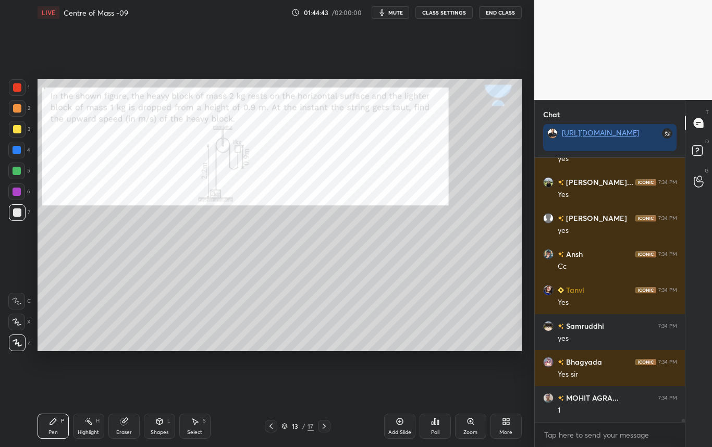
scroll to position [21732, 0]
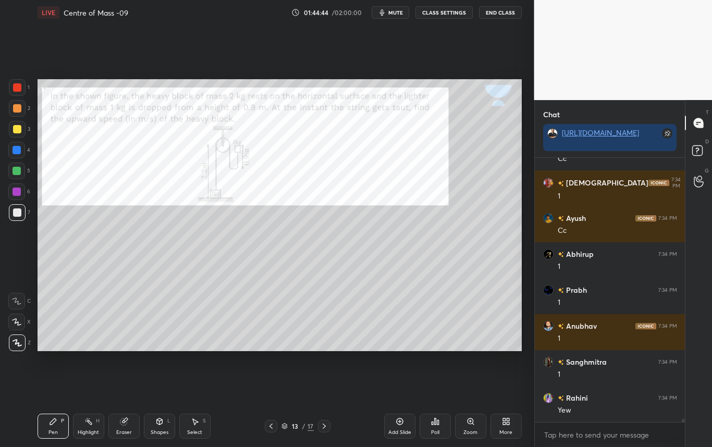
click at [16, 130] on div at bounding box center [17, 129] width 8 height 8
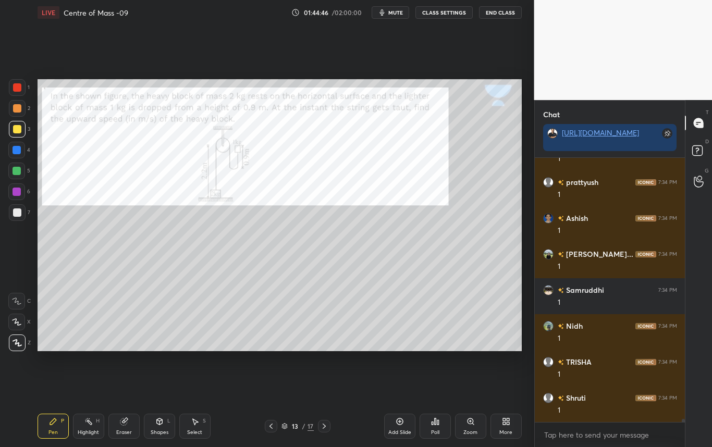
scroll to position [22666, 0]
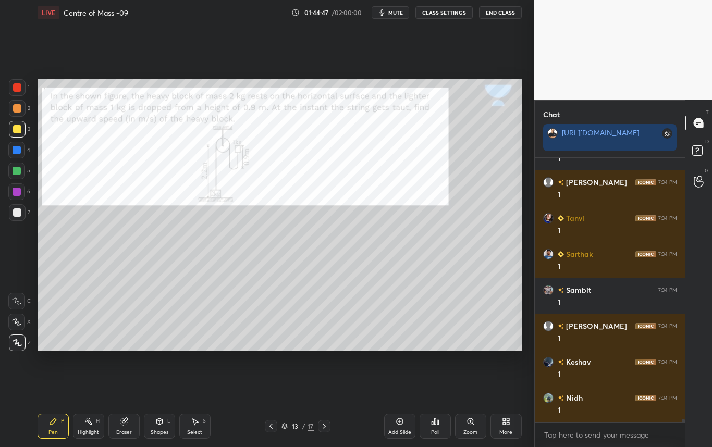
click at [18, 215] on div at bounding box center [17, 212] width 8 height 8
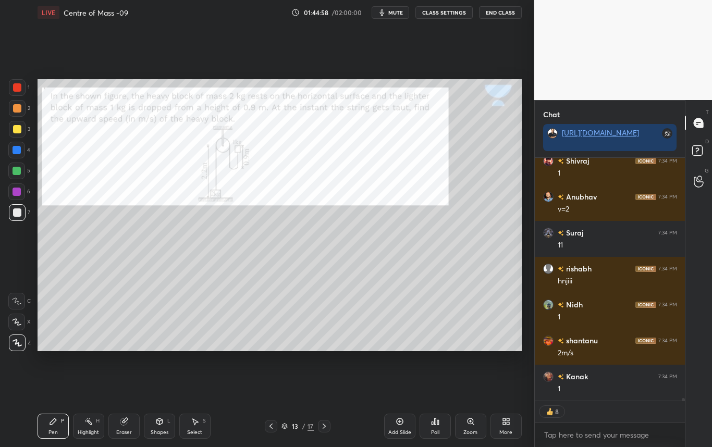
scroll to position [23679, 0]
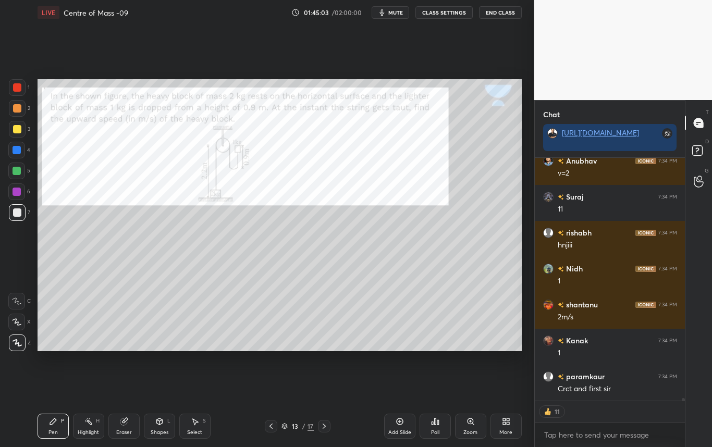
click at [20, 85] on div at bounding box center [17, 87] width 8 height 8
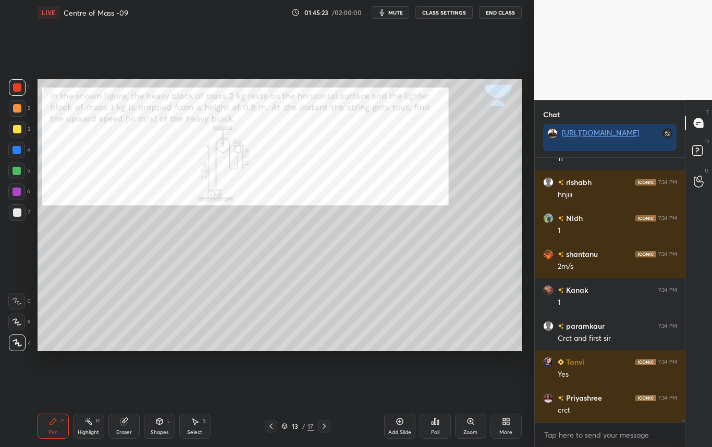
scroll to position [23766, 0]
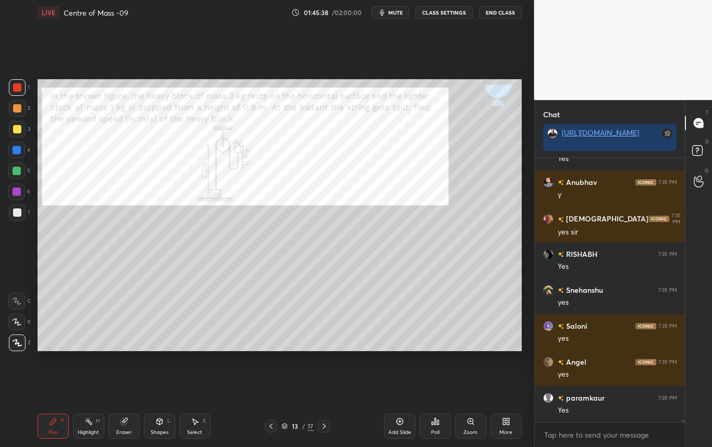
click at [20, 90] on div at bounding box center [17, 87] width 8 height 8
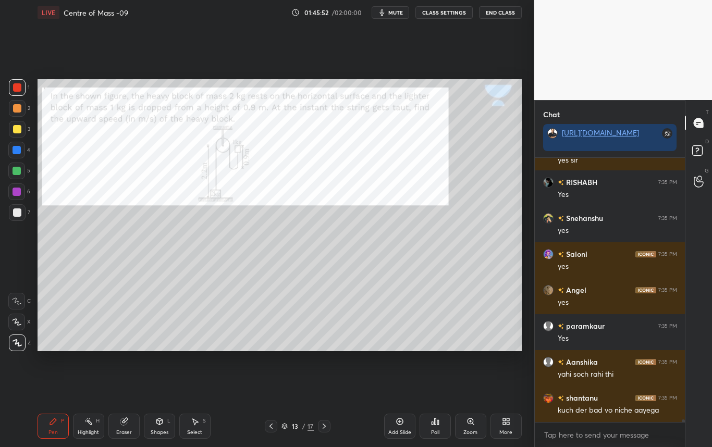
click at [15, 210] on div at bounding box center [17, 212] width 8 height 8
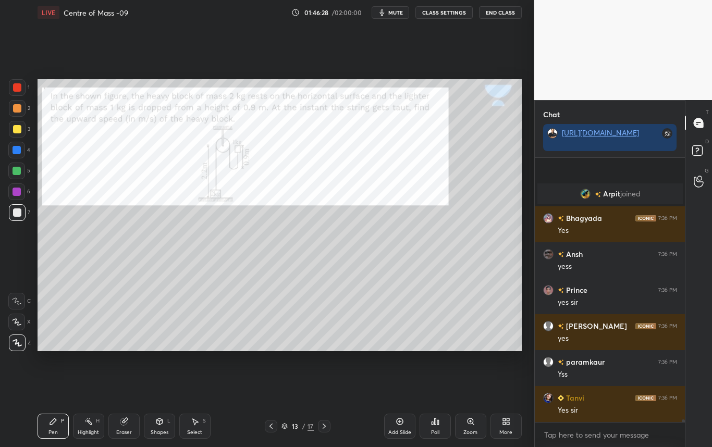
scroll to position [25058, 0]
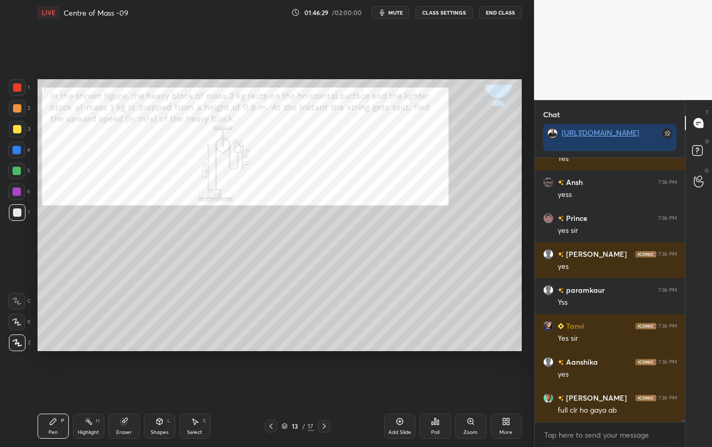
click at [20, 87] on div at bounding box center [17, 87] width 17 height 17
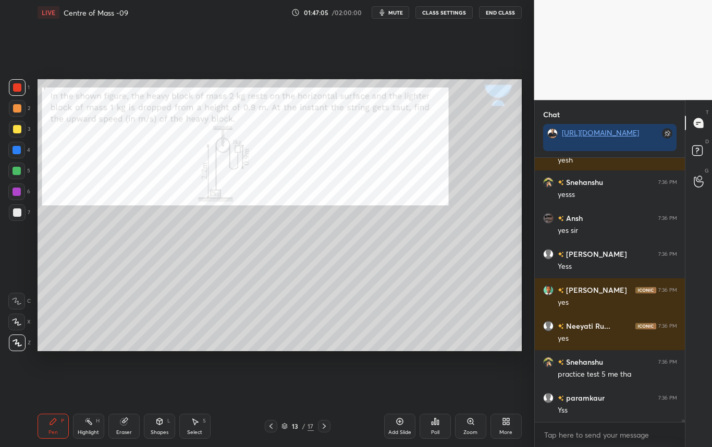
scroll to position [25562, 0]
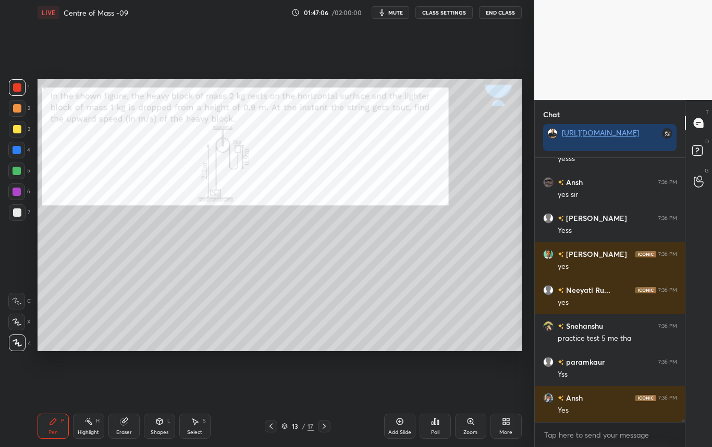
click at [323, 427] on icon at bounding box center [324, 426] width 8 height 8
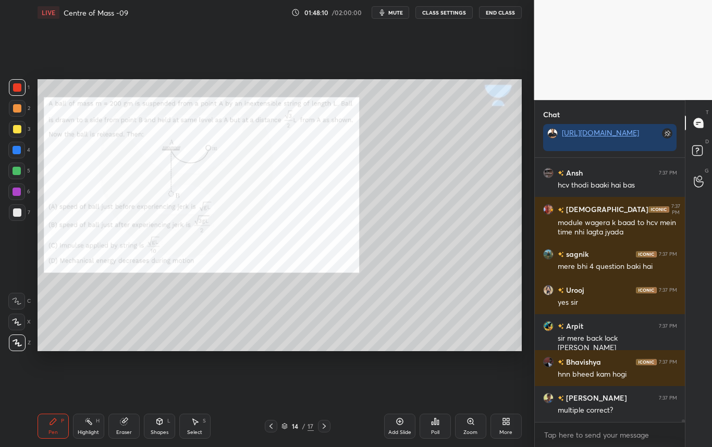
scroll to position [27045, 0]
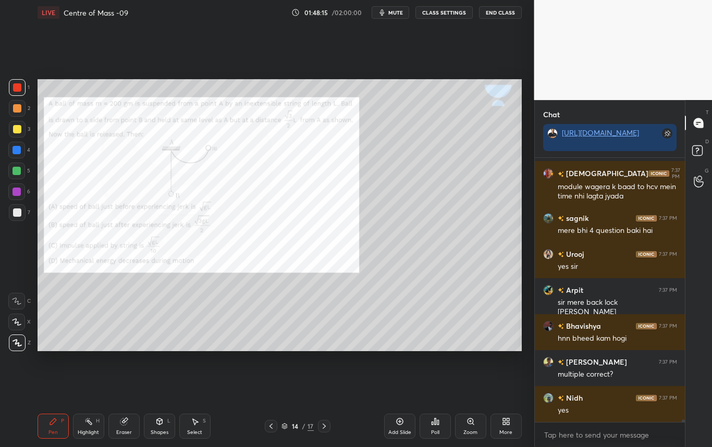
click at [17, 87] on div at bounding box center [17, 87] width 8 height 8
click at [159, 421] on icon at bounding box center [159, 421] width 8 height 8
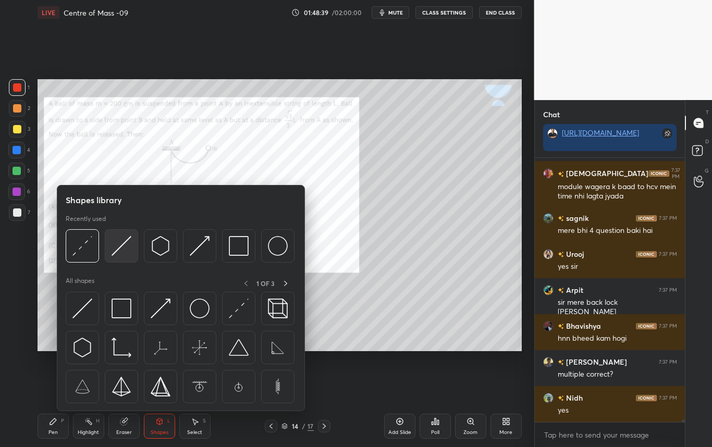
click at [118, 247] on img at bounding box center [121, 246] width 20 height 20
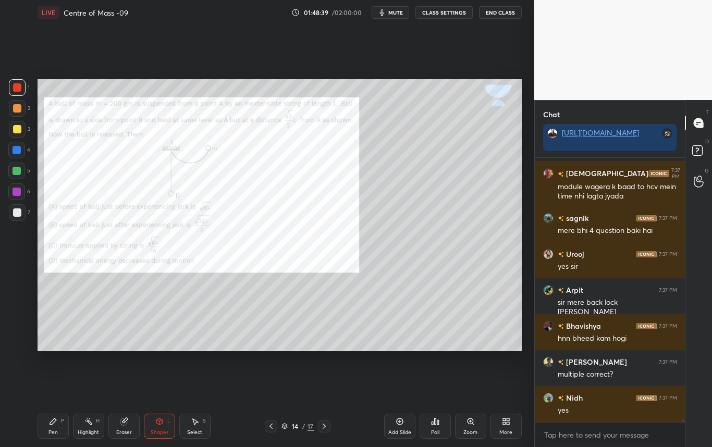
click at [18, 148] on div at bounding box center [17, 150] width 8 height 8
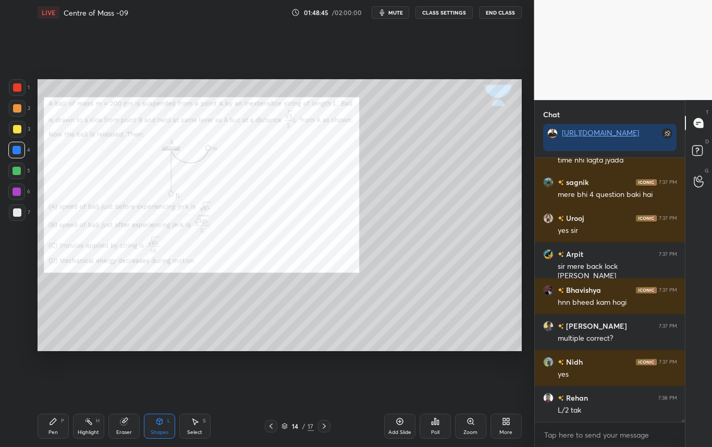
click at [58, 430] on div "Pen P" at bounding box center [53, 426] width 31 height 25
click at [19, 210] on div at bounding box center [17, 212] width 8 height 8
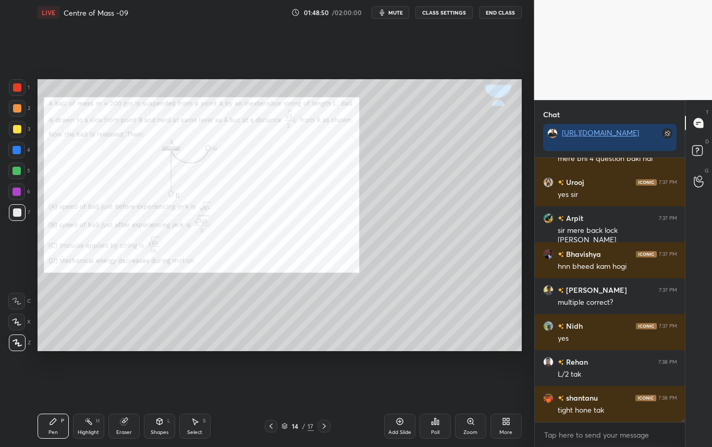
click at [17, 150] on div at bounding box center [17, 150] width 8 height 8
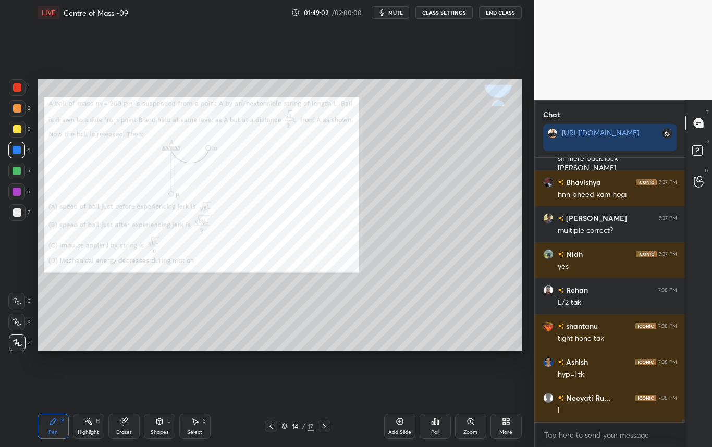
scroll to position [27225, 0]
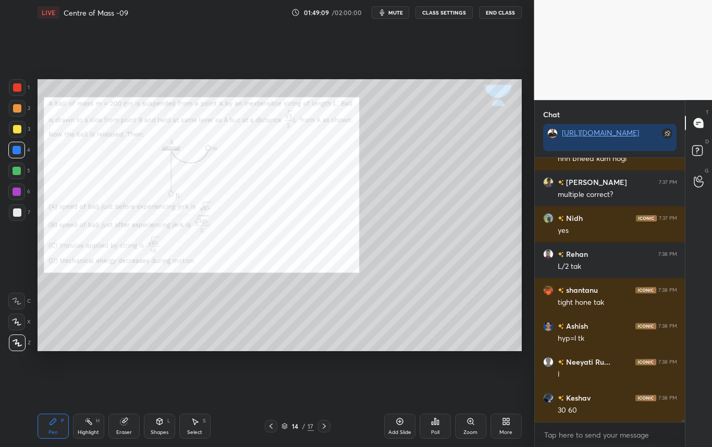
click at [18, 106] on div at bounding box center [17, 108] width 8 height 8
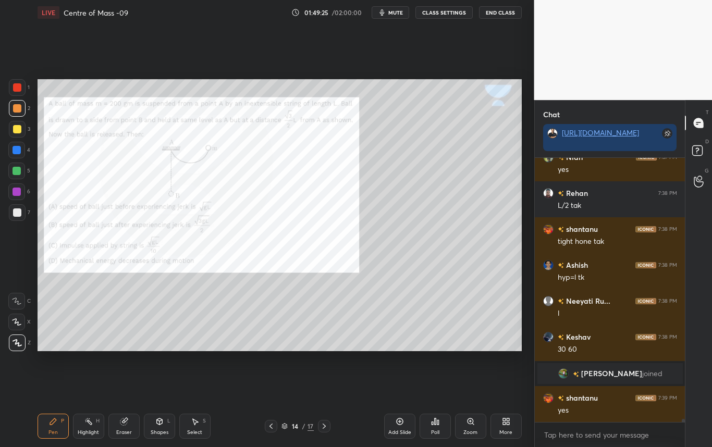
scroll to position [22773, 0]
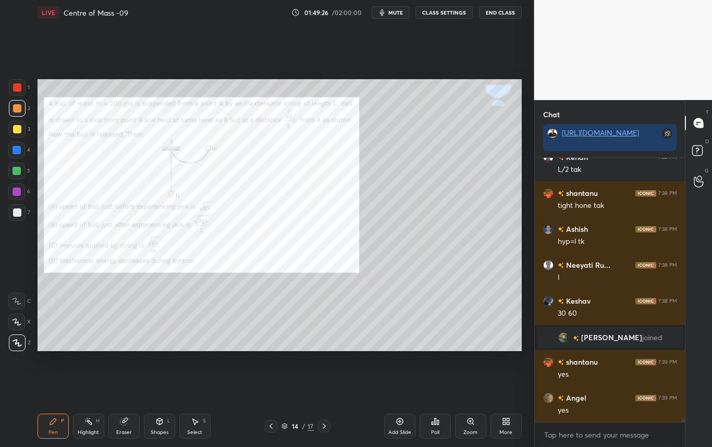
click at [17, 153] on div at bounding box center [17, 150] width 8 height 8
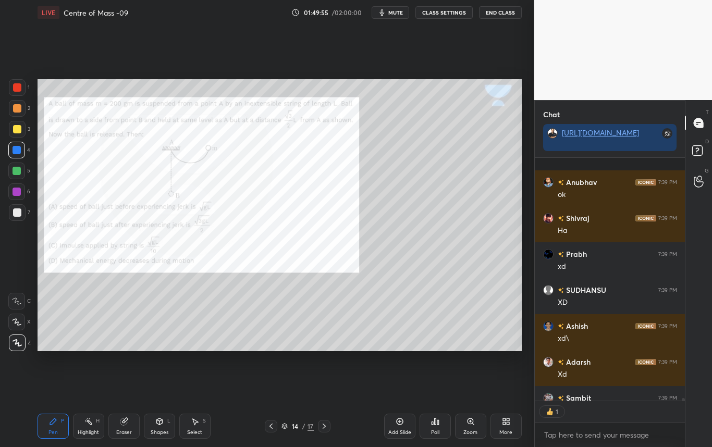
scroll to position [23022, 0]
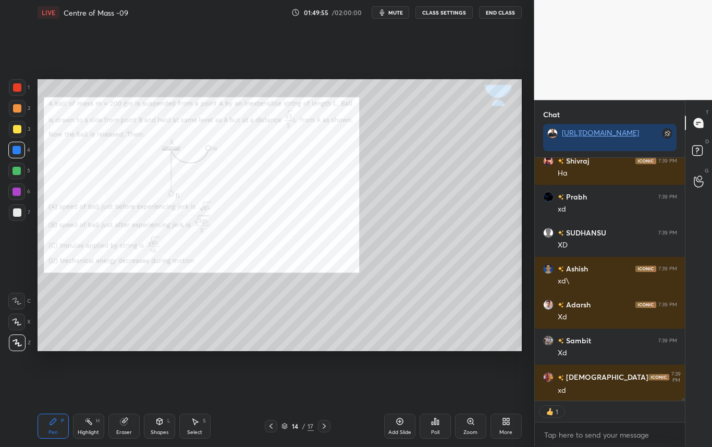
click at [201, 432] on div "Select S" at bounding box center [194, 426] width 31 height 25
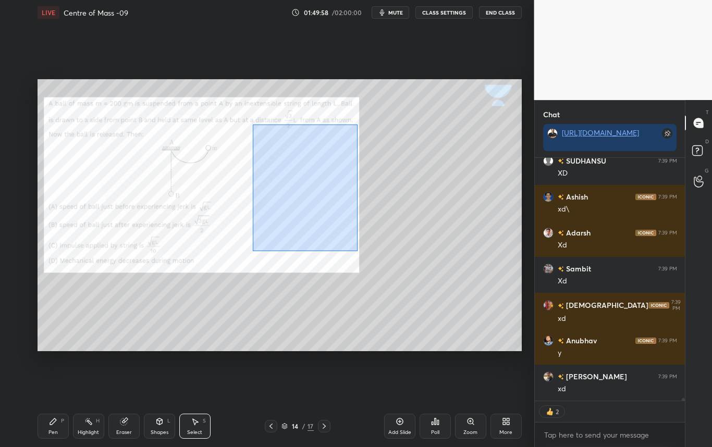
scroll to position [23130, 0]
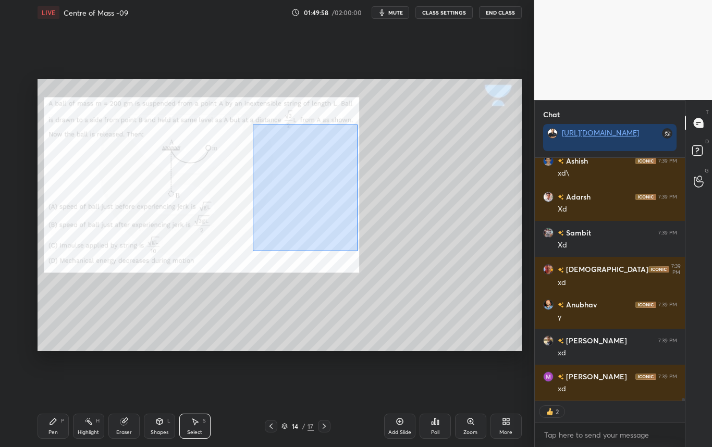
drag, startPoint x: 252, startPoint y: 166, endPoint x: 357, endPoint y: 251, distance: 135.6
click at [357, 251] on div "0 ° Undo Copy Duplicate Duplicate to new slide Delete" at bounding box center [280, 215] width 484 height 272
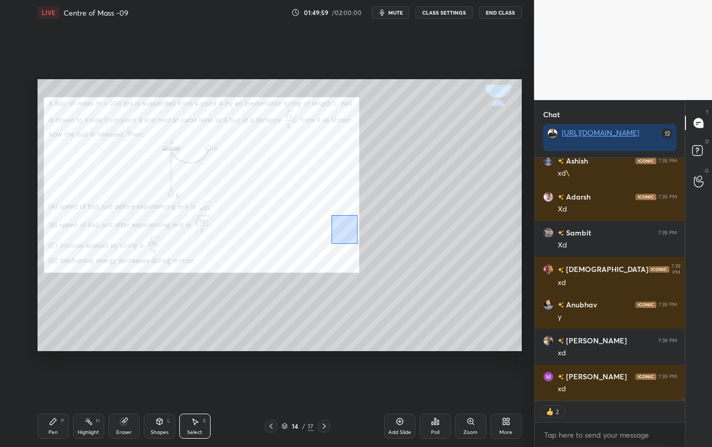
scroll to position [23166, 0]
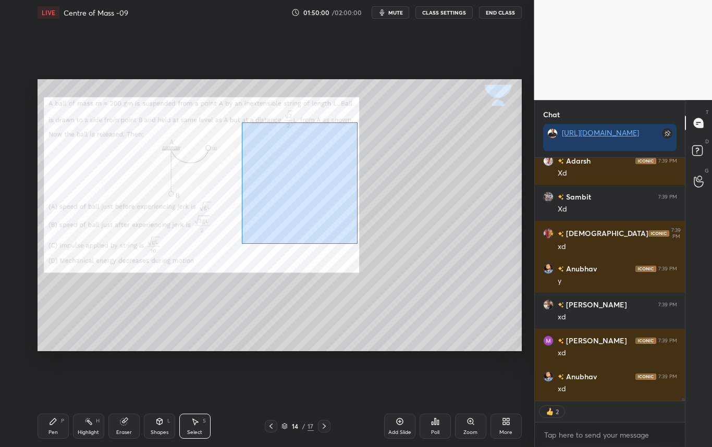
drag, startPoint x: 355, startPoint y: 239, endPoint x: 242, endPoint y: 123, distance: 161.8
click at [242, 123] on div "0 ° Undo Copy Duplicate Duplicate to new slide Delete" at bounding box center [280, 215] width 484 height 272
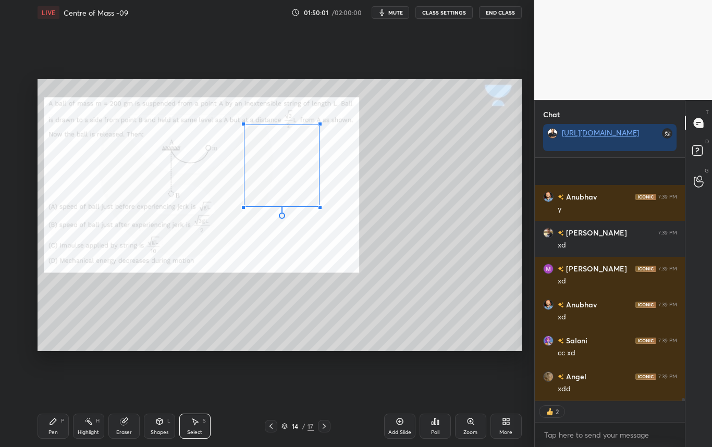
scroll to position [23310, 0]
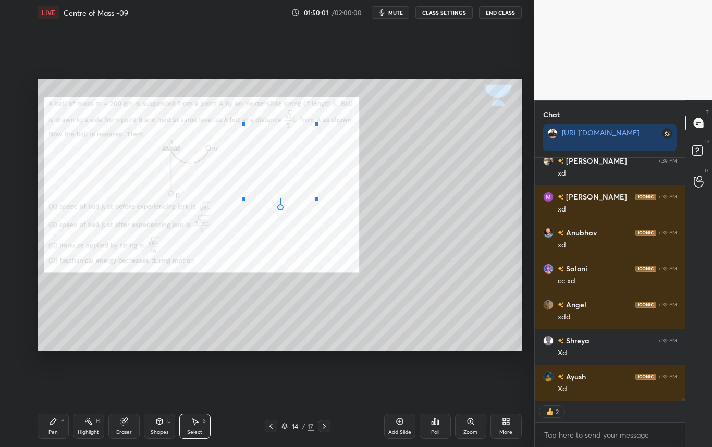
drag, startPoint x: 352, startPoint y: 239, endPoint x: 315, endPoint y: 197, distance: 55.7
click at [315, 197] on div at bounding box center [317, 199] width 4 height 4
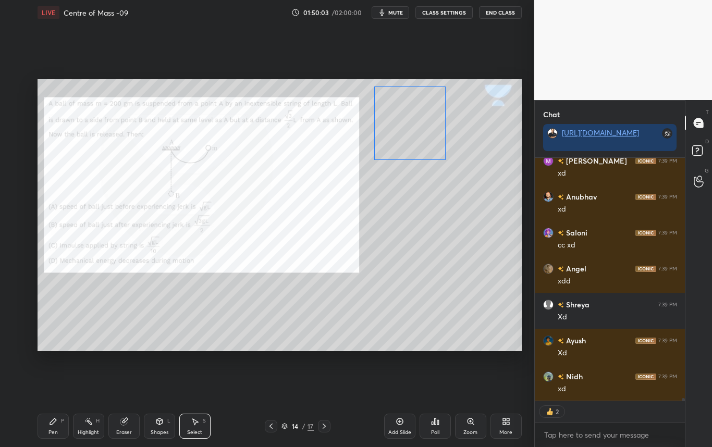
drag, startPoint x: 313, startPoint y: 191, endPoint x: 419, endPoint y: 151, distance: 114.1
click at [419, 151] on div "0 ° Undo Copy Duplicate Duplicate to new slide Delete" at bounding box center [280, 215] width 484 height 272
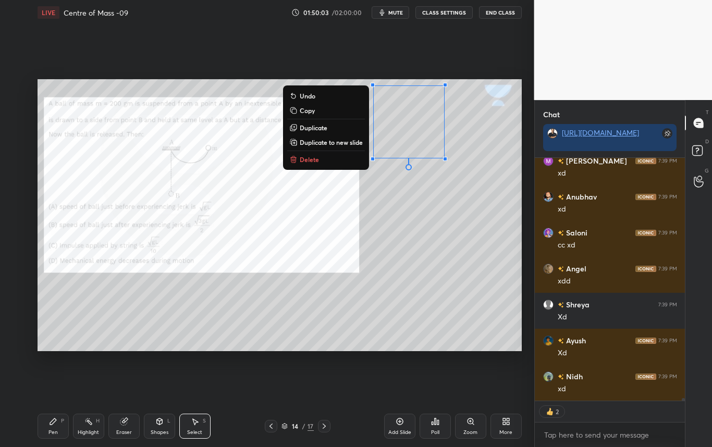
click at [443, 229] on div "0 ° Undo Copy Duplicate Duplicate to new slide Delete" at bounding box center [280, 215] width 484 height 272
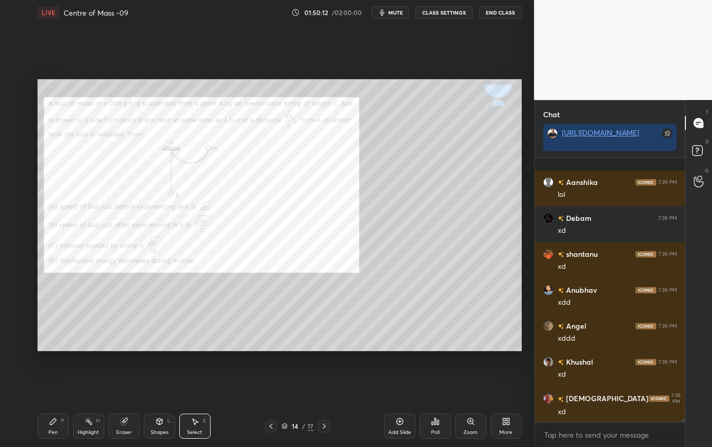
scroll to position [23648, 0]
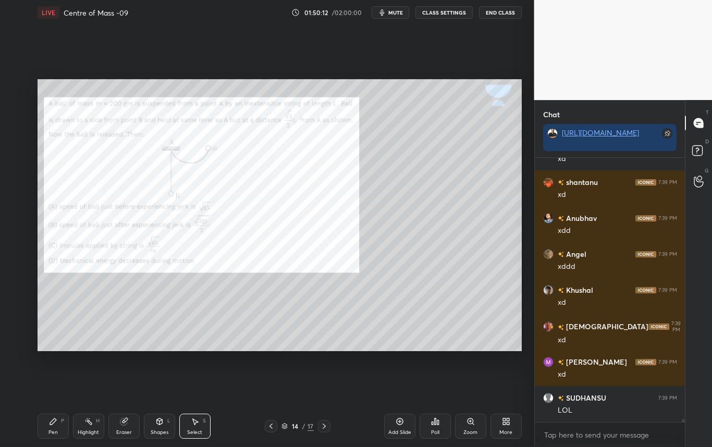
click at [58, 430] on div "Pen P" at bounding box center [53, 426] width 31 height 25
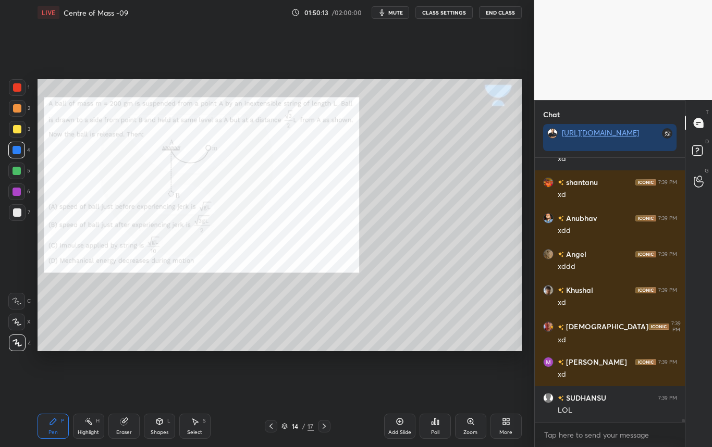
scroll to position [23684, 0]
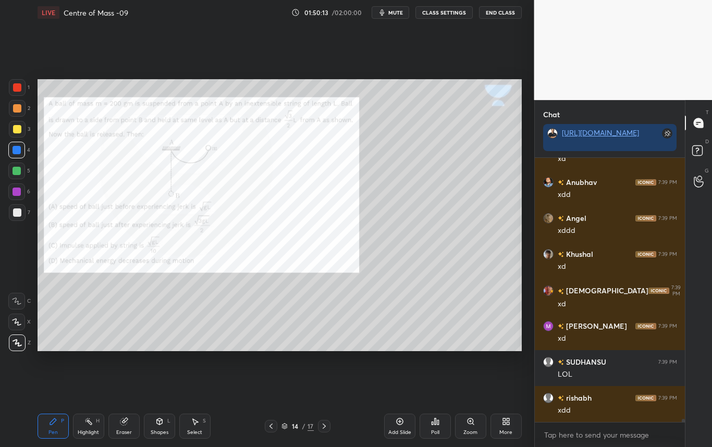
click at [21, 89] on div at bounding box center [17, 87] width 17 height 17
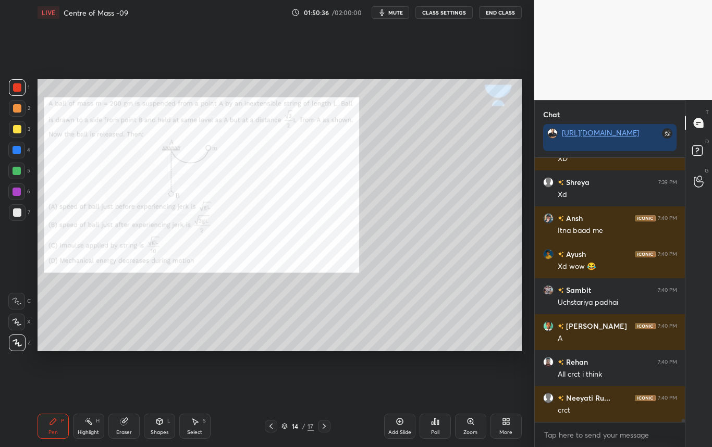
scroll to position [24008, 0]
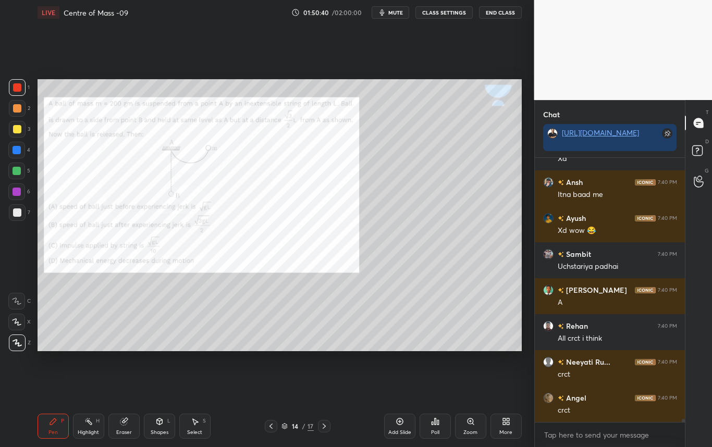
click at [157, 426] on div "Shapes L" at bounding box center [159, 426] width 31 height 25
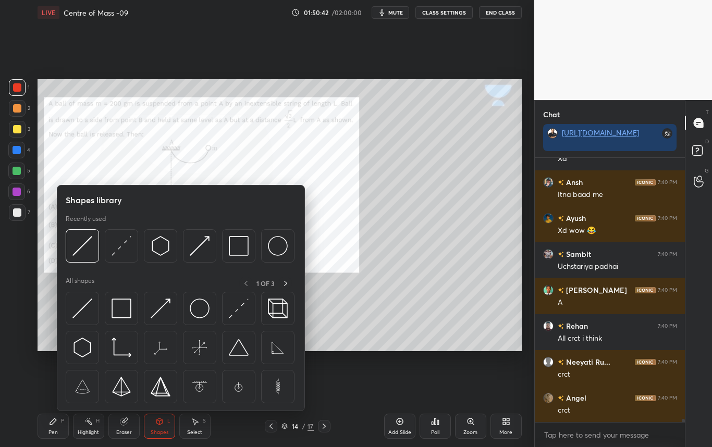
drag, startPoint x: 118, startPoint y: 248, endPoint x: 31, endPoint y: 314, distance: 109.4
click at [30, 282] on div "1 2 3 4 5 6 7 C X Z C X Z E E Erase all H H" at bounding box center [16, 215] width 33 height 272
click at [31, 315] on div "1 2 3 4 5 6 7 C X Z C X Z E E Erase all H H" at bounding box center [16, 215] width 33 height 272
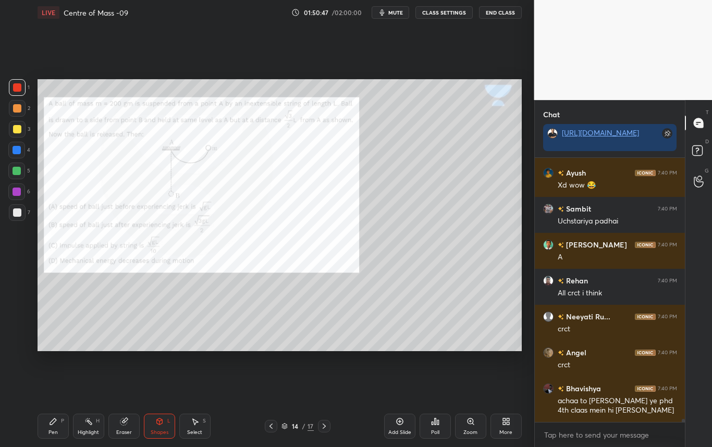
scroll to position [24089, 0]
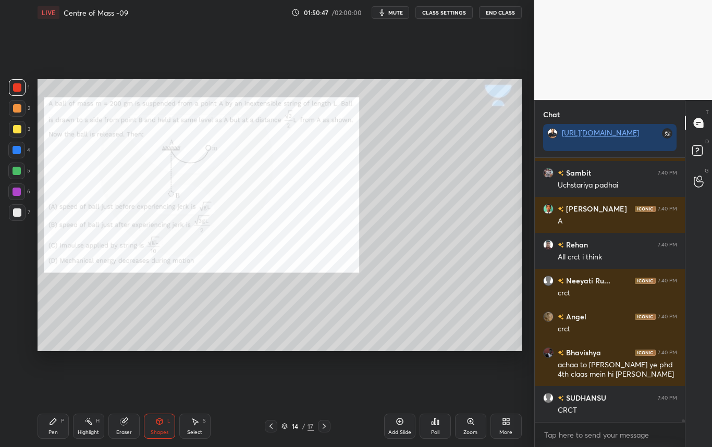
click at [160, 426] on div "Shapes L" at bounding box center [159, 426] width 31 height 25
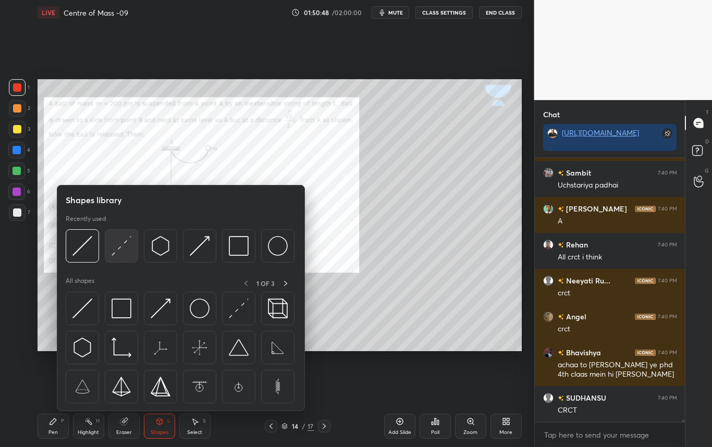
click at [122, 244] on img at bounding box center [121, 246] width 20 height 20
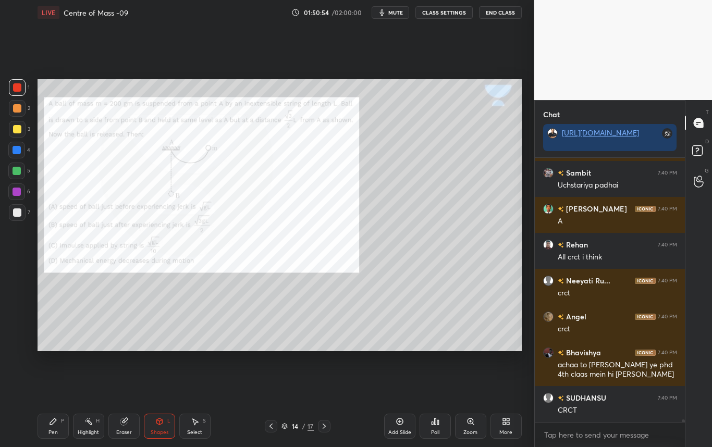
scroll to position [24153, 0]
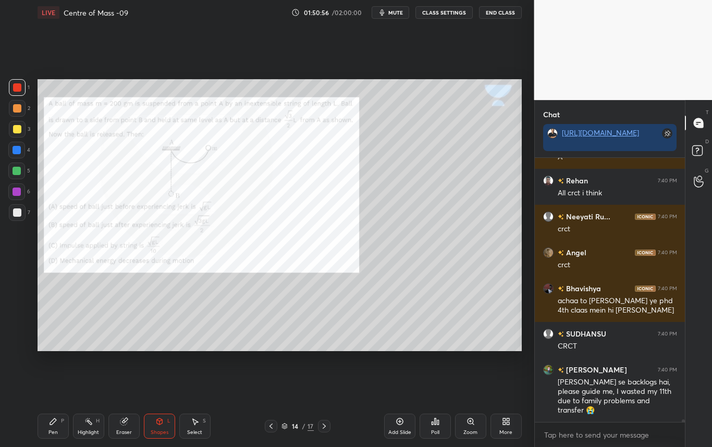
click at [19, 213] on div at bounding box center [17, 212] width 8 height 8
click at [20, 148] on div at bounding box center [17, 150] width 8 height 8
click at [52, 427] on div "Pen P" at bounding box center [53, 426] width 31 height 25
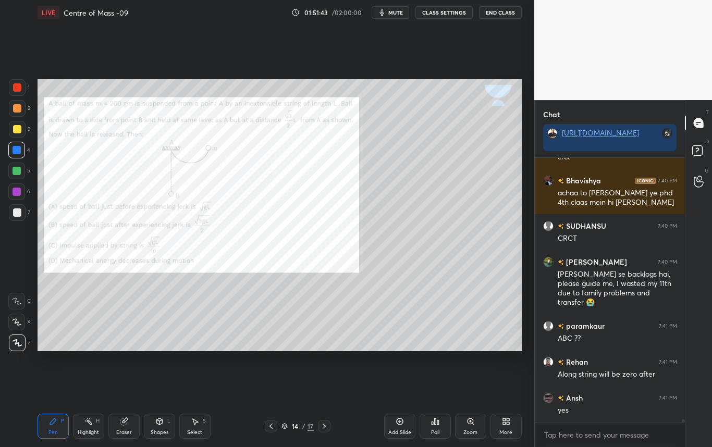
scroll to position [24297, 0]
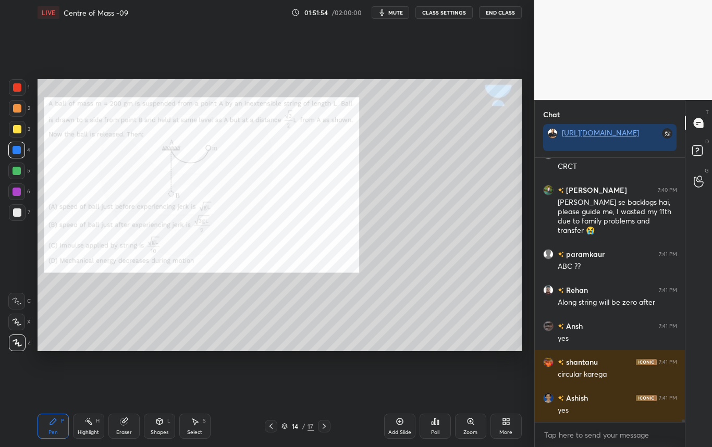
click at [21, 85] on div at bounding box center [17, 87] width 17 height 17
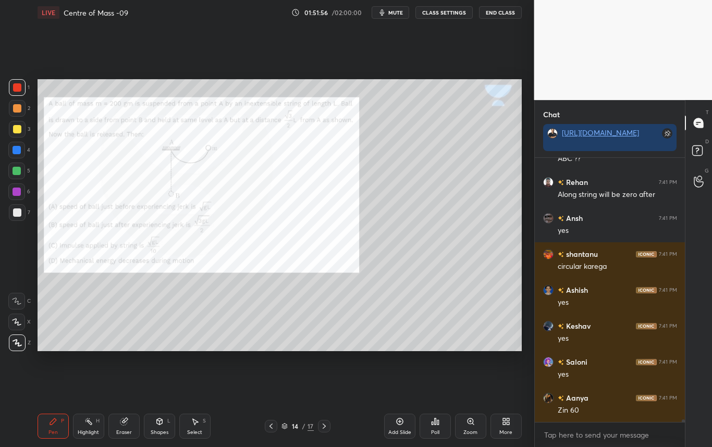
scroll to position [24476, 0]
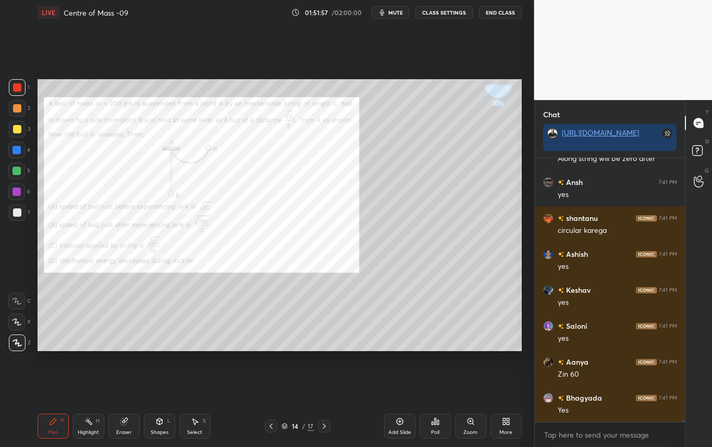
click at [20, 149] on div at bounding box center [16, 150] width 17 height 17
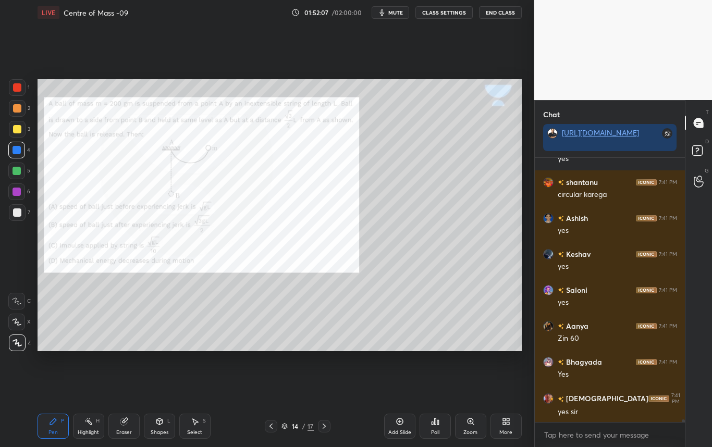
click at [156, 432] on div "Shapes" at bounding box center [160, 432] width 18 height 5
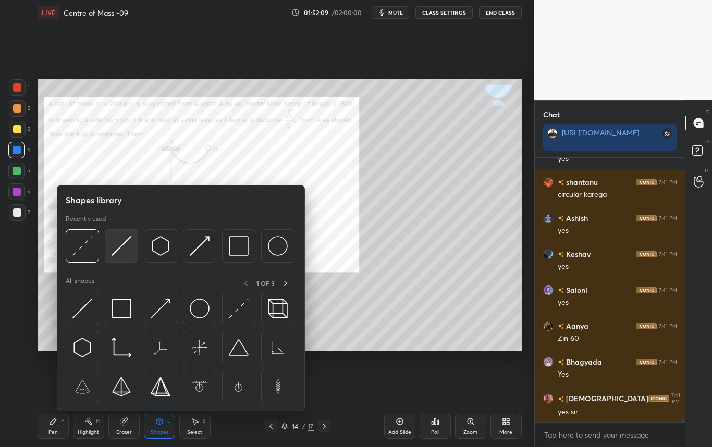
drag, startPoint x: 118, startPoint y: 251, endPoint x: 21, endPoint y: 260, distance: 96.8
click at [116, 250] on img at bounding box center [121, 246] width 20 height 20
click at [22, 261] on div "1 2 3 4 5 6 7 C X Z C X Z E E Erase all H H" at bounding box center [16, 215] width 33 height 272
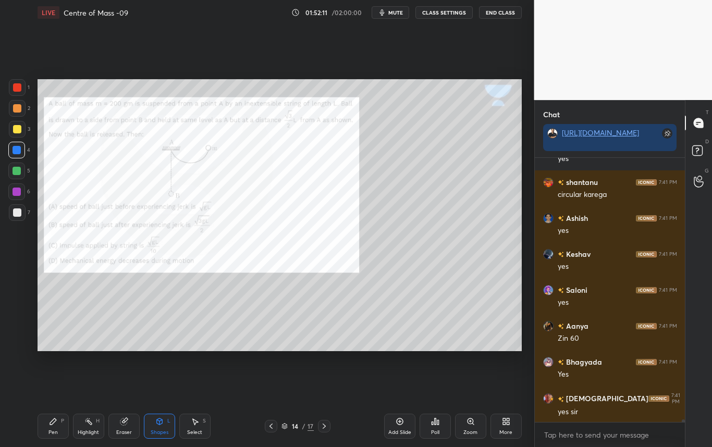
click at [19, 211] on div at bounding box center [17, 212] width 8 height 8
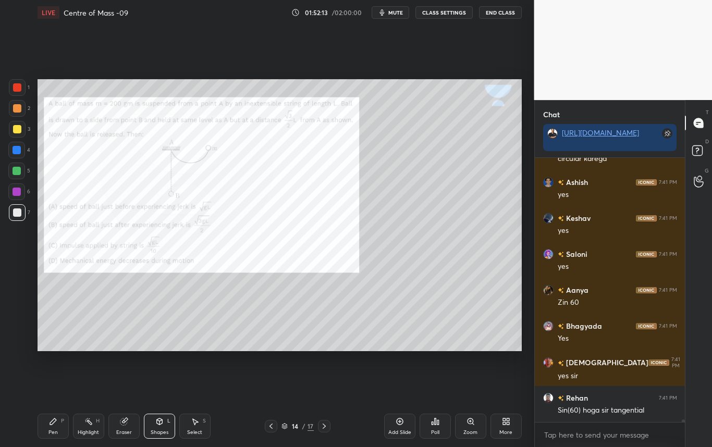
click at [47, 430] on div "Pen P" at bounding box center [53, 426] width 31 height 25
click at [7, 216] on div "1 2 3 4 5 6 7 C X Z C X Z E E Erase all H H" at bounding box center [16, 215] width 33 height 272
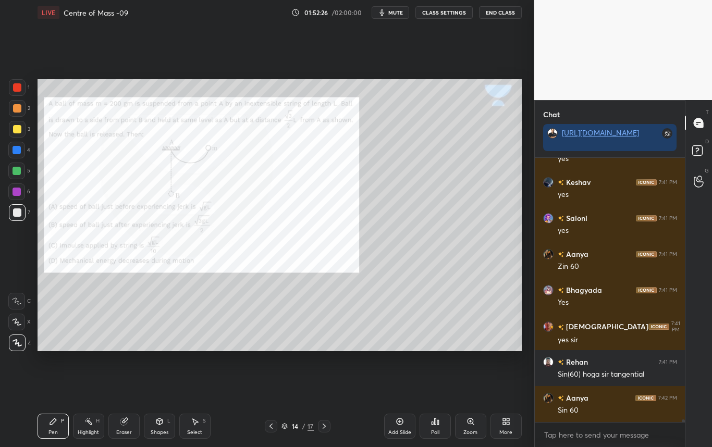
scroll to position [24620, 0]
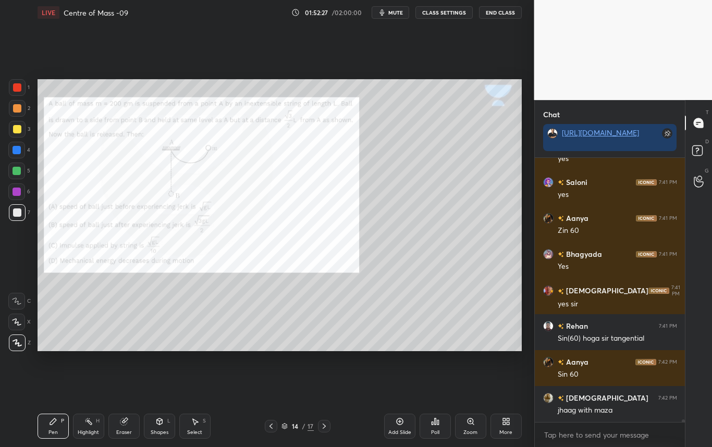
click at [18, 216] on div at bounding box center [17, 212] width 8 height 8
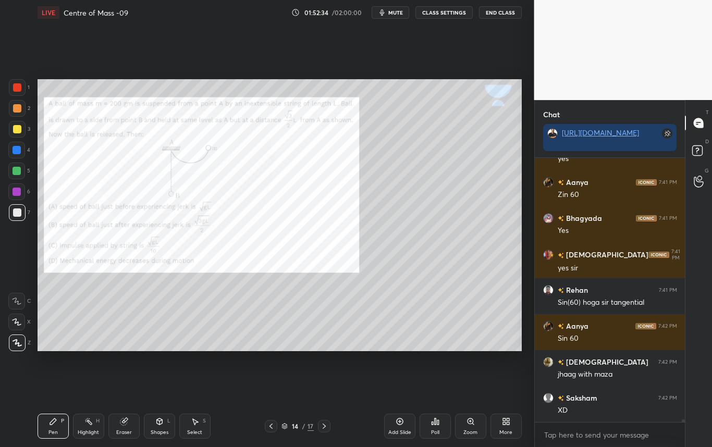
scroll to position [24692, 0]
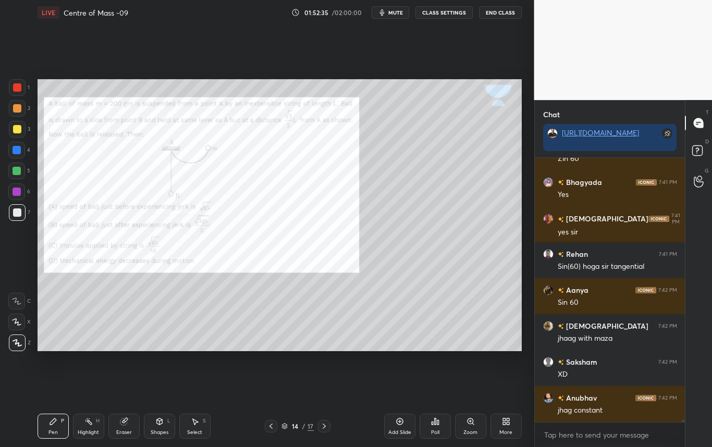
click at [125, 430] on div "Eraser" at bounding box center [124, 432] width 16 height 5
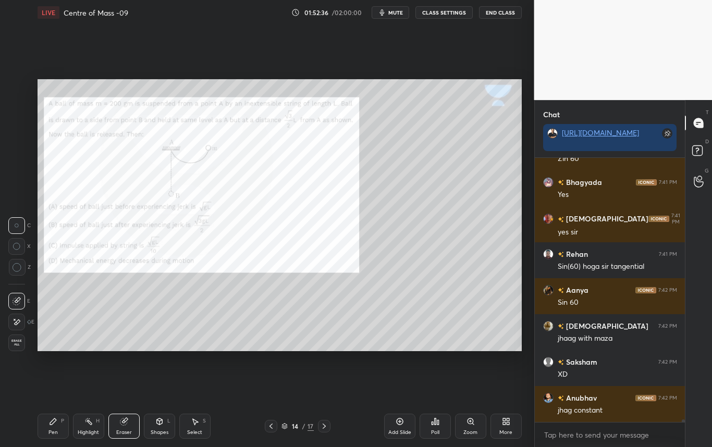
click at [52, 430] on div "Pen" at bounding box center [52, 432] width 9 height 5
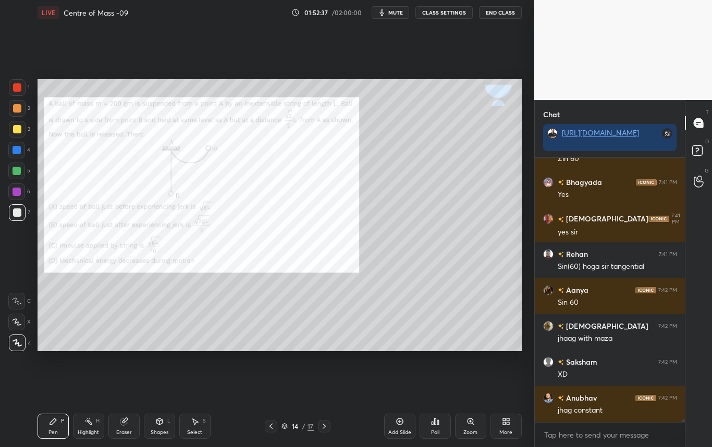
click at [19, 149] on div at bounding box center [17, 150] width 8 height 8
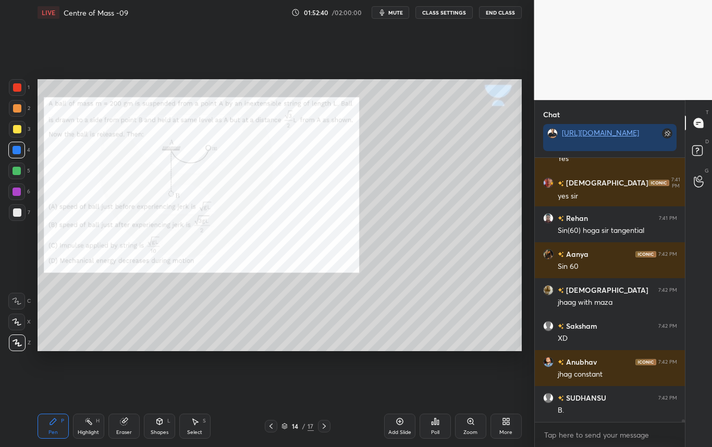
click at [21, 215] on div at bounding box center [17, 212] width 17 height 17
click at [14, 86] on div at bounding box center [17, 87] width 17 height 17
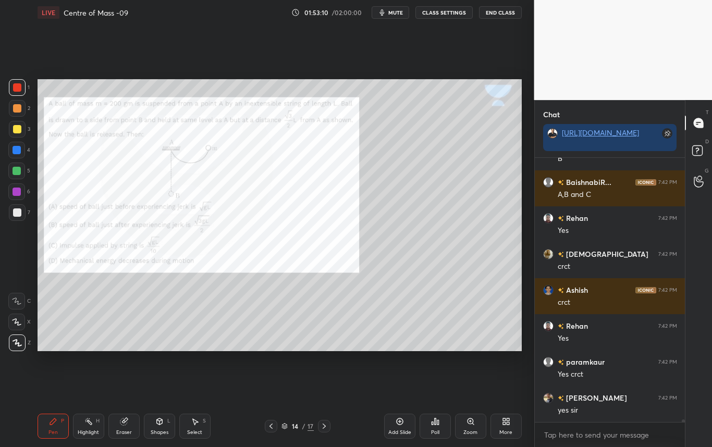
scroll to position [25188, 0]
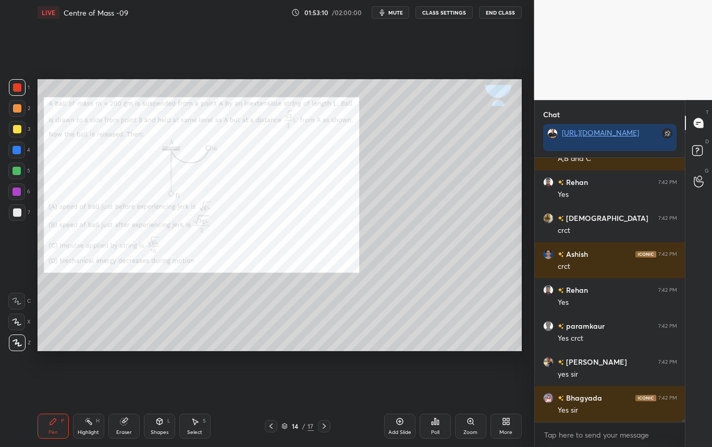
click at [21, 193] on div at bounding box center [16, 191] width 17 height 17
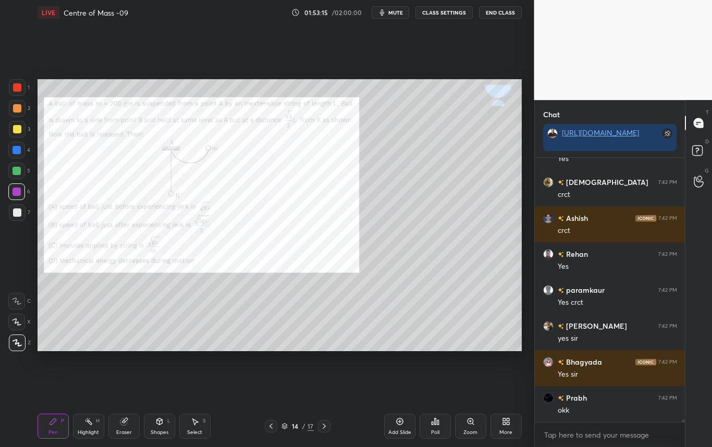
click at [17, 172] on div at bounding box center [17, 171] width 8 height 8
click at [18, 170] on div at bounding box center [17, 171] width 8 height 8
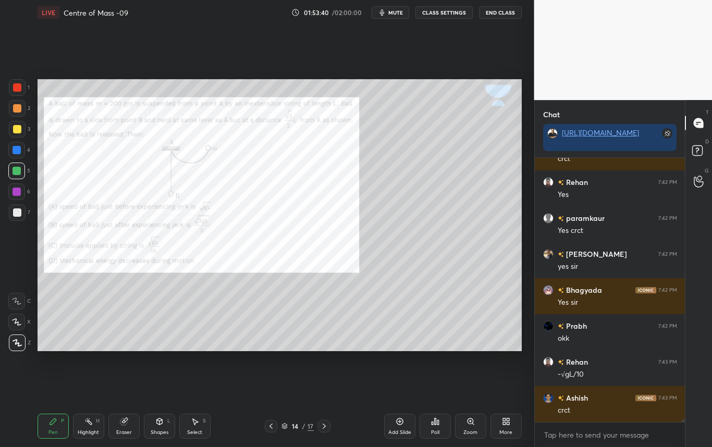
scroll to position [25331, 0]
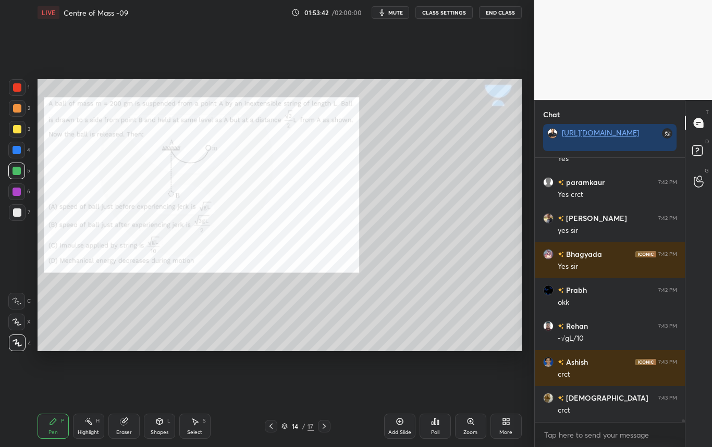
click at [21, 89] on div at bounding box center [17, 87] width 17 height 17
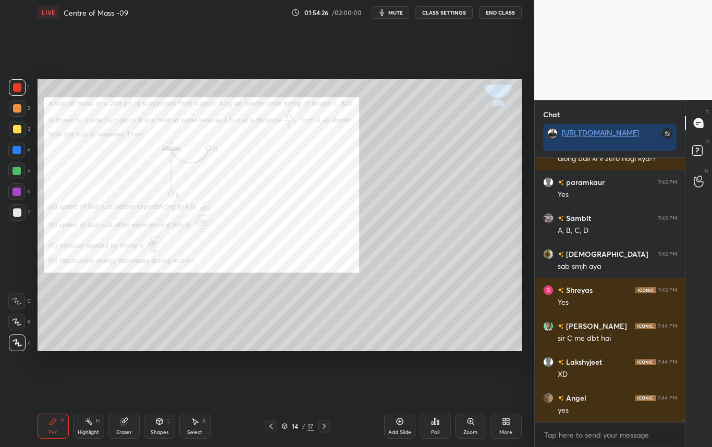
scroll to position [25854, 0]
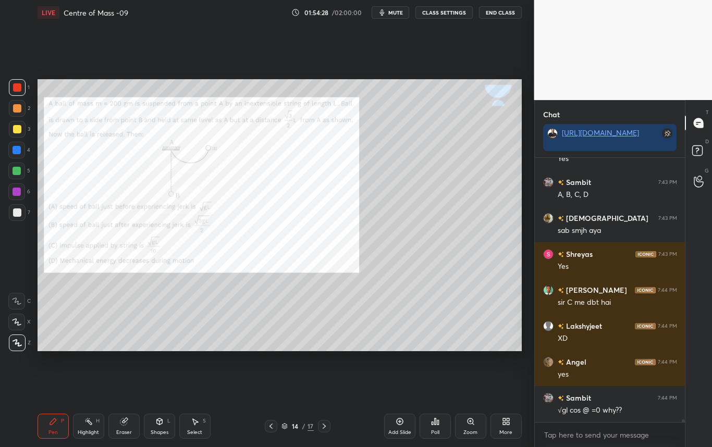
click at [92, 430] on div "Highlight" at bounding box center [88, 432] width 21 height 5
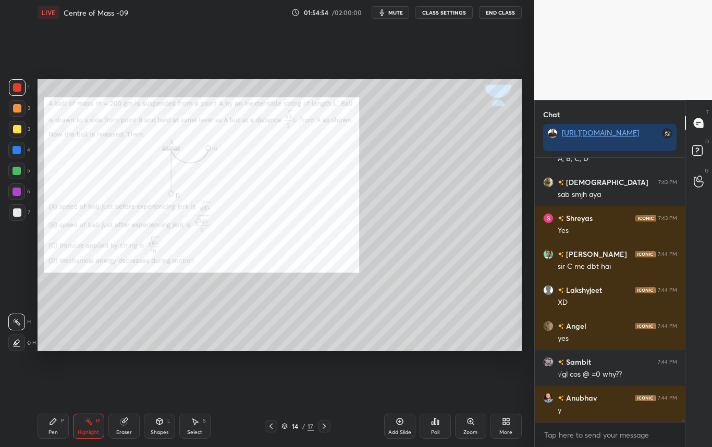
click at [18, 215] on div at bounding box center [17, 212] width 8 height 8
click at [20, 129] on div at bounding box center [17, 129] width 8 height 8
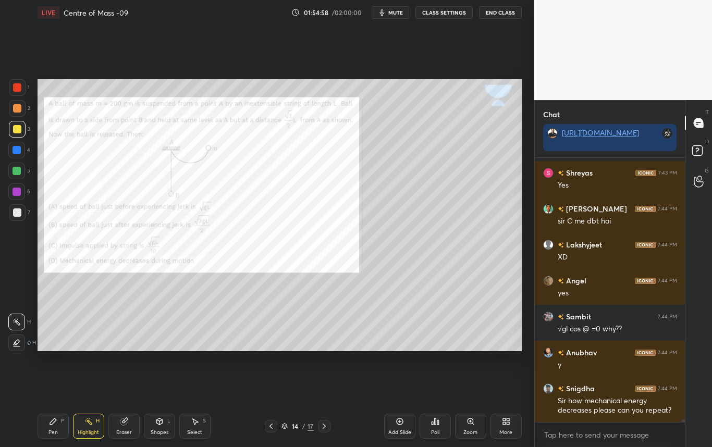
click at [52, 428] on div "Pen P" at bounding box center [53, 426] width 31 height 25
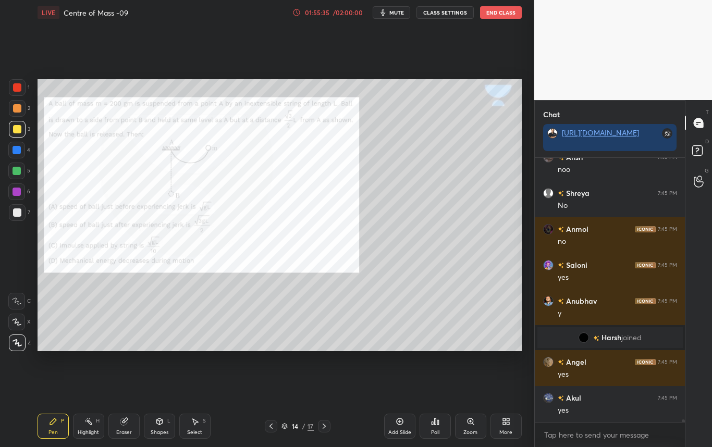
scroll to position [25570, 0]
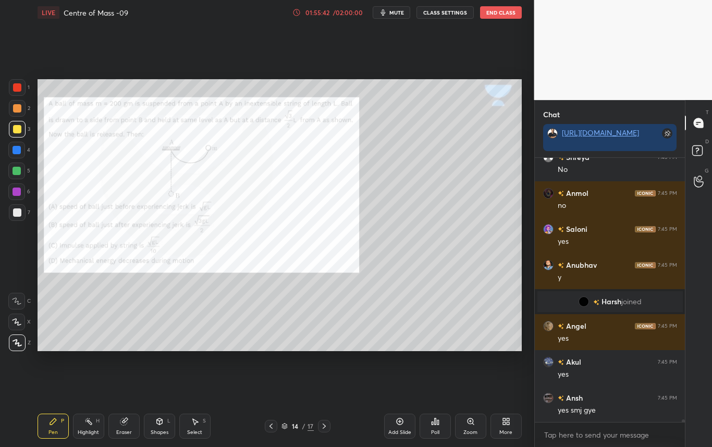
click at [95, 435] on div "Highlight H" at bounding box center [88, 426] width 31 height 25
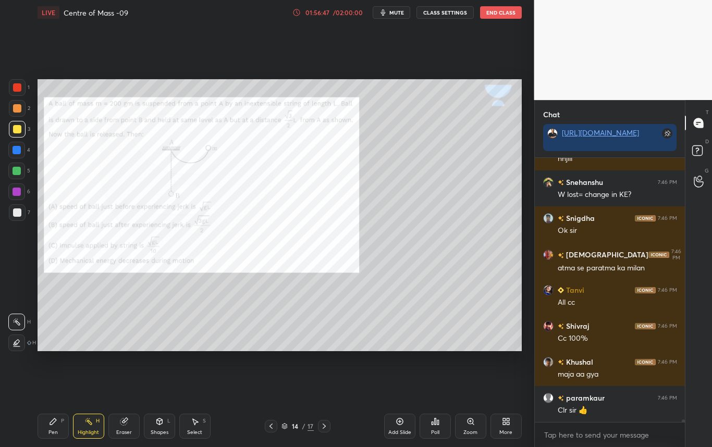
scroll to position [25962, 0]
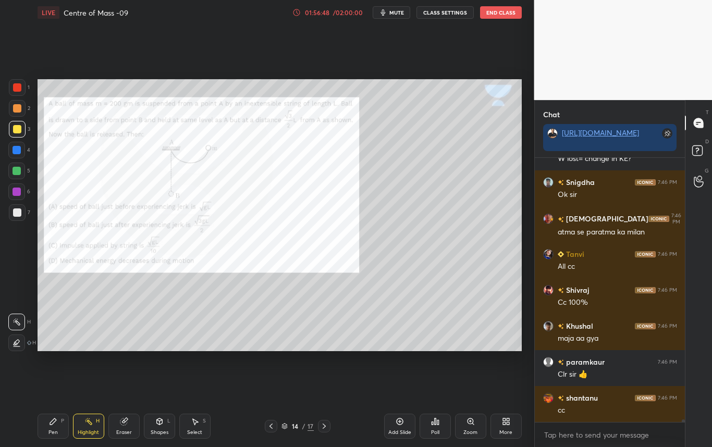
click at [324, 426] on icon at bounding box center [324, 426] width 8 height 8
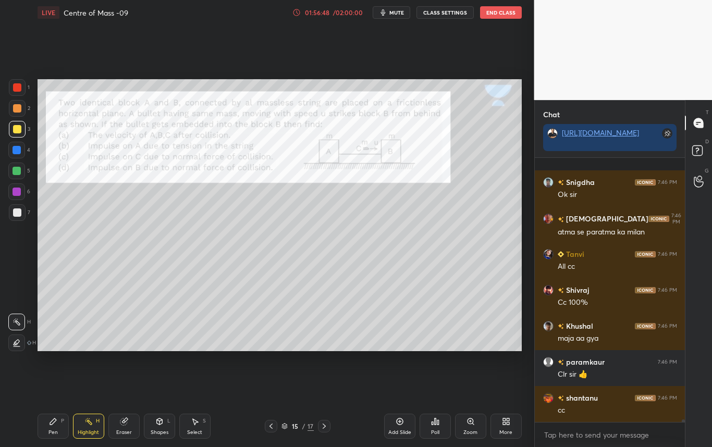
scroll to position [26034, 0]
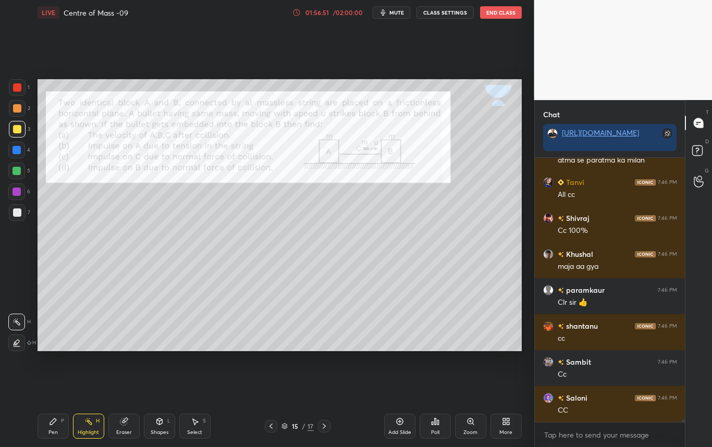
click at [270, 429] on icon at bounding box center [271, 426] width 8 height 8
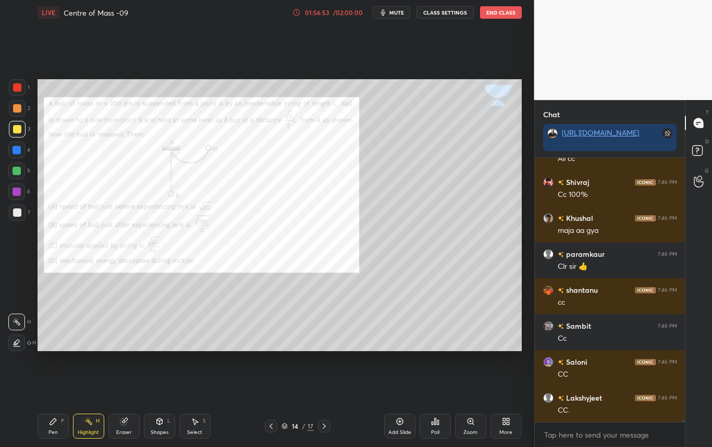
click at [326, 427] on icon at bounding box center [324, 426] width 8 height 8
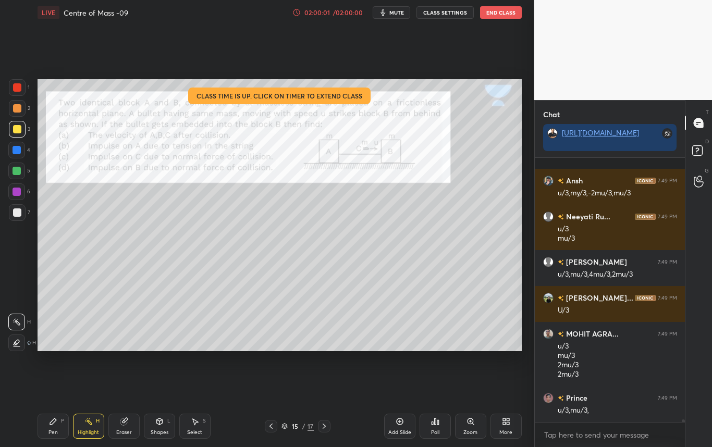
scroll to position [27438, 0]
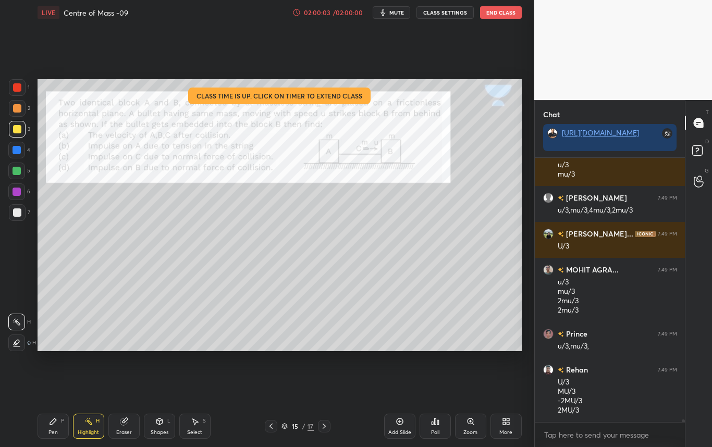
click at [325, 13] on div "02:00:03" at bounding box center [317, 12] width 29 height 6
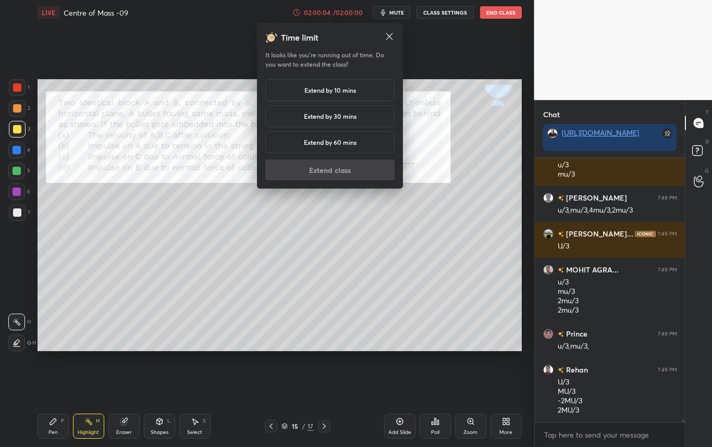
scroll to position [27474, 0]
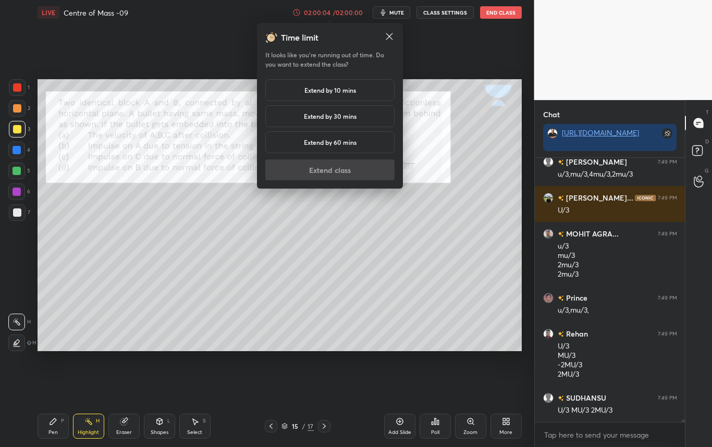
click at [330, 114] on h5 "Extend by 30 mins" at bounding box center [330, 115] width 53 height 9
click at [333, 167] on button "Extend class" at bounding box center [329, 169] width 129 height 21
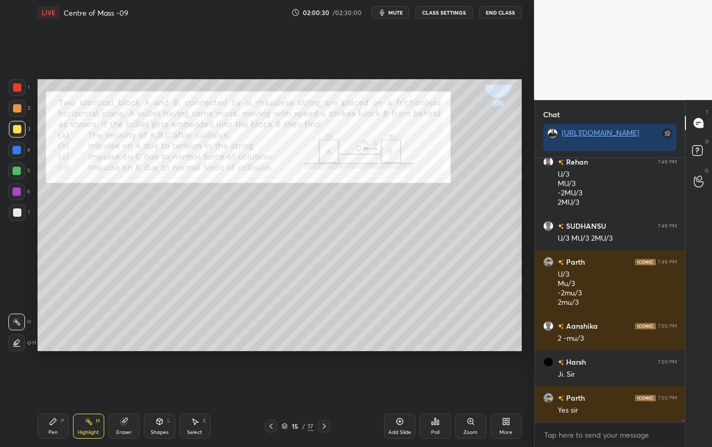
scroll to position [4, 4]
click at [17, 212] on div at bounding box center [17, 212] width 8 height 8
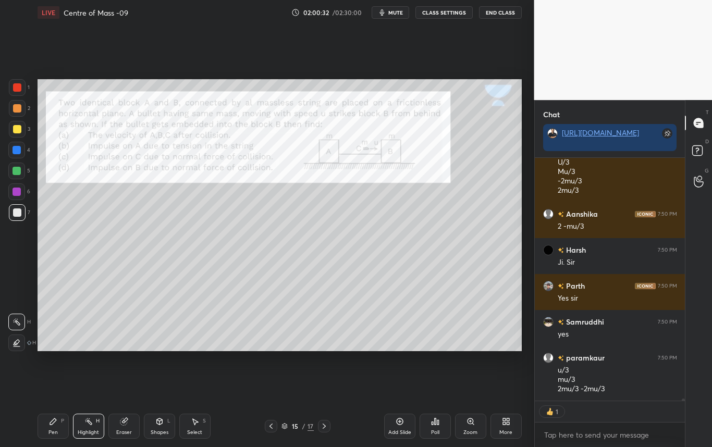
scroll to position [27794, 0]
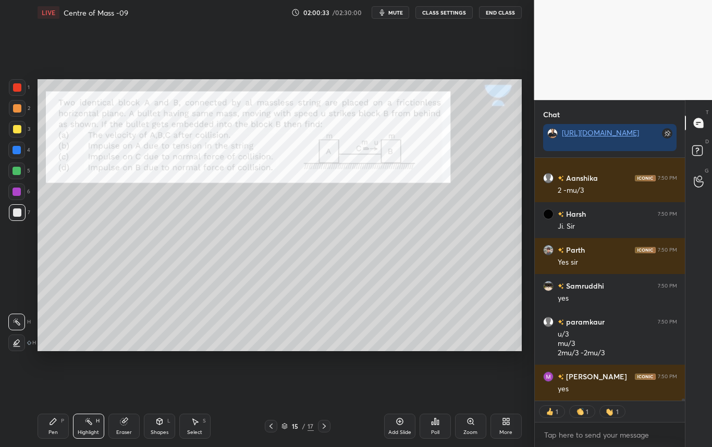
click at [51, 428] on div "Pen P" at bounding box center [53, 426] width 31 height 25
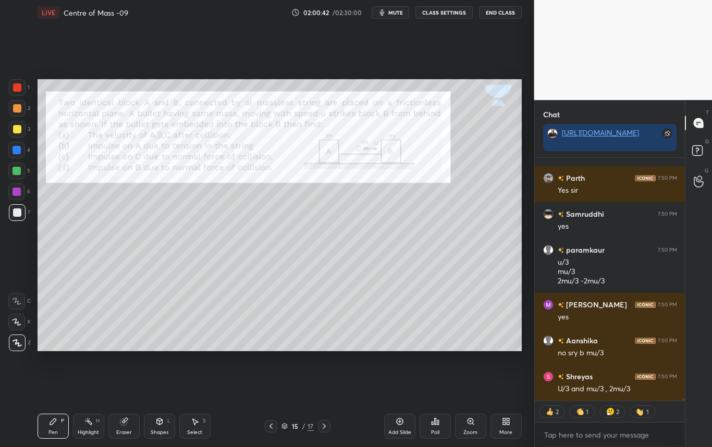
scroll to position [27902, 0]
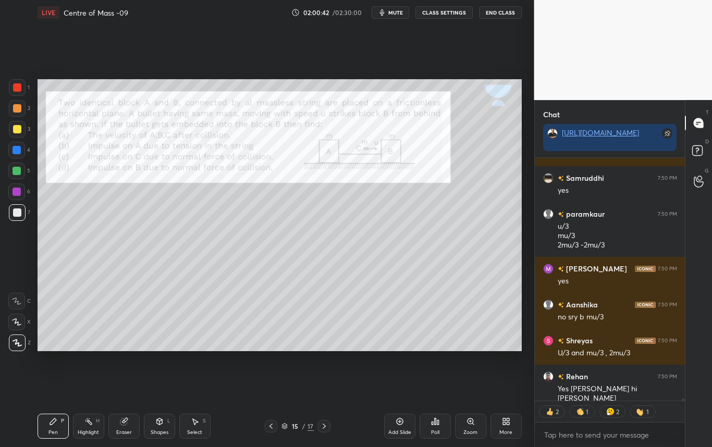
click at [20, 129] on div at bounding box center [17, 129] width 17 height 17
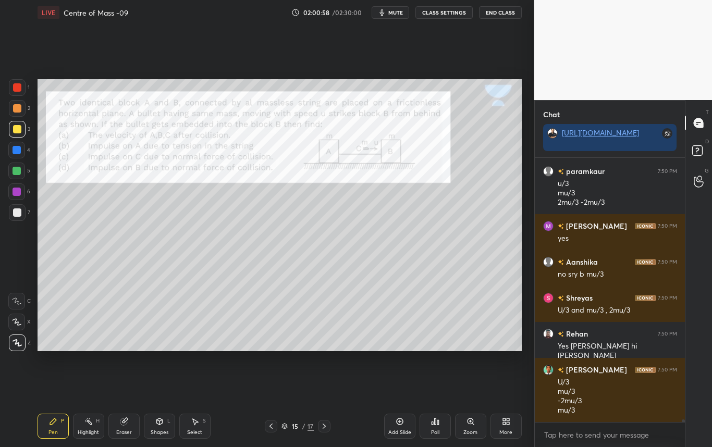
scroll to position [27980, 0]
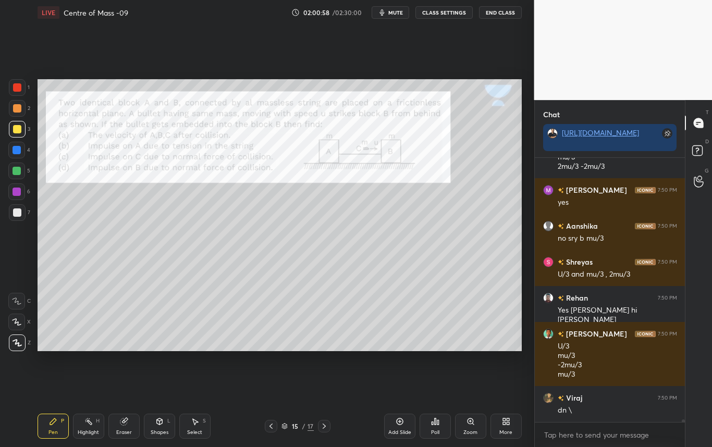
click at [17, 86] on div at bounding box center [17, 87] width 8 height 8
click at [15, 213] on div at bounding box center [17, 212] width 8 height 8
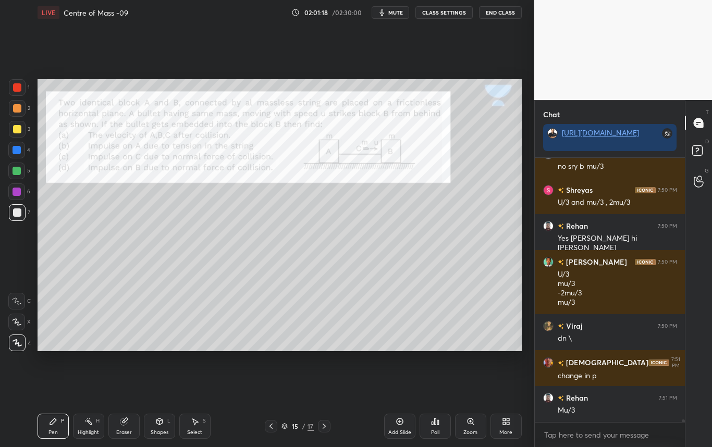
scroll to position [27807, 0]
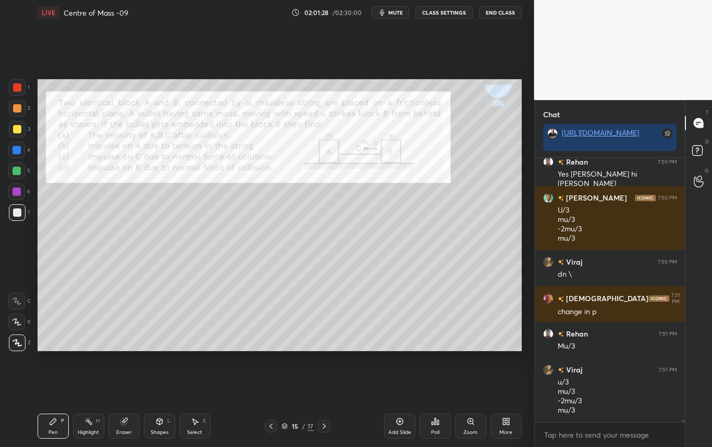
click at [18, 214] on div at bounding box center [17, 212] width 8 height 8
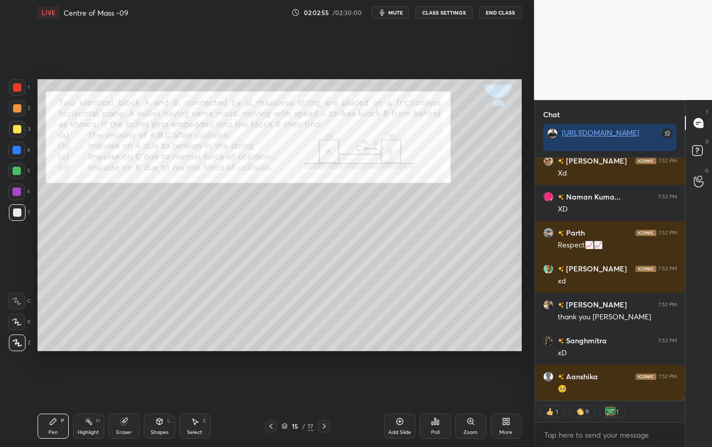
scroll to position [29622, 0]
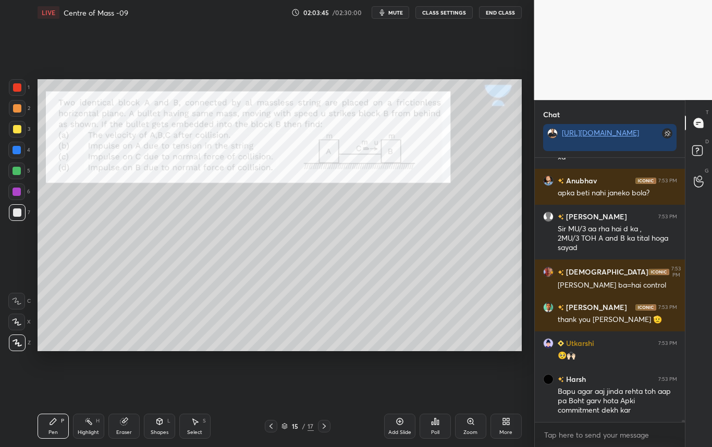
click at [91, 430] on div "Highlight" at bounding box center [88, 432] width 21 height 5
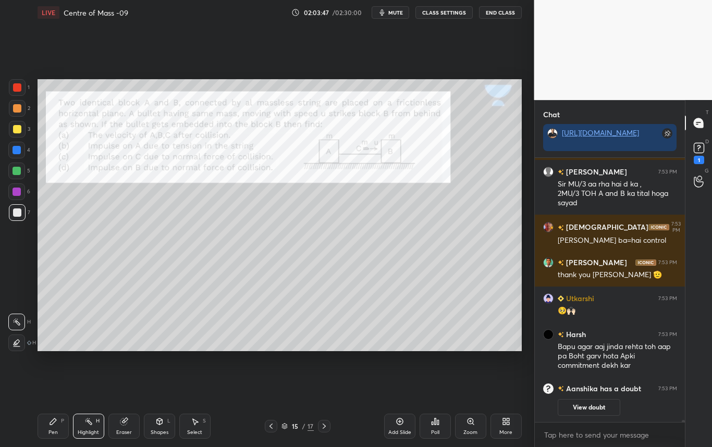
click at [123, 424] on icon at bounding box center [123, 421] width 7 height 7
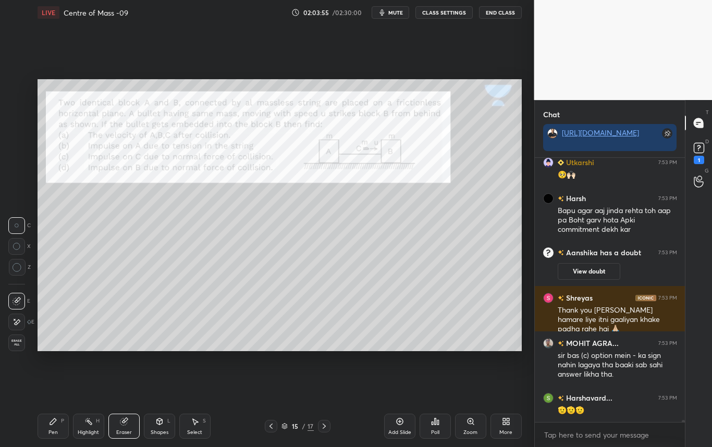
click at [55, 429] on div "Pen P" at bounding box center [53, 426] width 31 height 25
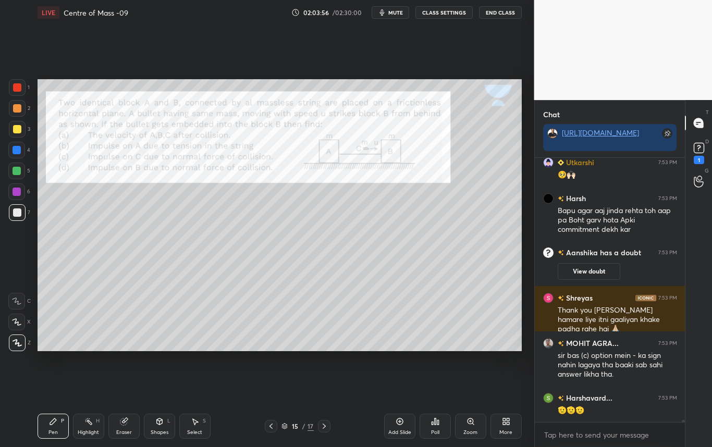
click at [21, 211] on div at bounding box center [17, 212] width 17 height 17
click at [22, 133] on div at bounding box center [17, 129] width 17 height 17
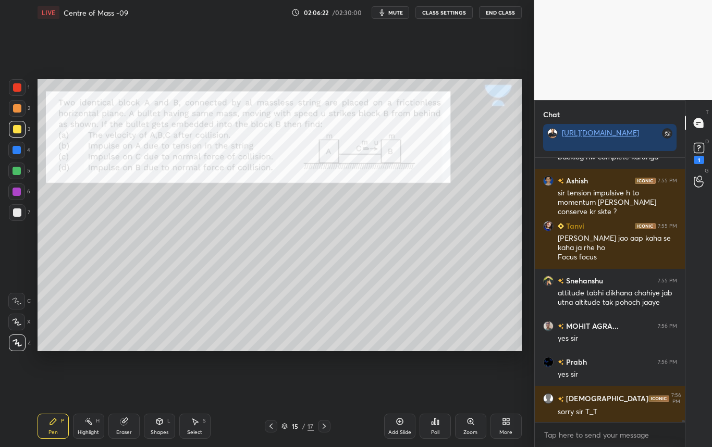
scroll to position [31452, 0]
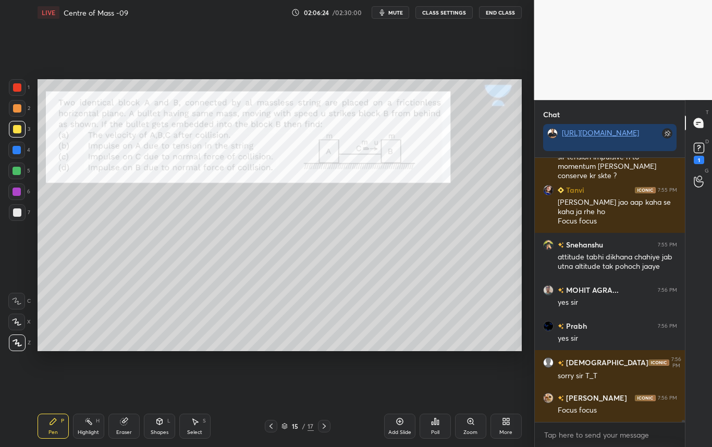
click at [323, 426] on icon at bounding box center [324, 426] width 8 height 8
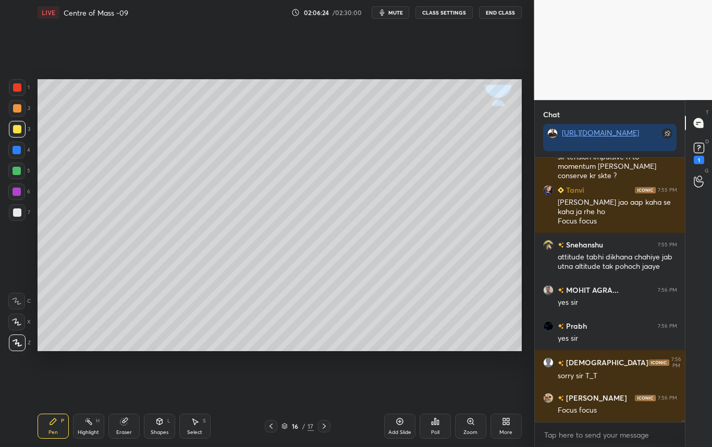
scroll to position [31488, 0]
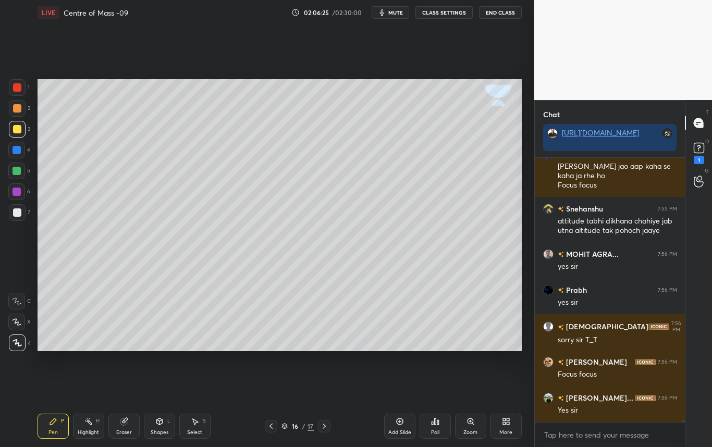
click at [269, 424] on icon at bounding box center [271, 426] width 8 height 8
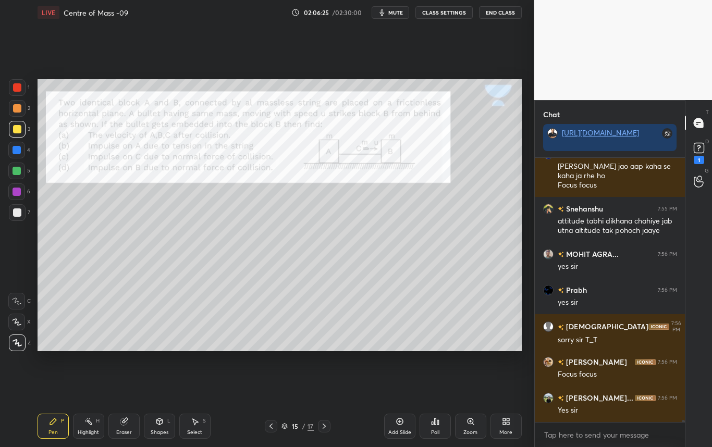
scroll to position [31524, 0]
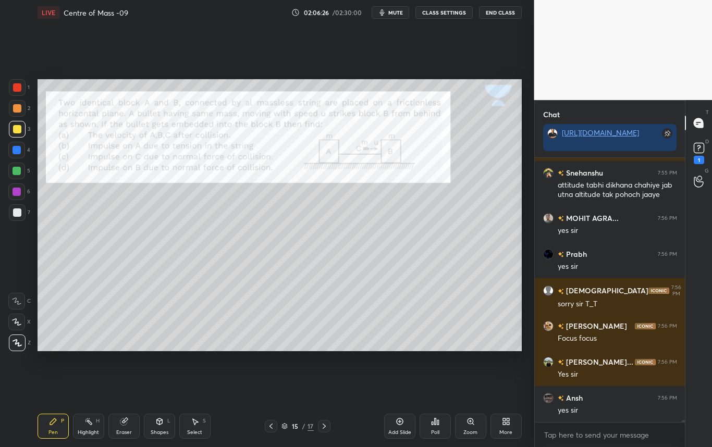
click at [270, 425] on icon at bounding box center [270, 426] width 3 height 5
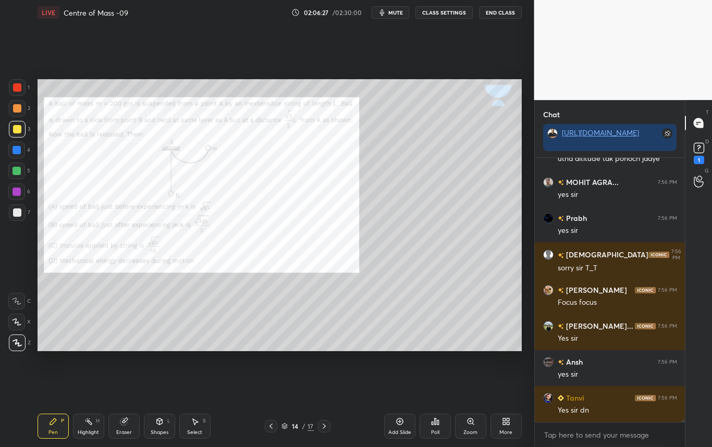
click at [268, 426] on icon at bounding box center [271, 426] width 8 height 8
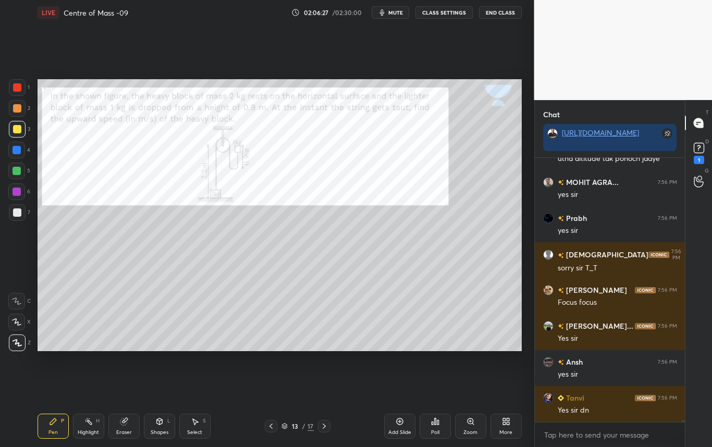
scroll to position [31596, 0]
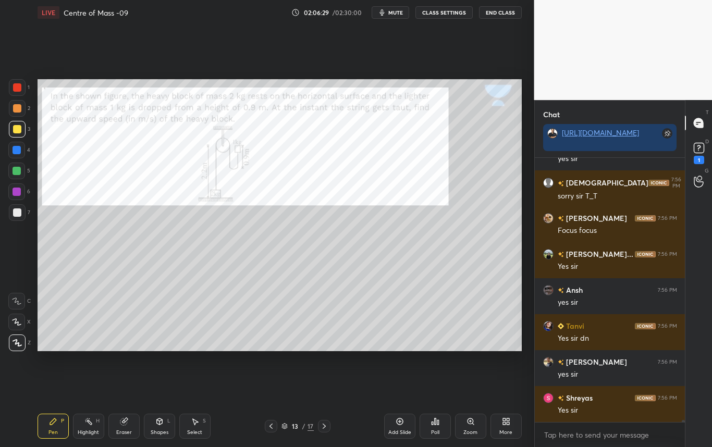
click at [324, 427] on icon at bounding box center [324, 426] width 8 height 8
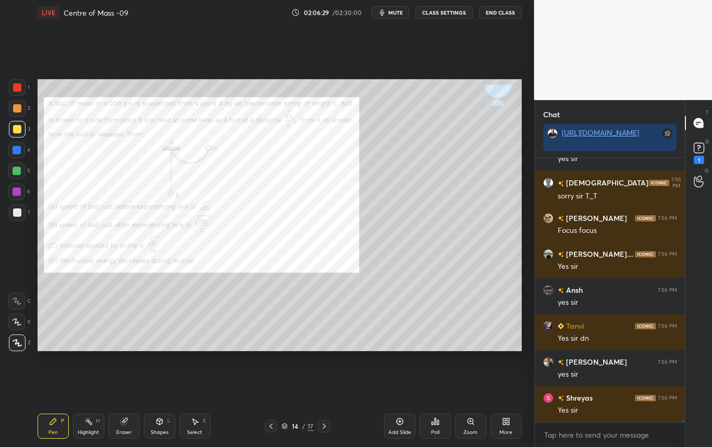
scroll to position [31668, 0]
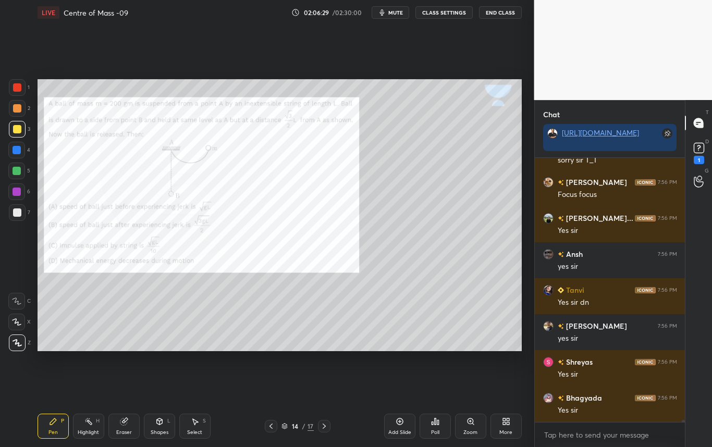
click at [320, 425] on icon at bounding box center [324, 426] width 8 height 8
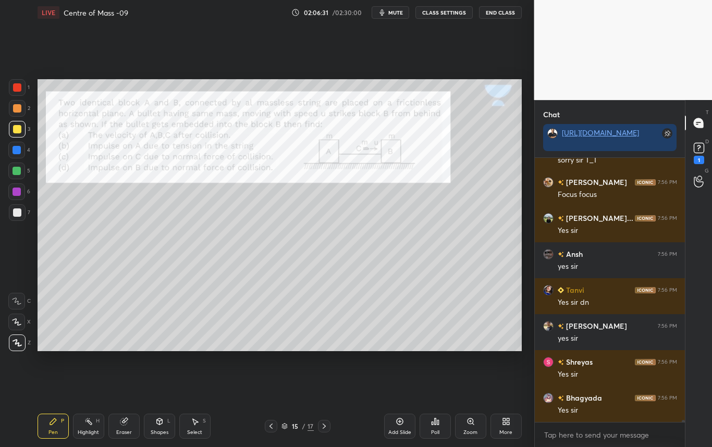
click at [323, 427] on icon at bounding box center [324, 426] width 8 height 8
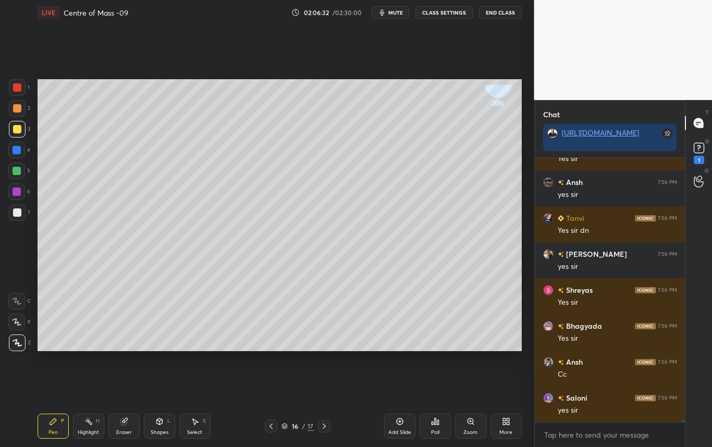
scroll to position [31893, 0]
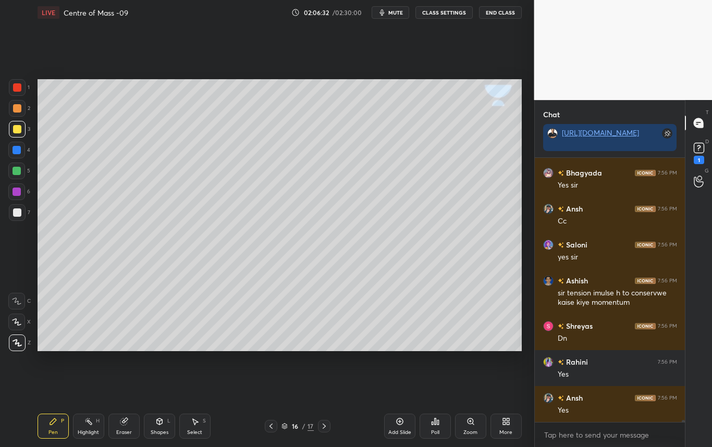
click at [17, 215] on div at bounding box center [17, 212] width 8 height 8
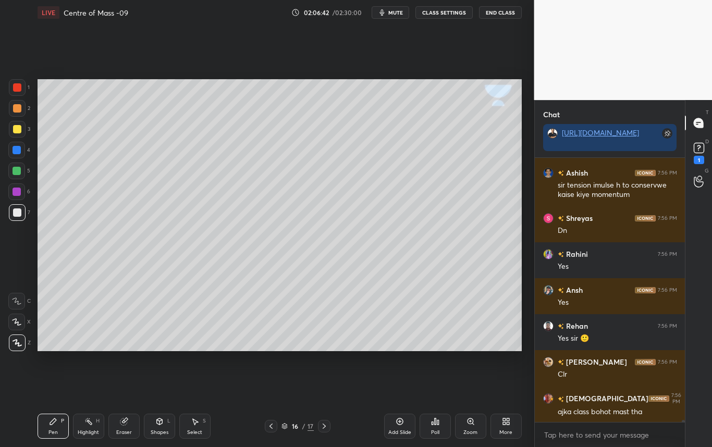
scroll to position [32036, 0]
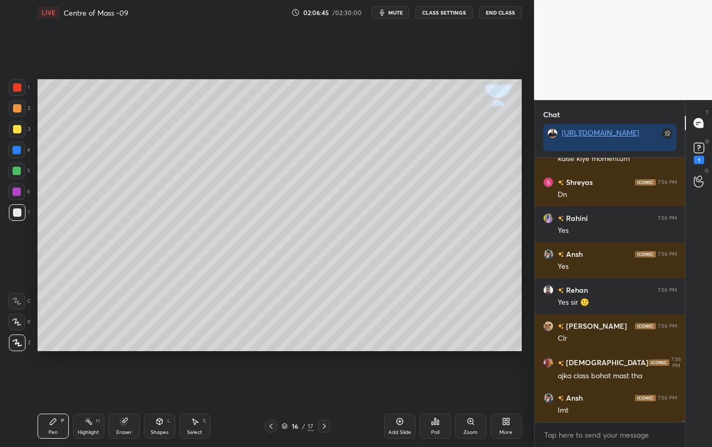
click at [268, 426] on icon at bounding box center [271, 426] width 8 height 8
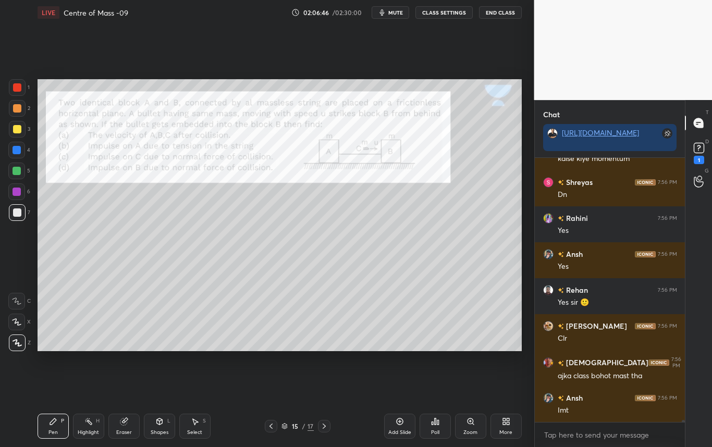
click at [268, 424] on icon at bounding box center [271, 426] width 8 height 8
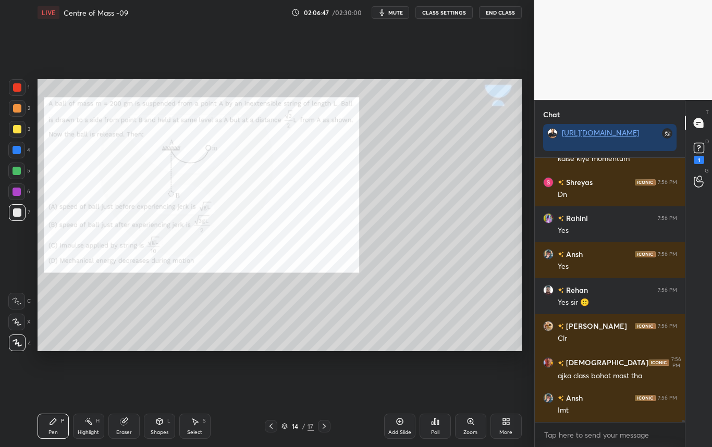
click at [272, 424] on icon at bounding box center [271, 426] width 8 height 8
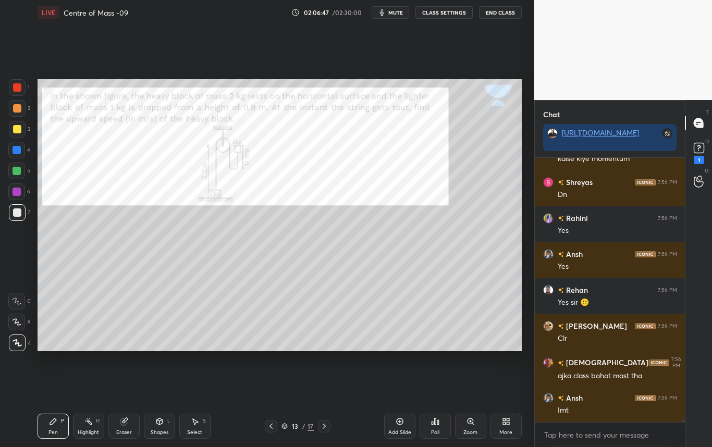
click at [270, 424] on icon at bounding box center [271, 426] width 8 height 8
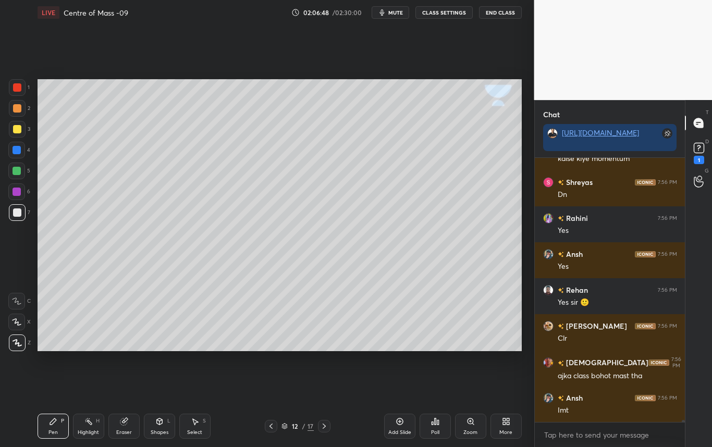
click at [272, 424] on icon at bounding box center [271, 426] width 8 height 8
click at [274, 426] on icon at bounding box center [271, 426] width 8 height 8
click at [275, 424] on div at bounding box center [271, 426] width 13 height 13
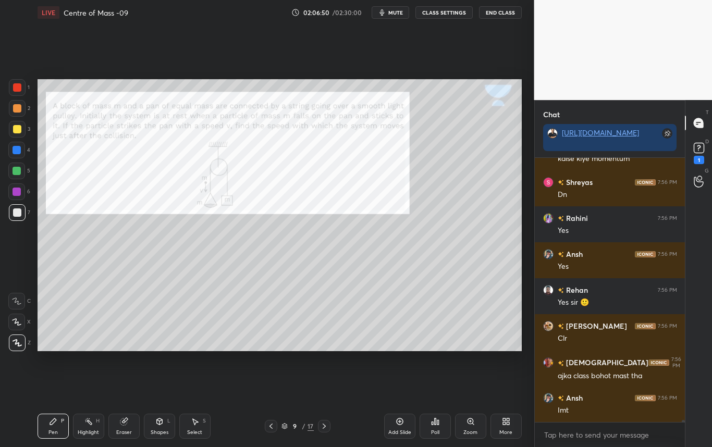
click at [274, 424] on icon at bounding box center [271, 426] width 8 height 8
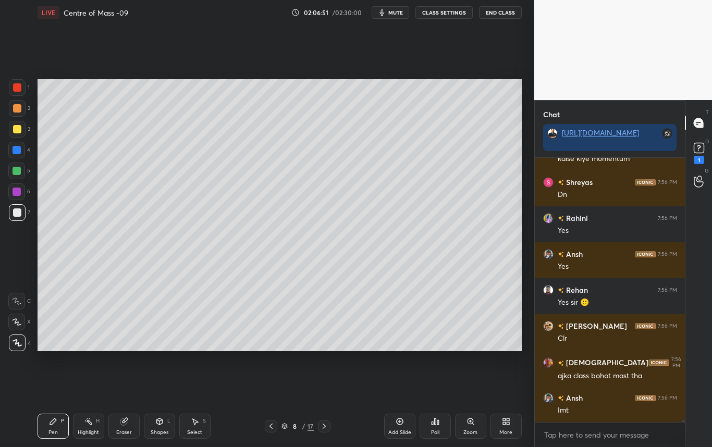
click at [320, 424] on icon at bounding box center [324, 426] width 8 height 8
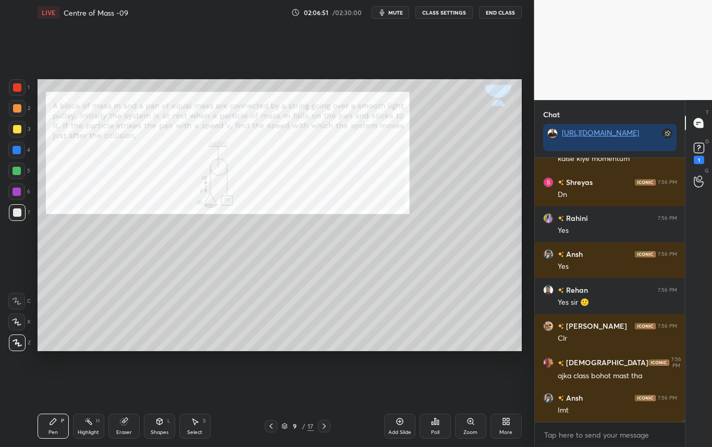
click at [322, 425] on icon at bounding box center [324, 426] width 8 height 8
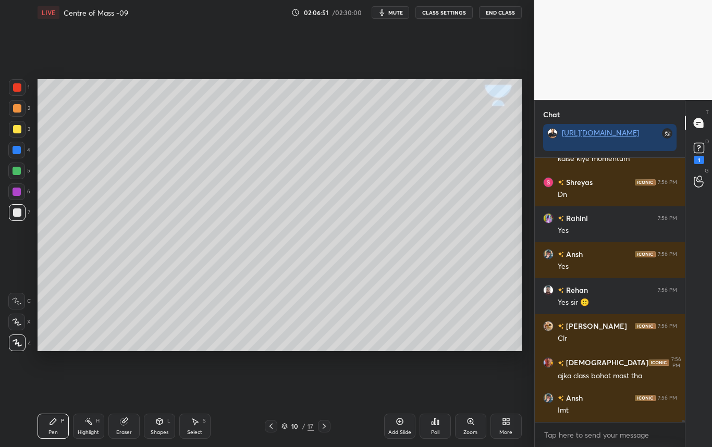
click at [322, 425] on icon at bounding box center [324, 426] width 8 height 8
click at [323, 426] on icon at bounding box center [324, 426] width 8 height 8
click at [323, 425] on icon at bounding box center [324, 426] width 8 height 8
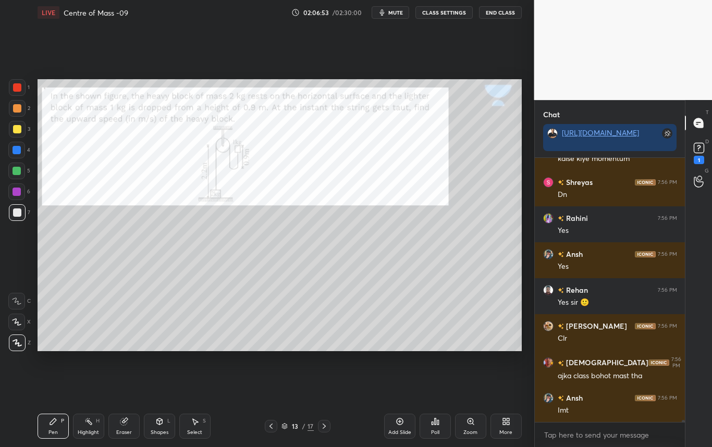
click at [321, 426] on icon at bounding box center [324, 426] width 8 height 8
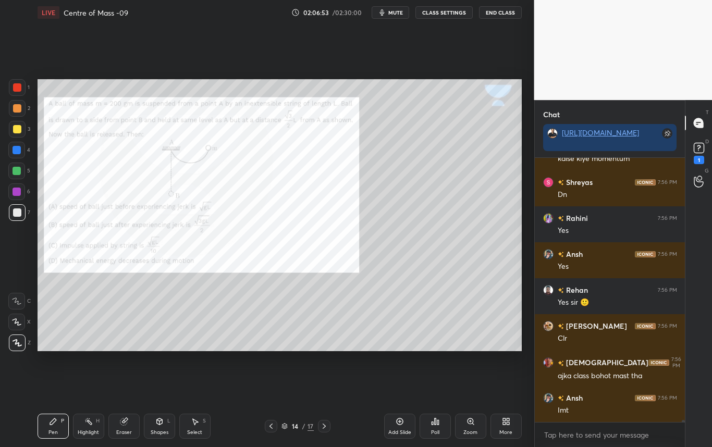
click at [322, 423] on icon at bounding box center [324, 426] width 8 height 8
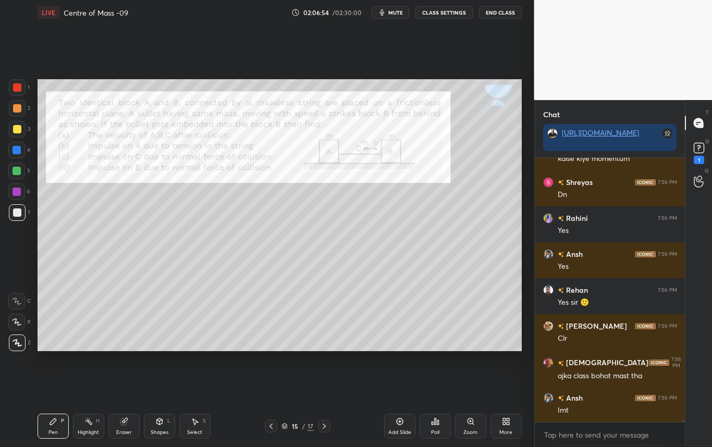
click at [324, 422] on icon at bounding box center [324, 426] width 8 height 8
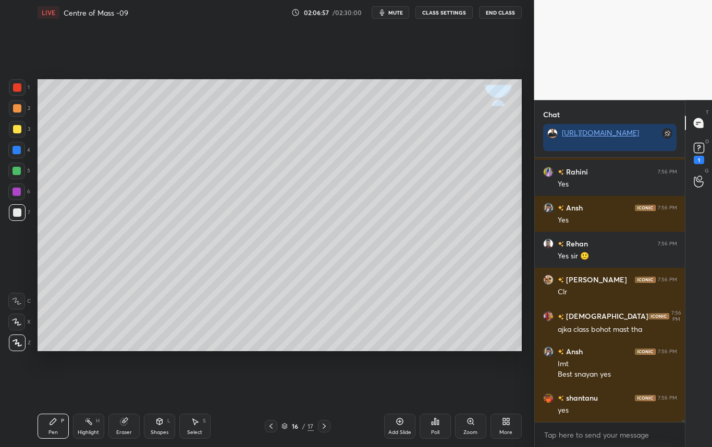
scroll to position [32119, 0]
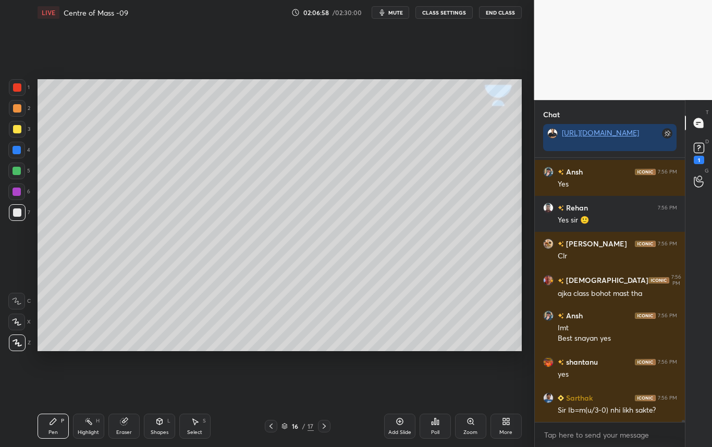
click at [55, 423] on icon at bounding box center [53, 421] width 8 height 8
click at [18, 210] on div at bounding box center [17, 212] width 8 height 8
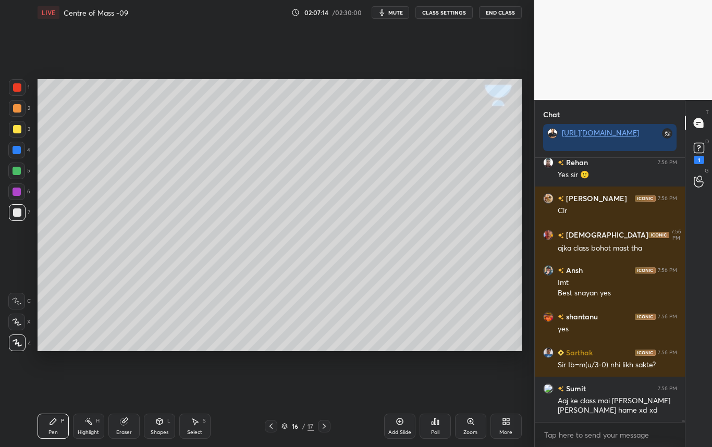
click at [277, 424] on div "16 / 17" at bounding box center [298, 426] width 66 height 13
click at [270, 424] on icon at bounding box center [271, 426] width 8 height 8
click at [271, 425] on icon at bounding box center [271, 426] width 8 height 8
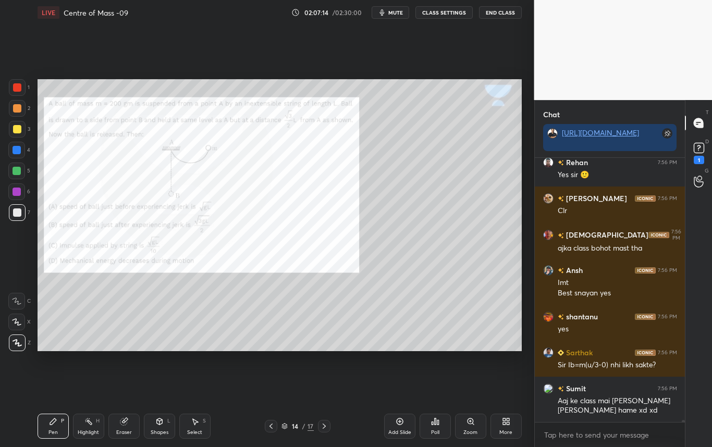
click at [273, 424] on icon at bounding box center [271, 426] width 8 height 8
click at [271, 426] on icon at bounding box center [271, 426] width 8 height 8
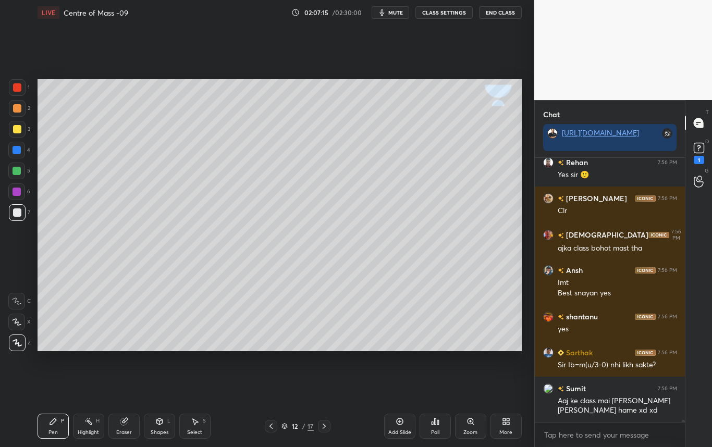
click at [271, 425] on icon at bounding box center [271, 426] width 8 height 8
click at [271, 426] on icon at bounding box center [271, 426] width 8 height 8
click at [271, 427] on icon at bounding box center [271, 426] width 8 height 8
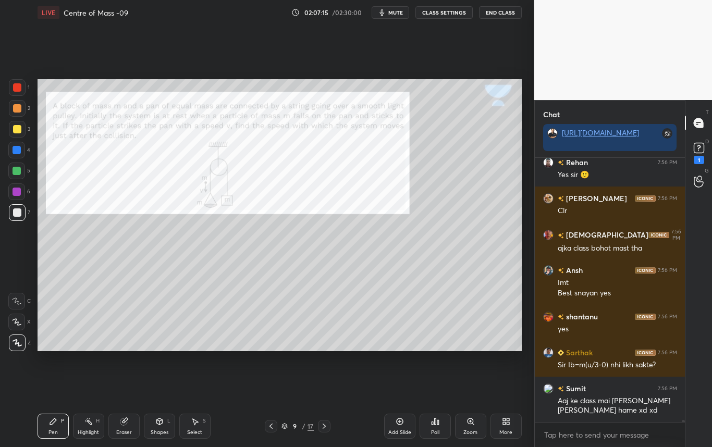
click at [274, 427] on icon at bounding box center [271, 426] width 8 height 8
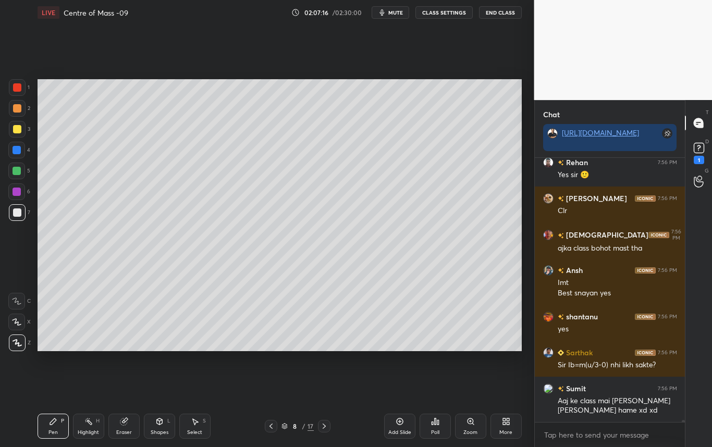
click at [274, 427] on icon at bounding box center [271, 426] width 8 height 8
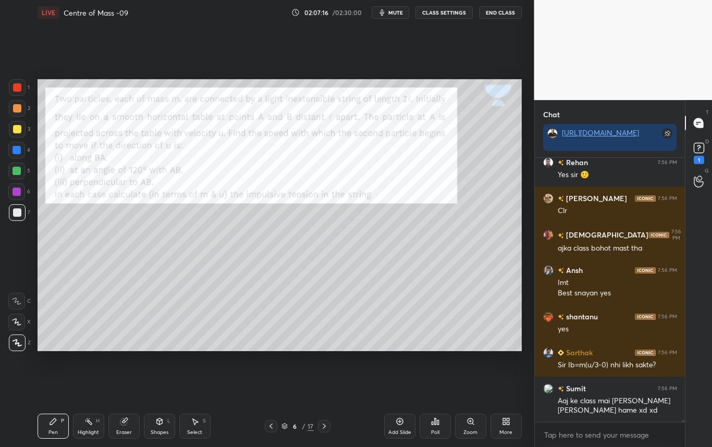
click at [274, 428] on icon at bounding box center [271, 426] width 8 height 8
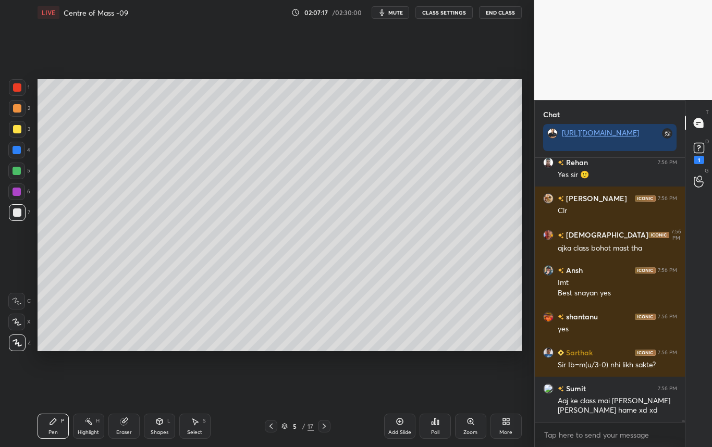
click at [276, 428] on div at bounding box center [271, 426] width 13 height 13
click at [277, 427] on div "4 / 17" at bounding box center [298, 426] width 66 height 13
click at [278, 427] on div "4 / 17" at bounding box center [298, 426] width 66 height 13
click at [270, 426] on icon at bounding box center [271, 426] width 8 height 8
click at [271, 425] on icon at bounding box center [271, 426] width 8 height 8
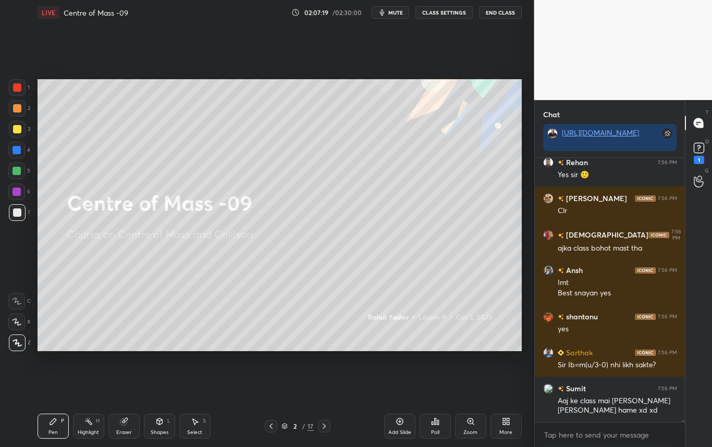
click at [317, 427] on div "2 / 17" at bounding box center [298, 426] width 66 height 13
click at [318, 428] on div at bounding box center [324, 426] width 13 height 13
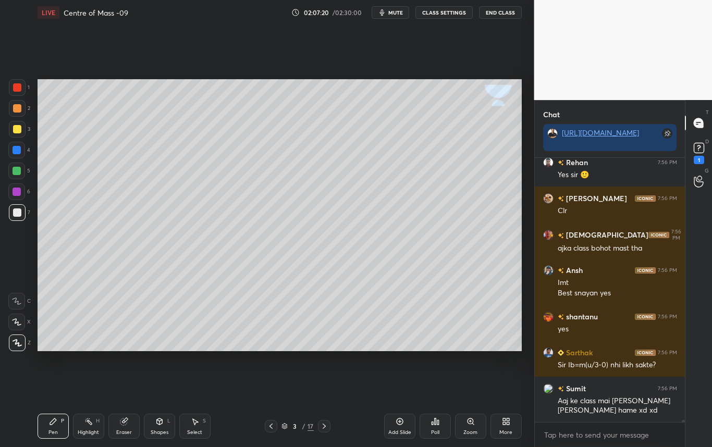
click at [320, 427] on icon at bounding box center [324, 426] width 8 height 8
click at [320, 428] on icon at bounding box center [324, 426] width 8 height 8
click at [321, 427] on icon at bounding box center [324, 426] width 8 height 8
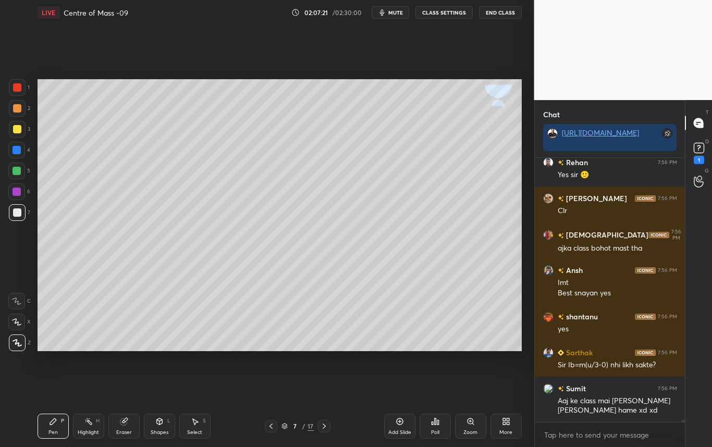
click at [321, 427] on icon at bounding box center [324, 426] width 8 height 8
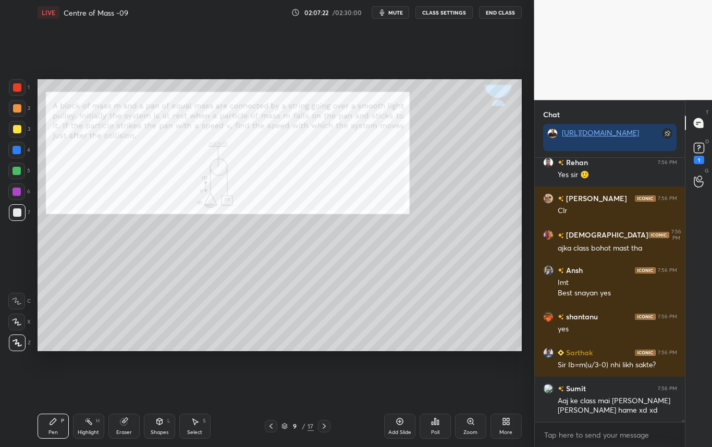
click at [323, 426] on icon at bounding box center [324, 426] width 8 height 8
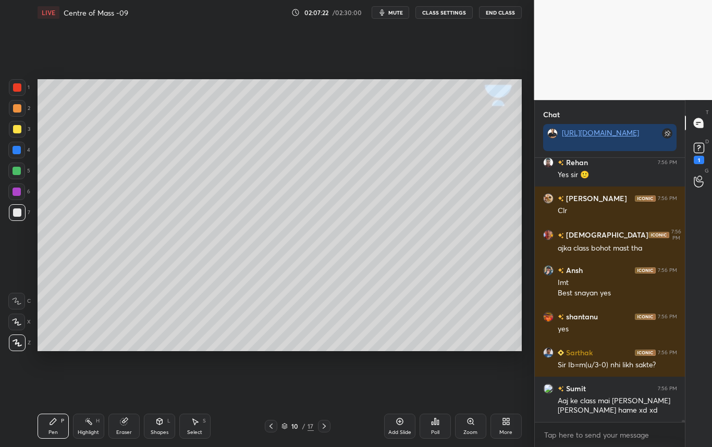
click at [324, 425] on icon at bounding box center [324, 426] width 8 height 8
click at [325, 426] on icon at bounding box center [324, 426] width 3 height 5
click at [324, 426] on icon at bounding box center [324, 426] width 8 height 8
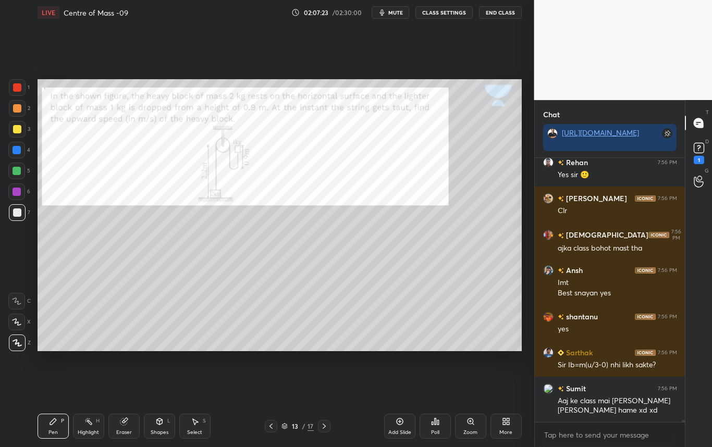
click at [324, 425] on icon at bounding box center [324, 426] width 8 height 8
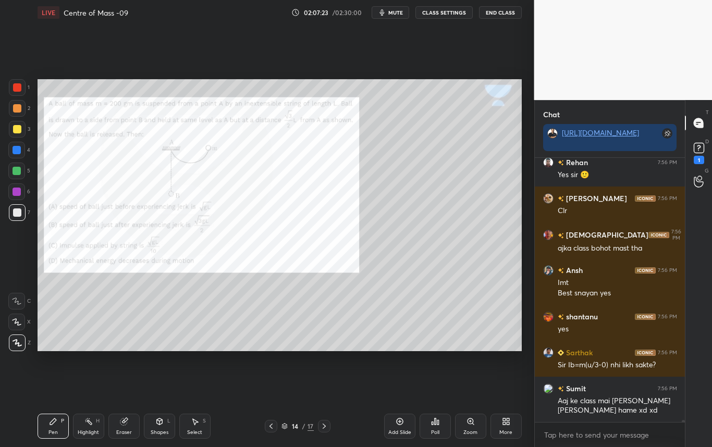
click at [324, 426] on icon at bounding box center [324, 426] width 3 height 5
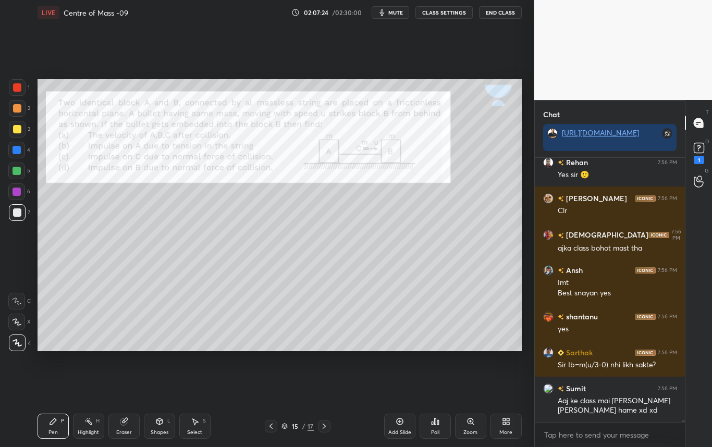
click at [325, 426] on icon at bounding box center [324, 426] width 3 height 5
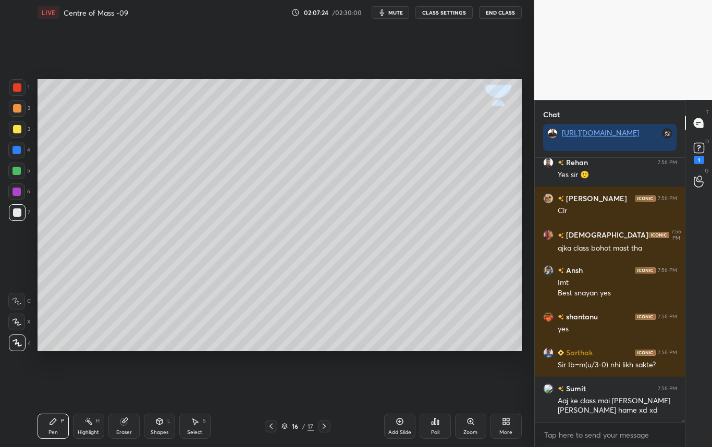
click at [325, 426] on icon at bounding box center [324, 426] width 8 height 8
click at [267, 427] on icon at bounding box center [271, 426] width 8 height 8
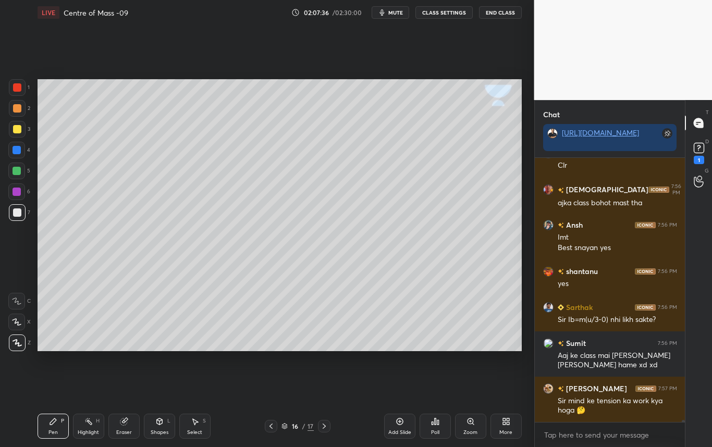
scroll to position [32255, 0]
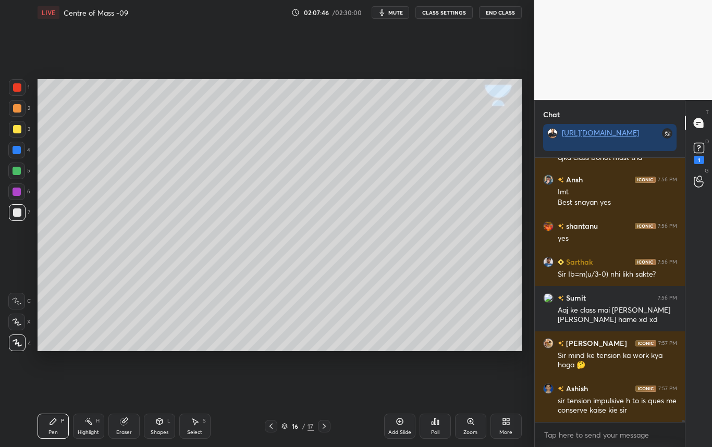
click at [17, 131] on div at bounding box center [17, 129] width 8 height 8
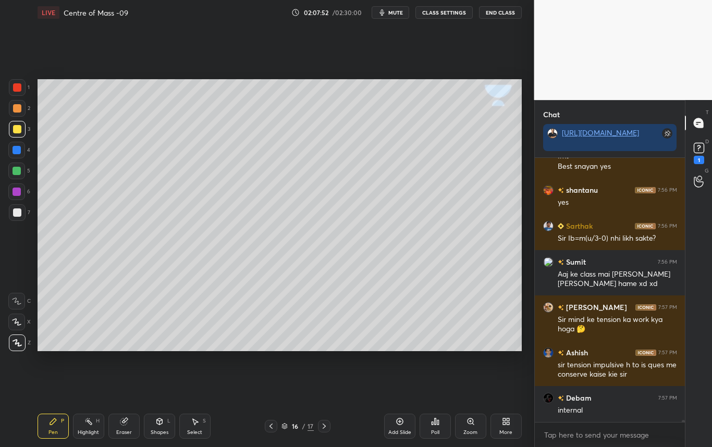
click at [269, 431] on div at bounding box center [271, 426] width 13 height 13
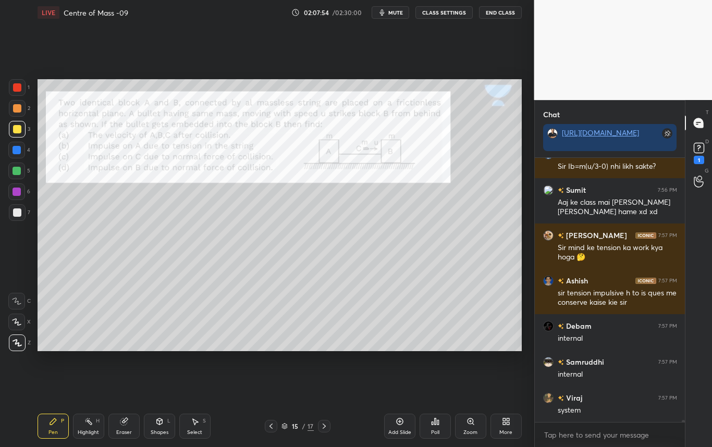
click at [17, 151] on div at bounding box center [17, 150] width 8 height 8
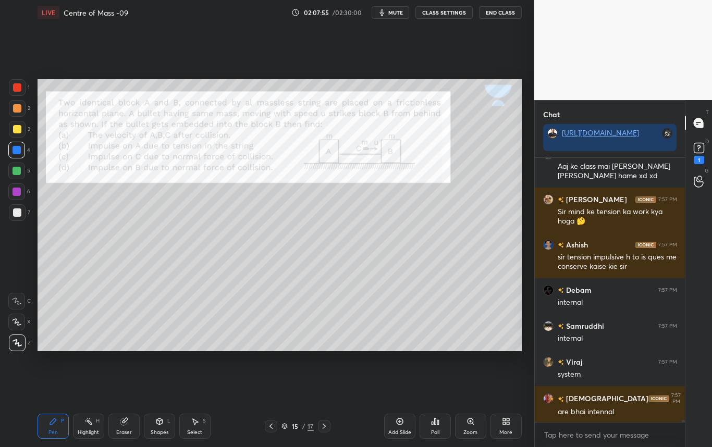
click at [164, 432] on div "Shapes" at bounding box center [160, 432] width 18 height 5
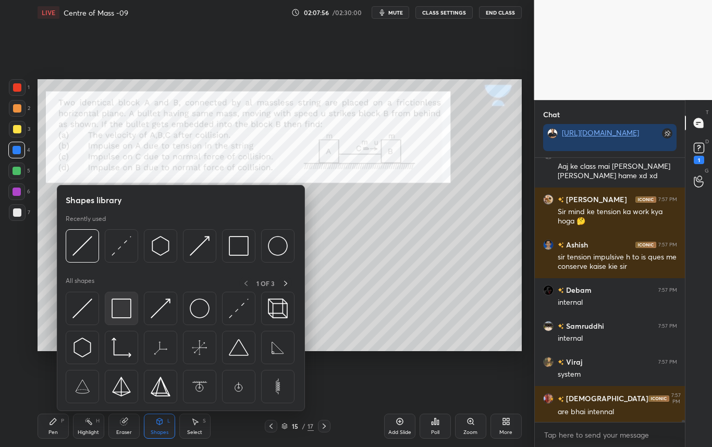
scroll to position [32435, 0]
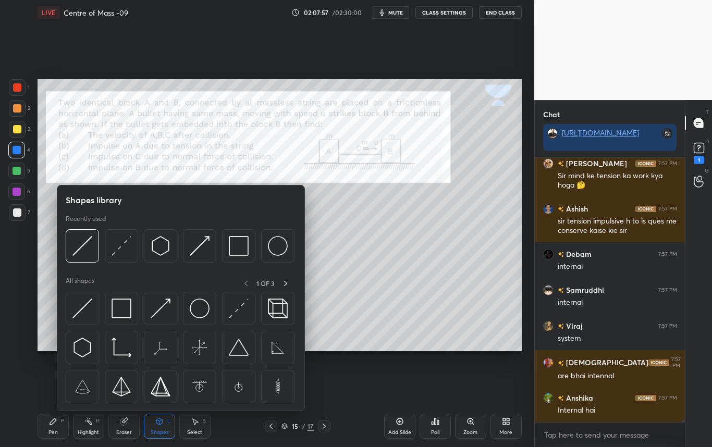
click at [21, 152] on div at bounding box center [16, 150] width 17 height 17
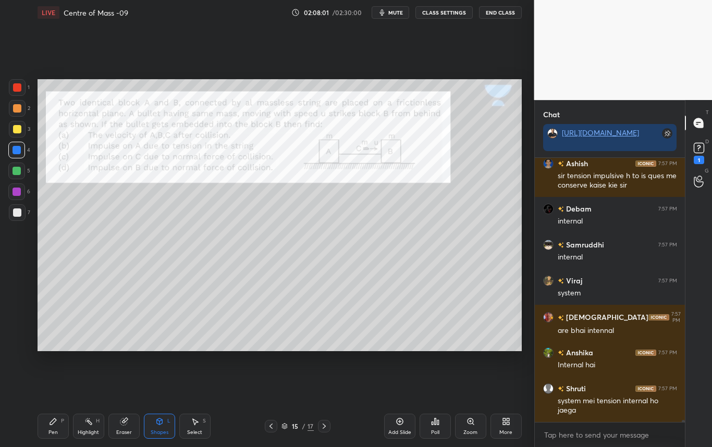
scroll to position [32516, 0]
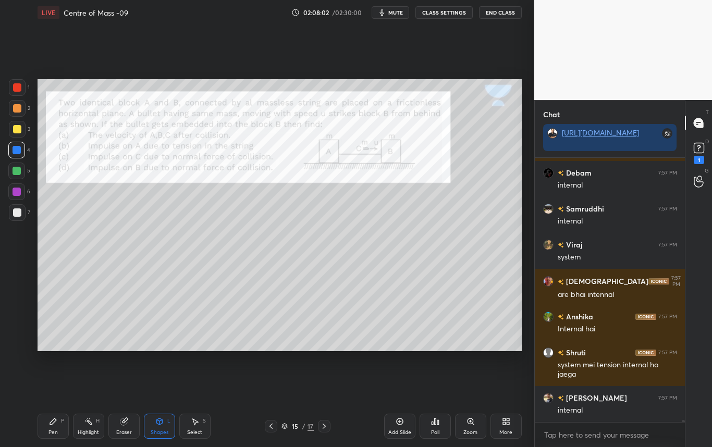
click at [162, 426] on div "Shapes L" at bounding box center [159, 426] width 31 height 25
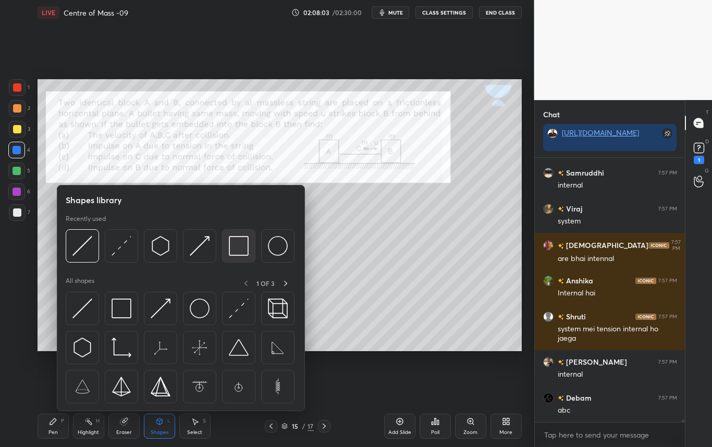
scroll to position [32588, 0]
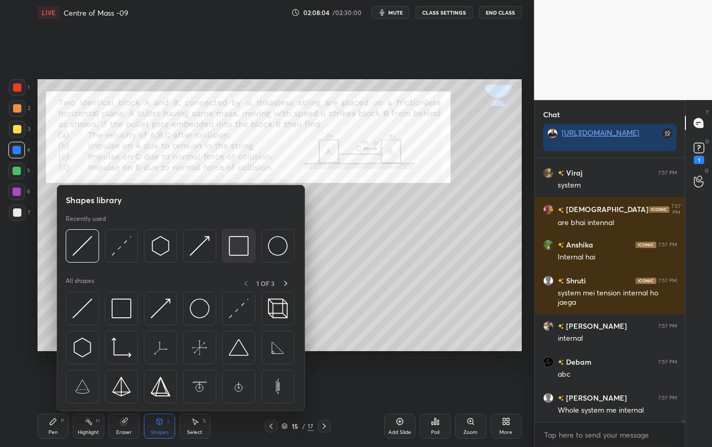
click at [240, 247] on img at bounding box center [239, 246] width 20 height 20
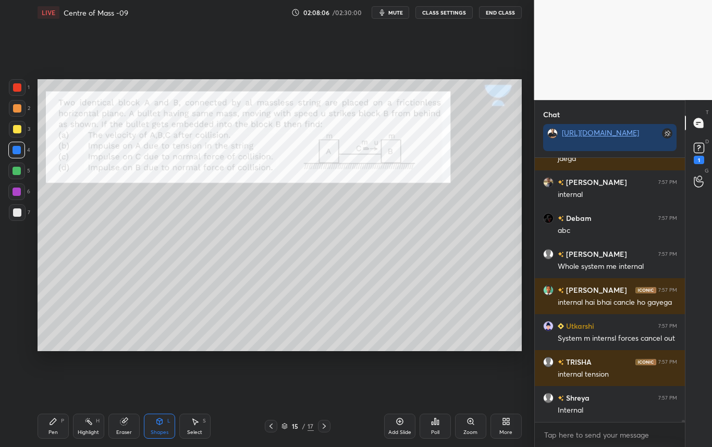
scroll to position [32767, 0]
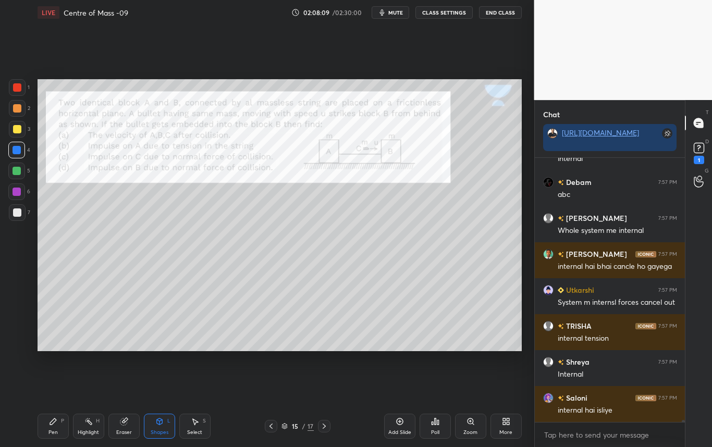
click at [54, 427] on div "Pen P" at bounding box center [53, 426] width 31 height 25
click at [14, 87] on div at bounding box center [17, 87] width 8 height 8
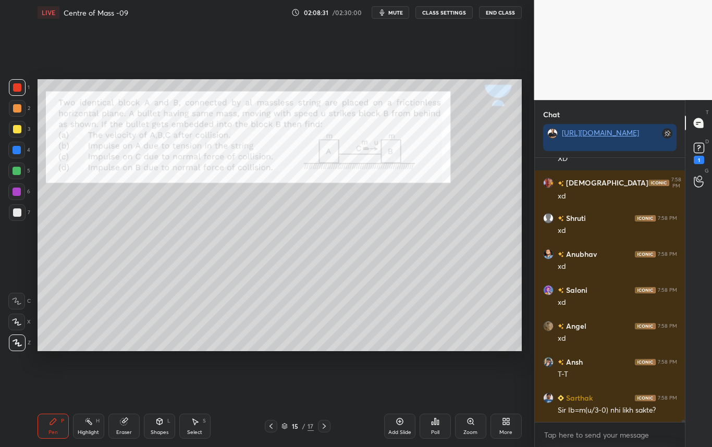
scroll to position [33163, 0]
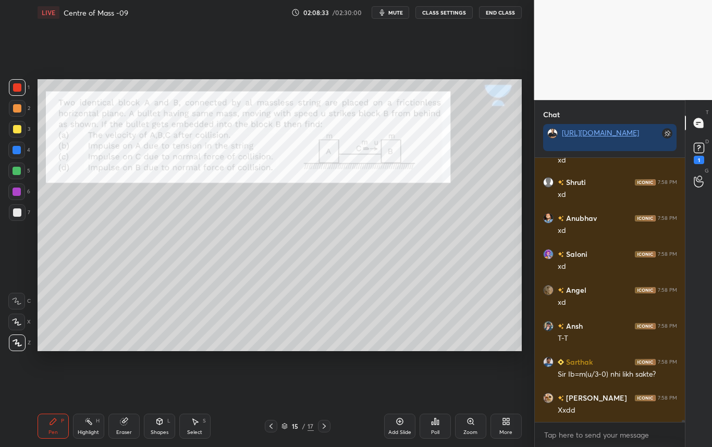
click at [325, 426] on icon at bounding box center [324, 426] width 8 height 8
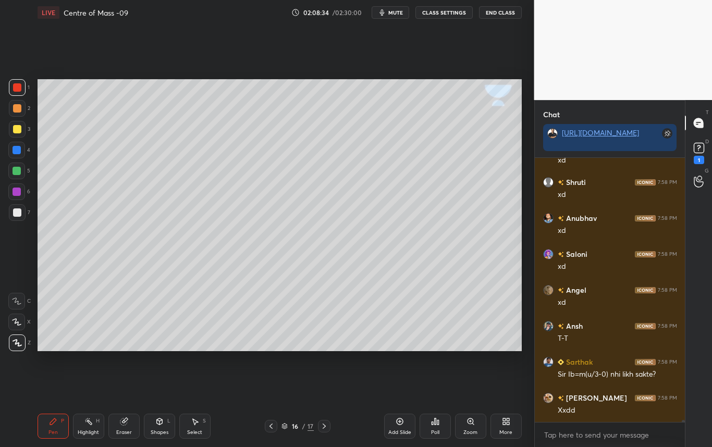
scroll to position [33199, 0]
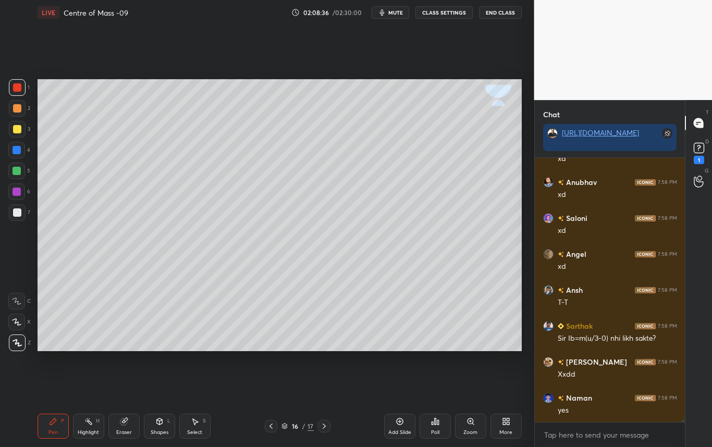
click at [165, 411] on div "Pen P Highlight H Eraser Shapes L Select S 16 / 17 Add Slide Poll Zoom More" at bounding box center [280, 426] width 484 height 42
click at [159, 426] on div "Shapes L" at bounding box center [159, 426] width 31 height 25
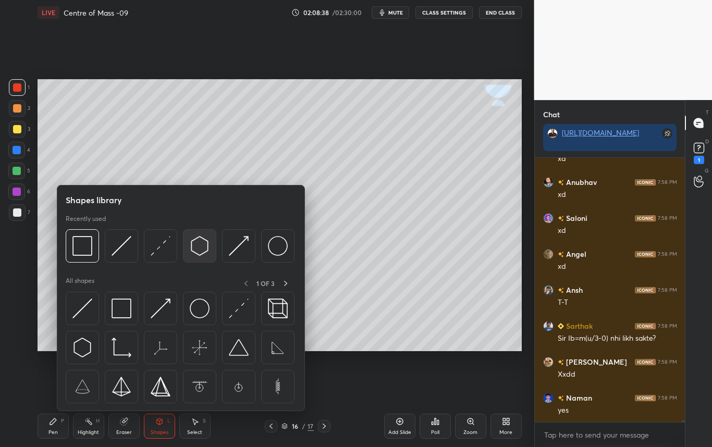
scroll to position [33235, 0]
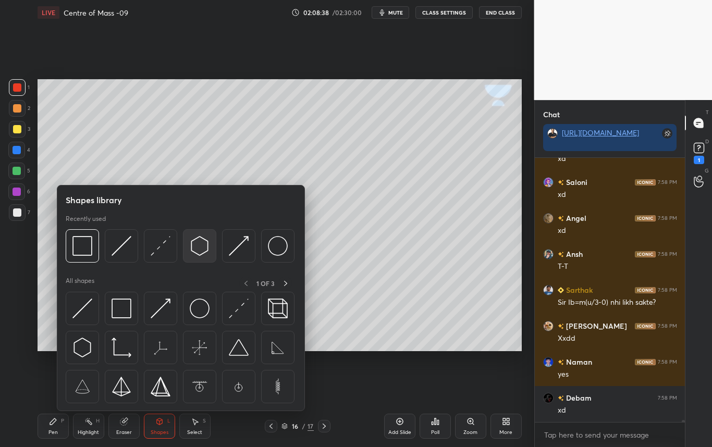
click at [200, 248] on img at bounding box center [200, 246] width 20 height 20
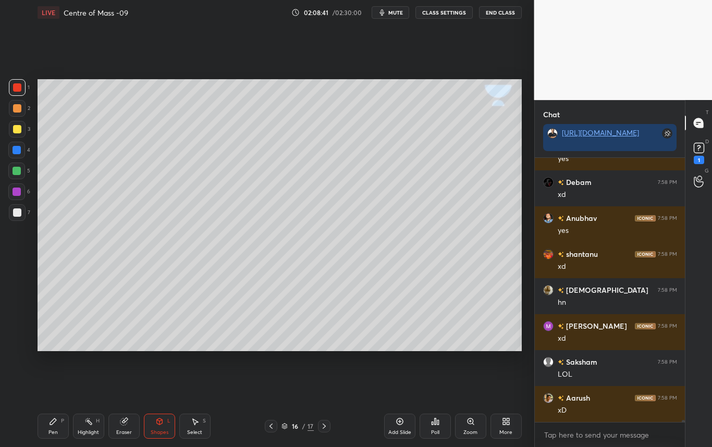
scroll to position [33486, 0]
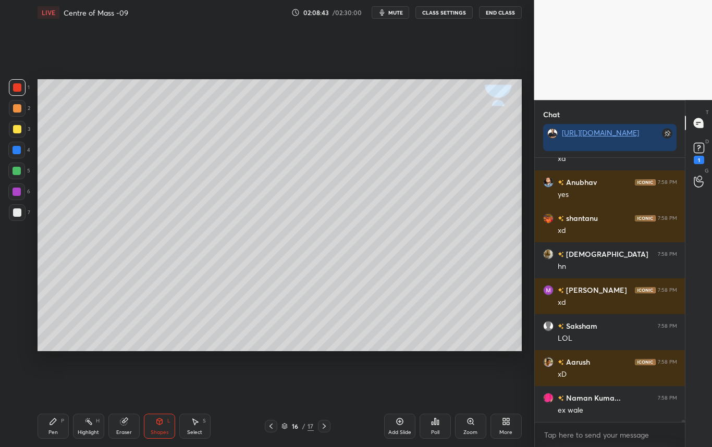
click at [157, 426] on div "Shapes L" at bounding box center [159, 426] width 31 height 25
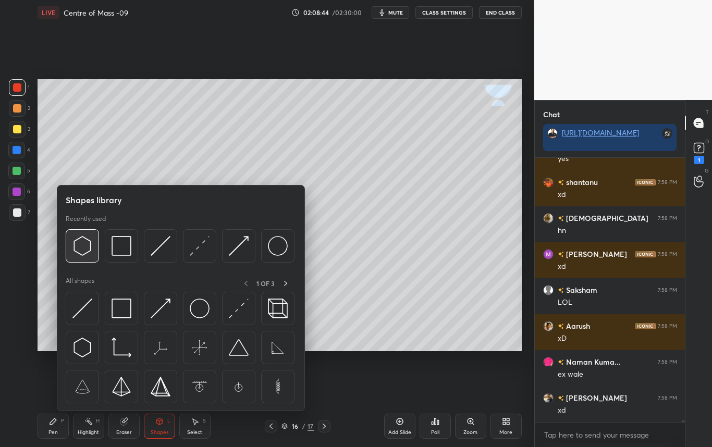
scroll to position [33558, 0]
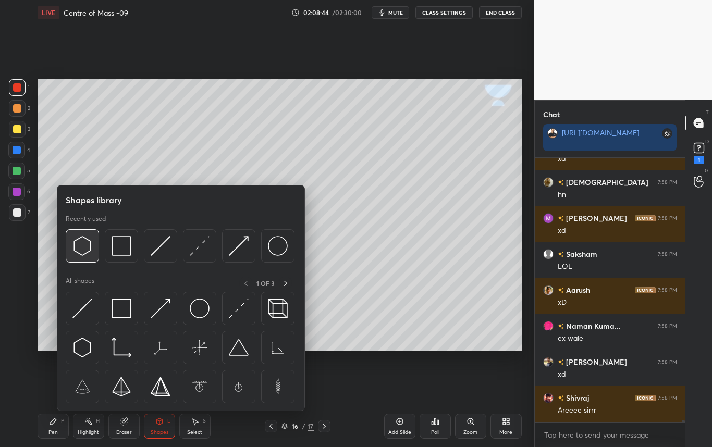
click at [84, 247] on img at bounding box center [82, 246] width 20 height 20
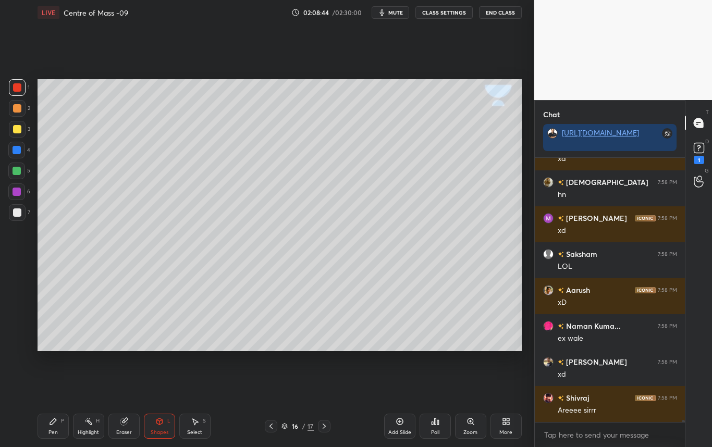
click at [17, 214] on div at bounding box center [17, 212] width 17 height 17
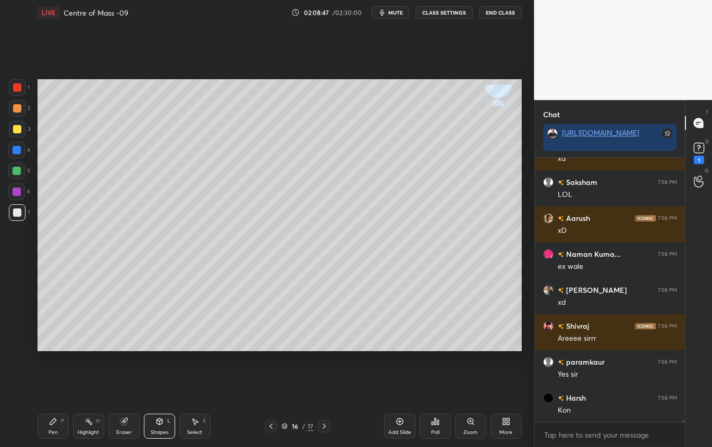
click at [196, 426] on div "Select S" at bounding box center [194, 426] width 31 height 25
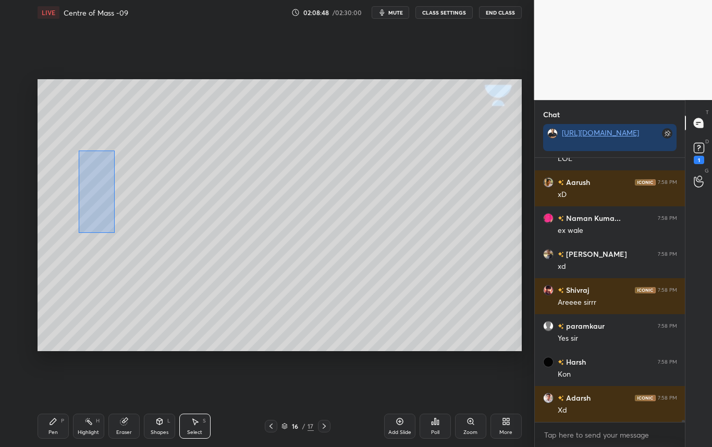
drag, startPoint x: 84, startPoint y: 218, endPoint x: 187, endPoint y: 232, distance: 103.6
click at [187, 232] on div "0 ° Undo Copy Duplicate Duplicate to new slide Delete" at bounding box center [280, 215] width 484 height 272
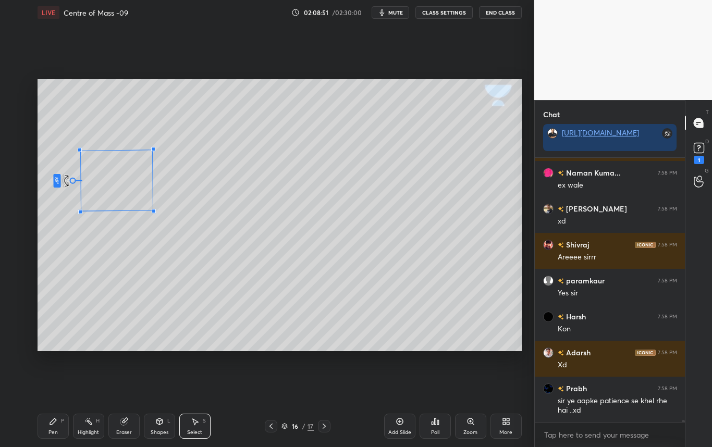
drag, startPoint x: 91, startPoint y: 217, endPoint x: 69, endPoint y: 180, distance: 42.7
click at [69, 180] on div "89 ° Undo Copy Duplicate Duplicate to new slide Delete" at bounding box center [280, 215] width 484 height 272
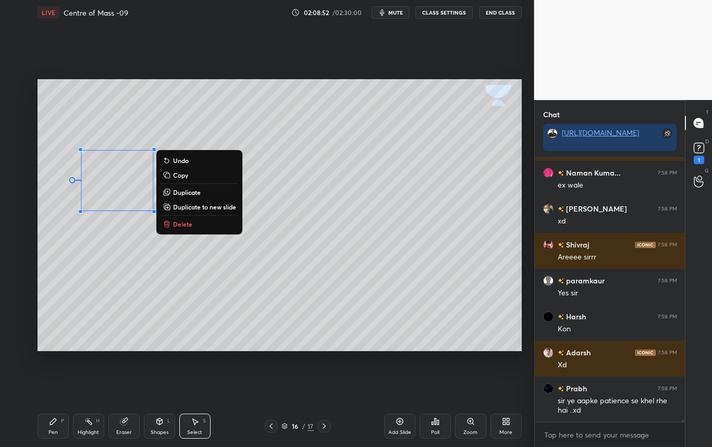
scroll to position [33747, 0]
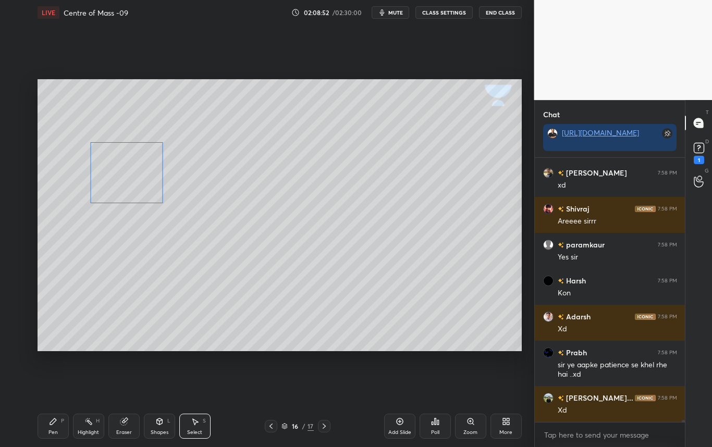
drag, startPoint x: 115, startPoint y: 183, endPoint x: 124, endPoint y: 177, distance: 11.0
click at [124, 178] on div "270 ° Undo Copy Duplicate Duplicate to new slide Delete" at bounding box center [280, 215] width 484 height 272
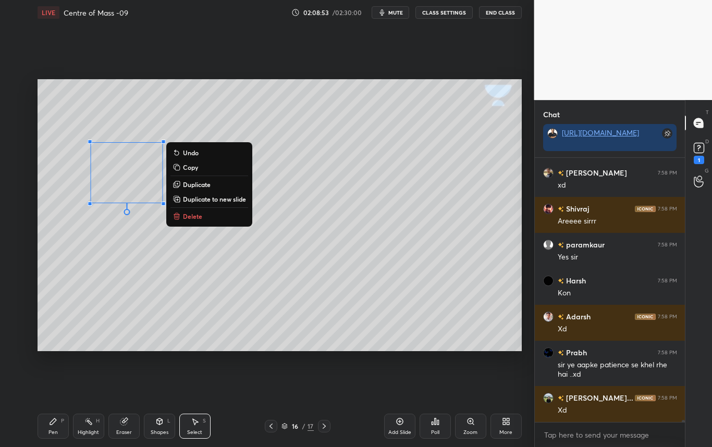
click at [158, 303] on div "270 ° Undo Copy Duplicate Duplicate to new slide Delete" at bounding box center [280, 215] width 484 height 272
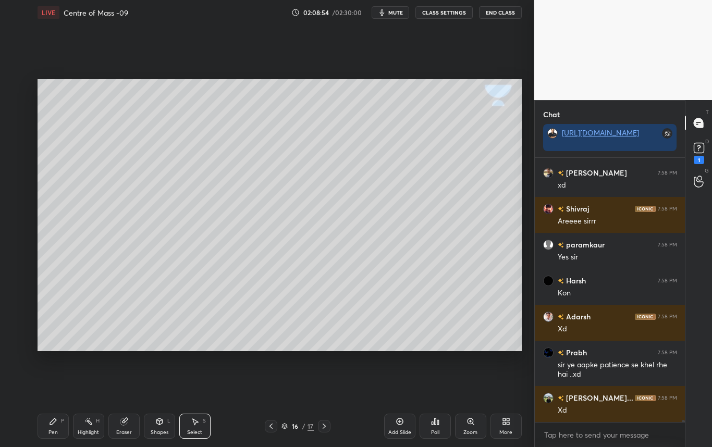
click at [156, 430] on div "Shapes" at bounding box center [160, 432] width 18 height 5
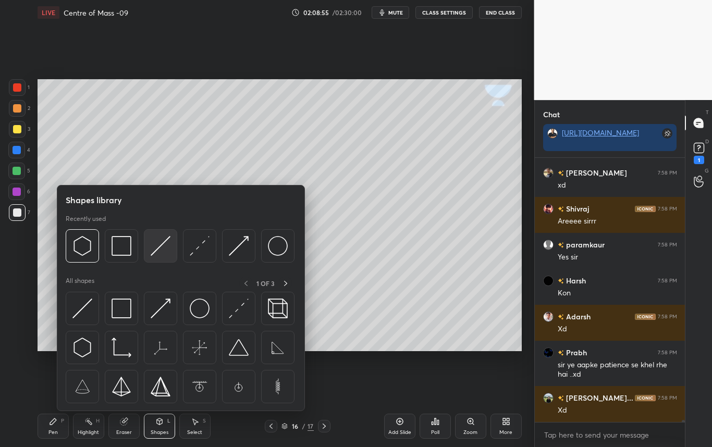
click at [155, 246] on img at bounding box center [161, 246] width 20 height 20
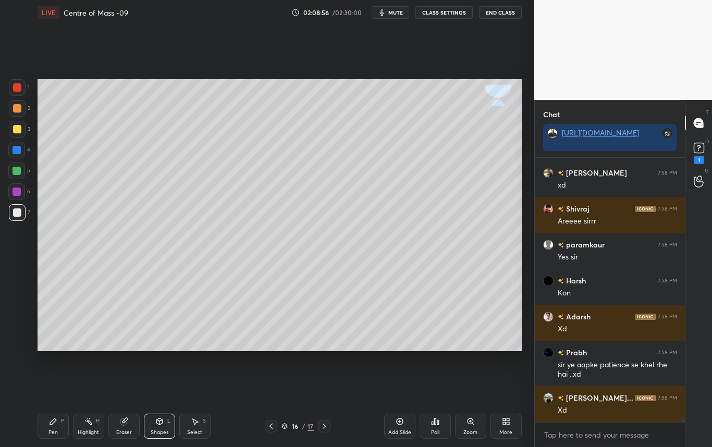
click at [18, 132] on div at bounding box center [17, 129] width 8 height 8
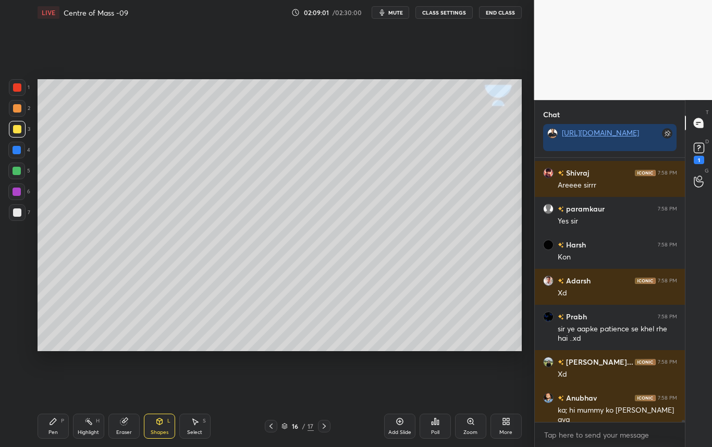
click at [54, 425] on div "Pen P" at bounding box center [53, 426] width 31 height 25
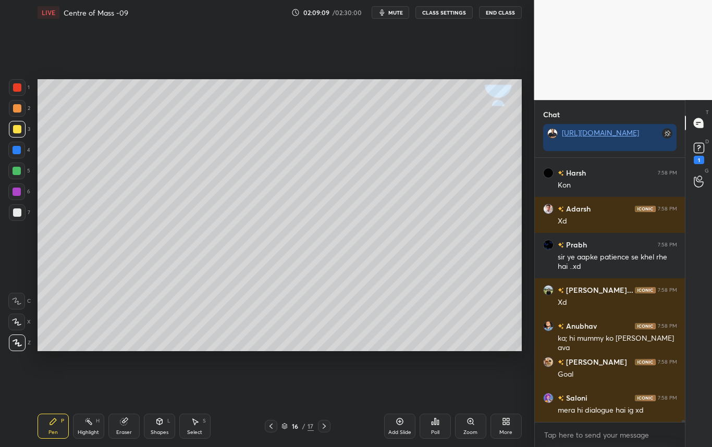
scroll to position [33891, 0]
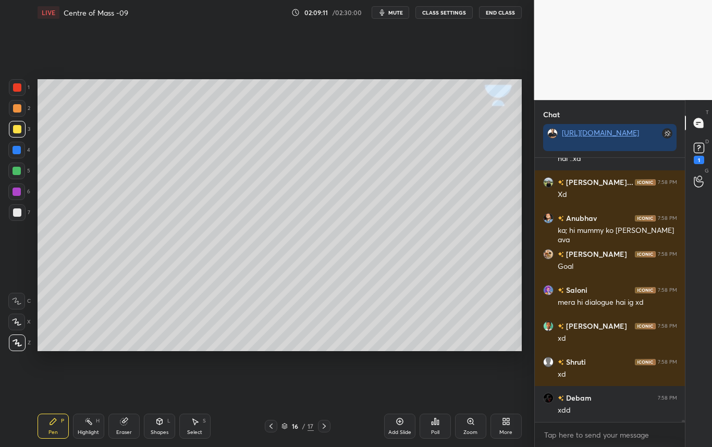
click at [18, 215] on div at bounding box center [17, 212] width 8 height 8
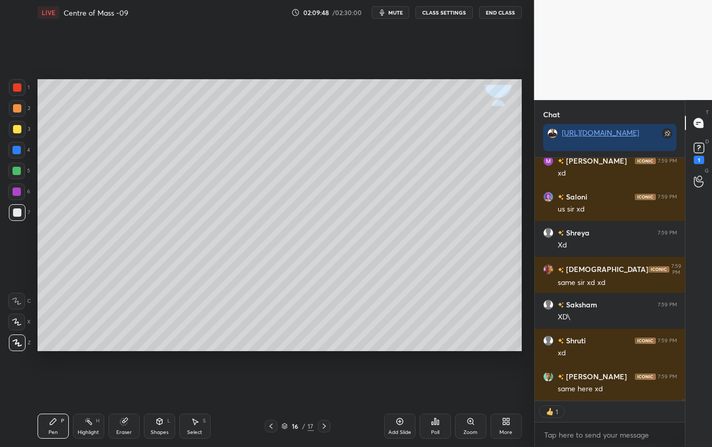
scroll to position [261, 147]
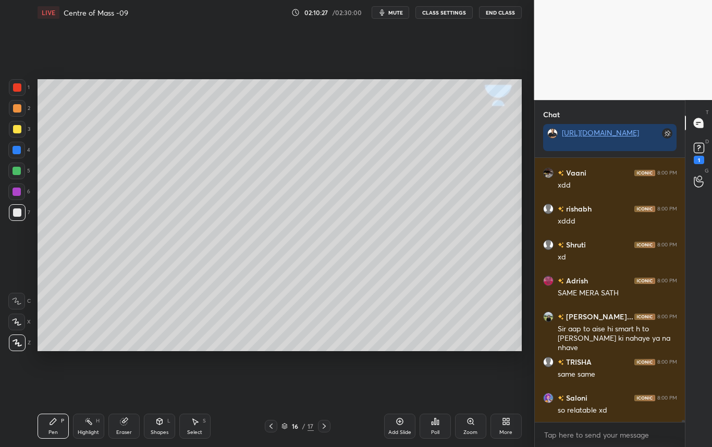
click at [18, 213] on div at bounding box center [17, 212] width 8 height 8
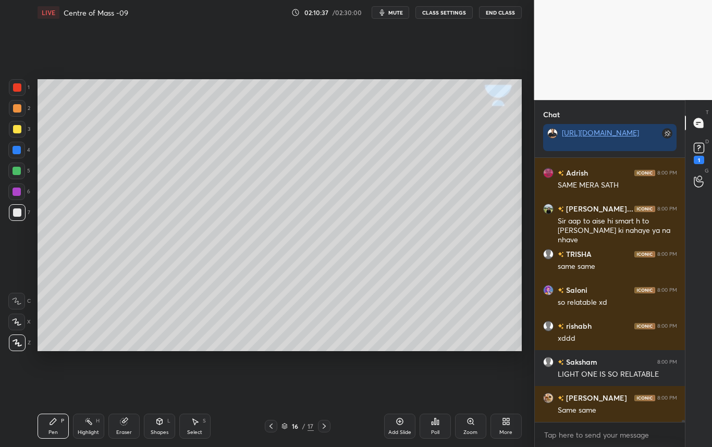
click at [16, 129] on div at bounding box center [17, 129] width 8 height 8
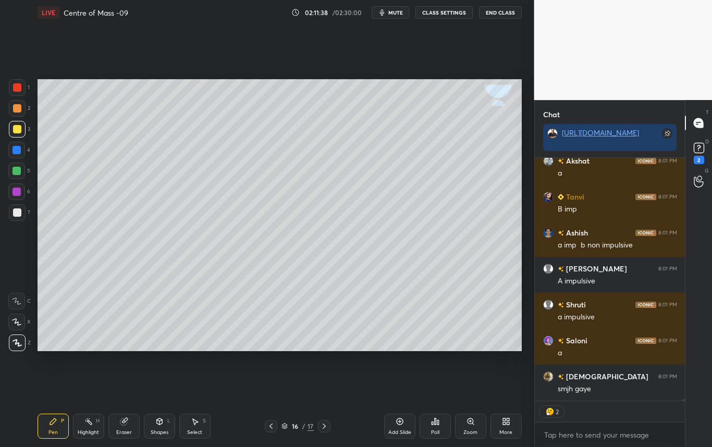
scroll to position [36332, 0]
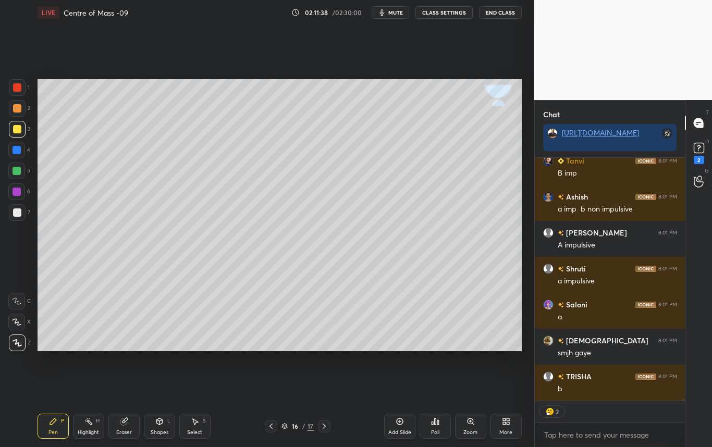
click at [18, 151] on div at bounding box center [17, 150] width 8 height 8
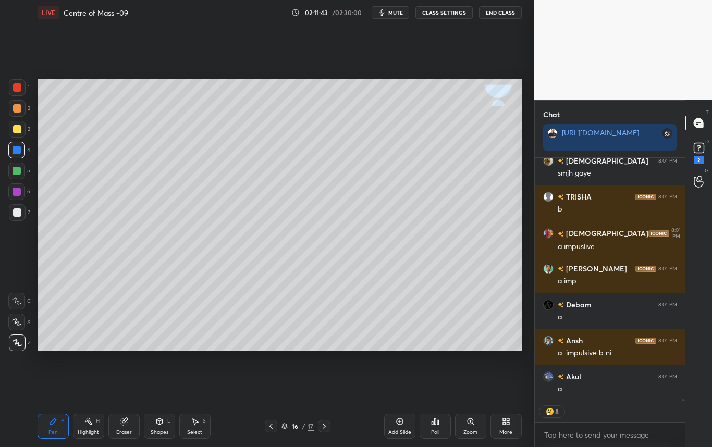
scroll to position [36547, 0]
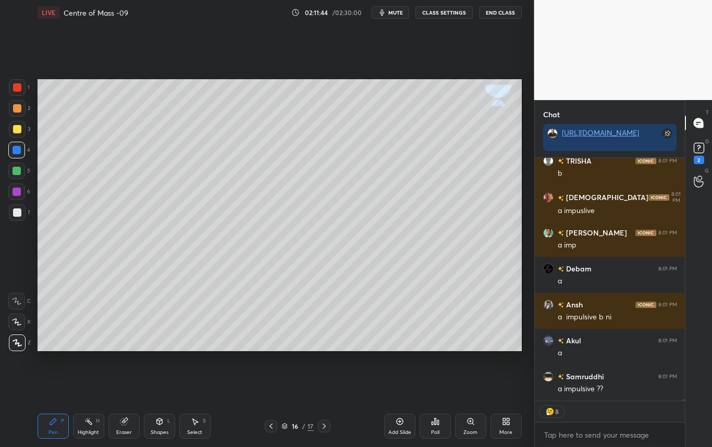
click at [18, 132] on div at bounding box center [17, 129] width 8 height 8
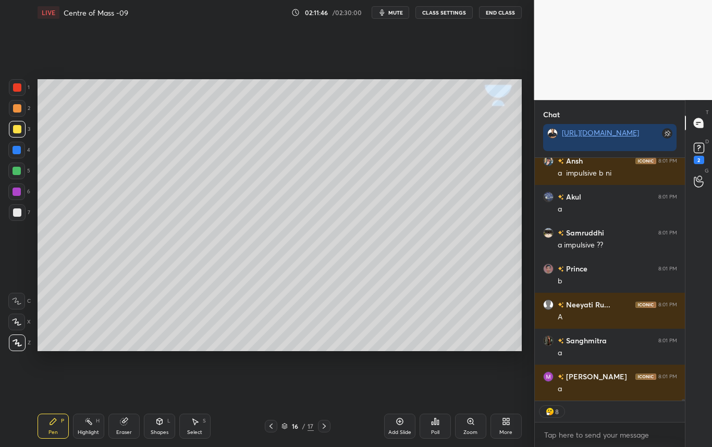
scroll to position [36799, 0]
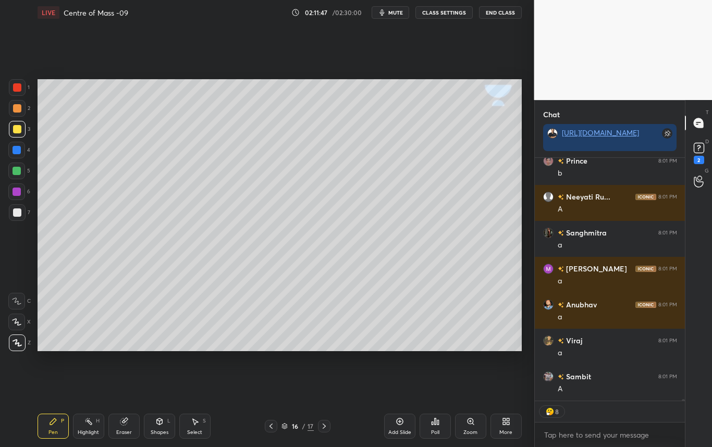
click at [125, 430] on div "Eraser" at bounding box center [124, 432] width 16 height 5
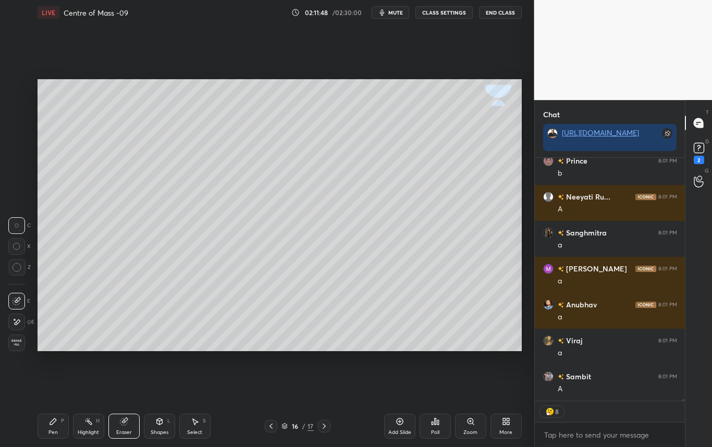
scroll to position [36835, 0]
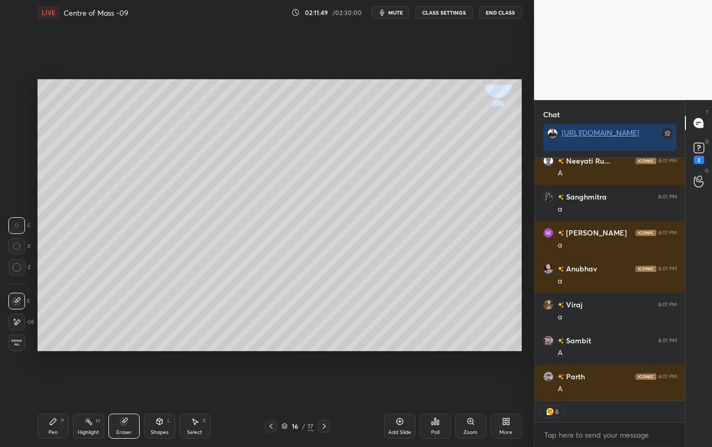
click at [51, 430] on div "Pen" at bounding box center [52, 432] width 9 height 5
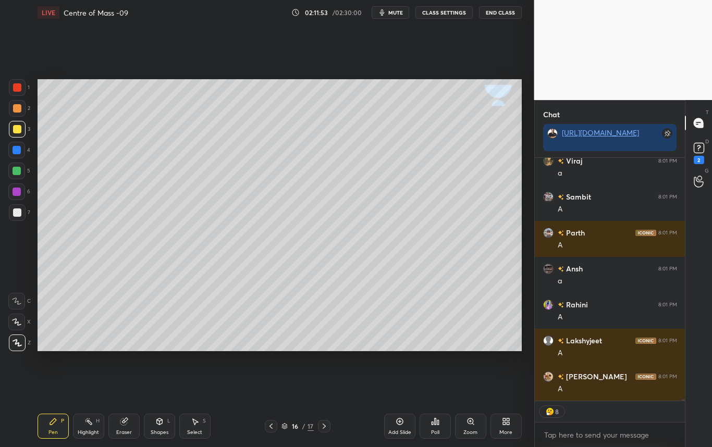
scroll to position [4, 4]
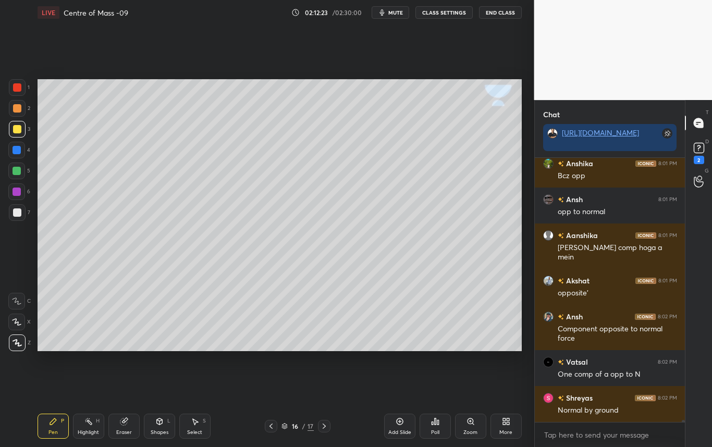
click at [16, 128] on div at bounding box center [17, 129] width 8 height 8
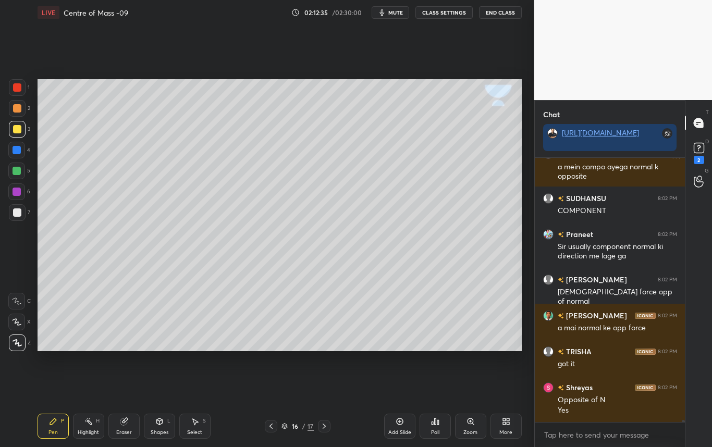
click at [89, 430] on div "Highlight" at bounding box center [88, 432] width 21 height 5
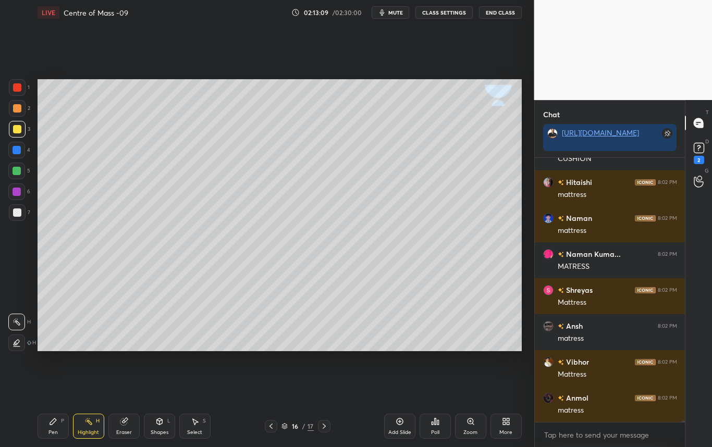
scroll to position [38822, 0]
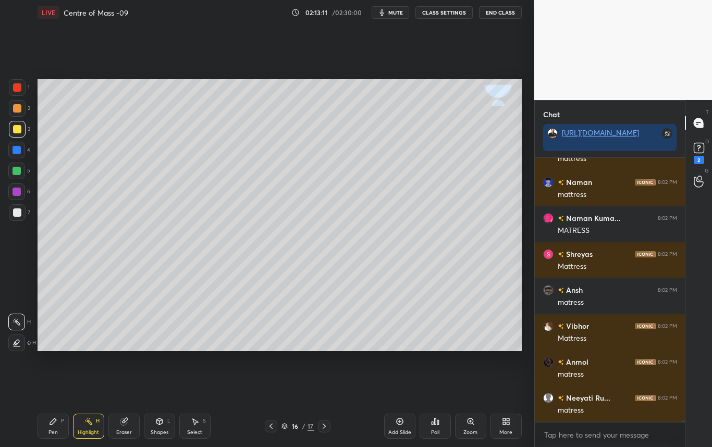
click at [59, 426] on div "Pen P" at bounding box center [53, 426] width 31 height 25
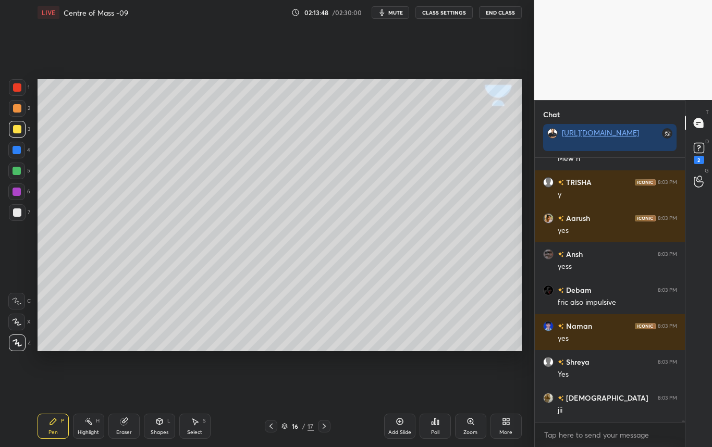
scroll to position [39613, 0]
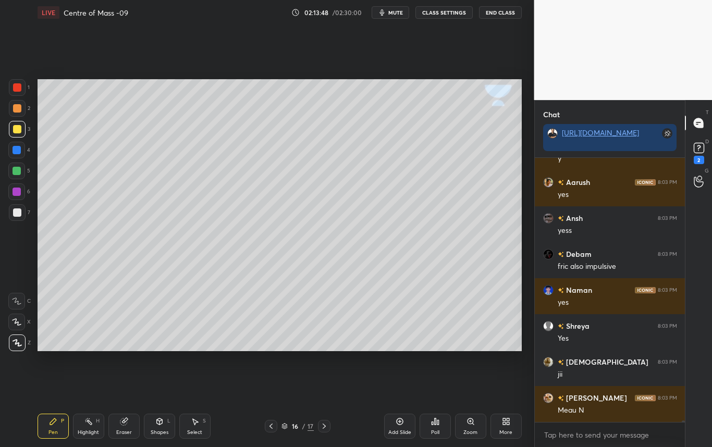
click at [162, 430] on div "Shapes" at bounding box center [160, 432] width 18 height 5
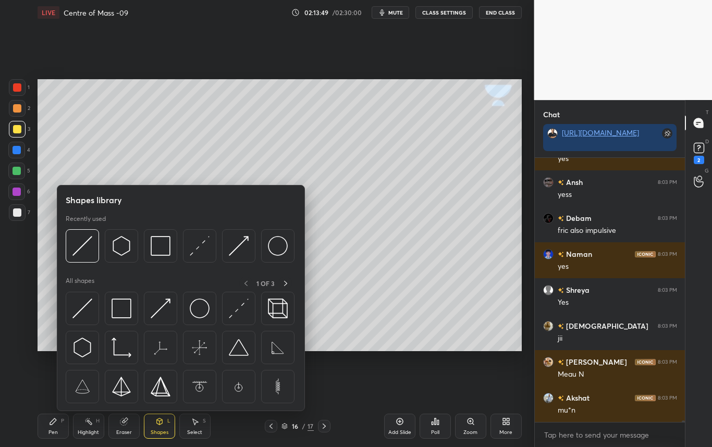
click at [201, 427] on div "Select S" at bounding box center [194, 426] width 31 height 25
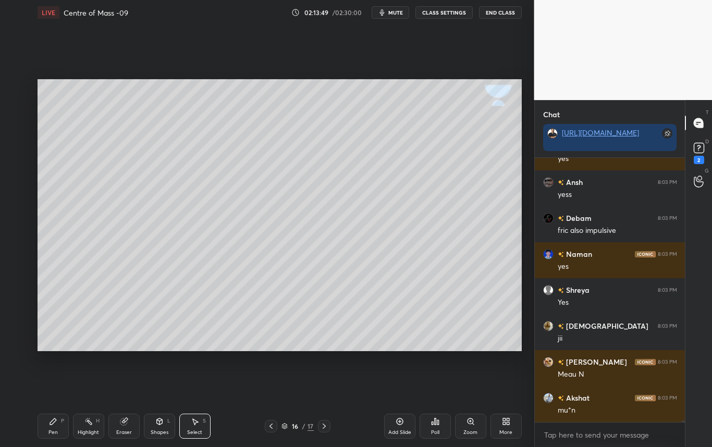
scroll to position [39684, 0]
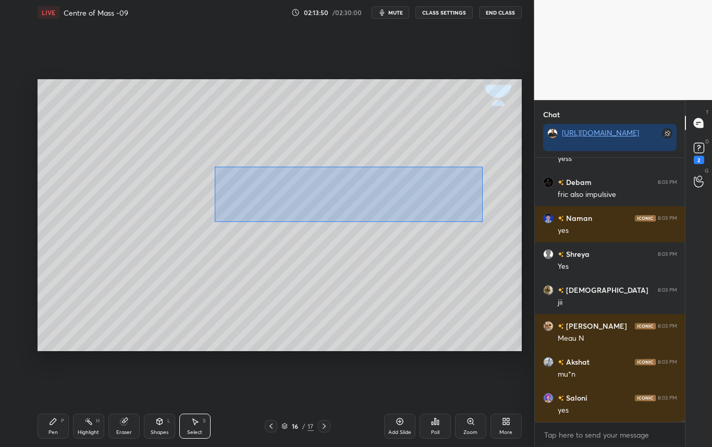
drag, startPoint x: 218, startPoint y: 164, endPoint x: 482, endPoint y: 221, distance: 270.8
click at [482, 221] on div "0 ° Undo Copy Duplicate Duplicate to new slide Delete" at bounding box center [280, 215] width 484 height 272
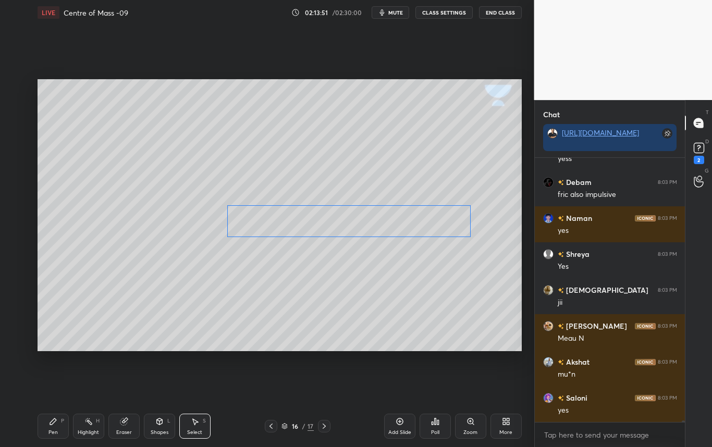
drag, startPoint x: 370, startPoint y: 205, endPoint x: 374, endPoint y: 218, distance: 13.5
click at [374, 218] on div "0 ° Undo Copy Duplicate Duplicate to new slide Delete" at bounding box center [280, 215] width 484 height 272
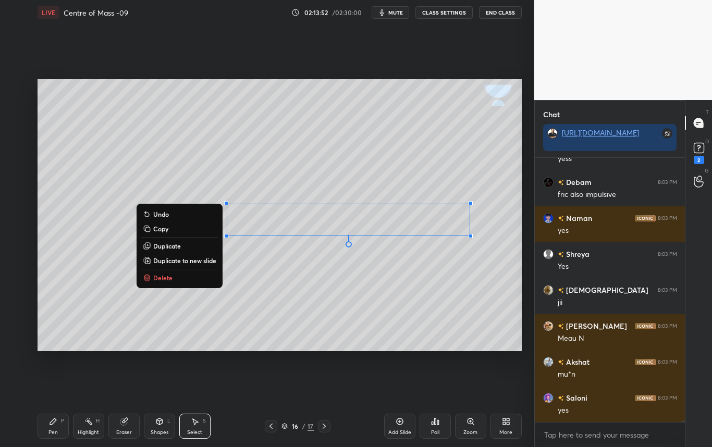
scroll to position [39720, 0]
click at [375, 286] on div "0 ° Undo Copy Duplicate Duplicate to new slide Delete" at bounding box center [280, 215] width 484 height 272
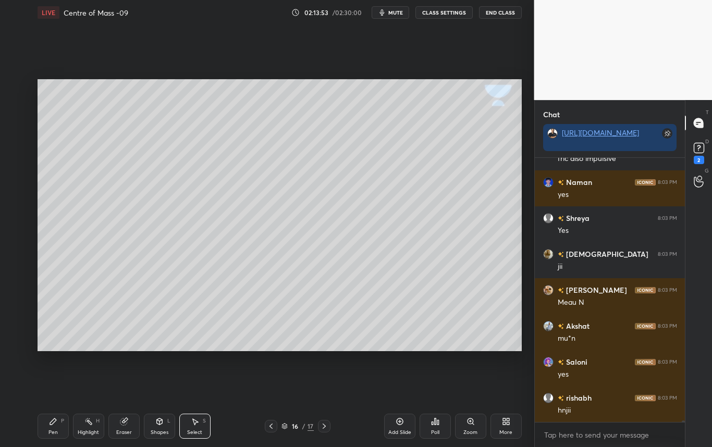
click at [54, 428] on div "Pen P" at bounding box center [53, 426] width 31 height 25
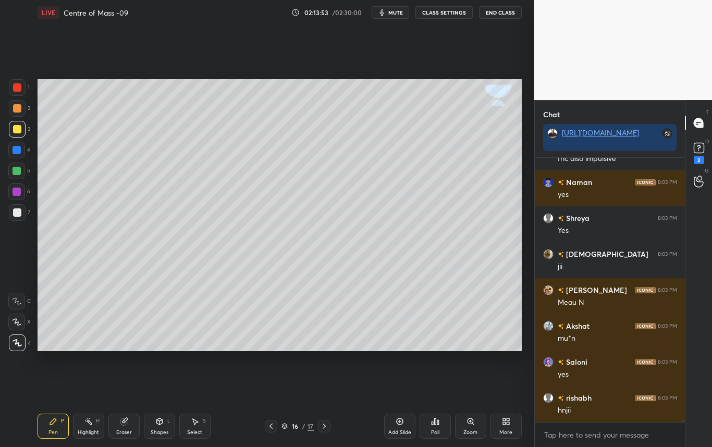
click at [17, 126] on div at bounding box center [17, 129] width 8 height 8
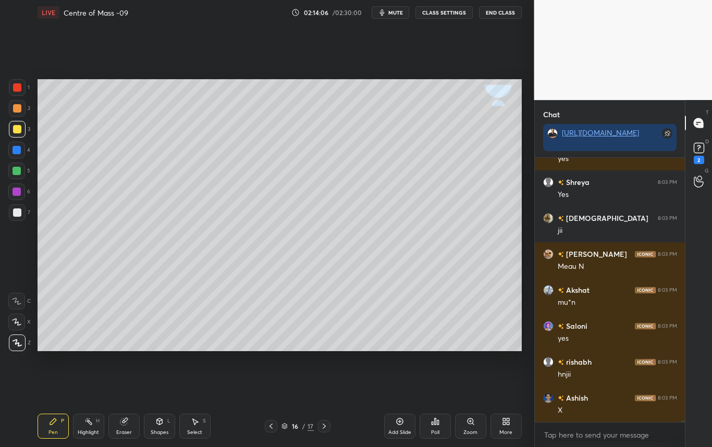
scroll to position [39792, 0]
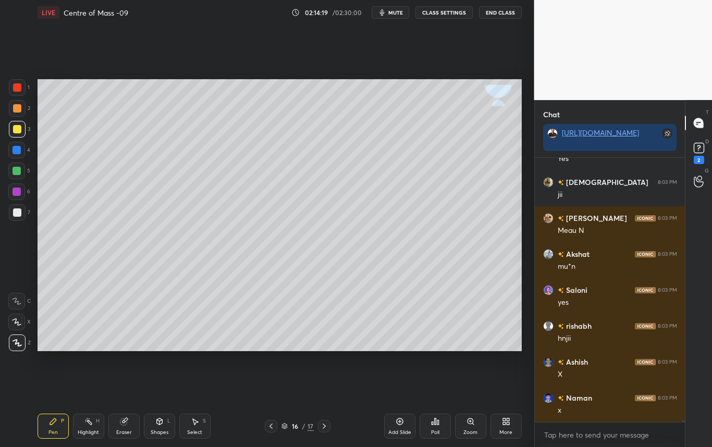
click at [20, 210] on div at bounding box center [17, 212] width 8 height 8
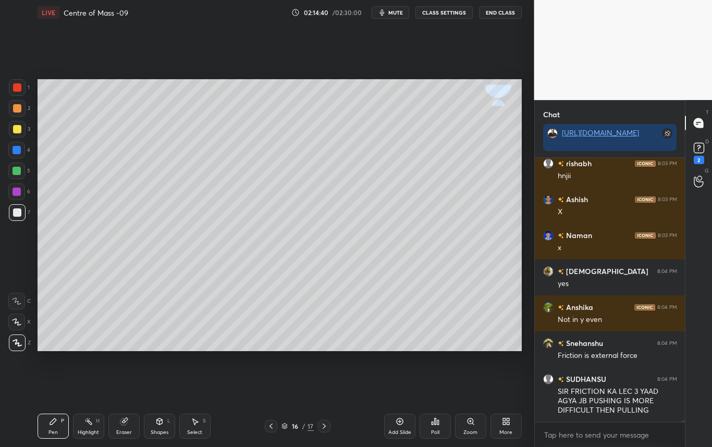
scroll to position [39991, 0]
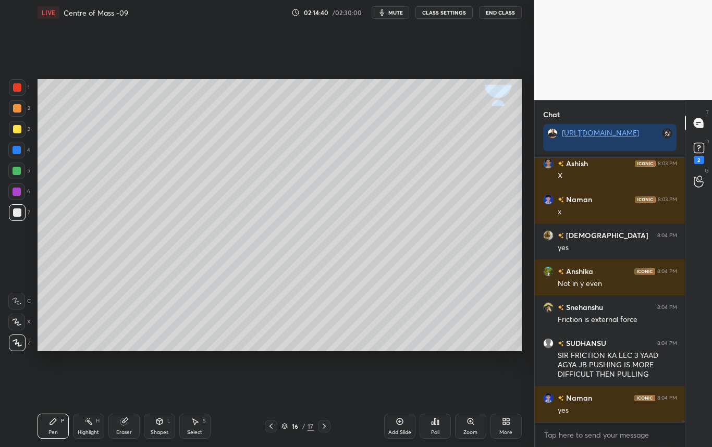
click at [18, 191] on div at bounding box center [17, 192] width 8 height 8
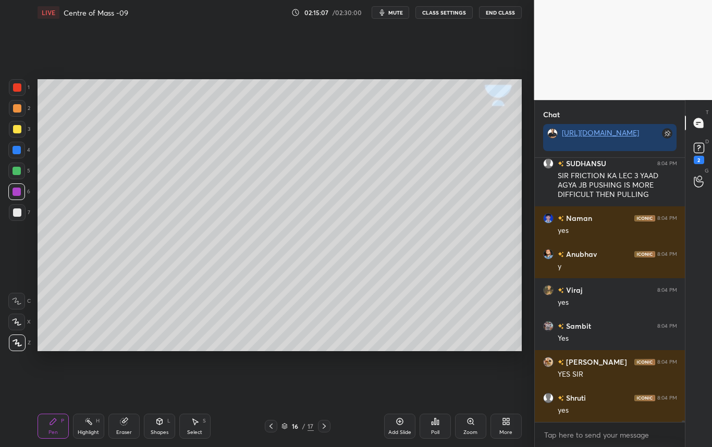
scroll to position [40207, 0]
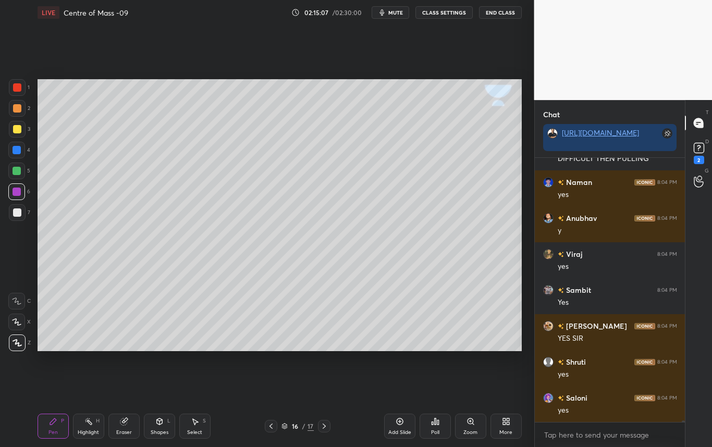
click at [19, 127] on div at bounding box center [17, 129] width 8 height 8
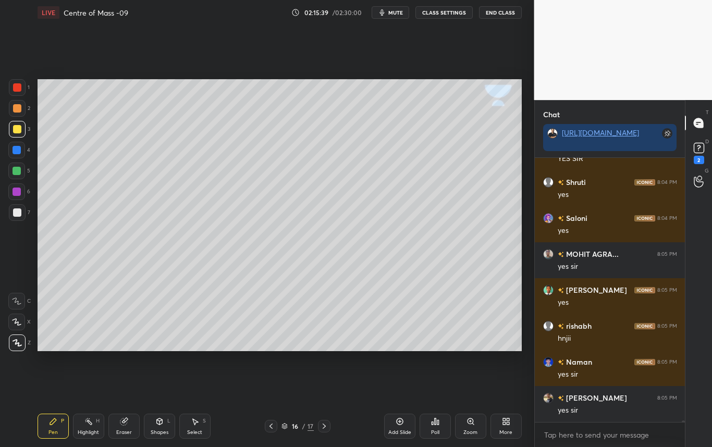
scroll to position [40422, 0]
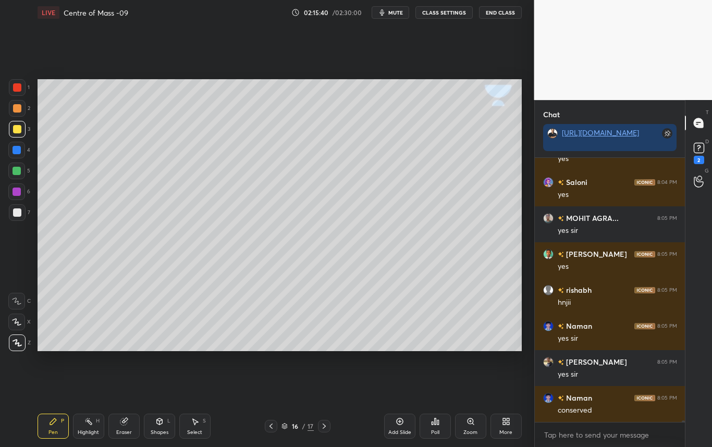
click at [17, 216] on div at bounding box center [17, 212] width 17 height 17
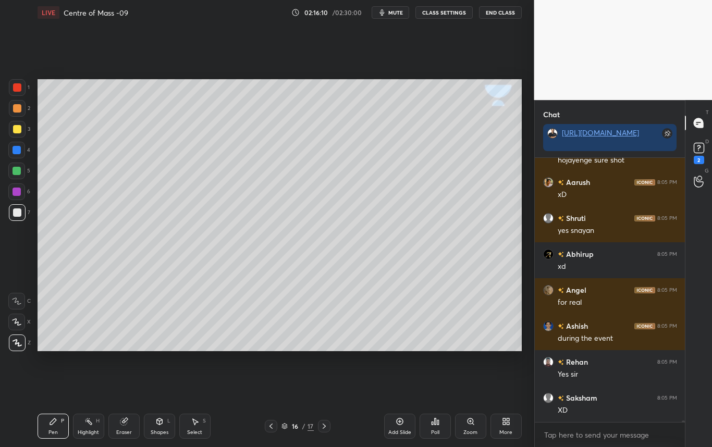
scroll to position [41043, 0]
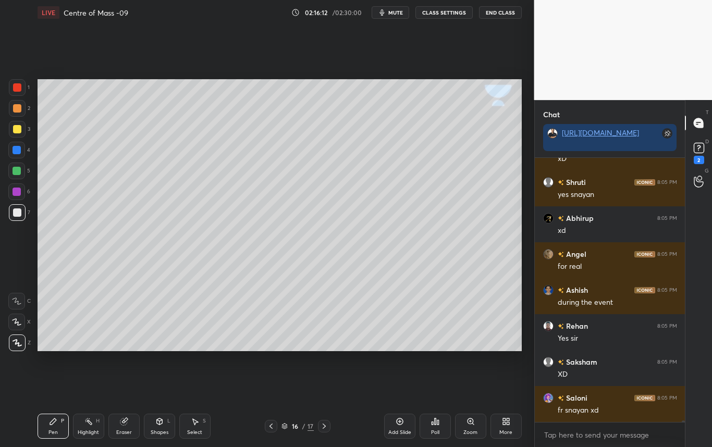
click at [21, 213] on div at bounding box center [17, 212] width 17 height 17
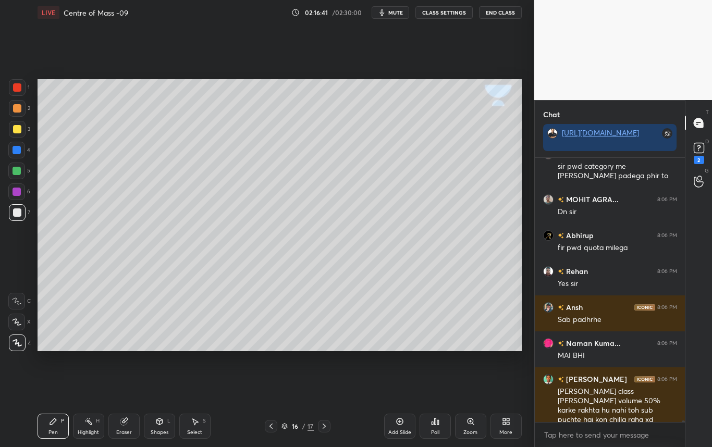
scroll to position [41620, 0]
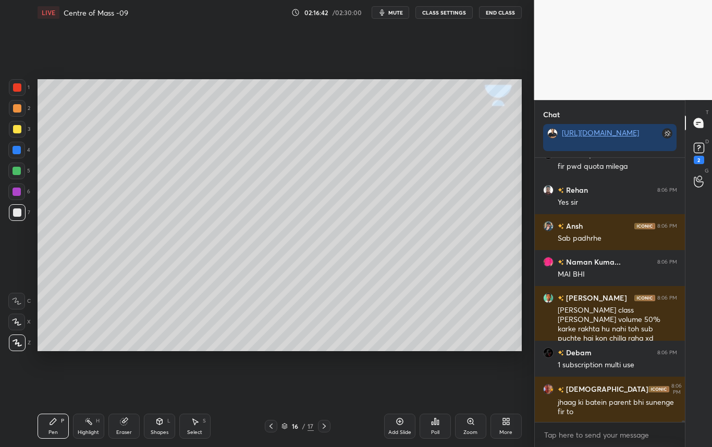
click at [324, 427] on icon at bounding box center [324, 426] width 8 height 8
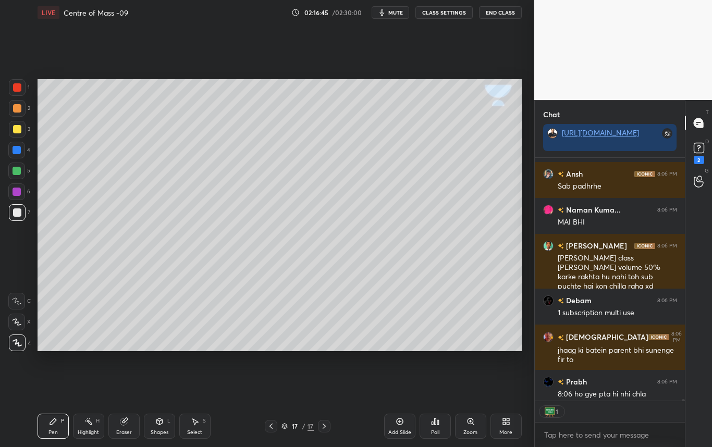
click at [161, 430] on div "Shapes" at bounding box center [160, 432] width 18 height 5
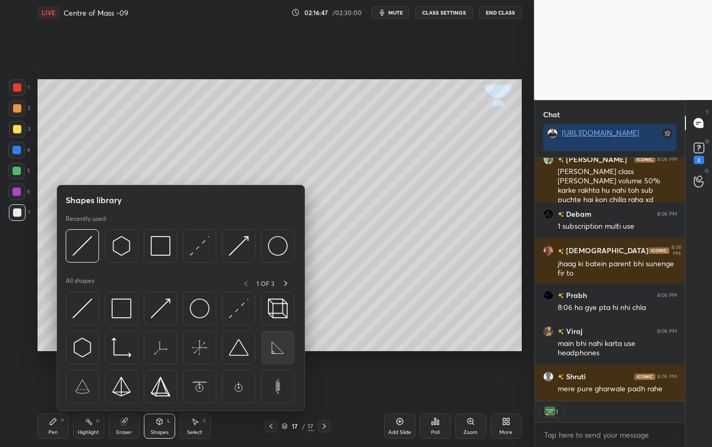
scroll to position [41794, 0]
click at [271, 350] on img at bounding box center [278, 348] width 20 height 20
click at [272, 350] on div "Setting up your live class Poll for secs No correct answer Start poll" at bounding box center [279, 215] width 492 height 380
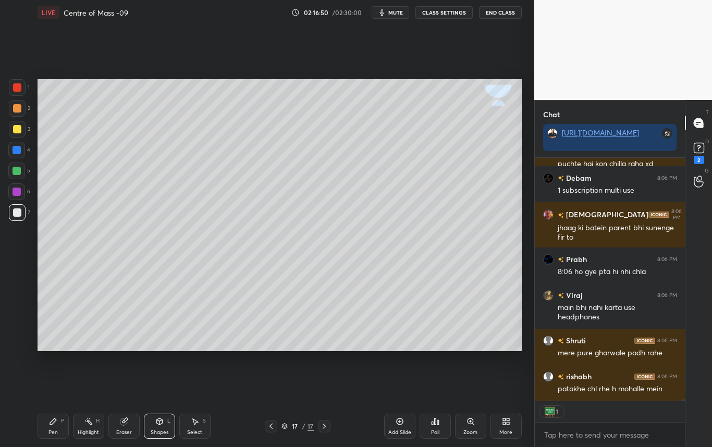
scroll to position [41830, 0]
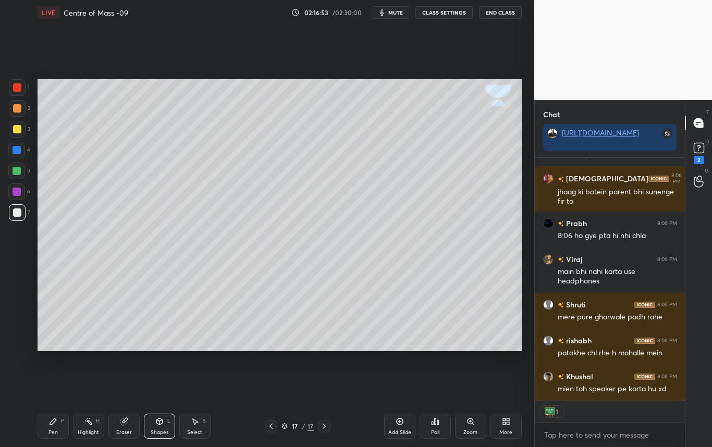
click at [160, 424] on div "Shapes L" at bounding box center [159, 426] width 31 height 25
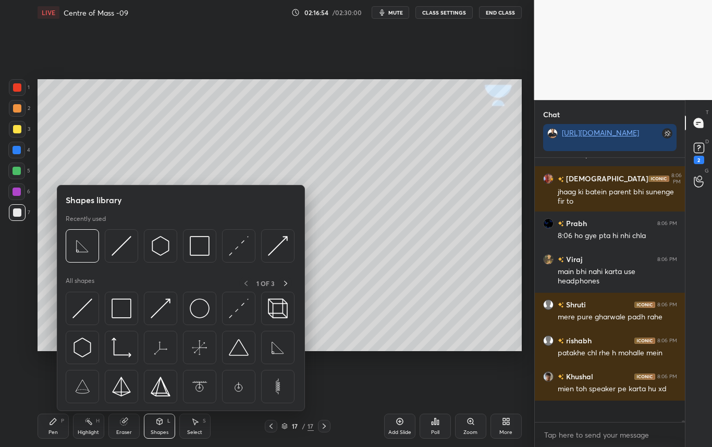
scroll to position [41809, 0]
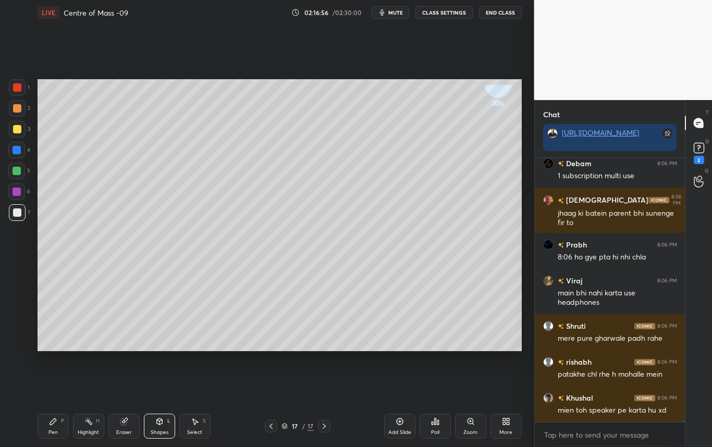
click at [16, 257] on div "1 2 3 4 5 6 7 C X Z C X Z E E Erase all H H" at bounding box center [16, 215] width 33 height 272
click at [13, 129] on div at bounding box center [17, 129] width 8 height 8
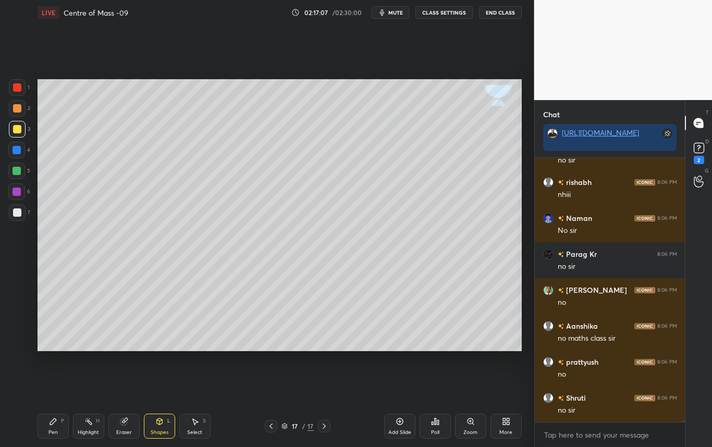
scroll to position [42384, 0]
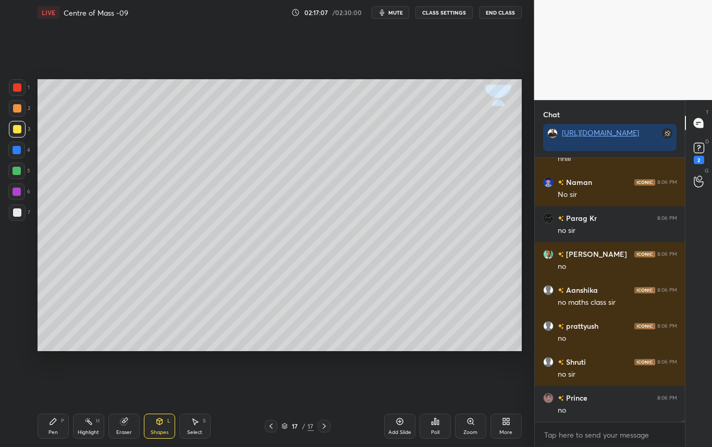
click at [154, 426] on div "Shapes L" at bounding box center [159, 426] width 31 height 25
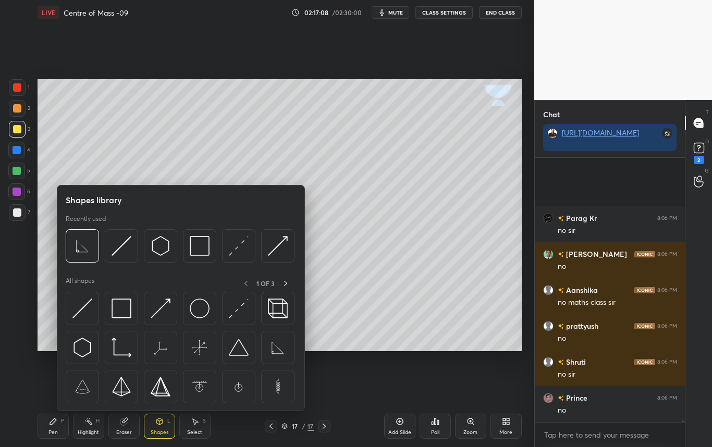
scroll to position [42492, 0]
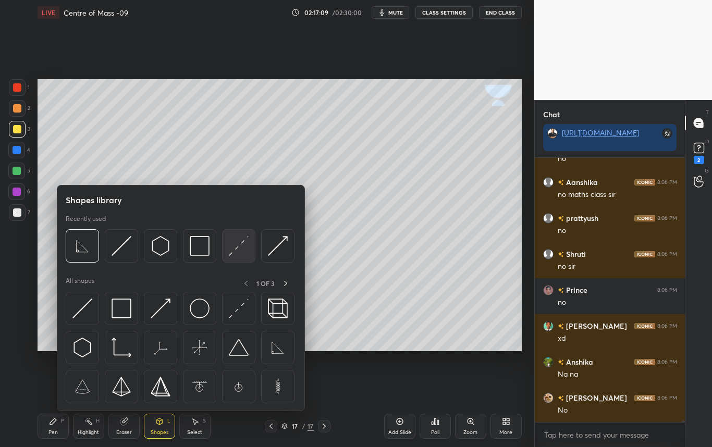
click at [240, 248] on img at bounding box center [239, 246] width 20 height 20
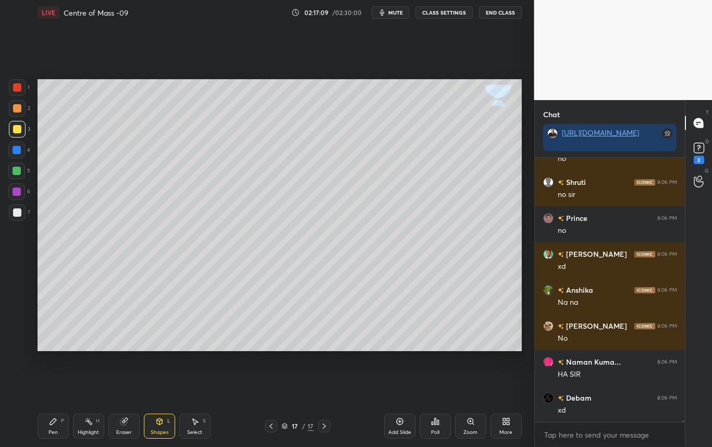
click at [17, 257] on div "1 2 3 4 5 6 7 C X Z C X Z E E Erase all H H" at bounding box center [16, 215] width 33 height 272
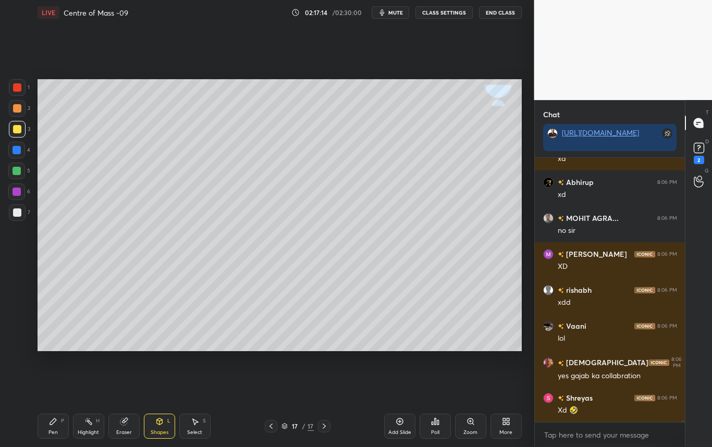
scroll to position [43175, 0]
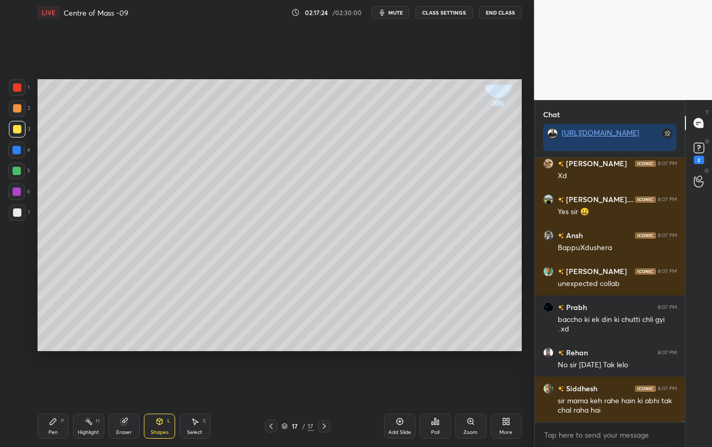
click at [52, 430] on div "Pen" at bounding box center [52, 432] width 9 height 5
click at [18, 148] on div at bounding box center [17, 150] width 8 height 8
click at [15, 128] on div at bounding box center [17, 129] width 8 height 8
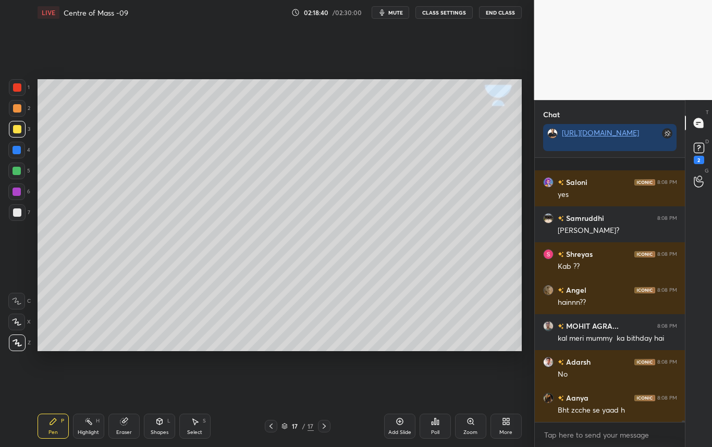
scroll to position [45734, 0]
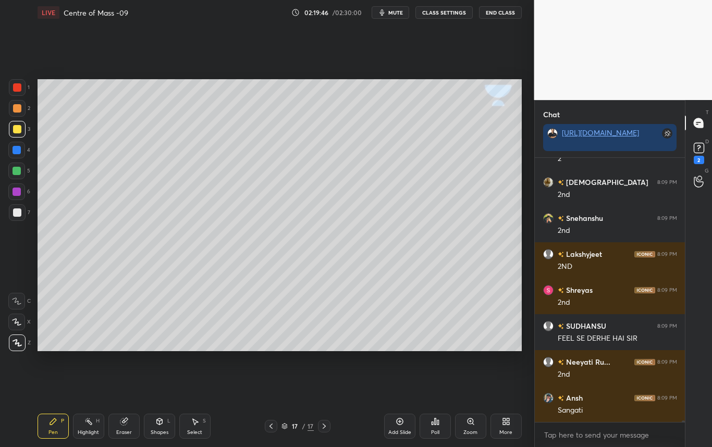
click at [162, 424] on icon at bounding box center [159, 421] width 8 height 8
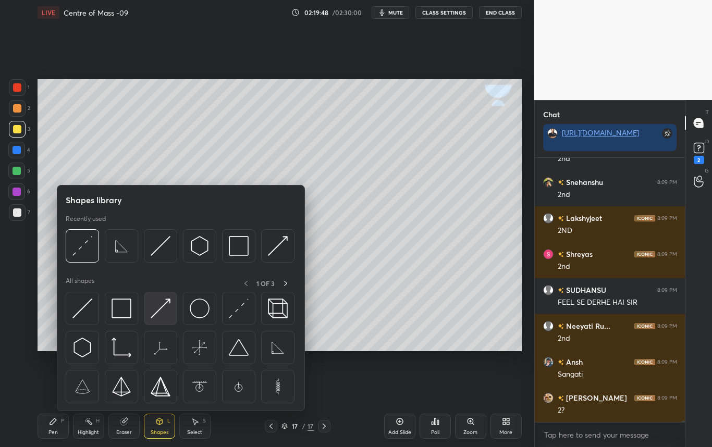
click at [163, 306] on img at bounding box center [161, 309] width 20 height 20
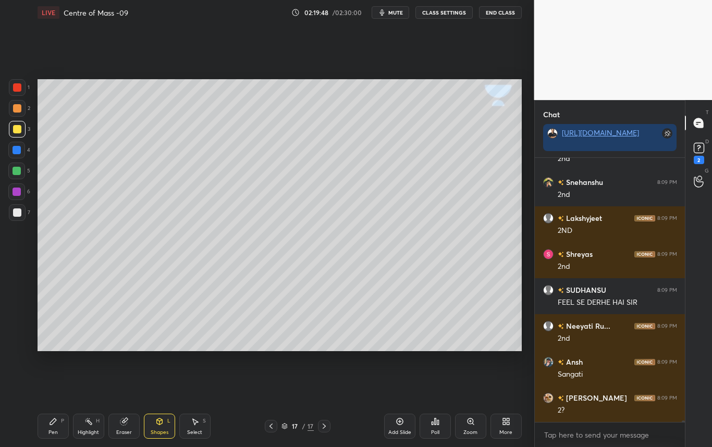
click at [11, 274] on div "1 2 3 4 5 6 7 C X Z C X Z E E Erase all H H" at bounding box center [16, 215] width 33 height 272
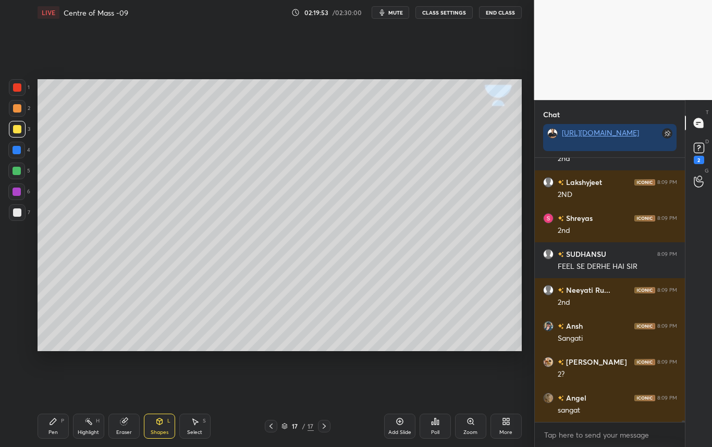
click at [155, 422] on icon at bounding box center [159, 421] width 8 height 8
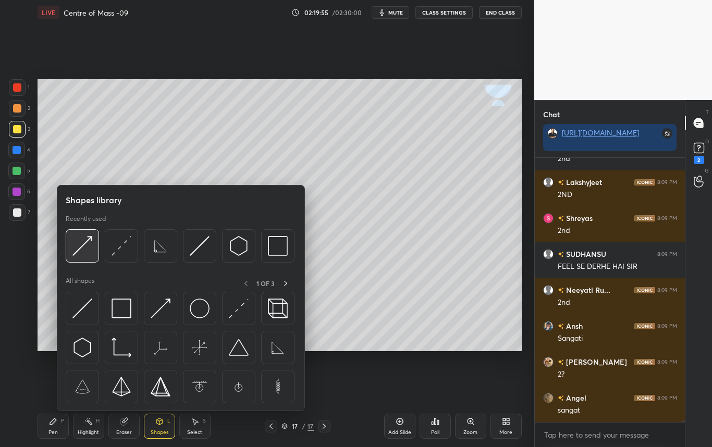
click at [79, 246] on img at bounding box center [82, 246] width 20 height 20
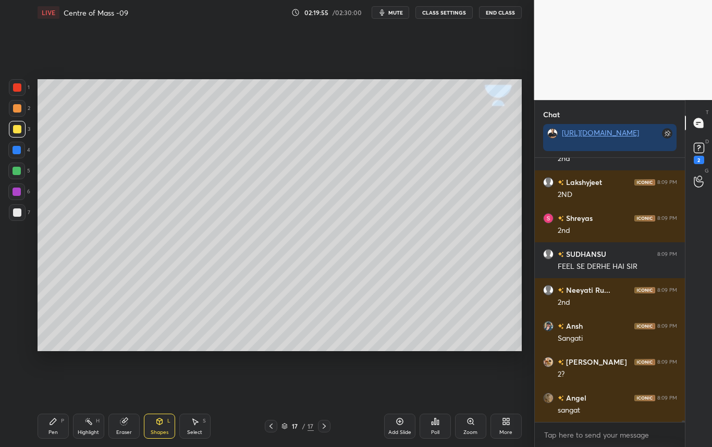
click at [21, 168] on div at bounding box center [16, 171] width 17 height 17
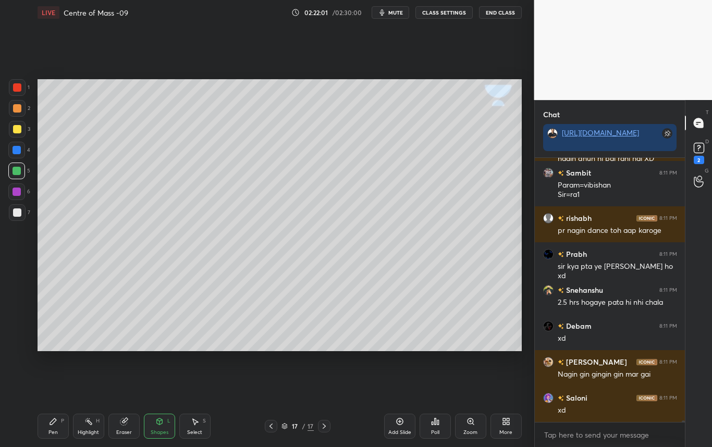
scroll to position [51426, 0]
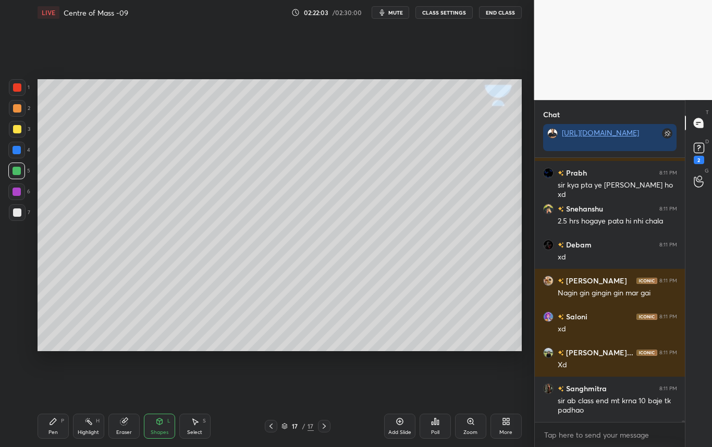
click at [16, 143] on div at bounding box center [16, 150] width 17 height 17
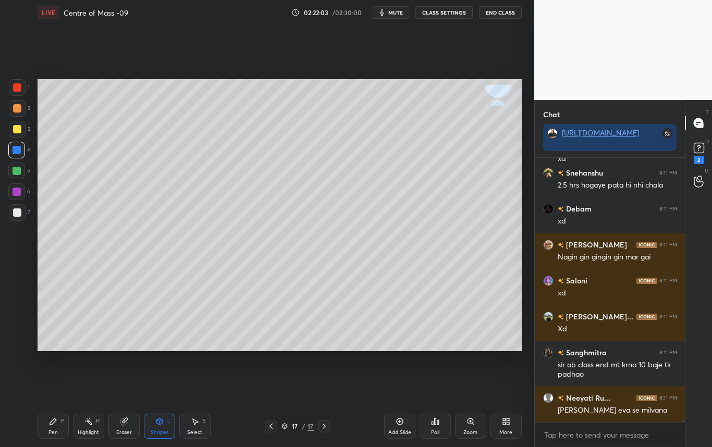
click at [48, 435] on div "Pen P" at bounding box center [53, 426] width 31 height 25
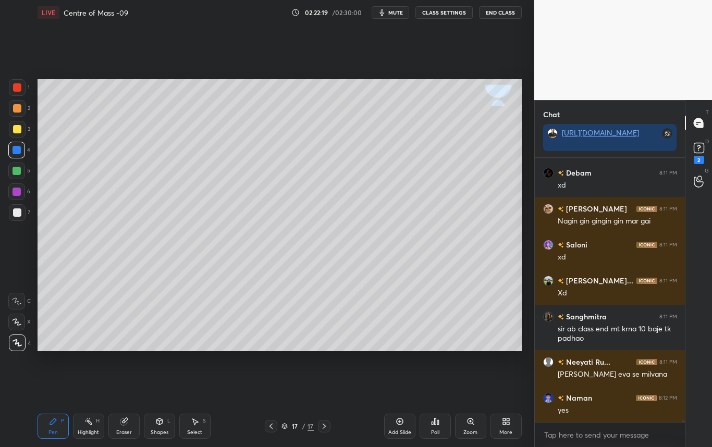
click at [93, 427] on div "Highlight H" at bounding box center [88, 426] width 31 height 25
click at [51, 430] on div "Pen" at bounding box center [52, 432] width 9 height 5
click at [19, 209] on div at bounding box center [17, 212] width 8 height 8
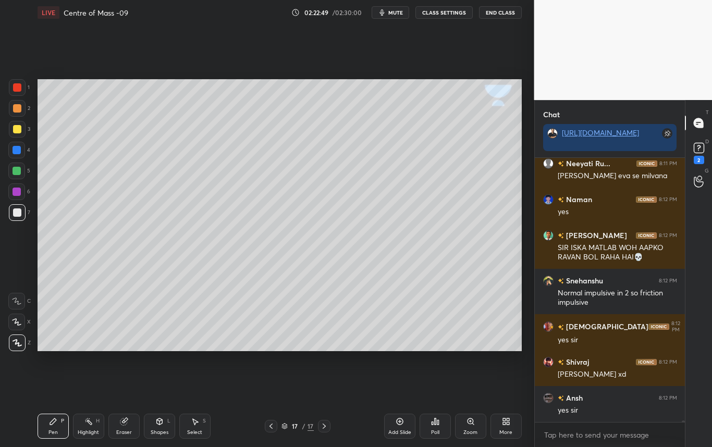
scroll to position [51778, 0]
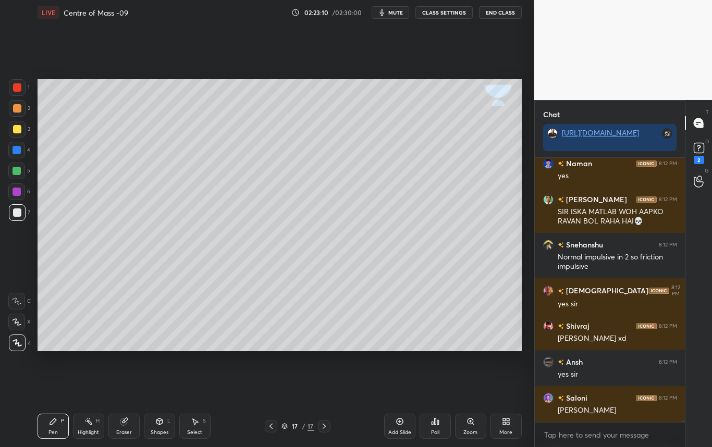
click at [20, 153] on div at bounding box center [17, 150] width 8 height 8
click at [19, 135] on div at bounding box center [17, 129] width 17 height 17
click at [16, 148] on div at bounding box center [17, 150] width 8 height 8
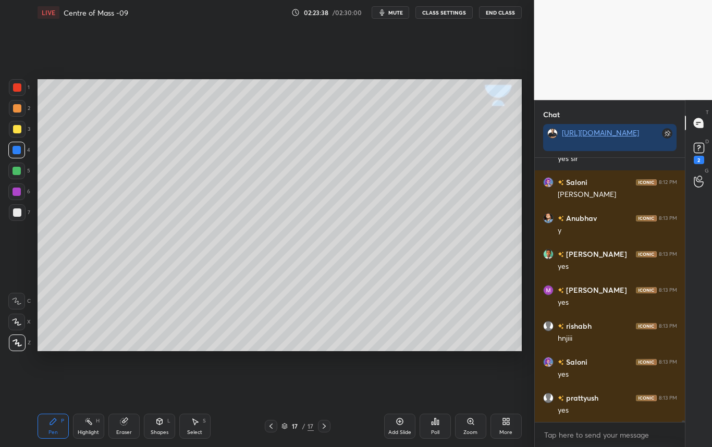
scroll to position [52030, 0]
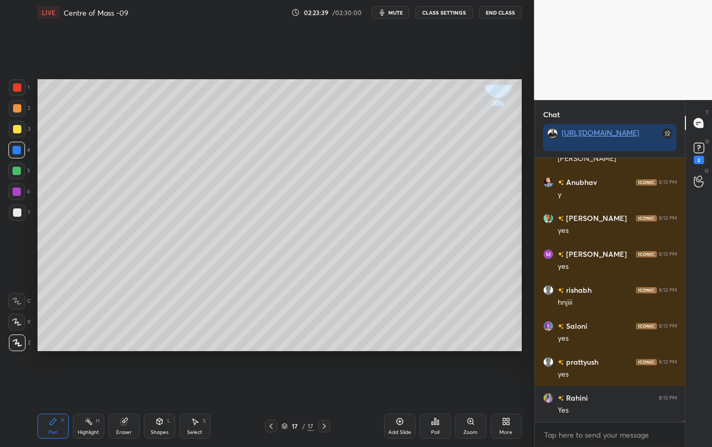
click at [9, 209] on div at bounding box center [17, 212] width 17 height 17
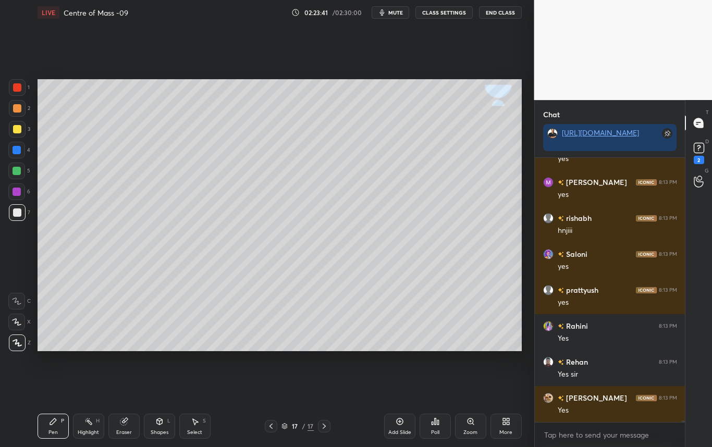
scroll to position [52137, 0]
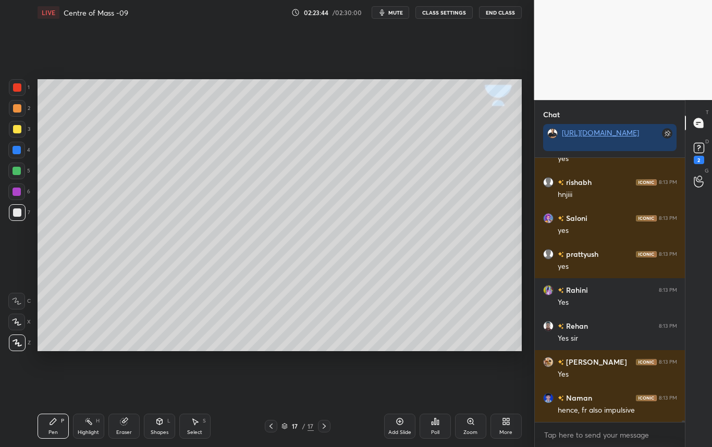
click at [18, 213] on div at bounding box center [17, 212] width 8 height 8
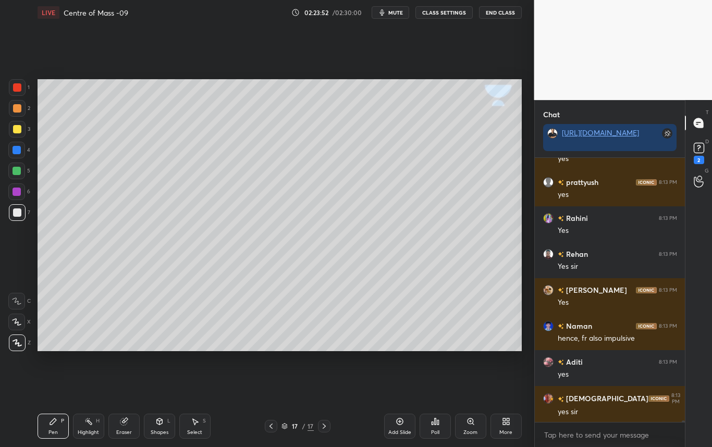
scroll to position [52245, 0]
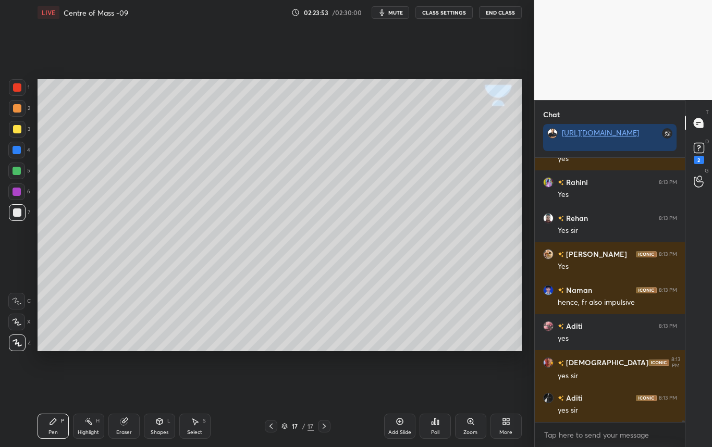
click at [16, 130] on div at bounding box center [17, 129] width 8 height 8
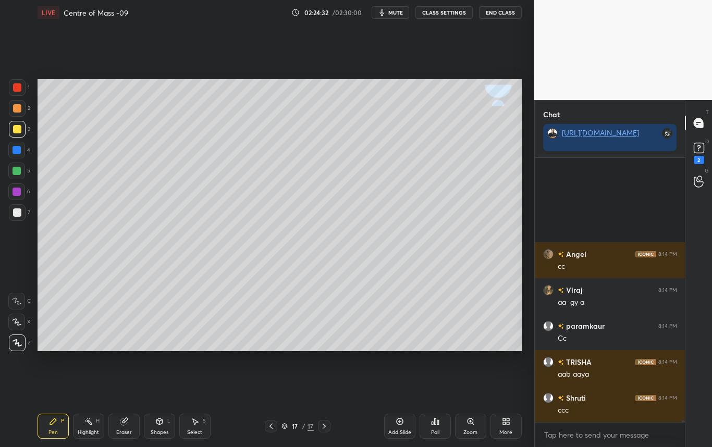
scroll to position [53216, 0]
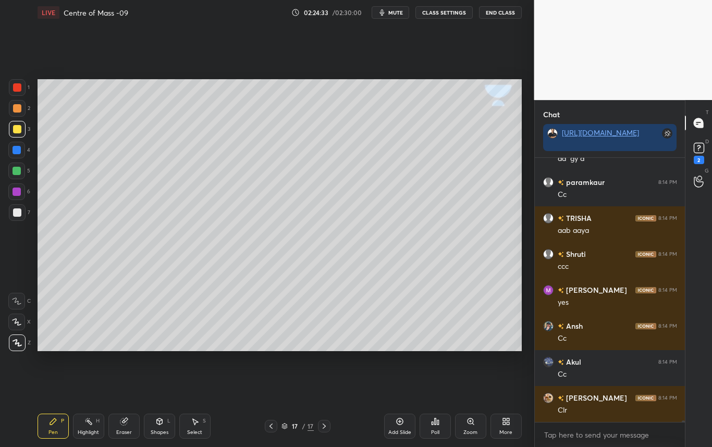
click at [323, 427] on icon at bounding box center [324, 426] width 8 height 8
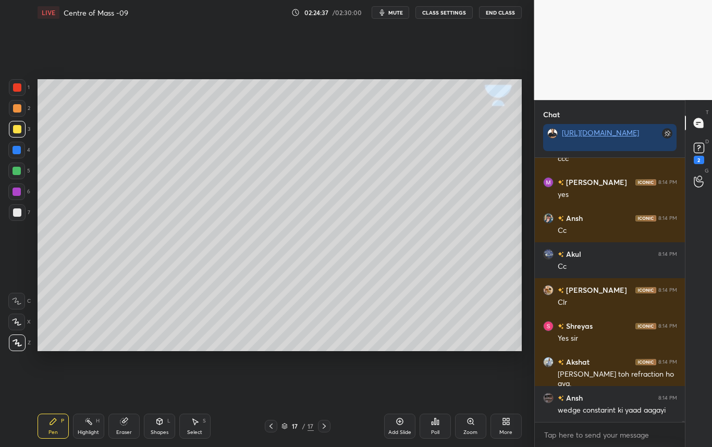
scroll to position [53360, 0]
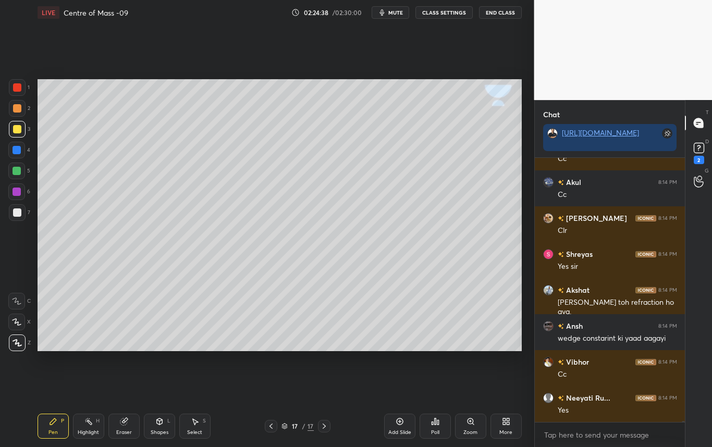
click at [398, 423] on icon at bounding box center [399, 421] width 8 height 8
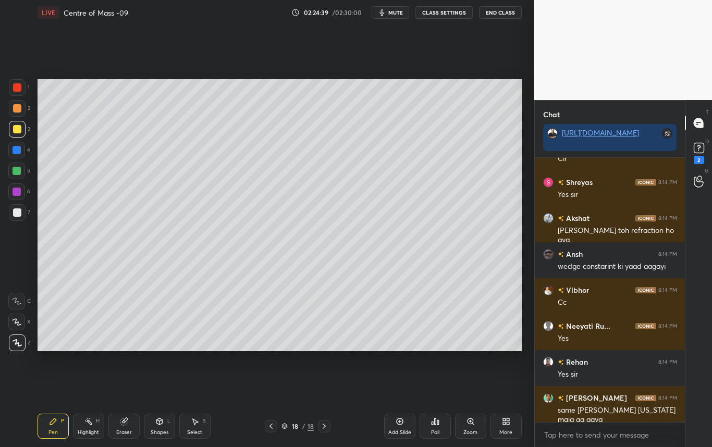
click at [20, 216] on div at bounding box center [17, 212] width 17 height 17
click at [160, 428] on div "Shapes L" at bounding box center [159, 426] width 31 height 25
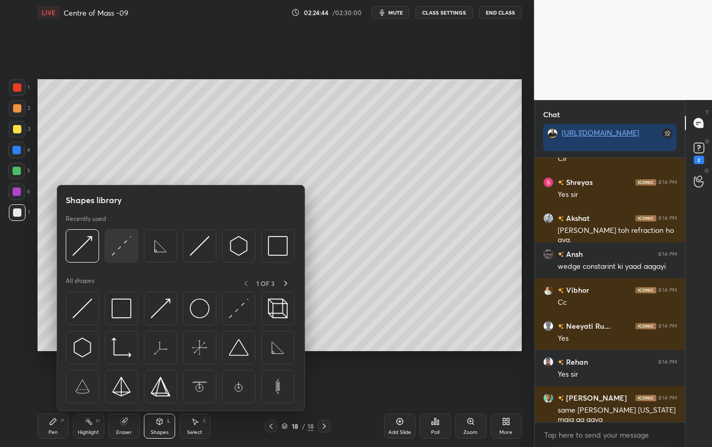
click at [124, 249] on img at bounding box center [121, 246] width 20 height 20
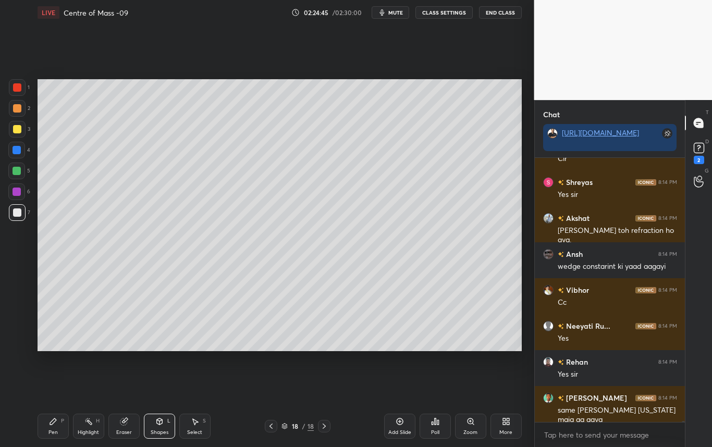
click at [19, 128] on div at bounding box center [17, 129] width 8 height 8
click at [54, 423] on icon at bounding box center [53, 421] width 8 height 8
click at [19, 213] on div at bounding box center [17, 212] width 8 height 8
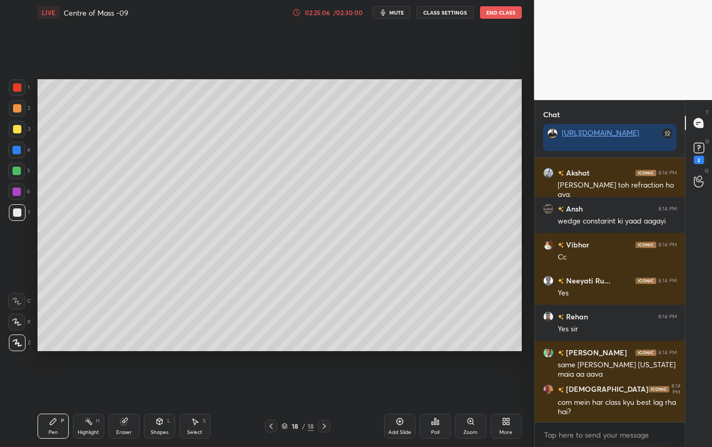
scroll to position [53549, 0]
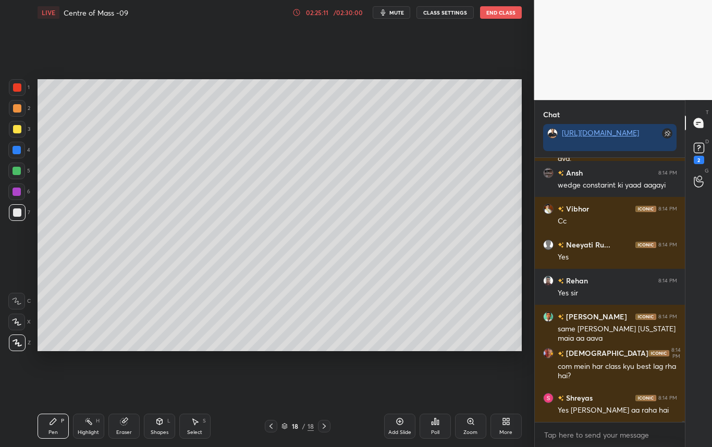
click at [18, 153] on div at bounding box center [17, 150] width 8 height 8
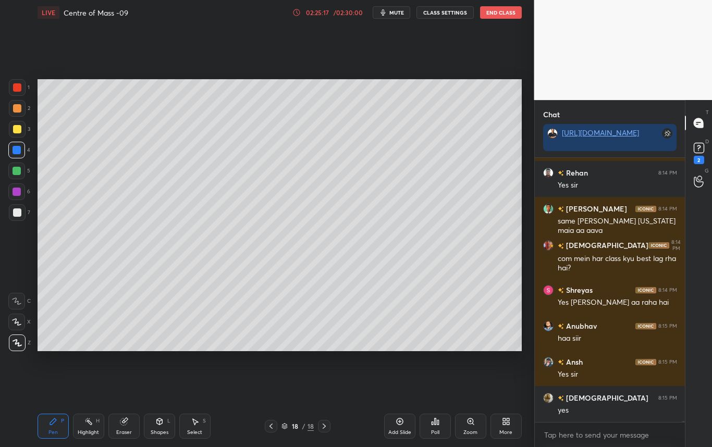
scroll to position [53693, 0]
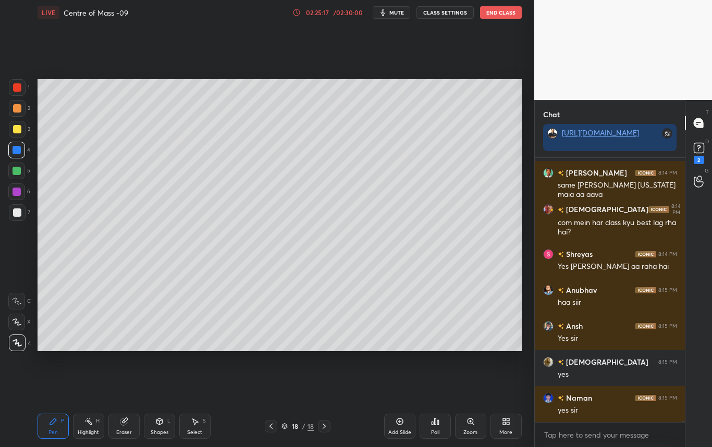
click at [125, 428] on div "Eraser" at bounding box center [123, 426] width 31 height 25
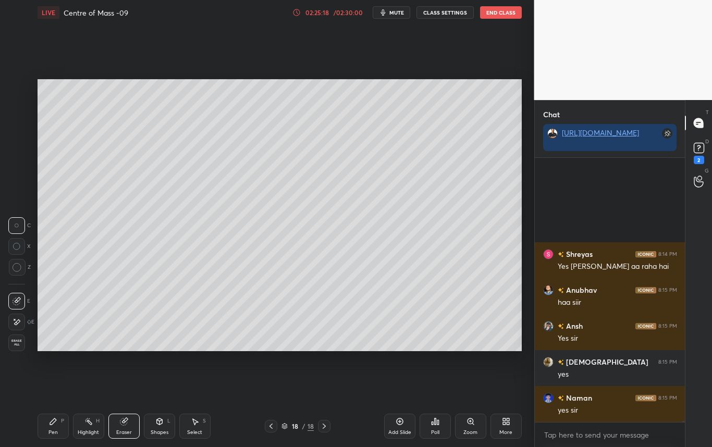
scroll to position [53836, 0]
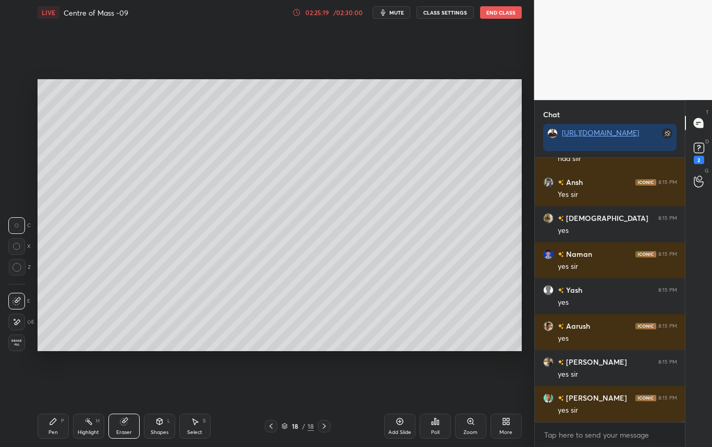
click at [51, 428] on div "Pen P" at bounding box center [53, 426] width 31 height 25
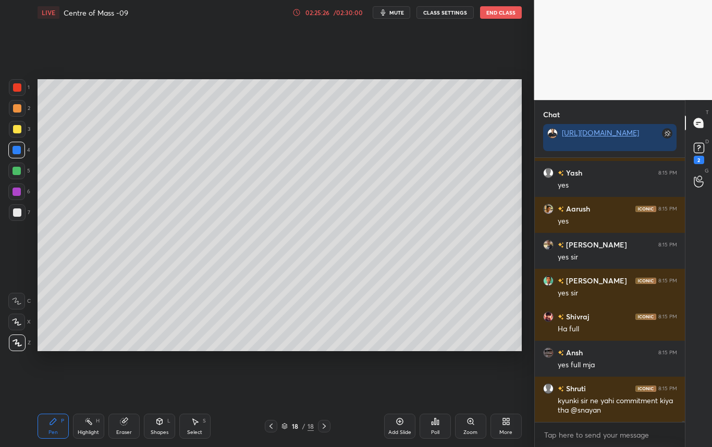
scroll to position [53990, 0]
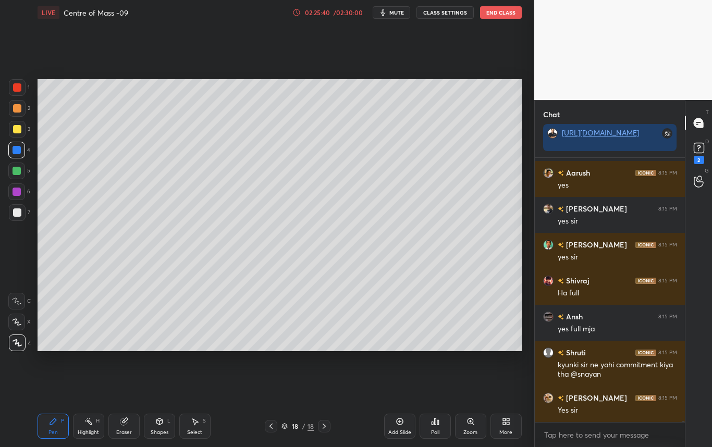
click at [14, 154] on div at bounding box center [16, 150] width 17 height 17
click at [18, 215] on div at bounding box center [17, 212] width 8 height 8
click at [128, 432] on div "Eraser" at bounding box center [124, 432] width 16 height 5
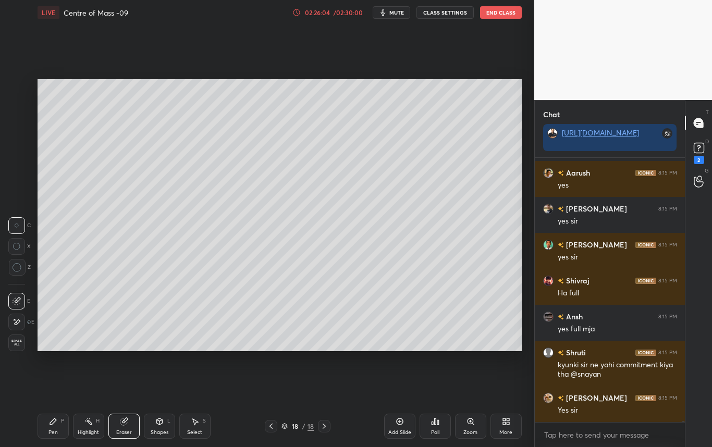
click at [54, 435] on div "Pen" at bounding box center [52, 432] width 9 height 5
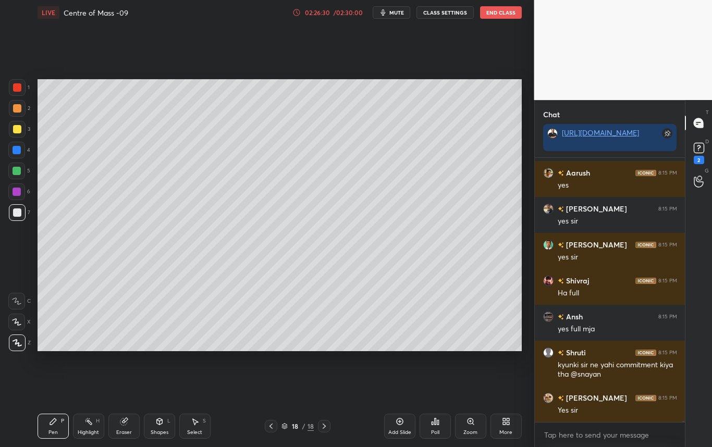
click at [17, 215] on div at bounding box center [17, 212] width 8 height 8
click at [16, 212] on div at bounding box center [17, 212] width 8 height 8
click at [15, 130] on div at bounding box center [17, 129] width 8 height 8
click at [17, 215] on div at bounding box center [17, 212] width 8 height 8
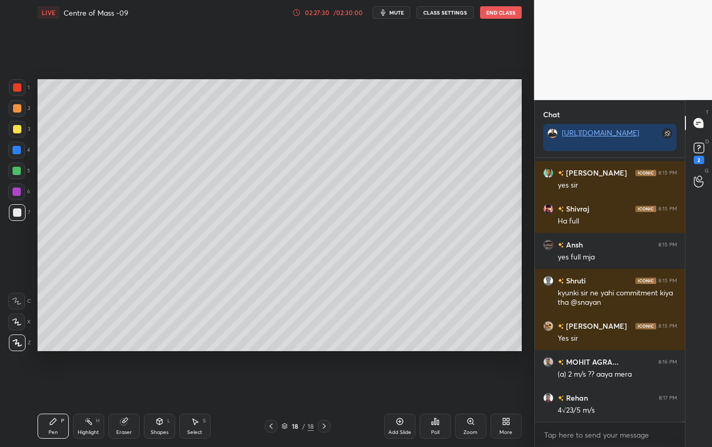
scroll to position [54097, 0]
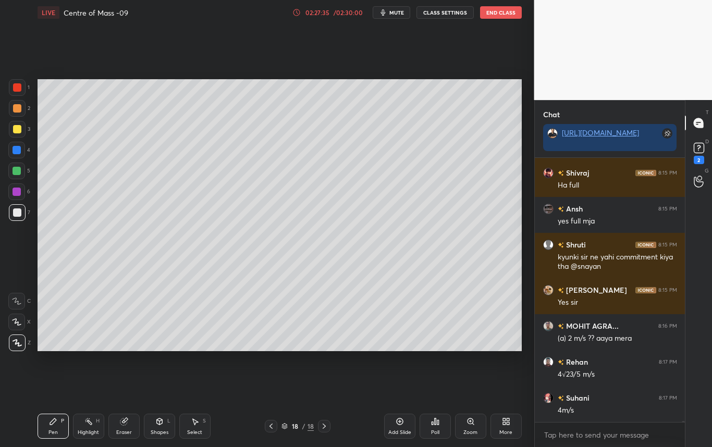
click at [194, 426] on div "Select S" at bounding box center [194, 426] width 31 height 25
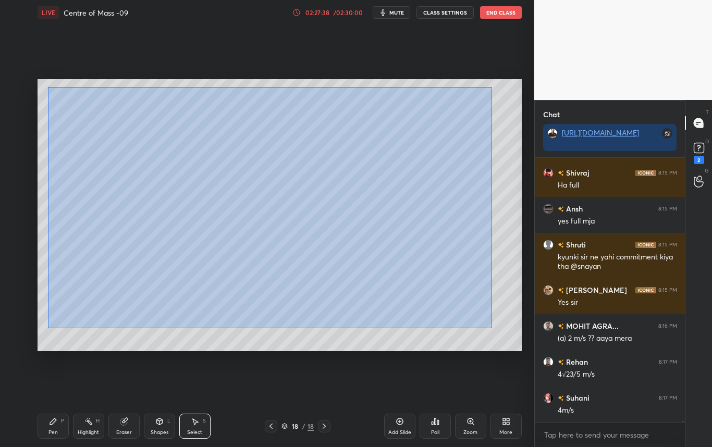
drag, startPoint x: 52, startPoint y: 122, endPoint x: 492, endPoint y: 328, distance: 485.8
click at [492, 328] on div "0 ° Undo Copy Duplicate Duplicate to new slide Delete" at bounding box center [280, 215] width 484 height 272
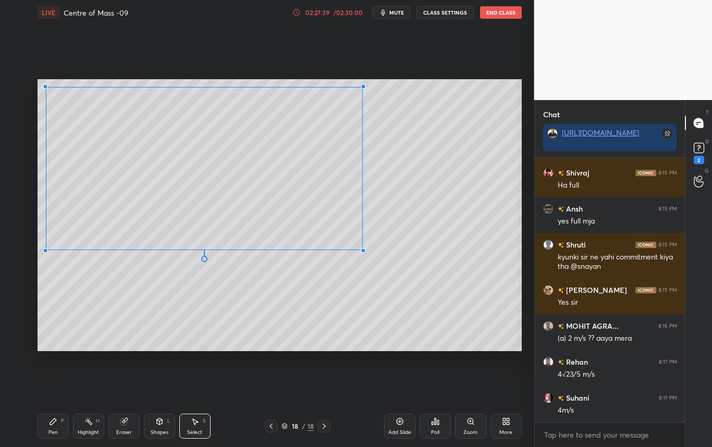
drag, startPoint x: 442, startPoint y: 288, endPoint x: 362, endPoint y: 249, distance: 89.0
click at [362, 249] on div at bounding box center [363, 251] width 4 height 4
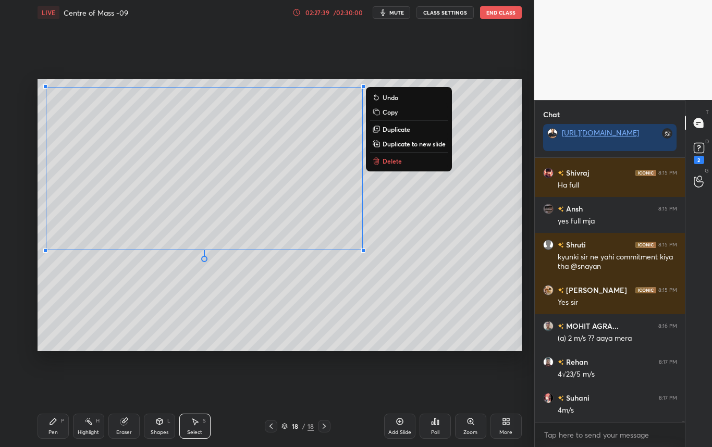
click at [422, 247] on div "0 ° Undo Copy Duplicate Duplicate to new slide Delete" at bounding box center [280, 215] width 484 height 272
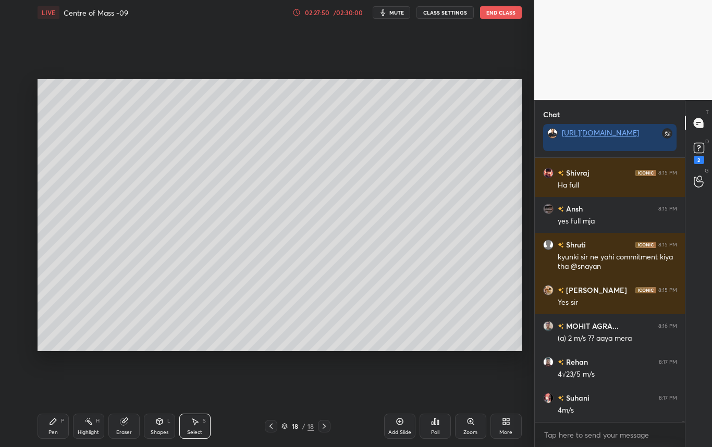
click at [89, 433] on div "Highlight H" at bounding box center [88, 426] width 31 height 25
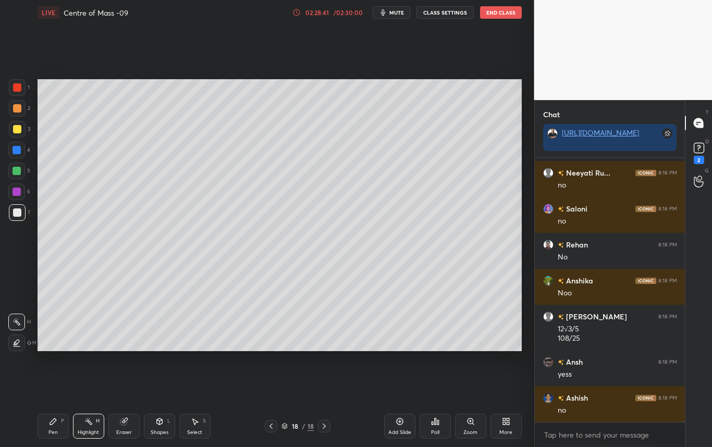
scroll to position [55149, 0]
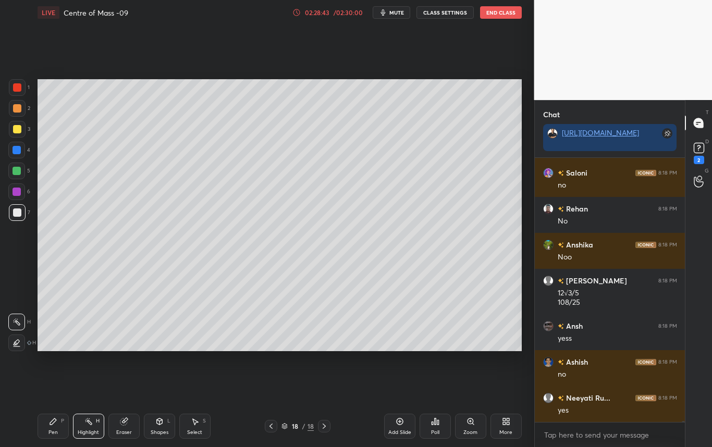
click at [21, 214] on div at bounding box center [17, 212] width 17 height 17
click at [49, 427] on div "Pen P" at bounding box center [53, 426] width 31 height 25
click at [18, 129] on div at bounding box center [17, 129] width 8 height 8
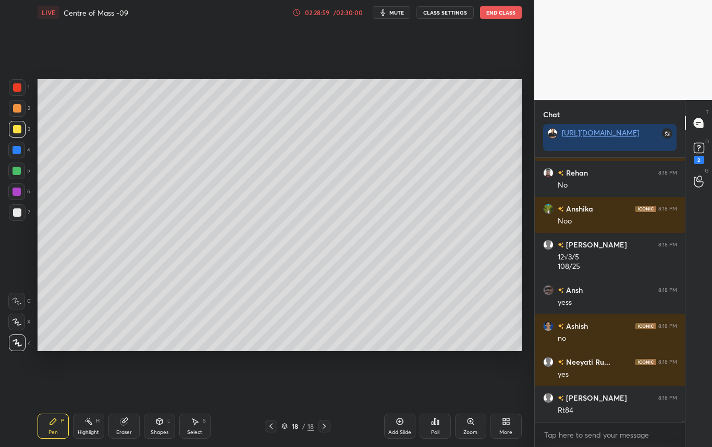
click at [18, 215] on div at bounding box center [17, 212] width 8 height 8
click at [20, 133] on div at bounding box center [17, 129] width 17 height 17
click at [120, 426] on div "Eraser" at bounding box center [123, 426] width 31 height 25
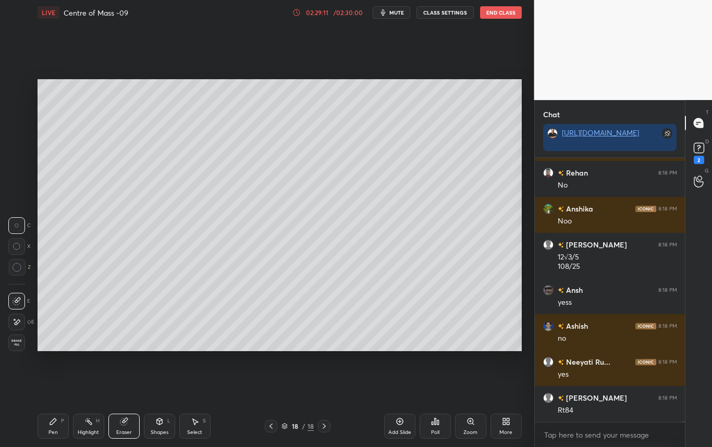
click at [56, 431] on div "Pen" at bounding box center [52, 432] width 9 height 5
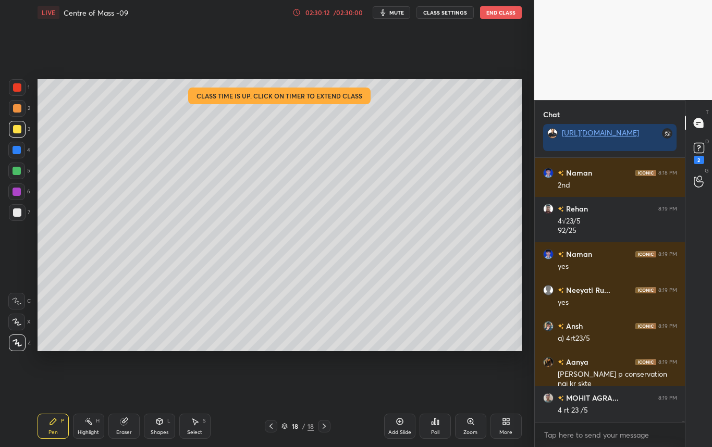
scroll to position [55528, 0]
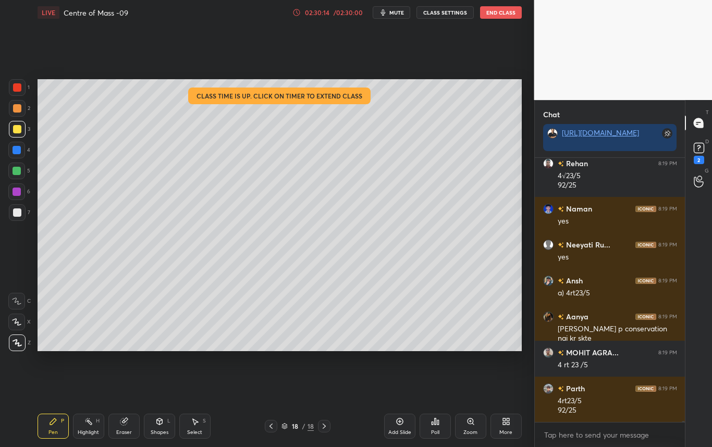
click at [92, 432] on div "Highlight" at bounding box center [88, 432] width 21 height 5
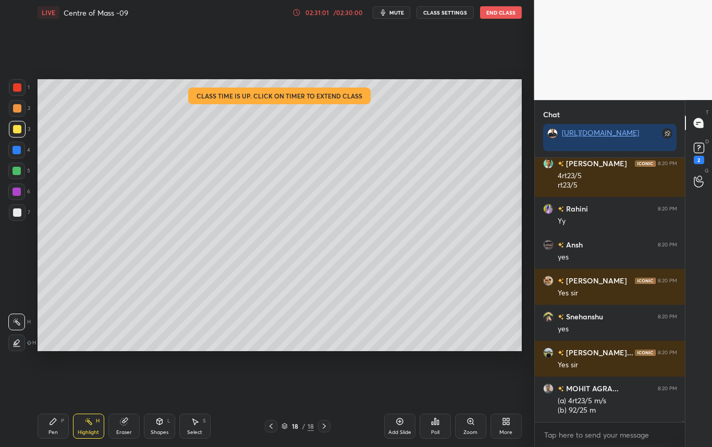
scroll to position [56311, 0]
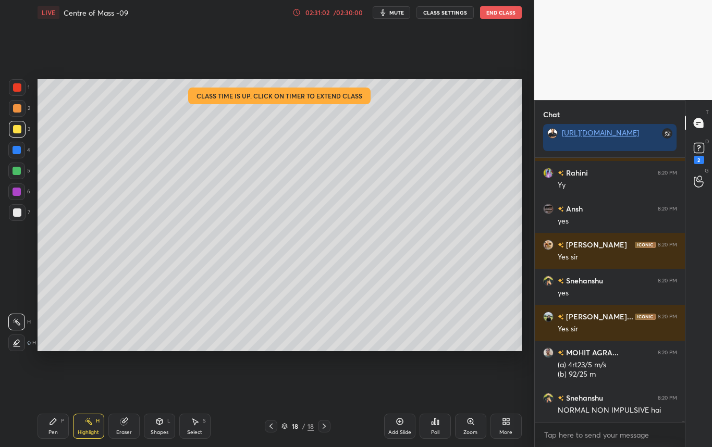
click at [50, 427] on div "Pen P" at bounding box center [53, 426] width 31 height 25
click at [18, 213] on div at bounding box center [17, 212] width 8 height 8
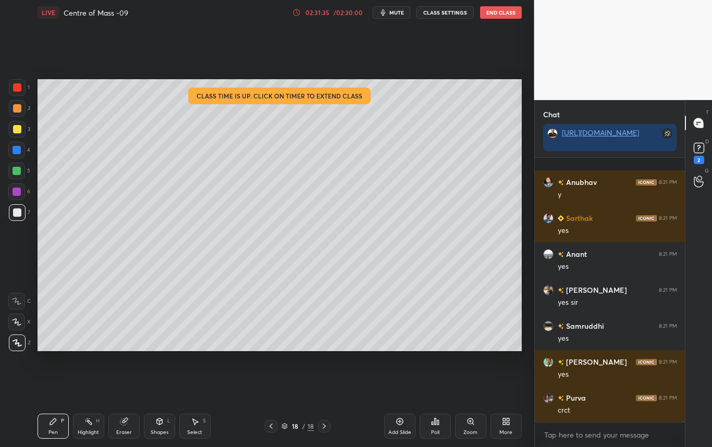
scroll to position [56861, 0]
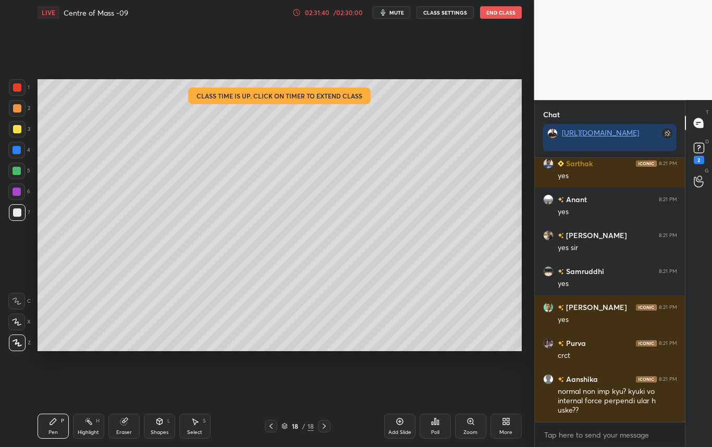
click at [18, 128] on div at bounding box center [17, 129] width 8 height 8
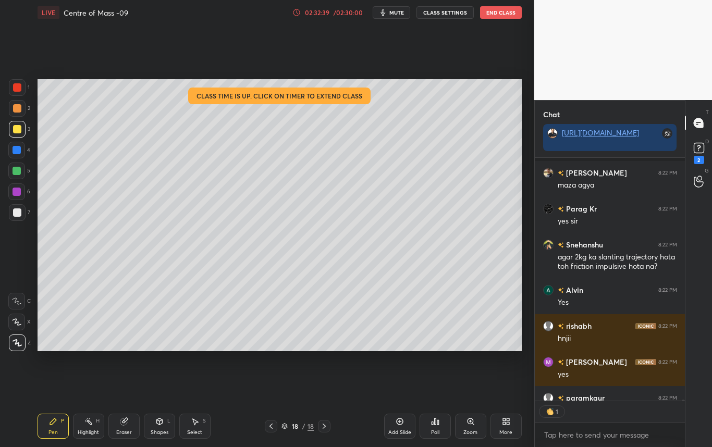
scroll to position [58420, 0]
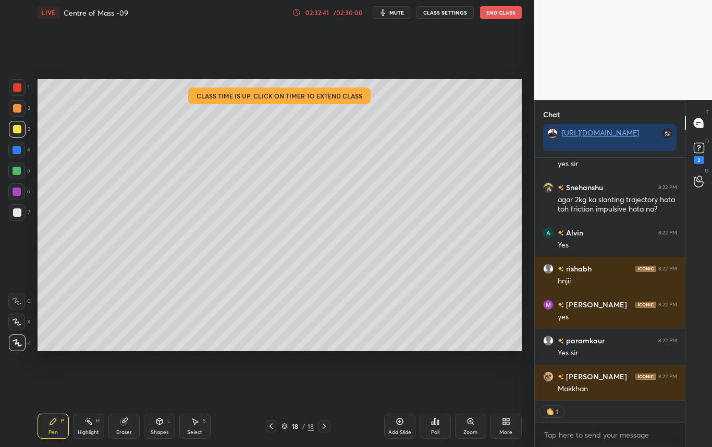
click at [268, 427] on icon at bounding box center [271, 426] width 8 height 8
click at [269, 426] on icon at bounding box center [271, 426] width 8 height 8
click at [272, 427] on icon at bounding box center [271, 426] width 8 height 8
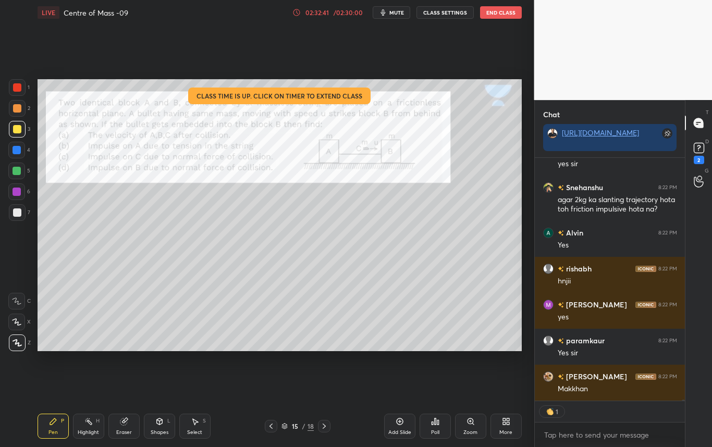
scroll to position [58445, 0]
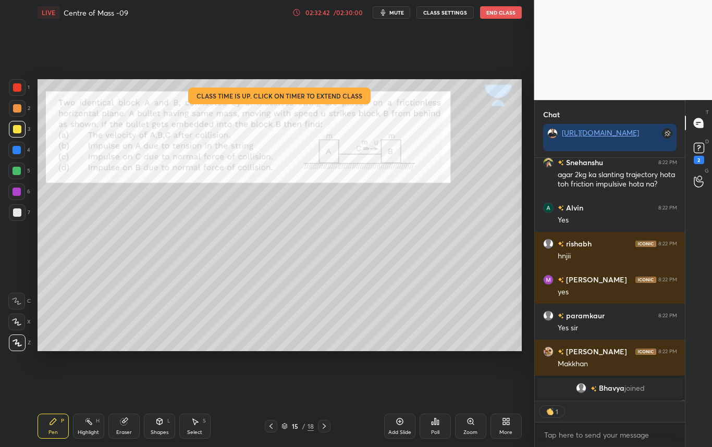
click at [270, 426] on icon at bounding box center [271, 426] width 8 height 8
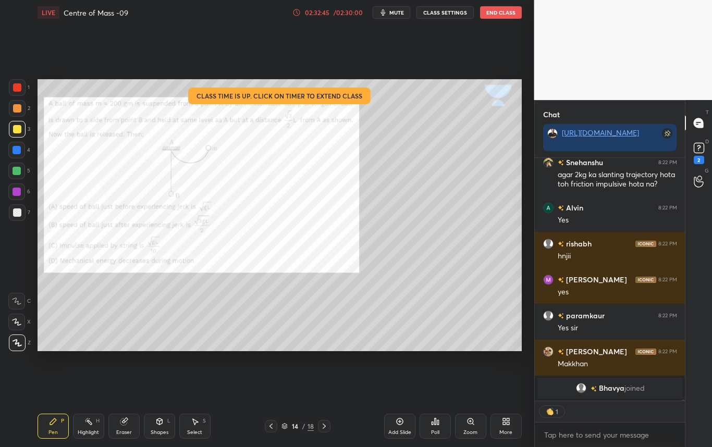
scroll to position [51951, 0]
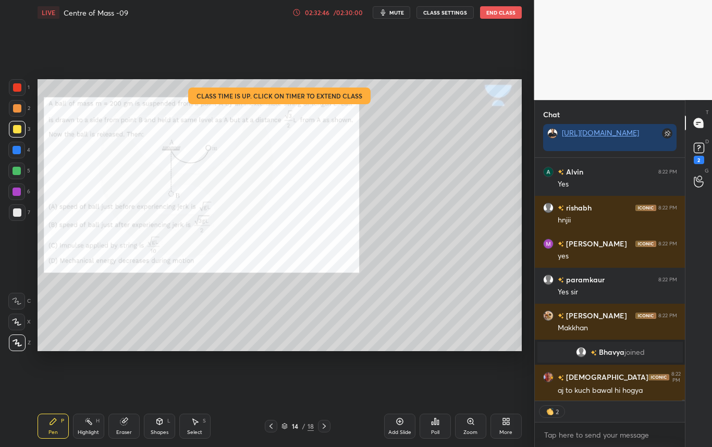
click at [337, 13] on div "/ 02:30:00" at bounding box center [348, 12] width 32 height 6
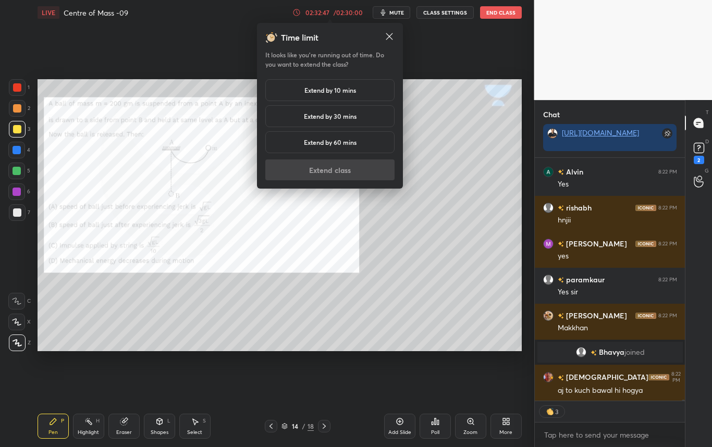
click at [334, 87] on h5 "Extend by 10 mins" at bounding box center [330, 89] width 52 height 9
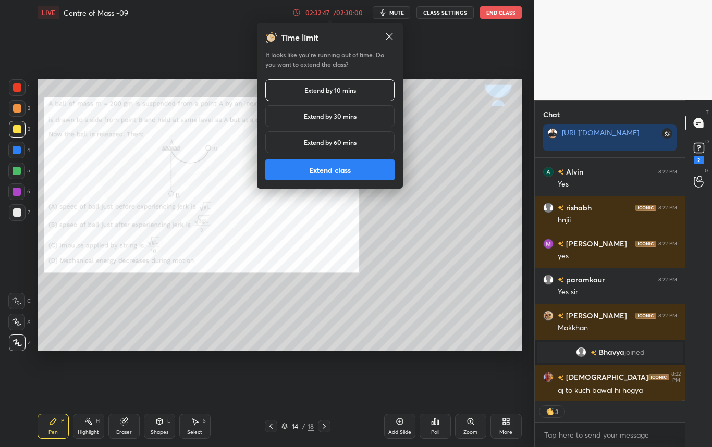
scroll to position [51976, 0]
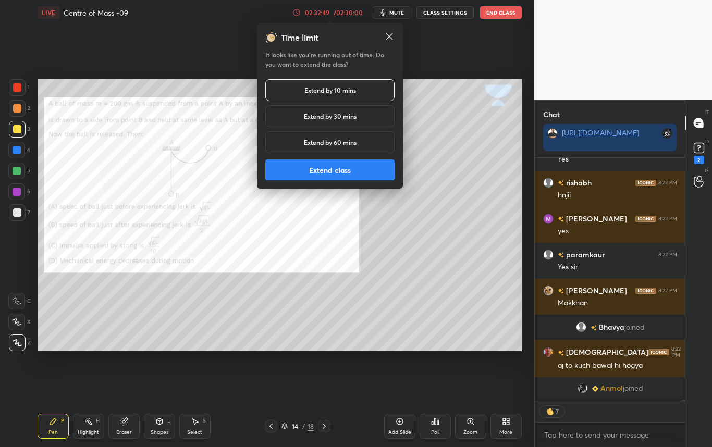
click at [326, 167] on button "Extend class" at bounding box center [329, 169] width 129 height 21
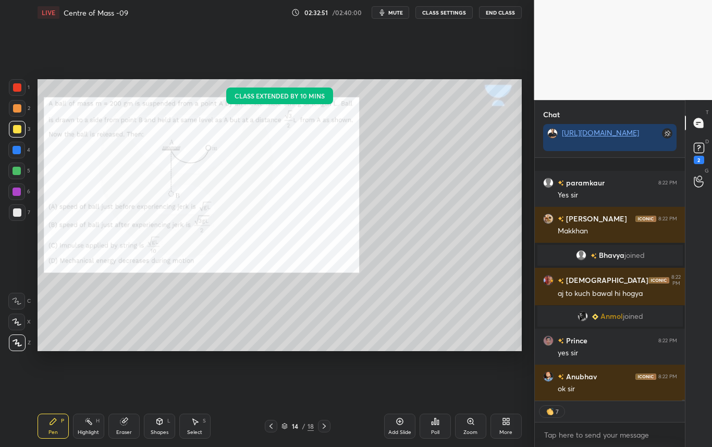
scroll to position [52100, 0]
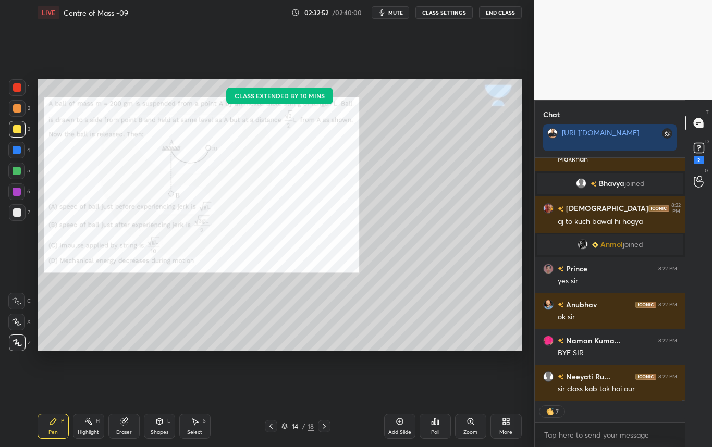
click at [326, 429] on div at bounding box center [324, 426] width 13 height 13
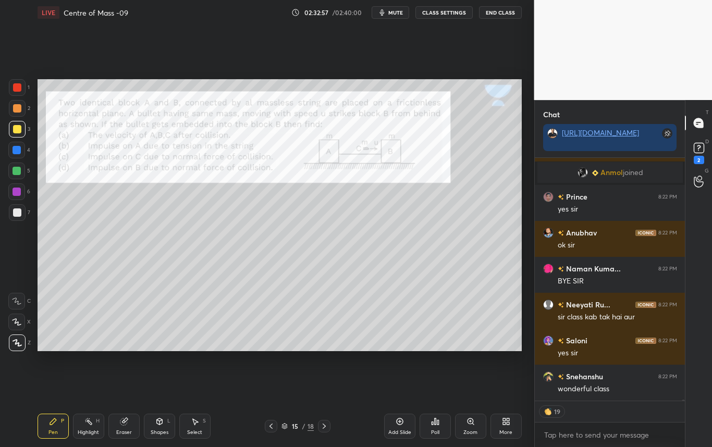
scroll to position [52208, 0]
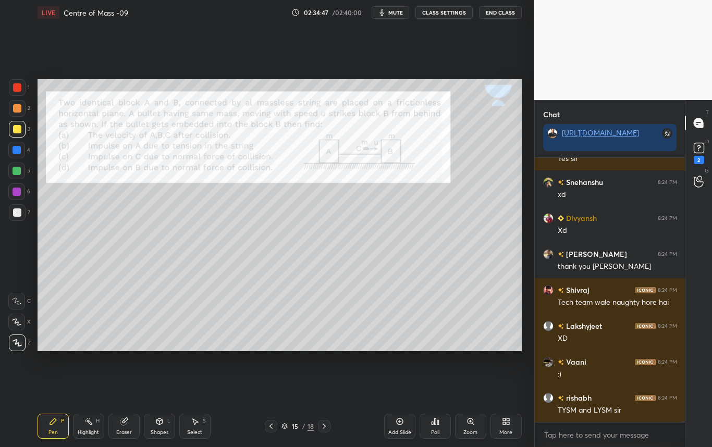
click at [272, 428] on icon at bounding box center [271, 426] width 8 height 8
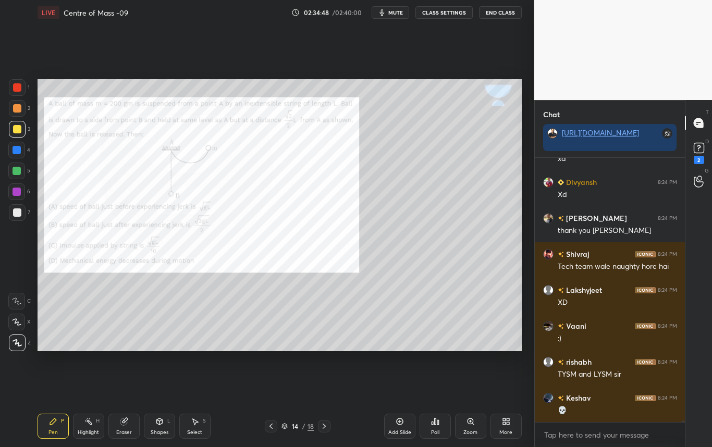
click at [272, 428] on icon at bounding box center [271, 426] width 8 height 8
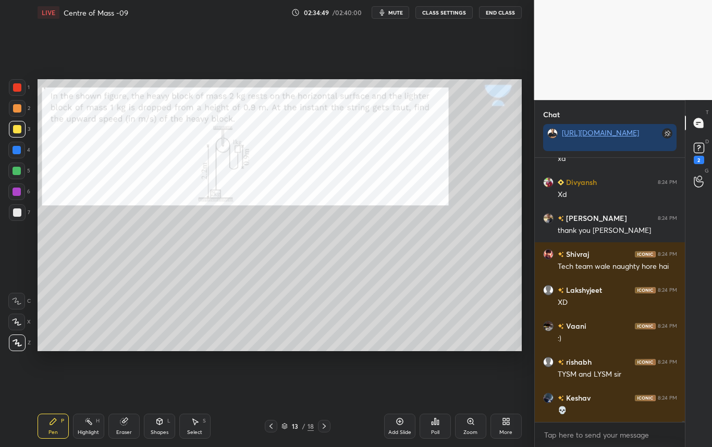
click at [272, 428] on icon at bounding box center [271, 426] width 8 height 8
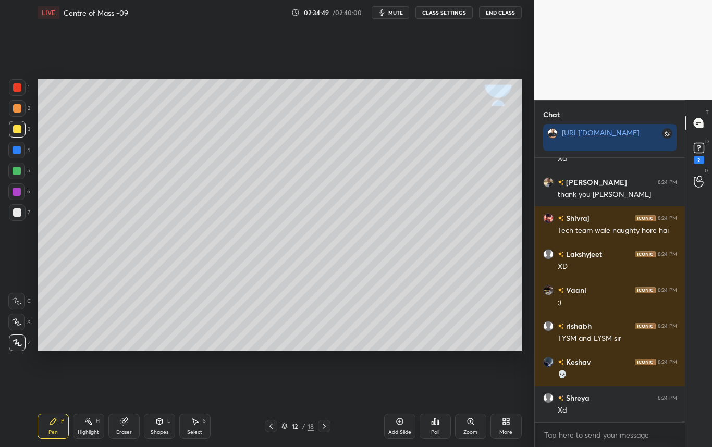
click at [272, 428] on icon at bounding box center [271, 426] width 8 height 8
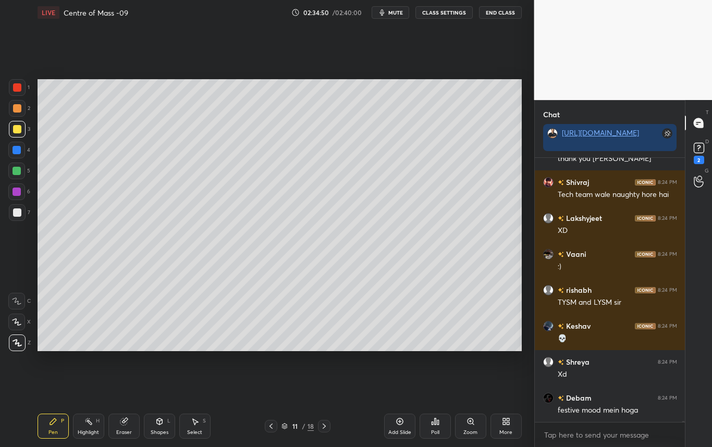
click at [272, 428] on icon at bounding box center [271, 426] width 8 height 8
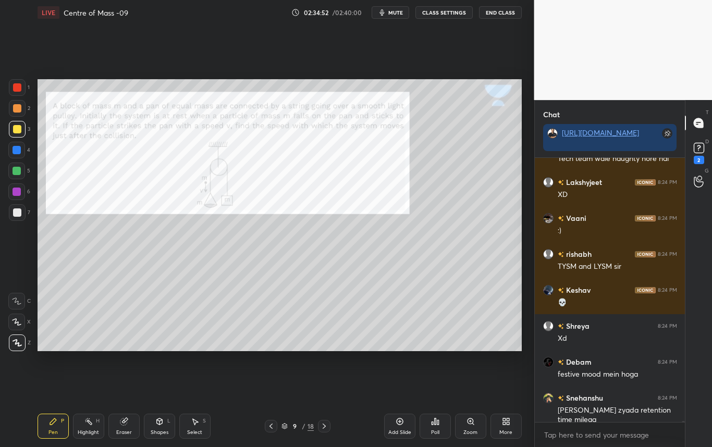
click at [272, 428] on icon at bounding box center [271, 426] width 8 height 8
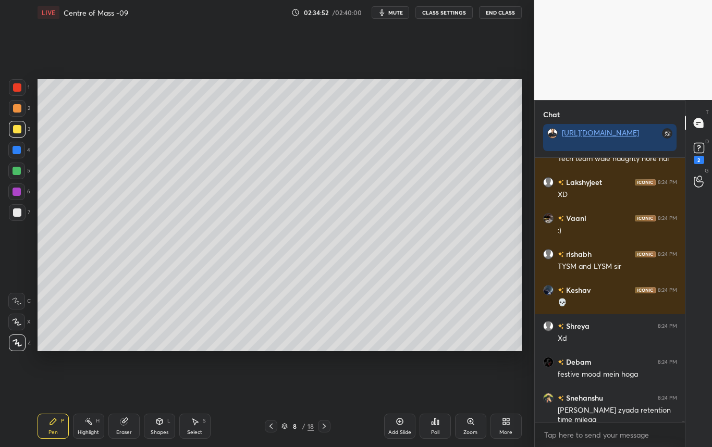
click at [272, 428] on icon at bounding box center [271, 426] width 8 height 8
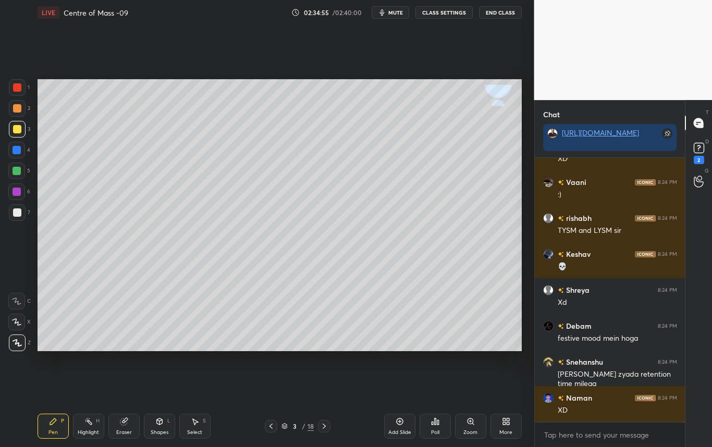
click at [272, 428] on icon at bounding box center [271, 426] width 8 height 8
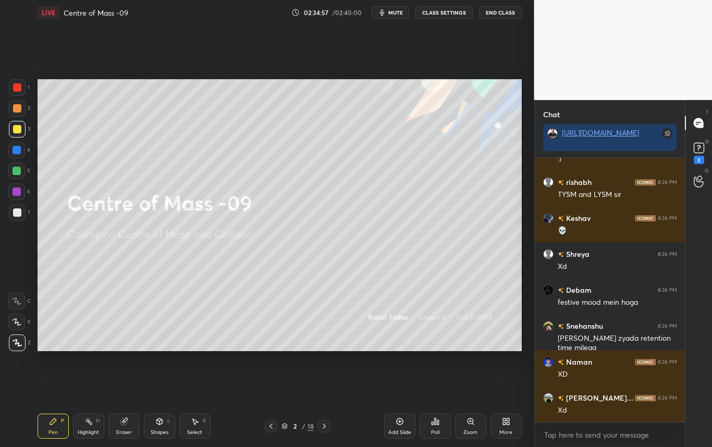
click at [323, 425] on icon at bounding box center [324, 426] width 8 height 8
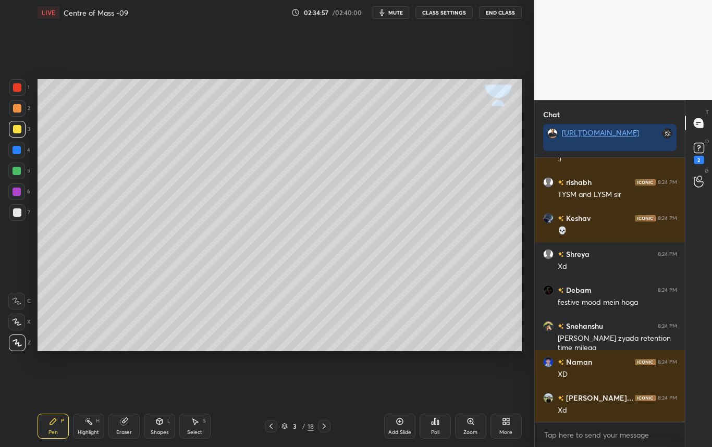
click at [323, 425] on icon at bounding box center [324, 426] width 8 height 8
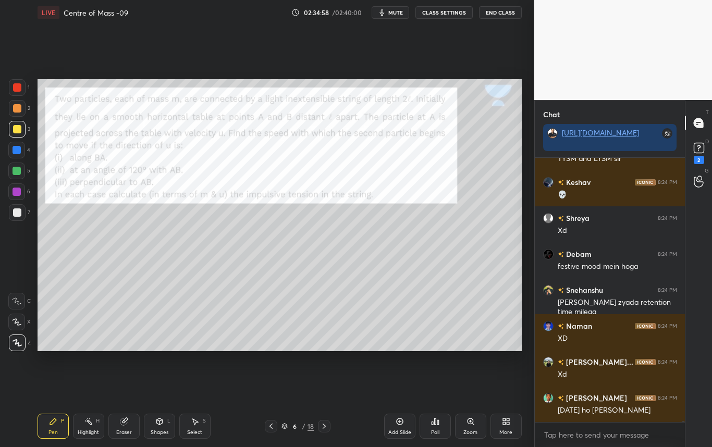
click at [323, 425] on icon at bounding box center [324, 426] width 8 height 8
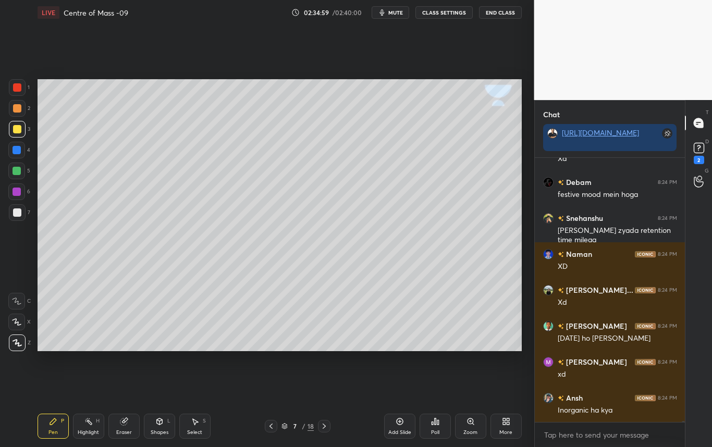
click at [323, 425] on icon at bounding box center [324, 426] width 8 height 8
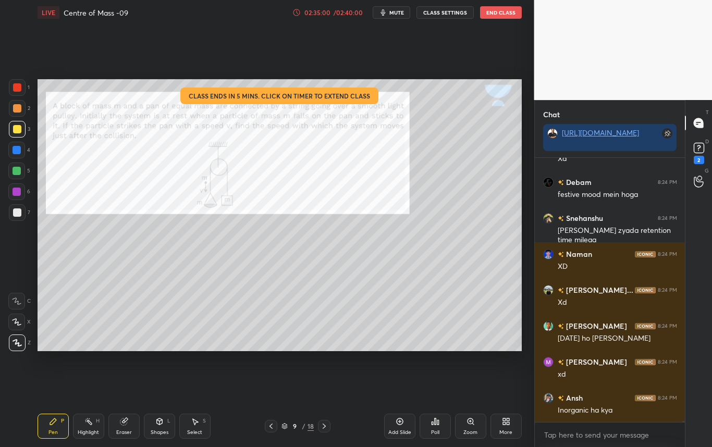
click at [323, 425] on icon at bounding box center [324, 426] width 8 height 8
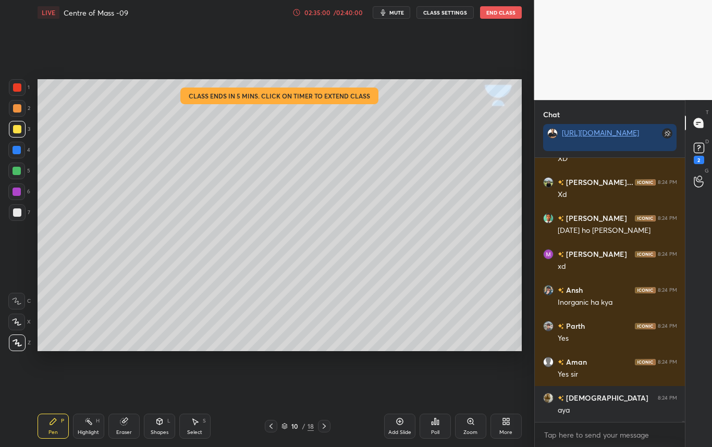
click at [323, 425] on icon at bounding box center [324, 426] width 8 height 8
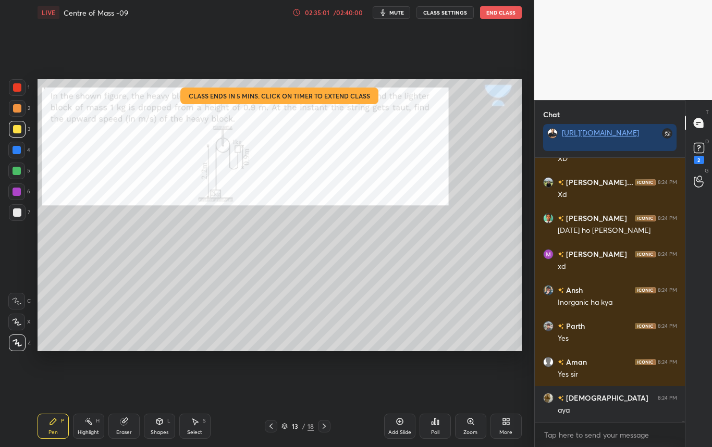
click at [323, 425] on icon at bounding box center [324, 426] width 8 height 8
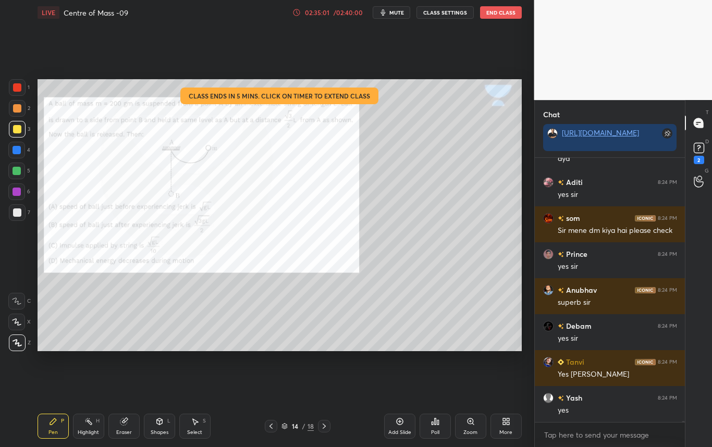
click at [323, 425] on icon at bounding box center [324, 426] width 8 height 8
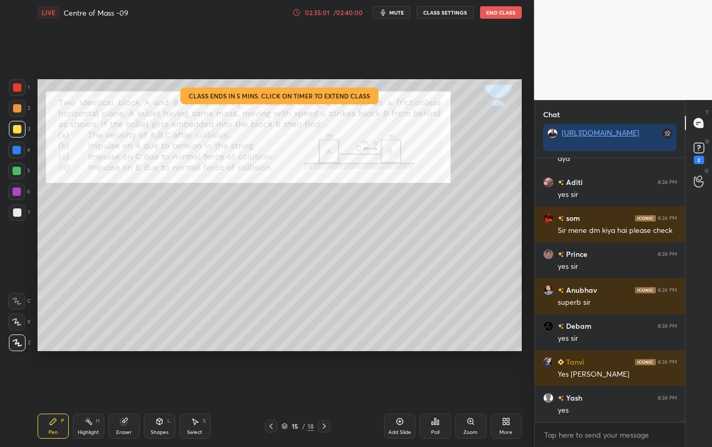
click at [323, 425] on icon at bounding box center [324, 426] width 8 height 8
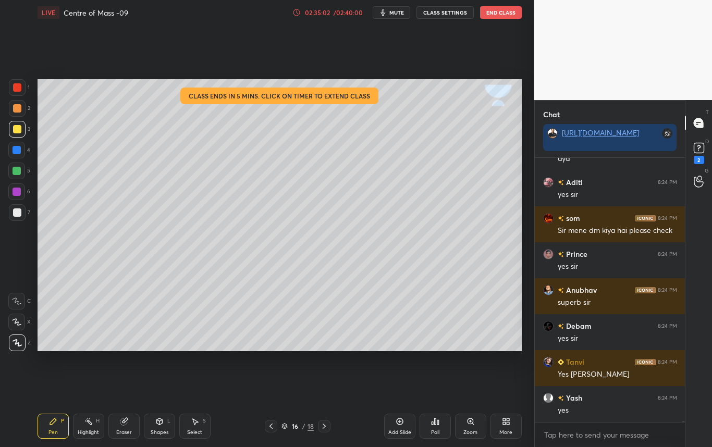
click at [323, 425] on icon at bounding box center [324, 426] width 8 height 8
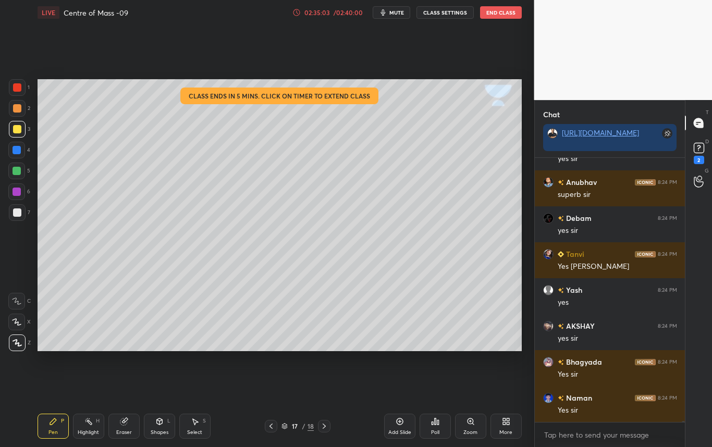
click at [323, 425] on icon at bounding box center [324, 426] width 8 height 8
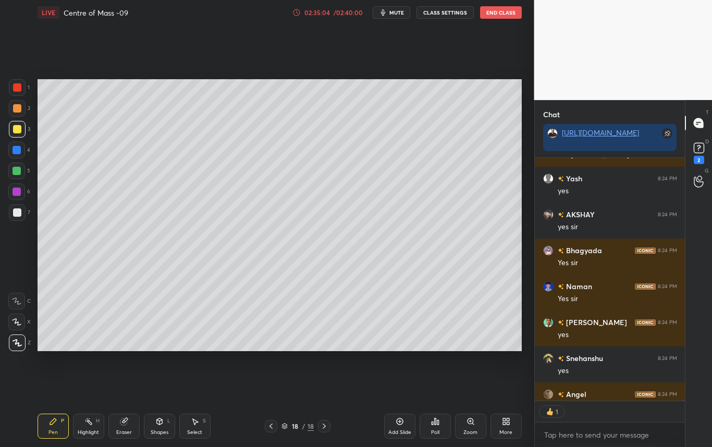
click at [323, 425] on icon at bounding box center [324, 426] width 8 height 8
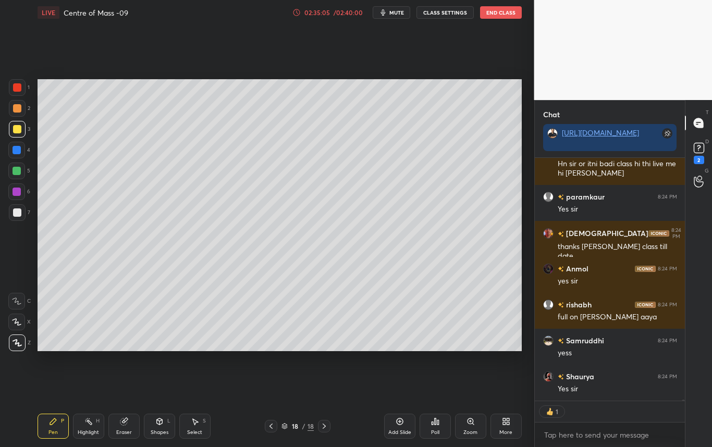
click at [323, 425] on icon at bounding box center [324, 426] width 8 height 8
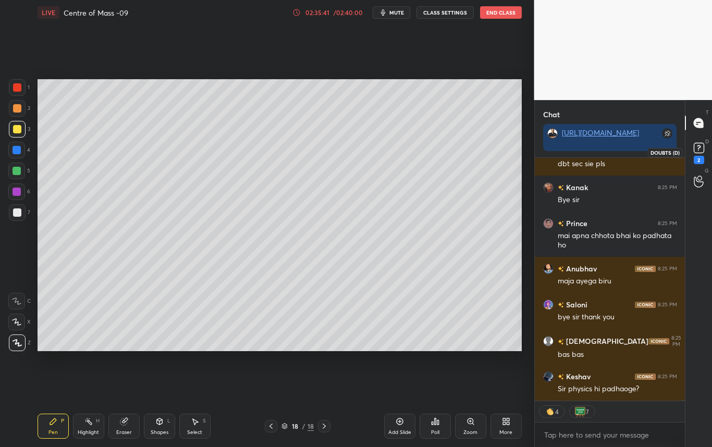
click at [699, 151] on rect at bounding box center [698, 148] width 10 height 10
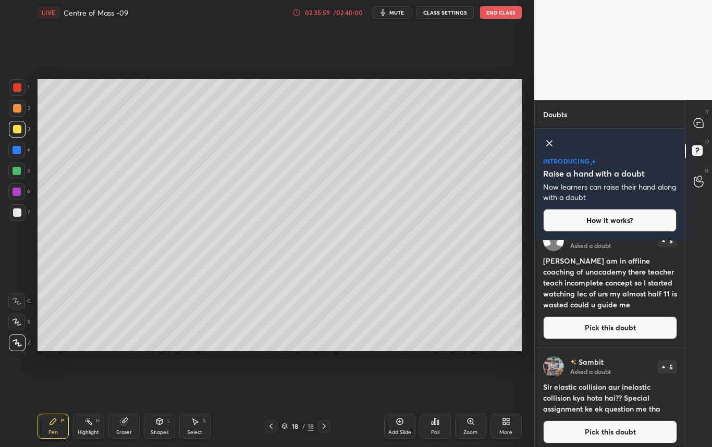
click at [628, 323] on button "Pick this doubt" at bounding box center [610, 327] width 134 height 23
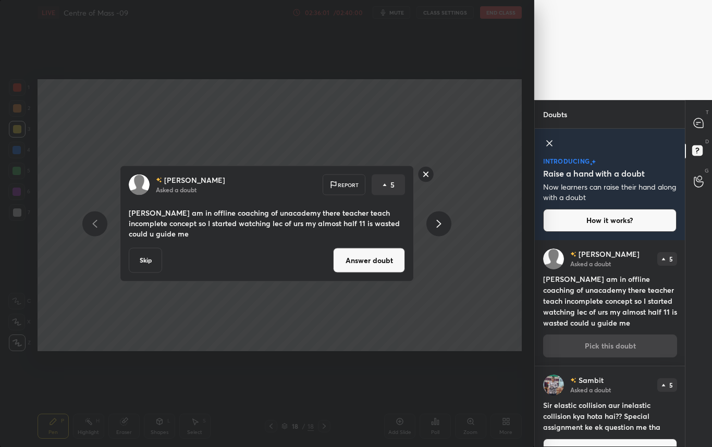
click at [361, 262] on button "Answer doubt" at bounding box center [369, 260] width 72 height 25
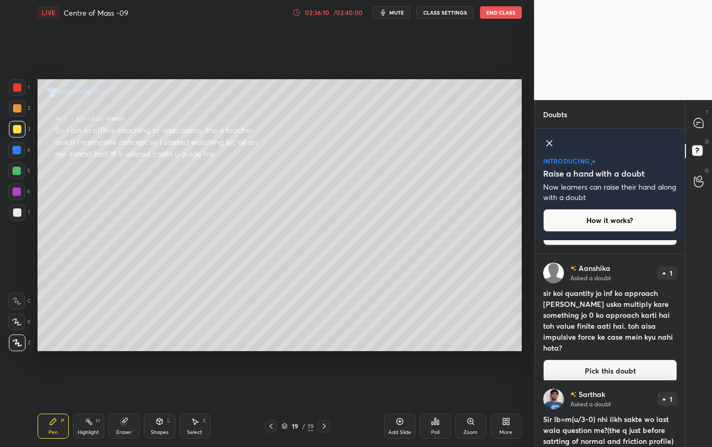
click at [628, 360] on button "Pick this doubt" at bounding box center [610, 371] width 134 height 23
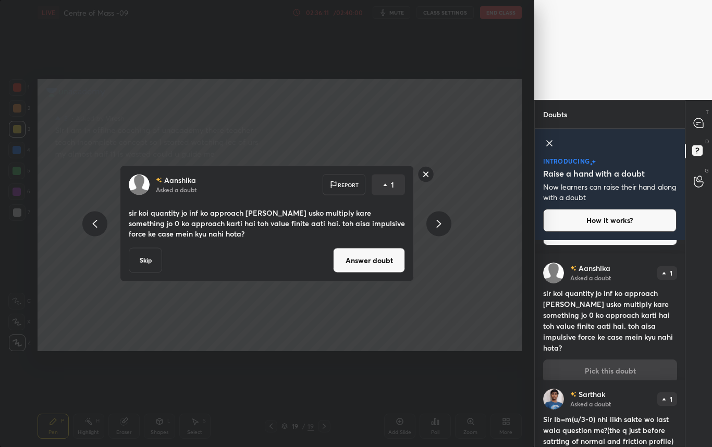
click at [366, 264] on button "Answer doubt" at bounding box center [369, 260] width 72 height 25
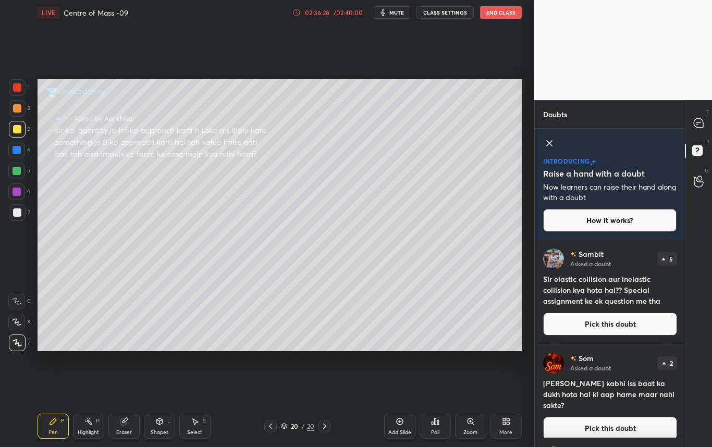
drag, startPoint x: 685, startPoint y: 249, endPoint x: 684, endPoint y: 286, distance: 37.5
click at [684, 286] on div "Doubts Enable hand raising Enable raise hand to speak to learners. Once enabled…" at bounding box center [623, 273] width 178 height 347
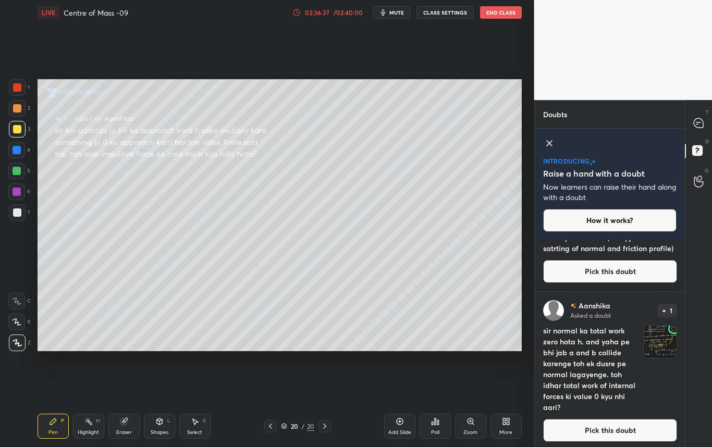
scroll to position [254, 0]
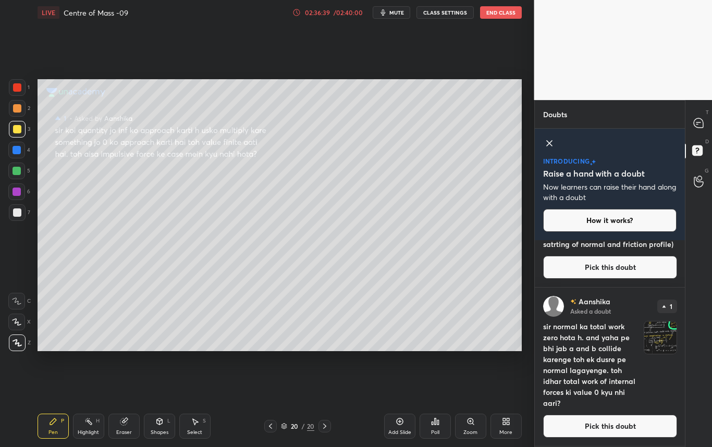
click at [619, 432] on button "Pick this doubt" at bounding box center [610, 426] width 134 height 23
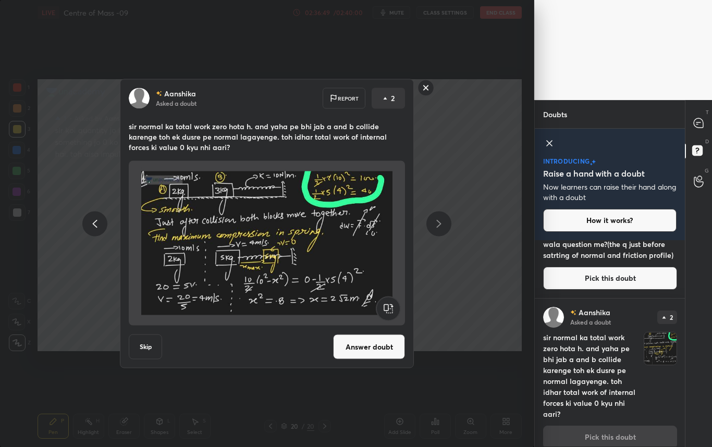
click at [379, 352] on button "Answer doubt" at bounding box center [369, 346] width 72 height 25
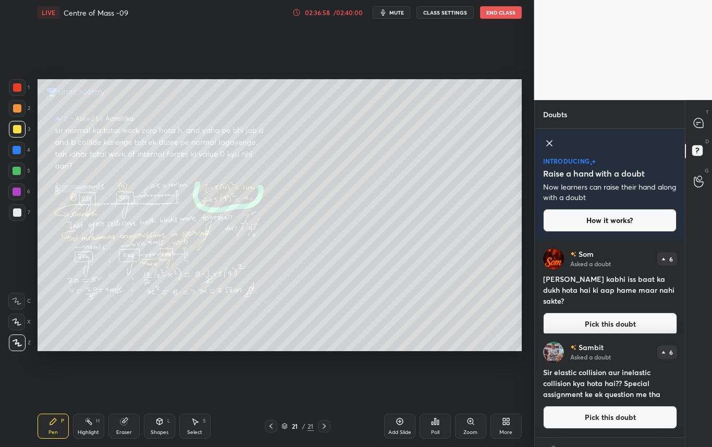
scroll to position [95, 0]
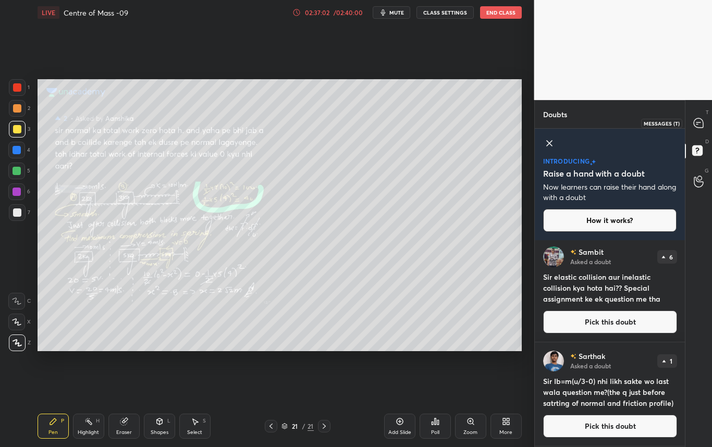
click at [699, 118] on icon at bounding box center [698, 123] width 11 height 11
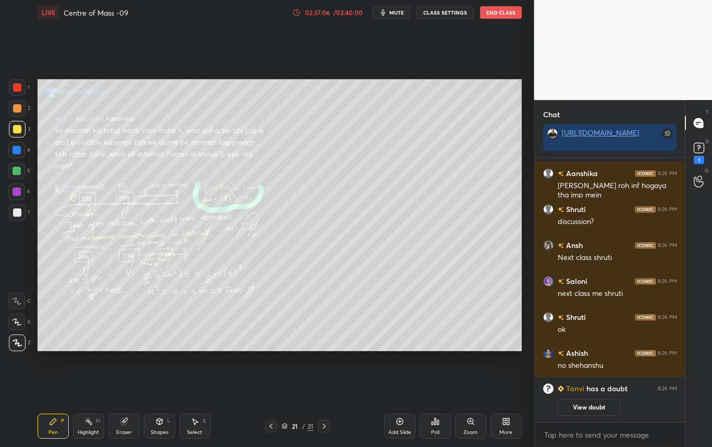
scroll to position [84, 0]
click at [696, 146] on rect at bounding box center [698, 148] width 10 height 10
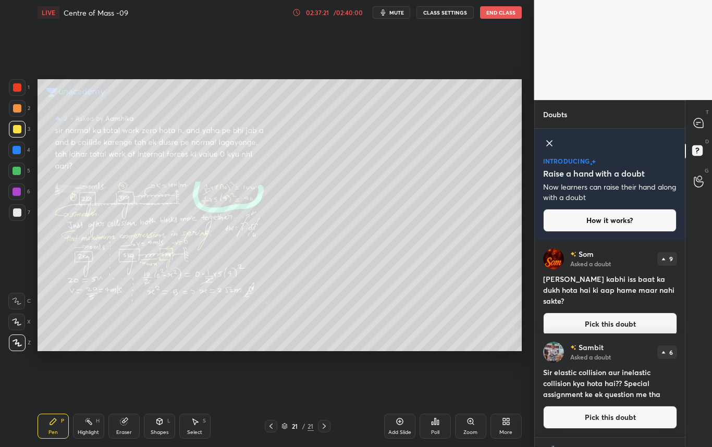
drag, startPoint x: 685, startPoint y: 317, endPoint x: 685, endPoint y: 338, distance: 20.8
click at [686, 359] on div "T Messages (T) D Doubts (D) G Raise Hand (G)" at bounding box center [698, 273] width 27 height 347
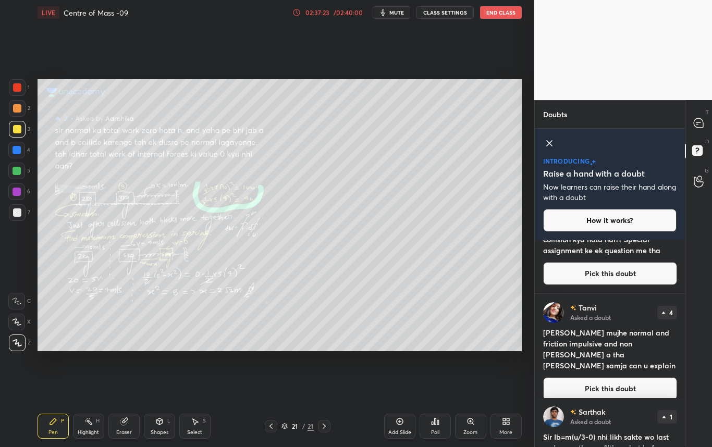
scroll to position [145, 0]
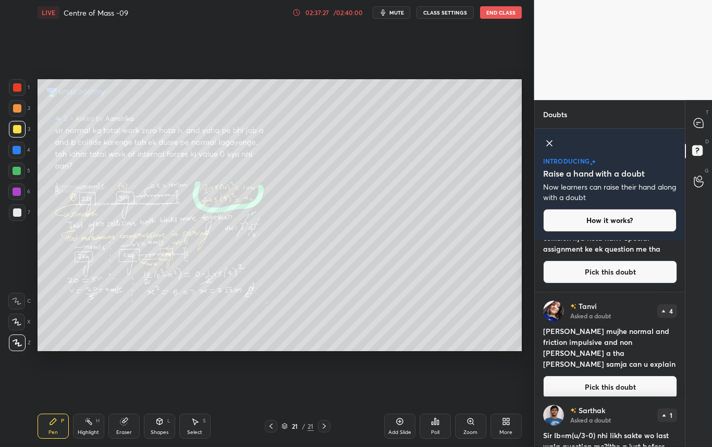
click at [632, 376] on button "Pick this doubt" at bounding box center [610, 387] width 134 height 23
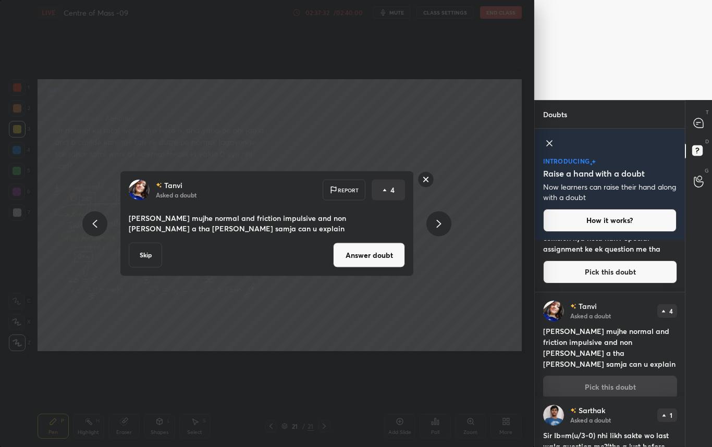
click at [143, 257] on button "Skip" at bounding box center [145, 255] width 33 height 25
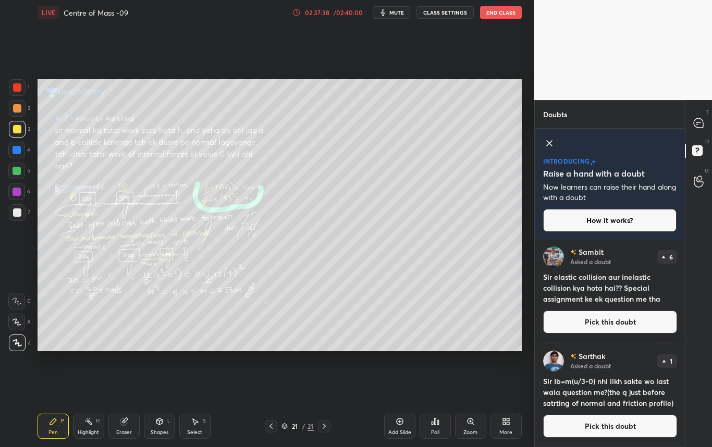
scroll to position [0, 0]
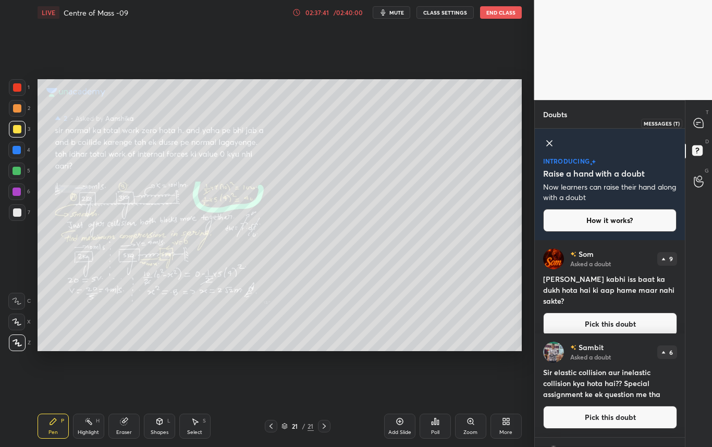
click at [698, 121] on icon at bounding box center [697, 122] width 9 height 9
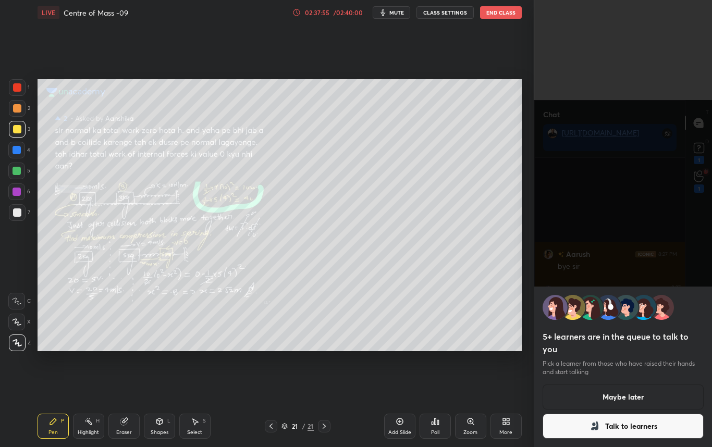
scroll to position [59769, 0]
click at [598, 405] on button "Maybe later" at bounding box center [623, 397] width 162 height 25
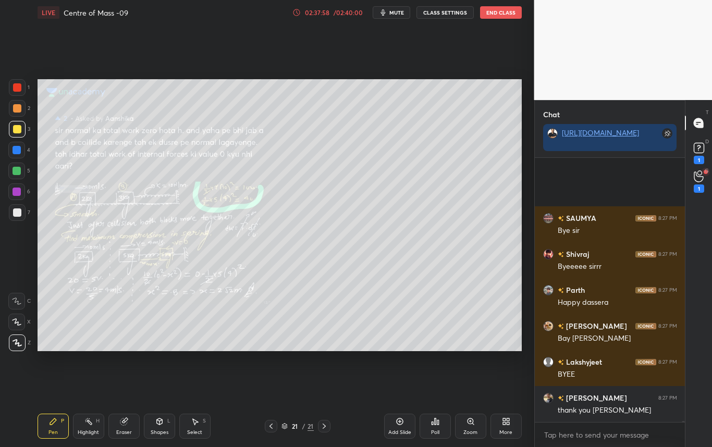
scroll to position [60021, 0]
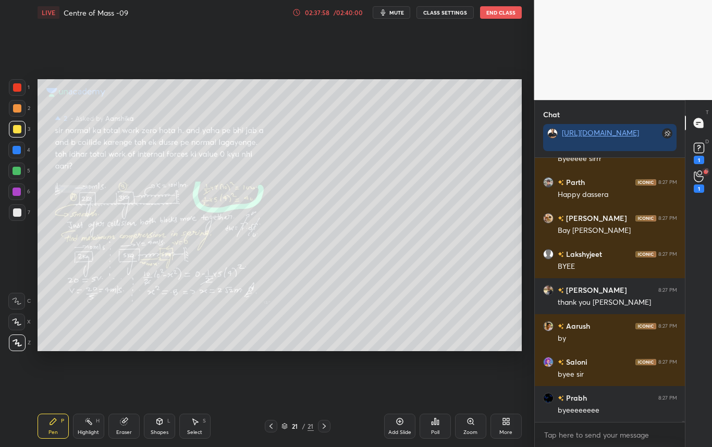
click at [500, 10] on button "End Class" at bounding box center [501, 12] width 42 height 13
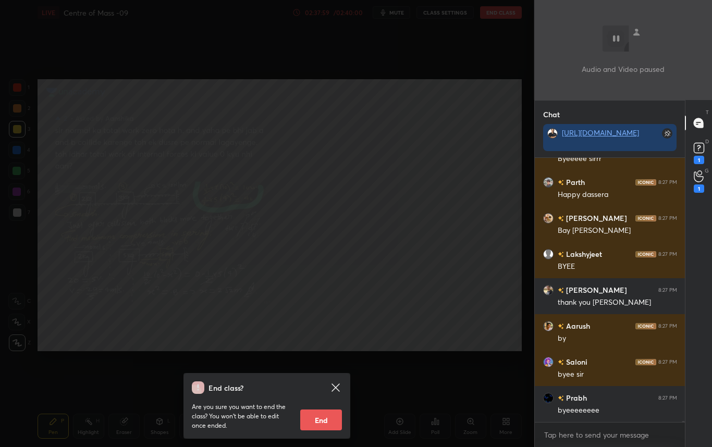
scroll to position [60093, 0]
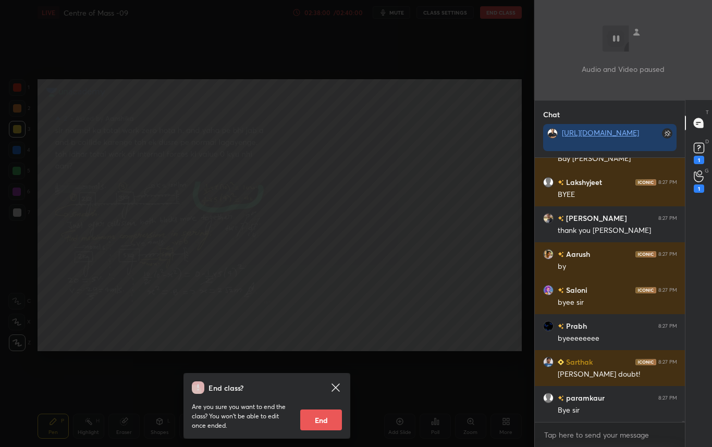
click at [326, 421] on button "End" at bounding box center [321, 420] width 42 height 21
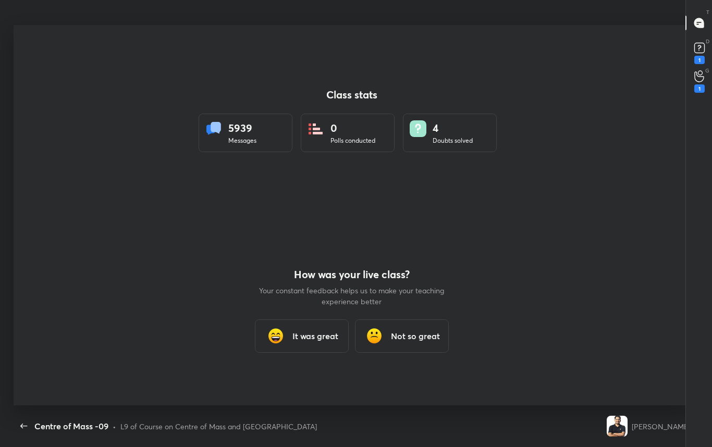
scroll to position [0, 0]
click at [303, 337] on h3 "It was great" at bounding box center [315, 336] width 46 height 13
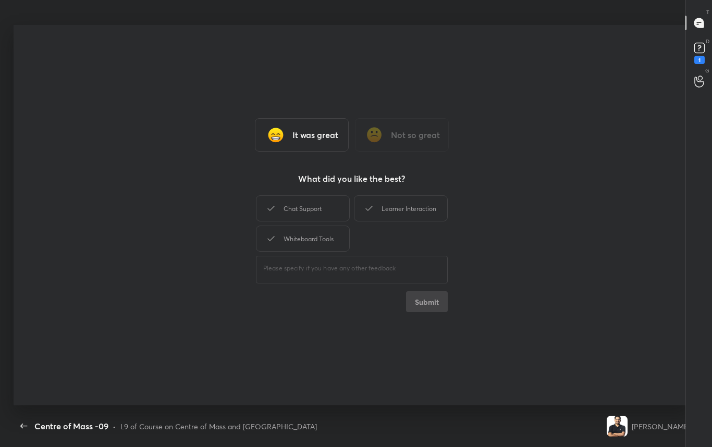
click at [301, 195] on div "Chat Support Learner Interaction Whiteboard Tools" at bounding box center [352, 223] width 192 height 60
click at [308, 209] on div "Chat Support" at bounding box center [303, 208] width 94 height 26
click at [398, 212] on div "Learner Interaction" at bounding box center [401, 208] width 94 height 26
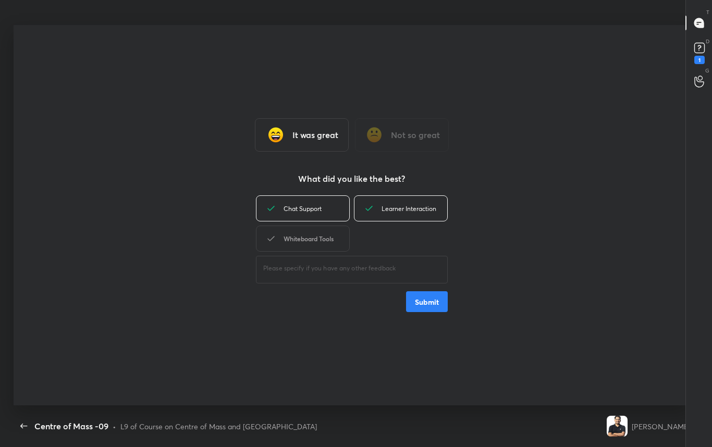
click at [330, 246] on div "Whiteboard Tools" at bounding box center [303, 239] width 94 height 26
click at [418, 305] on button "Submit" at bounding box center [427, 301] width 42 height 21
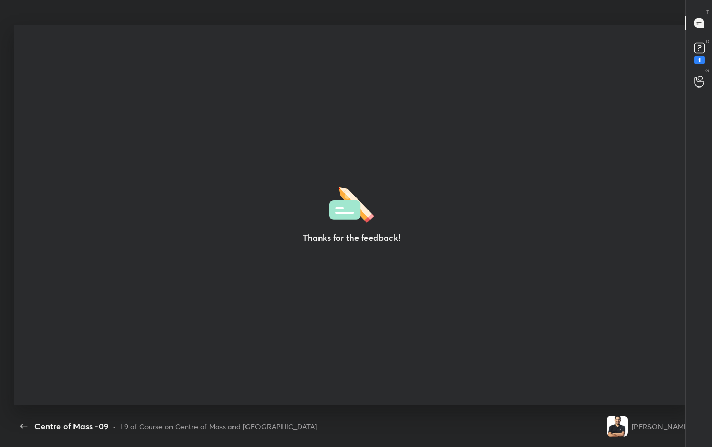
type textarea "x"
